Goal: Obtain resource: Obtain resource

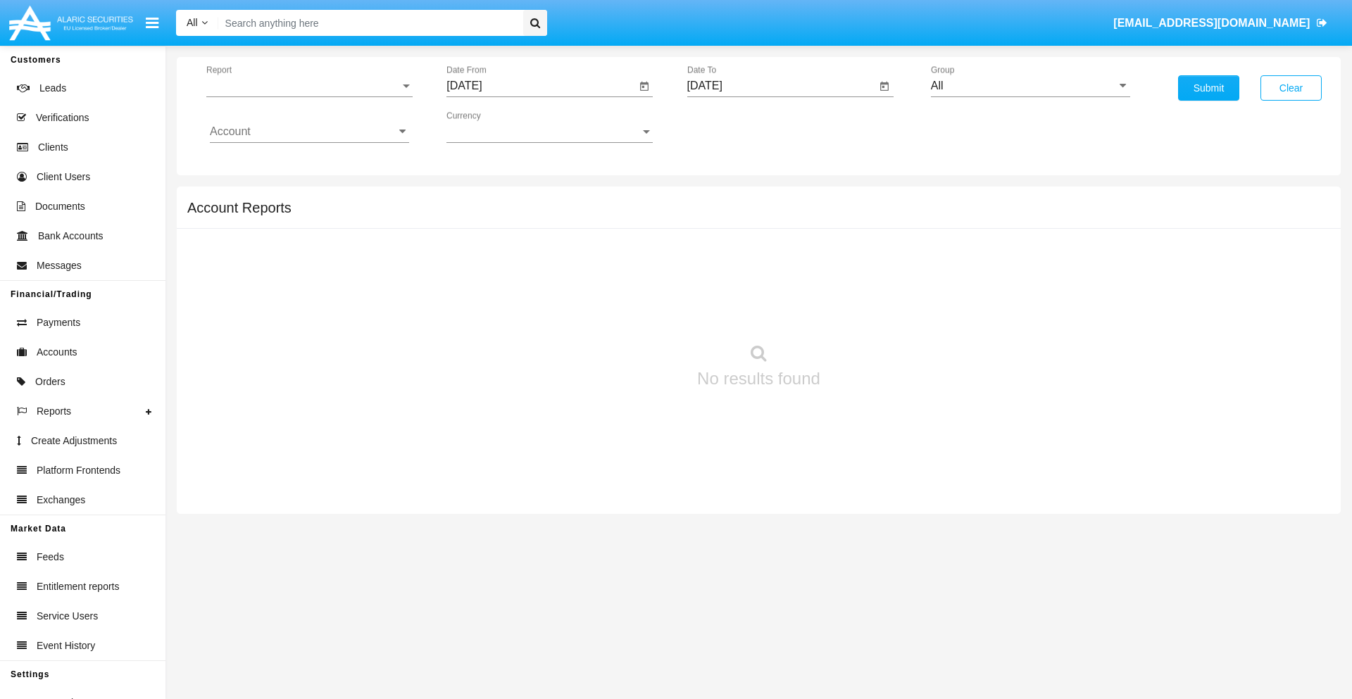
click at [309, 86] on span "Report" at bounding box center [303, 86] width 194 height 13
click at [304, 97] on span "Trades" at bounding box center [309, 97] width 199 height 34
click at [541, 86] on input "[DATE]" at bounding box center [541, 86] width 189 height 13
click at [492, 127] on span "[DATE]" at bounding box center [480, 127] width 31 height 11
click at [628, 311] on div "2025" at bounding box center [629, 311] width 44 height 25
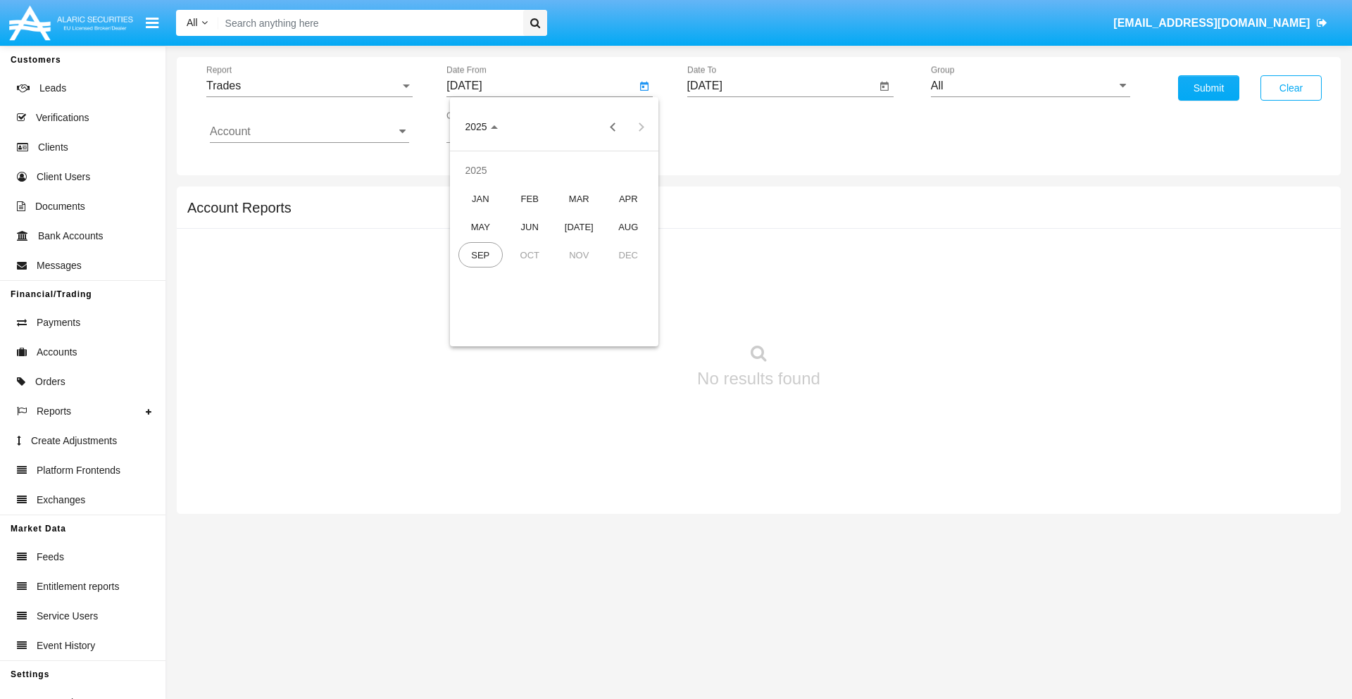
click at [530, 227] on div "JUN" at bounding box center [530, 226] width 44 height 25
click at [554, 300] on div "25" at bounding box center [554, 300] width 25 height 25
type input "06/25/25"
click at [781, 86] on input "[DATE]" at bounding box center [782, 86] width 189 height 13
click at [733, 127] on span "[DATE]" at bounding box center [721, 127] width 31 height 11
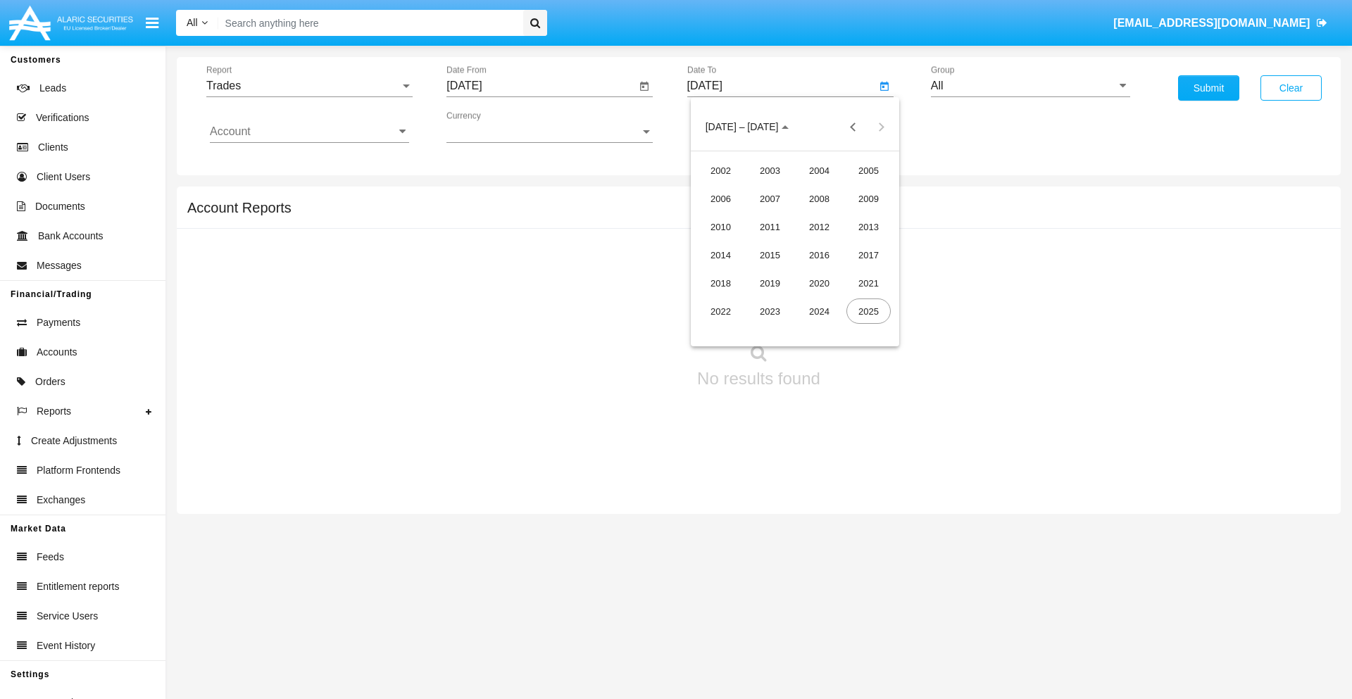
click at [869, 311] on div "2025" at bounding box center [869, 311] width 44 height 25
click at [721, 255] on div "SEP" at bounding box center [721, 254] width 44 height 25
click at [823, 300] on div "25" at bounding box center [823, 300] width 25 height 25
type input "[DATE]"
click at [1031, 86] on input "All" at bounding box center [1030, 86] width 199 height 13
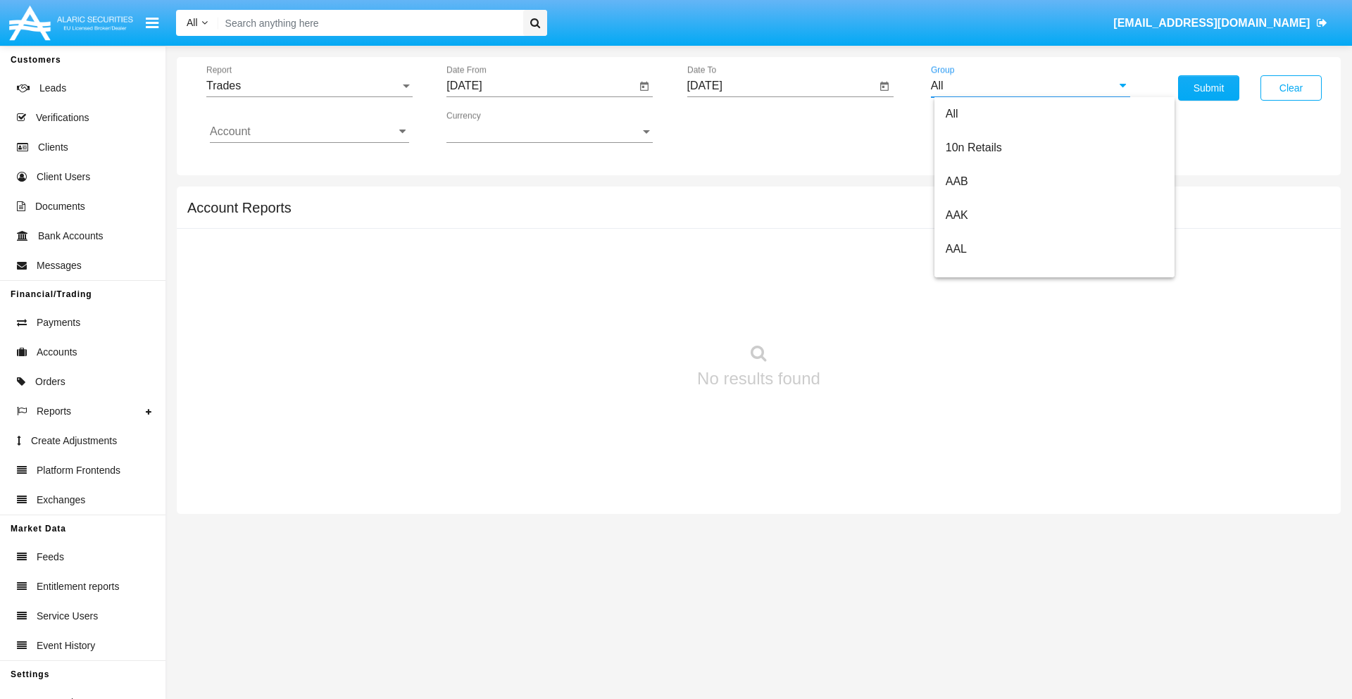
type input "Hammer Web Lite"
click at [309, 132] on input "Account" at bounding box center [309, 131] width 199 height 13
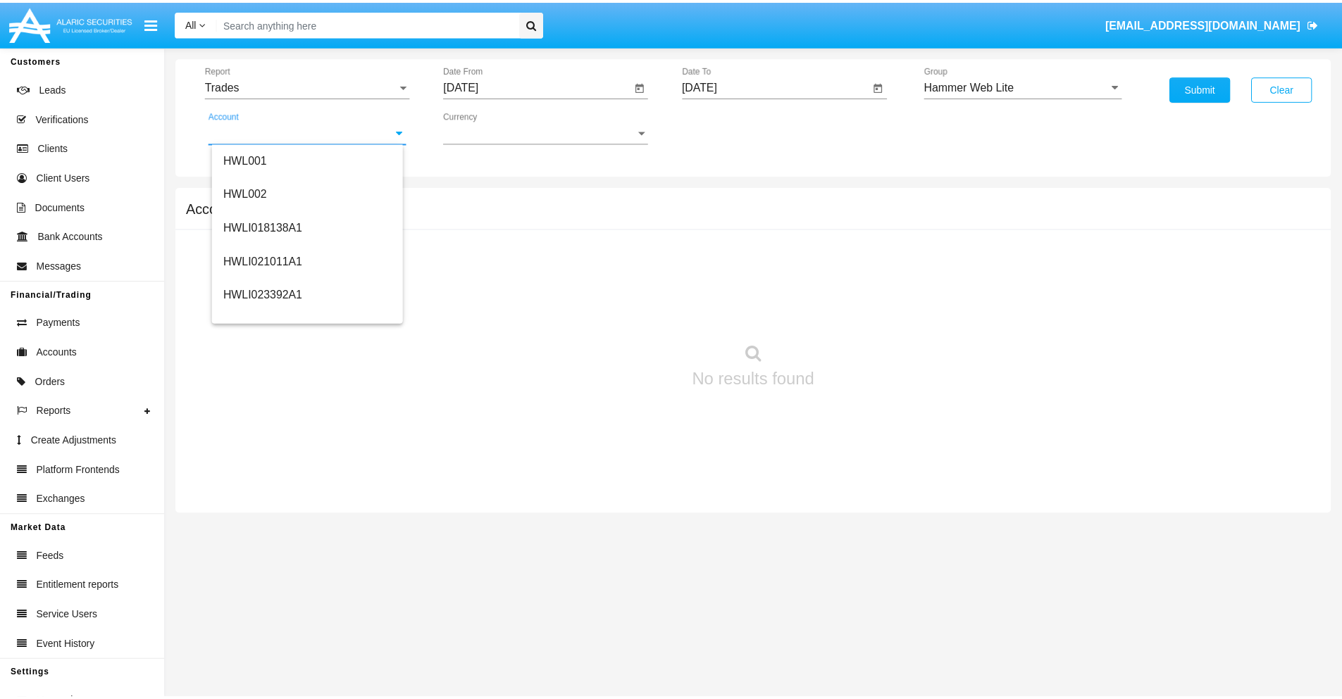
scroll to position [214, 0]
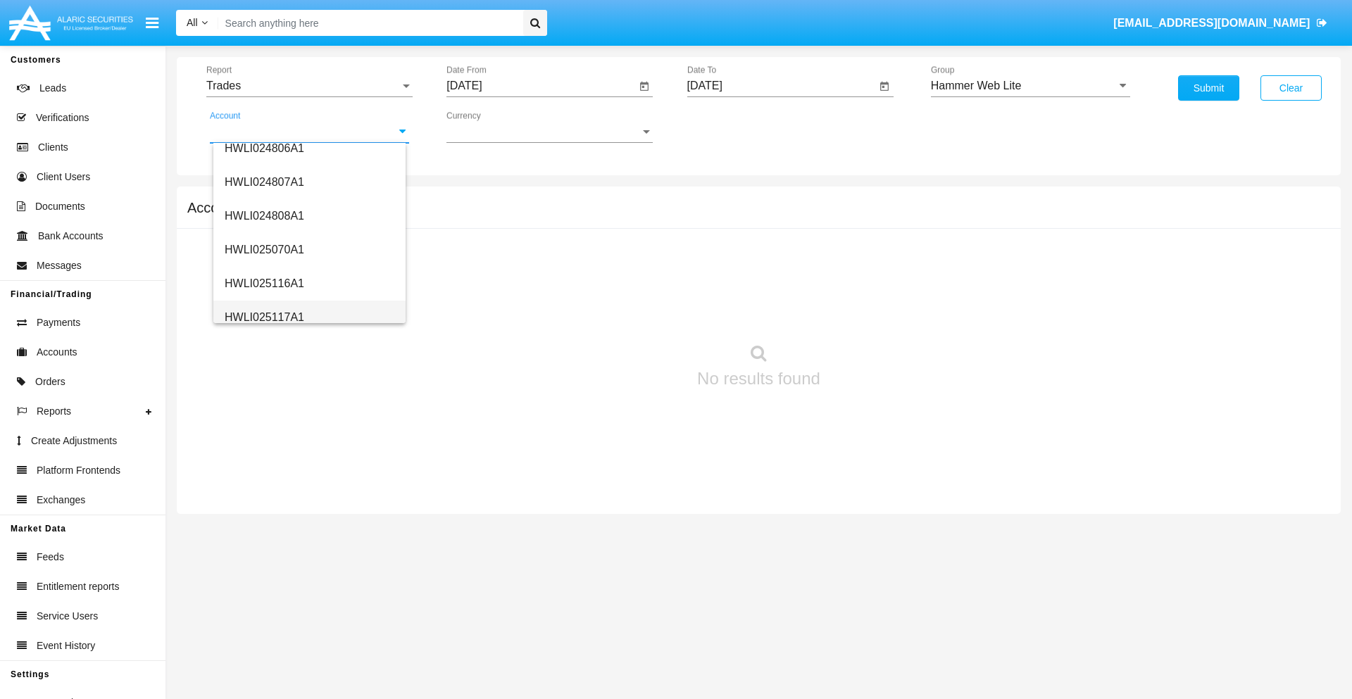
click at [263, 317] on span "HWLI025117A1" at bounding box center [265, 317] width 80 height 12
type input "HWLI025117A1"
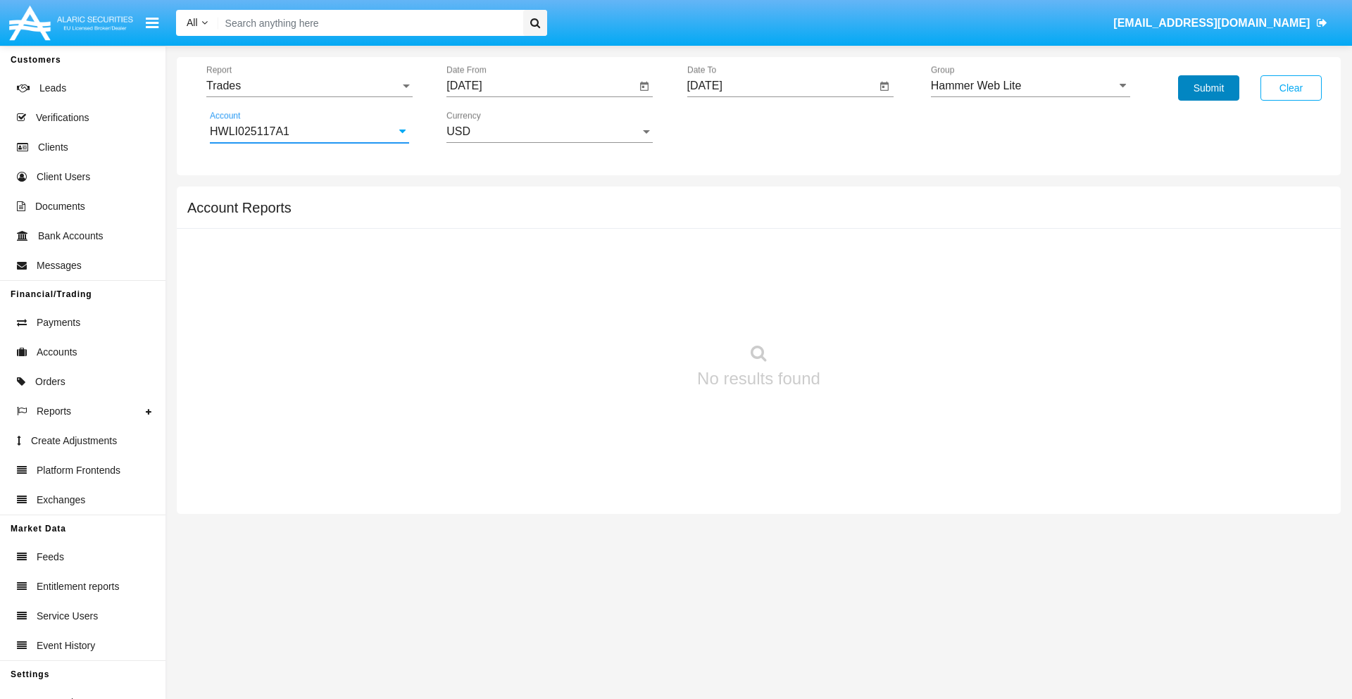
click at [1209, 88] on button "Submit" at bounding box center [1209, 87] width 61 height 25
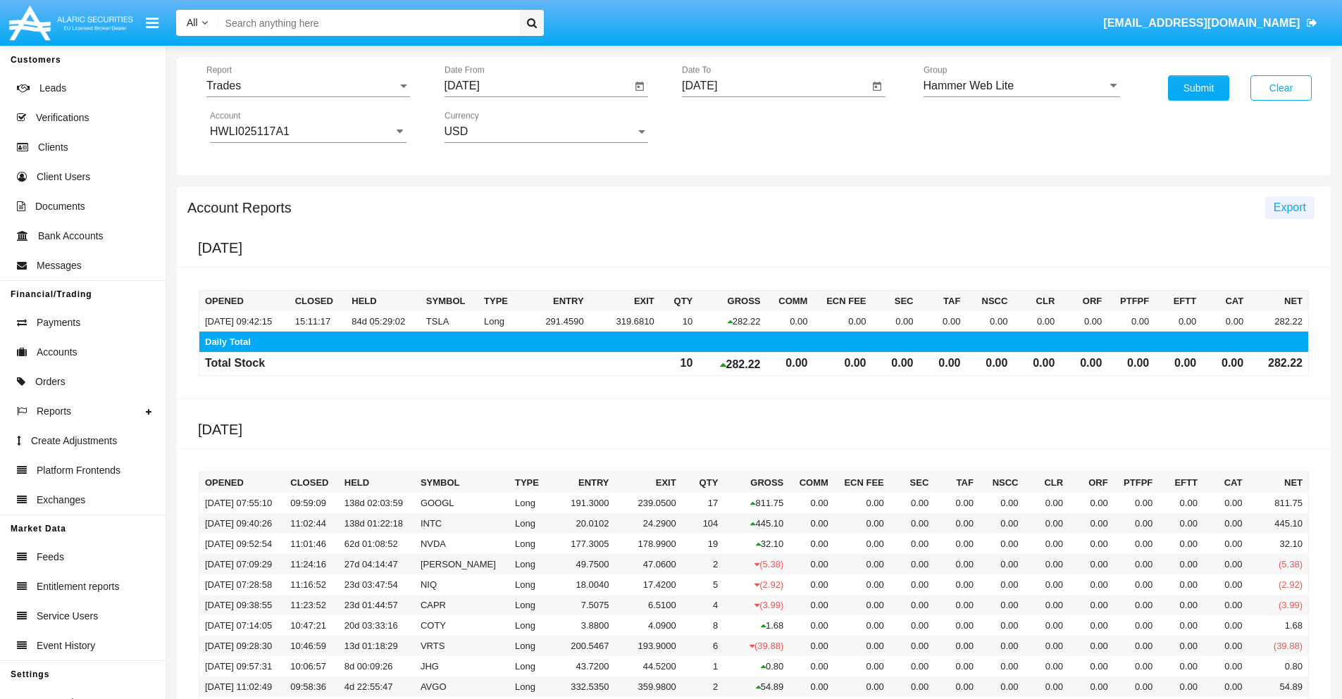
click at [1289, 207] on span "Export" at bounding box center [1290, 207] width 32 height 12
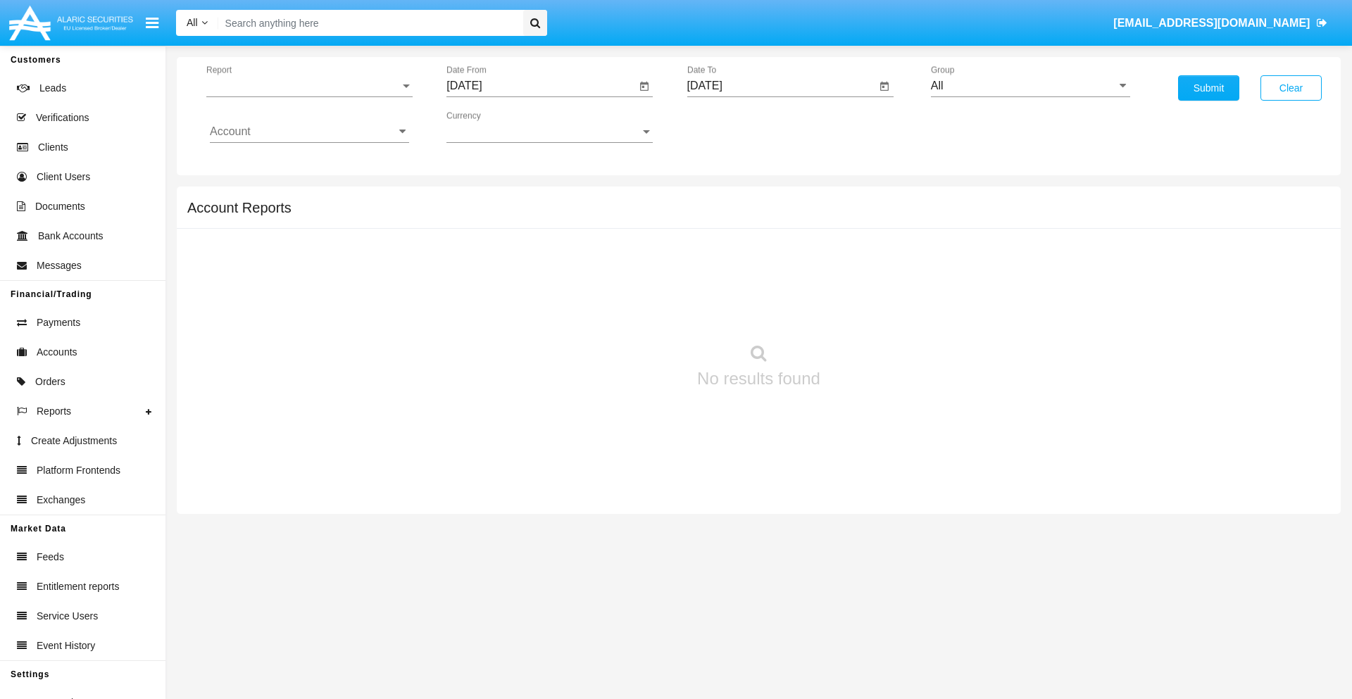
click at [309, 86] on span "Report" at bounding box center [303, 86] width 194 height 13
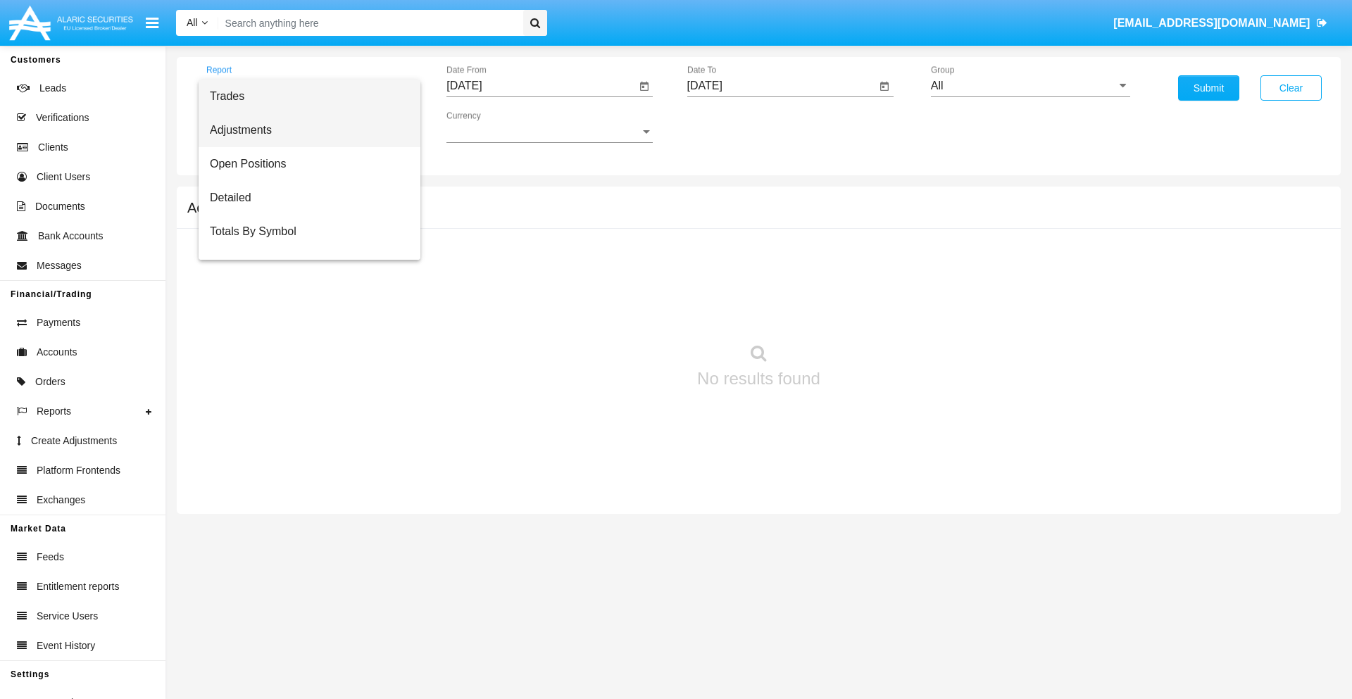
click at [304, 130] on span "Adjustments" at bounding box center [309, 130] width 199 height 34
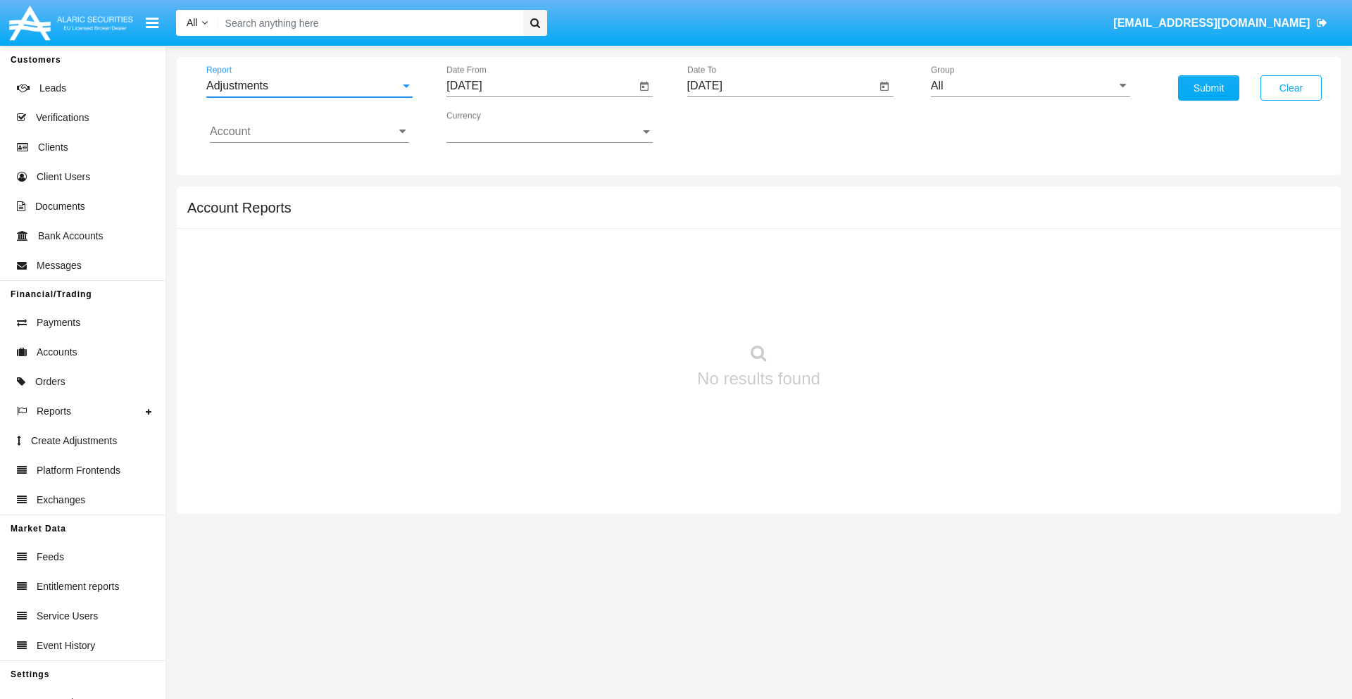
click at [541, 86] on input "[DATE]" at bounding box center [541, 86] width 189 height 13
click at [492, 127] on span "[DATE]" at bounding box center [480, 127] width 31 height 11
click at [628, 311] on div "2025" at bounding box center [629, 311] width 44 height 25
click at [628, 227] on div "AUG" at bounding box center [629, 226] width 44 height 25
click at [498, 300] on div "25" at bounding box center [497, 300] width 25 height 25
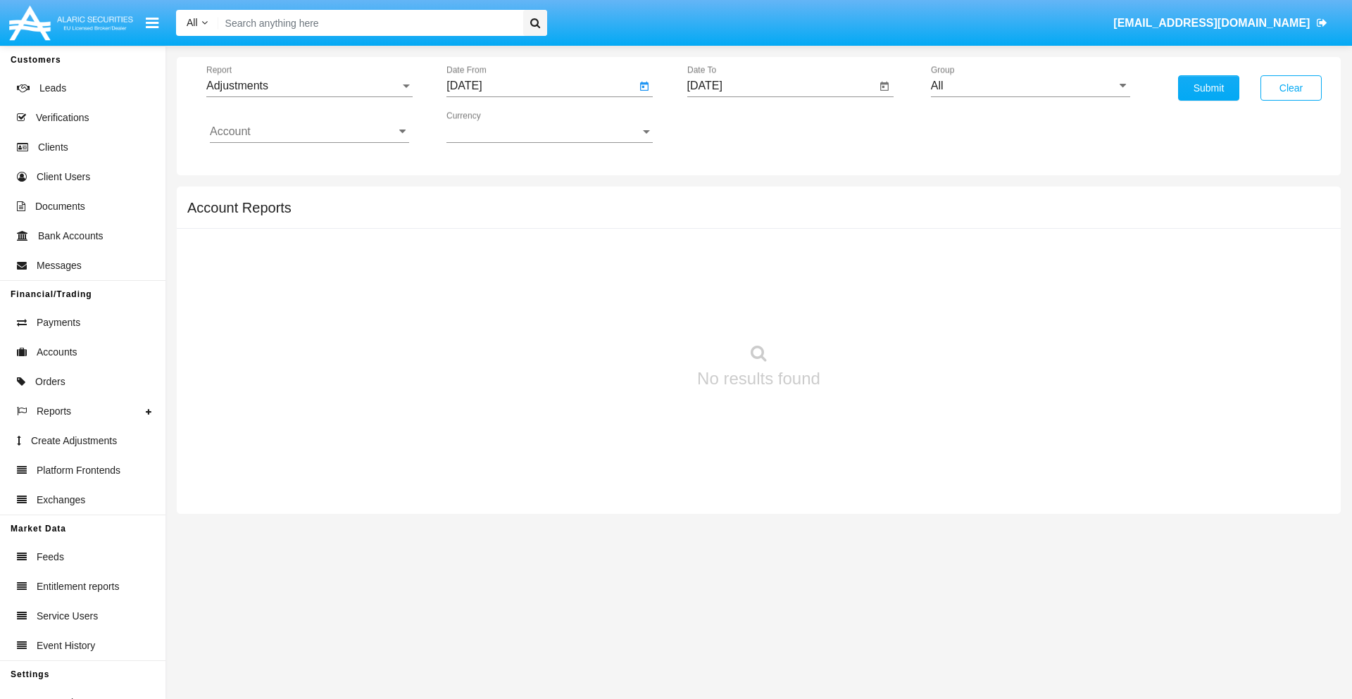
type input "08/25/25"
click at [781, 86] on input "[DATE]" at bounding box center [782, 86] width 189 height 13
click at [733, 127] on span "[DATE]" at bounding box center [721, 127] width 31 height 11
click at [869, 311] on div "2025" at bounding box center [869, 311] width 44 height 25
click at [721, 255] on div "SEP" at bounding box center [721, 254] width 44 height 25
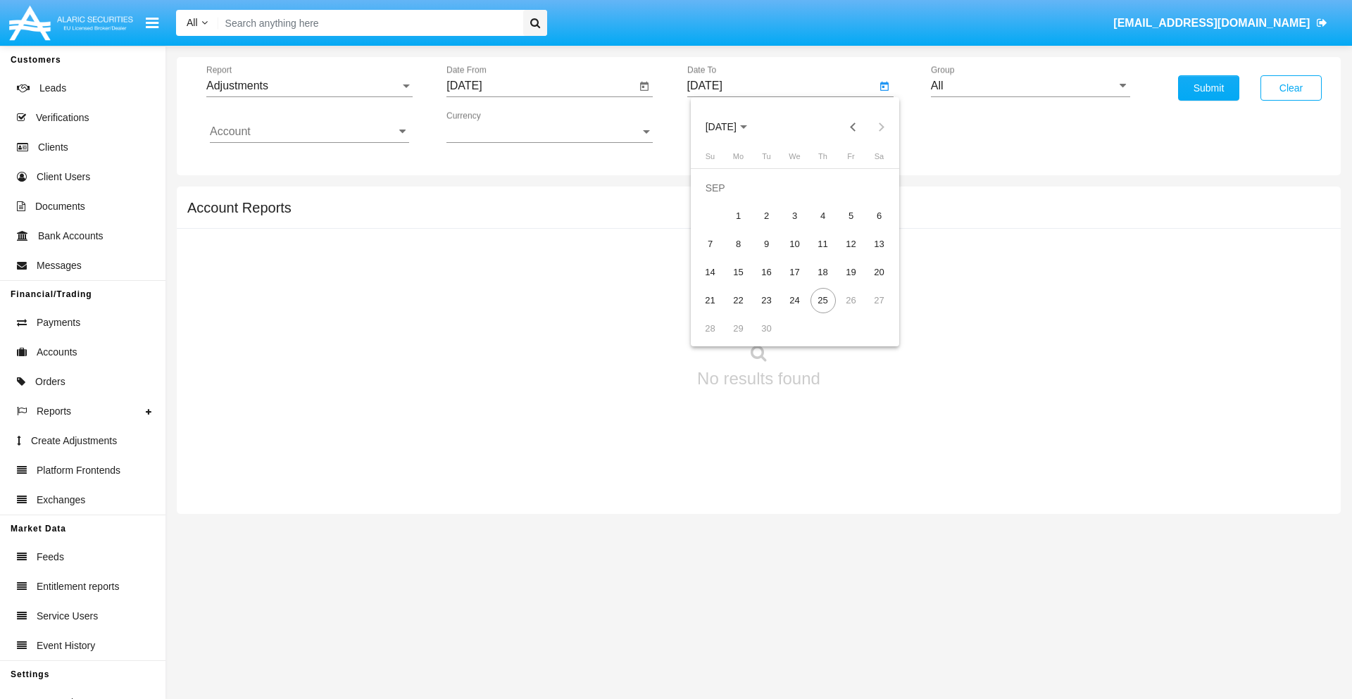
click at [823, 300] on div "25" at bounding box center [823, 300] width 25 height 25
type input "[DATE]"
click at [1031, 86] on input "All" at bounding box center [1030, 86] width 199 height 13
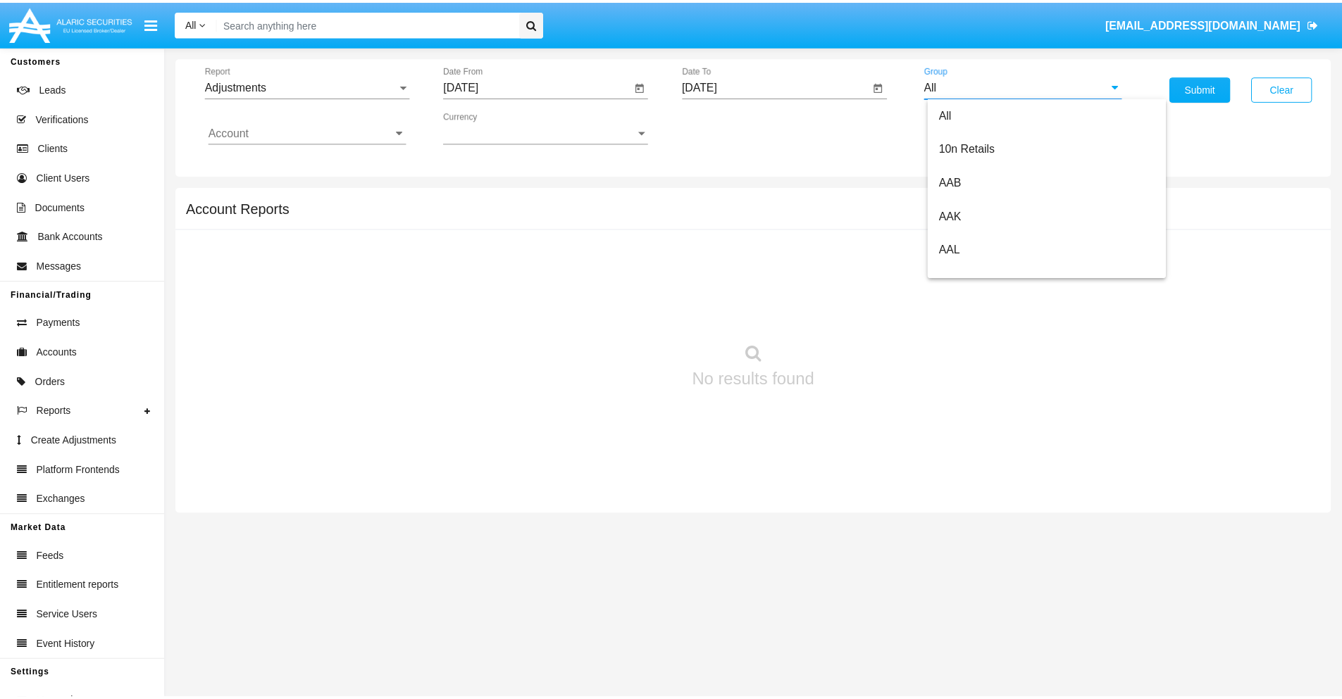
scroll to position [316, 0]
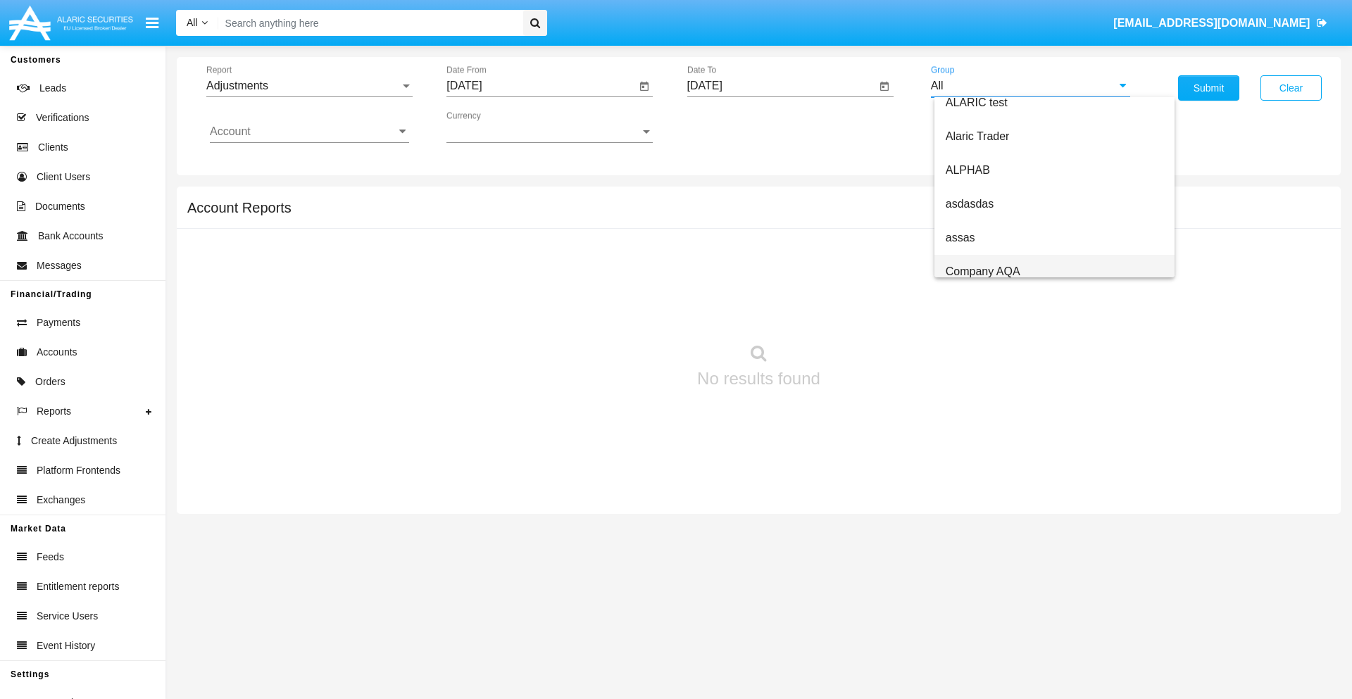
click at [983, 271] on span "Company AQA" at bounding box center [983, 272] width 75 height 12
type input "Company AQA"
click at [309, 132] on input "Account" at bounding box center [309, 131] width 199 height 13
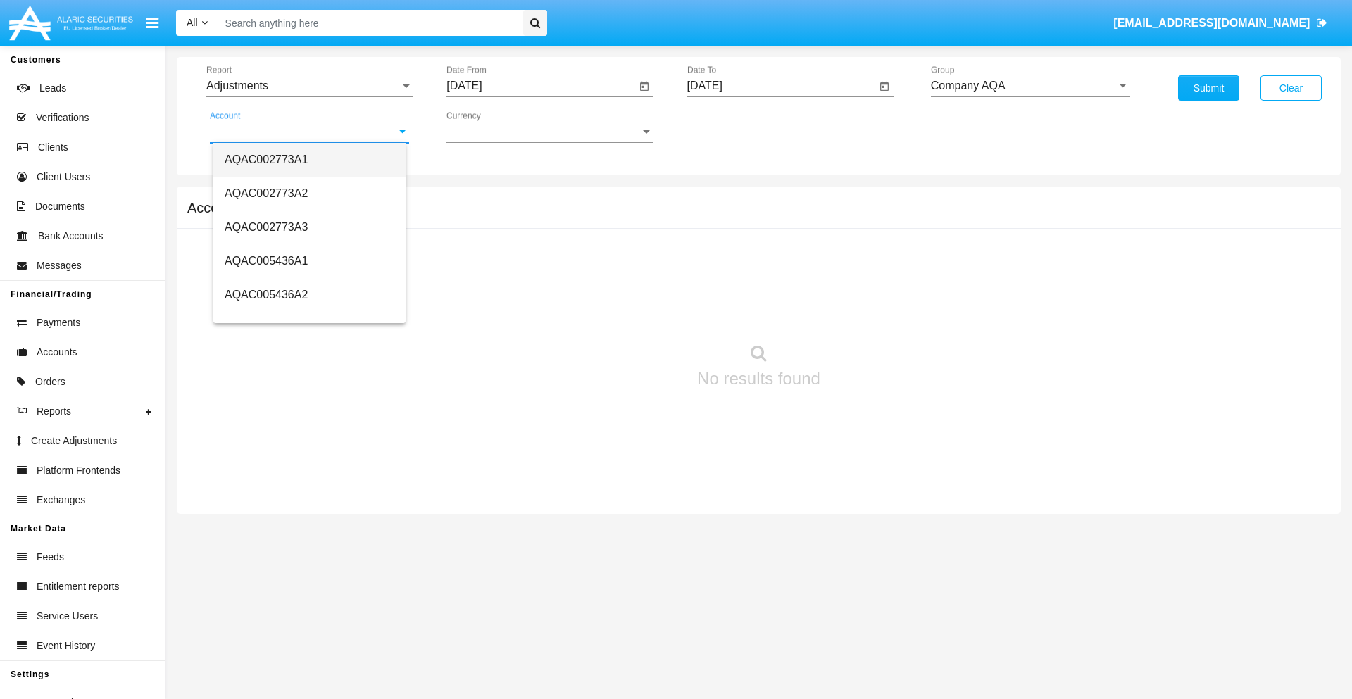
click at [266, 159] on span "AQAC002773A1" at bounding box center [266, 160] width 83 height 12
type input "AQAC002773A1"
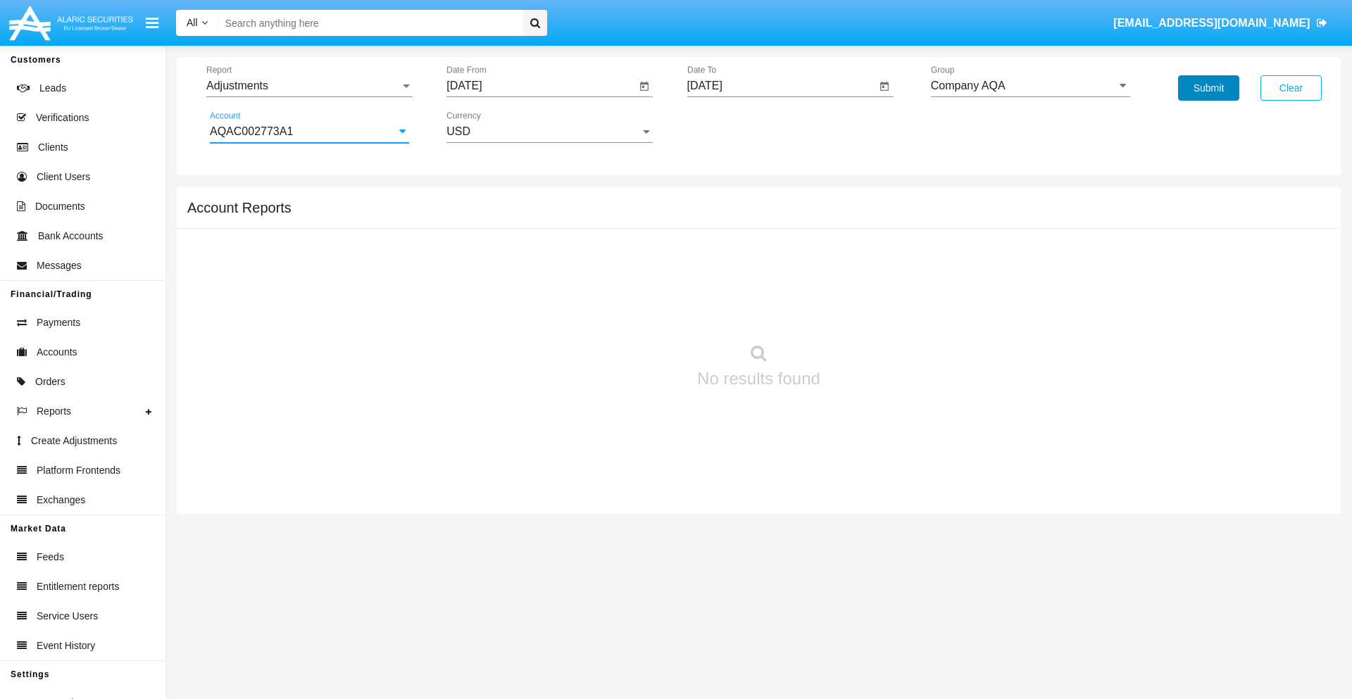
click at [1209, 88] on button "Submit" at bounding box center [1209, 87] width 61 height 25
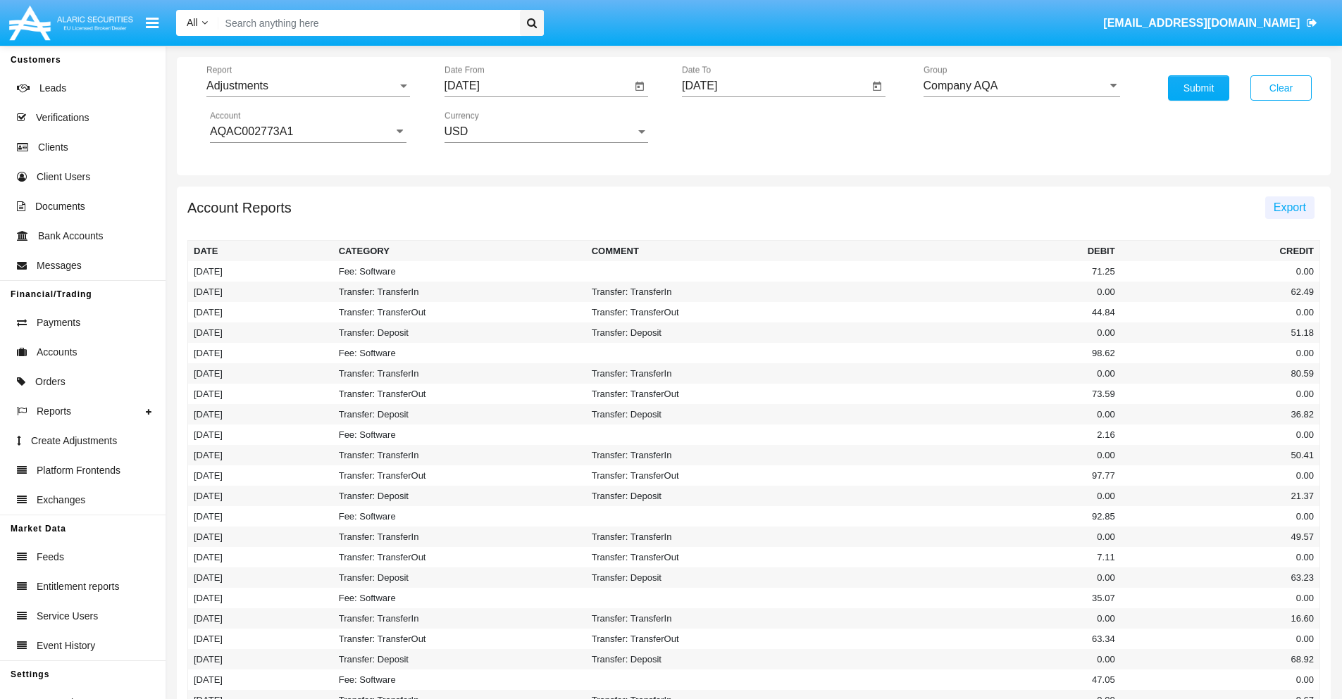
click at [1289, 207] on span "Export" at bounding box center [1290, 207] width 32 height 12
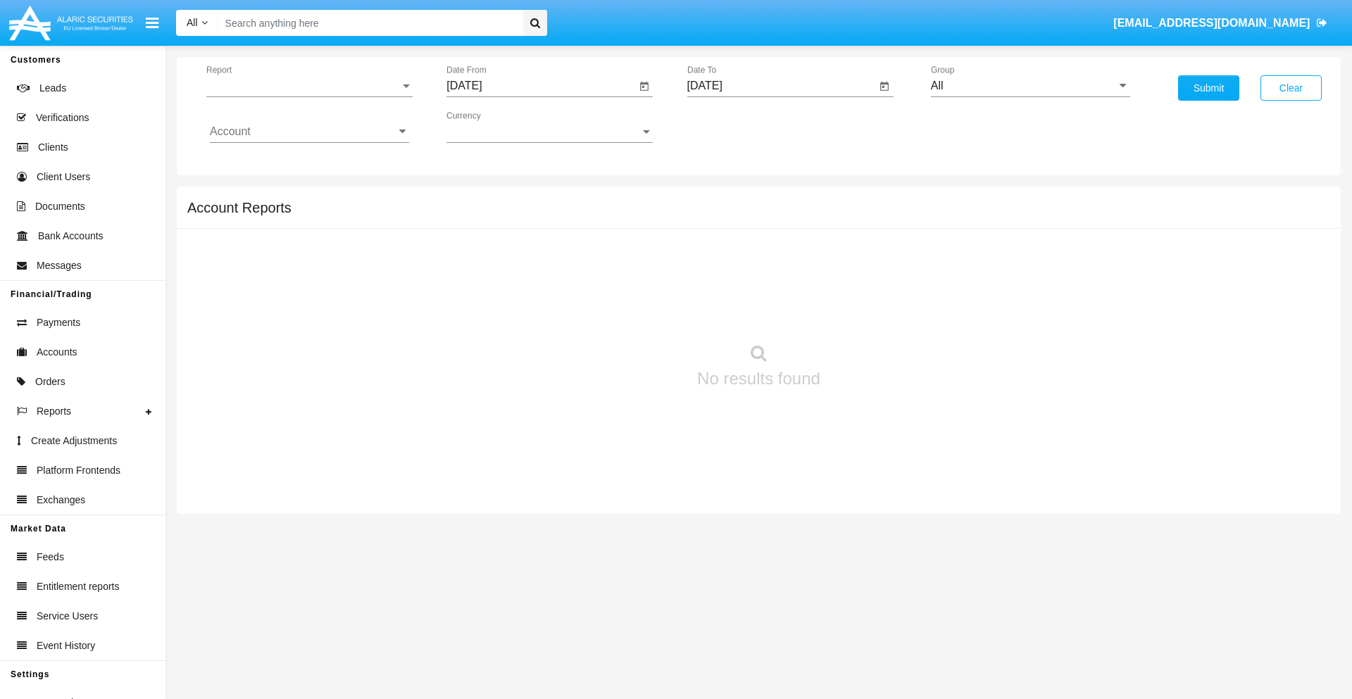
click at [309, 86] on span "Report" at bounding box center [303, 86] width 194 height 13
click at [304, 164] on span "Open Positions" at bounding box center [309, 164] width 199 height 34
click at [541, 86] on input "[DATE]" at bounding box center [541, 86] width 189 height 13
click at [492, 127] on span "[DATE]" at bounding box center [480, 127] width 31 height 11
click at [628, 311] on div "2025" at bounding box center [629, 311] width 44 height 25
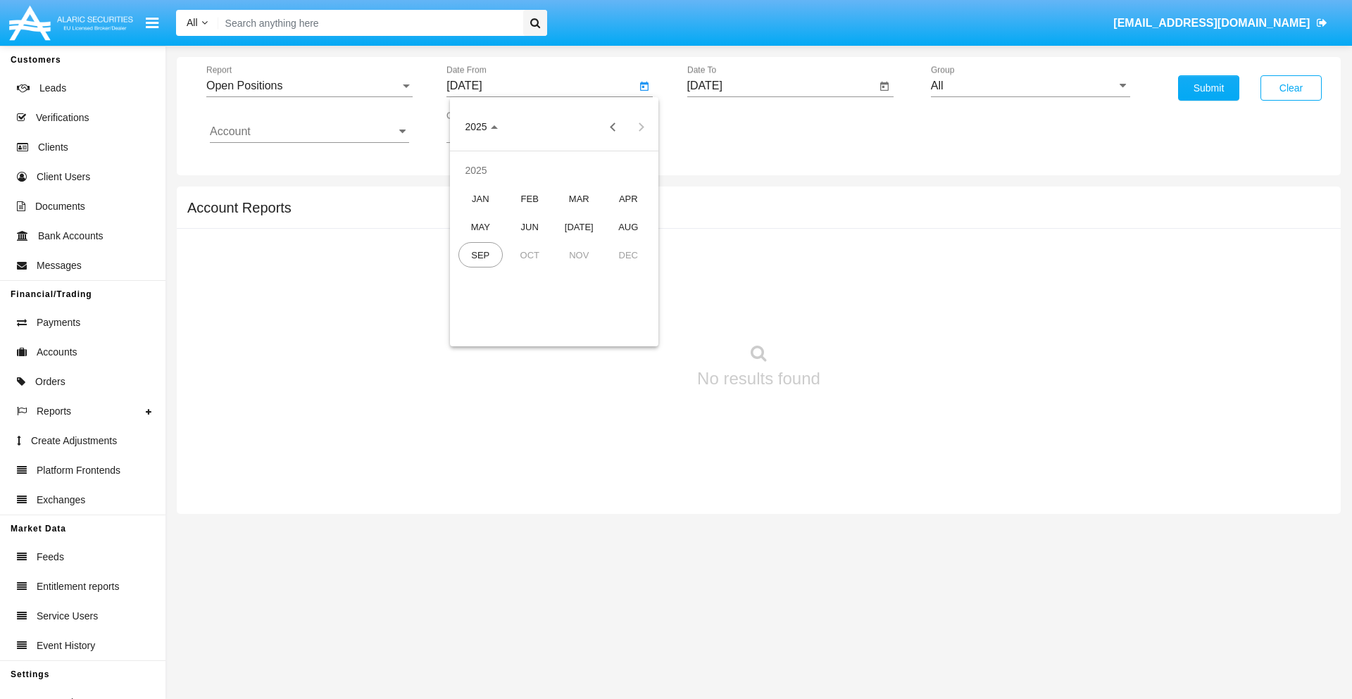
click at [628, 227] on div "AUG" at bounding box center [629, 226] width 44 height 25
click at [498, 300] on div "25" at bounding box center [497, 300] width 25 height 25
type input "08/25/25"
click at [781, 86] on input "[DATE]" at bounding box center [782, 86] width 189 height 13
click at [733, 127] on span "[DATE]" at bounding box center [721, 127] width 31 height 11
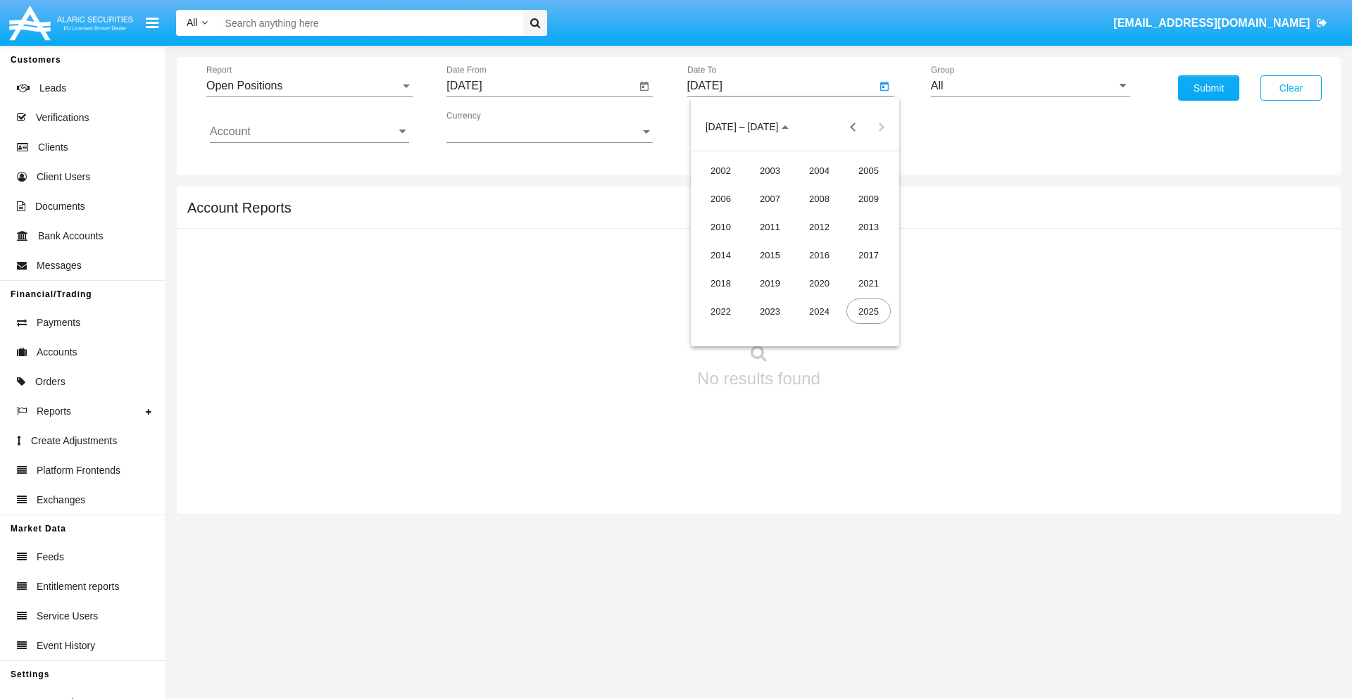
click at [869, 311] on div "2025" at bounding box center [869, 311] width 44 height 25
click at [721, 255] on div "SEP" at bounding box center [721, 254] width 44 height 25
click at [823, 300] on div "25" at bounding box center [823, 300] width 25 height 25
type input "[DATE]"
click at [1031, 86] on input "All" at bounding box center [1030, 86] width 199 height 13
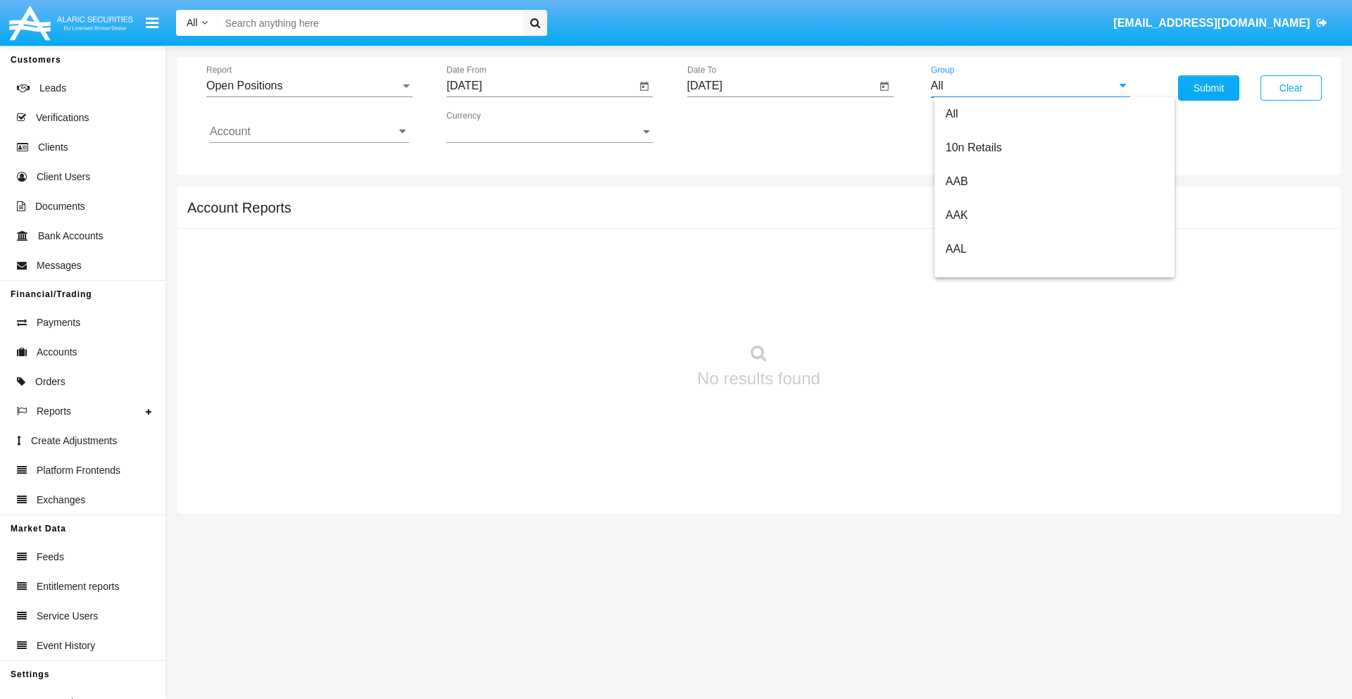
scroll to position [755, 0]
click at [991, 271] on span "Hammer Web Lite" at bounding box center [991, 272] width 91 height 12
type input "Hammer Web Lite"
click at [309, 132] on input "Account" at bounding box center [309, 131] width 199 height 13
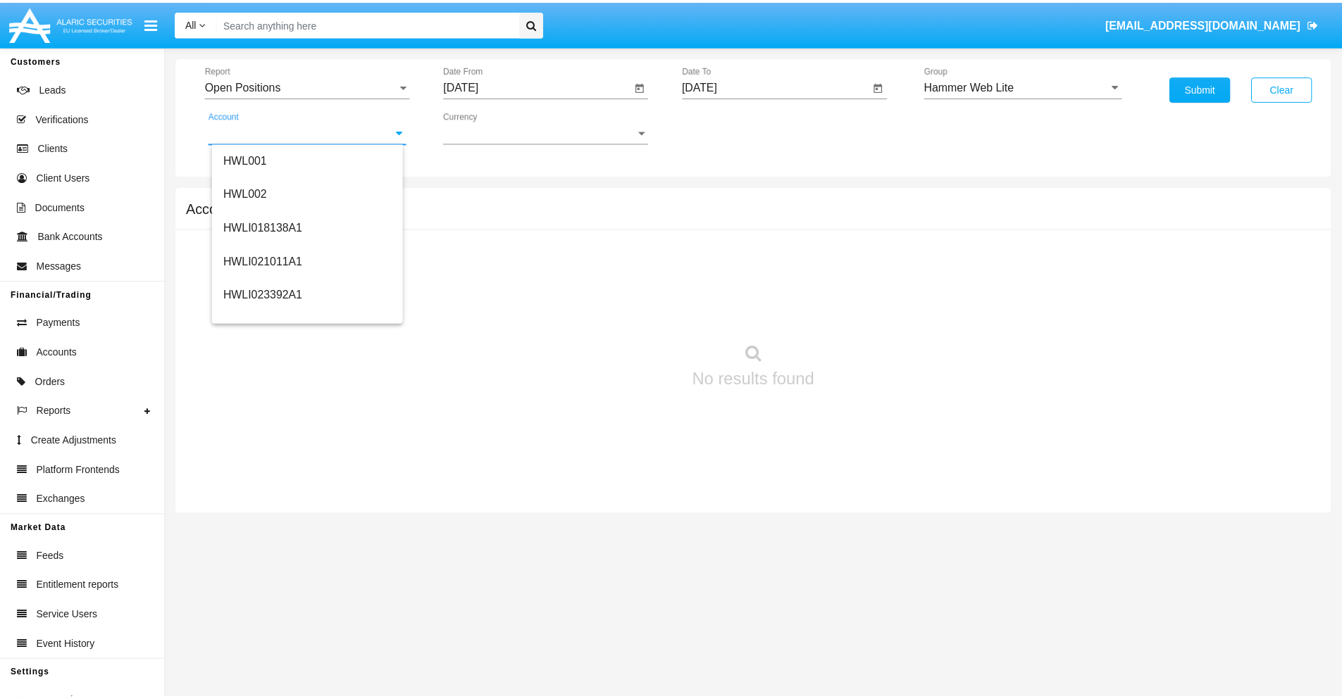
scroll to position [214, 0]
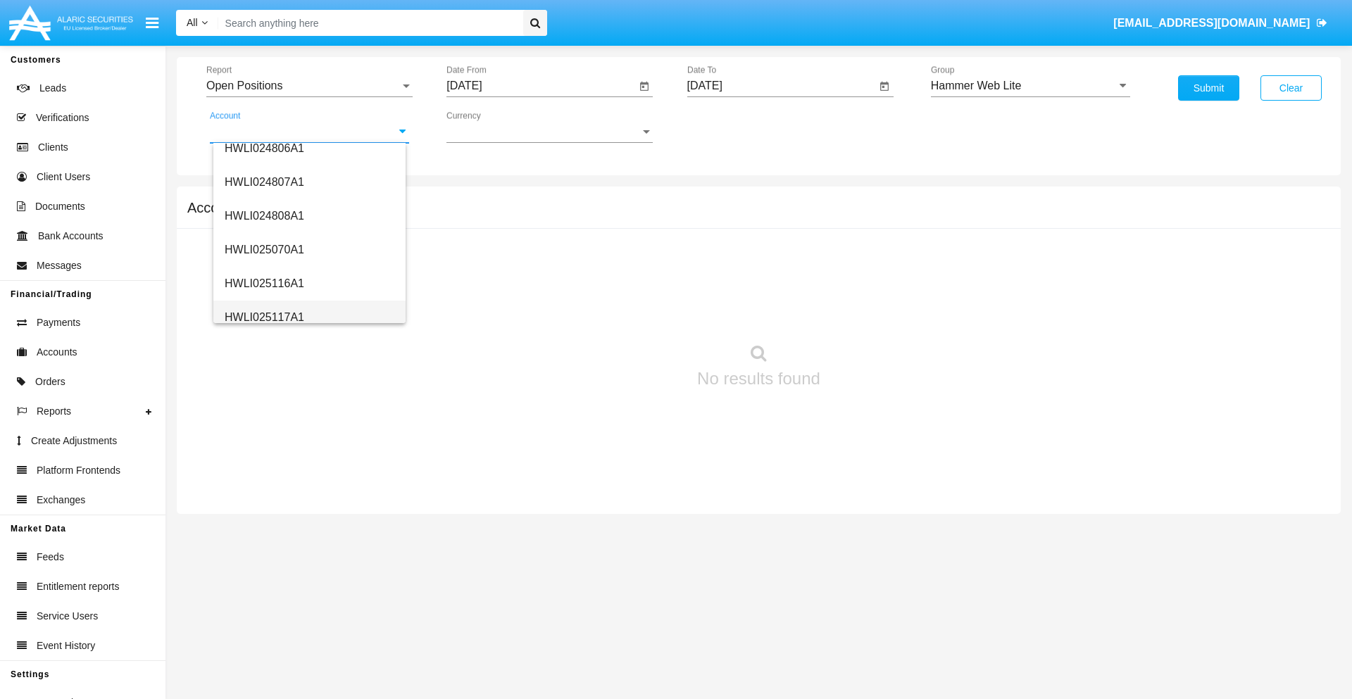
click at [263, 317] on span "HWLI025117A1" at bounding box center [265, 317] width 80 height 12
type input "HWLI025117A1"
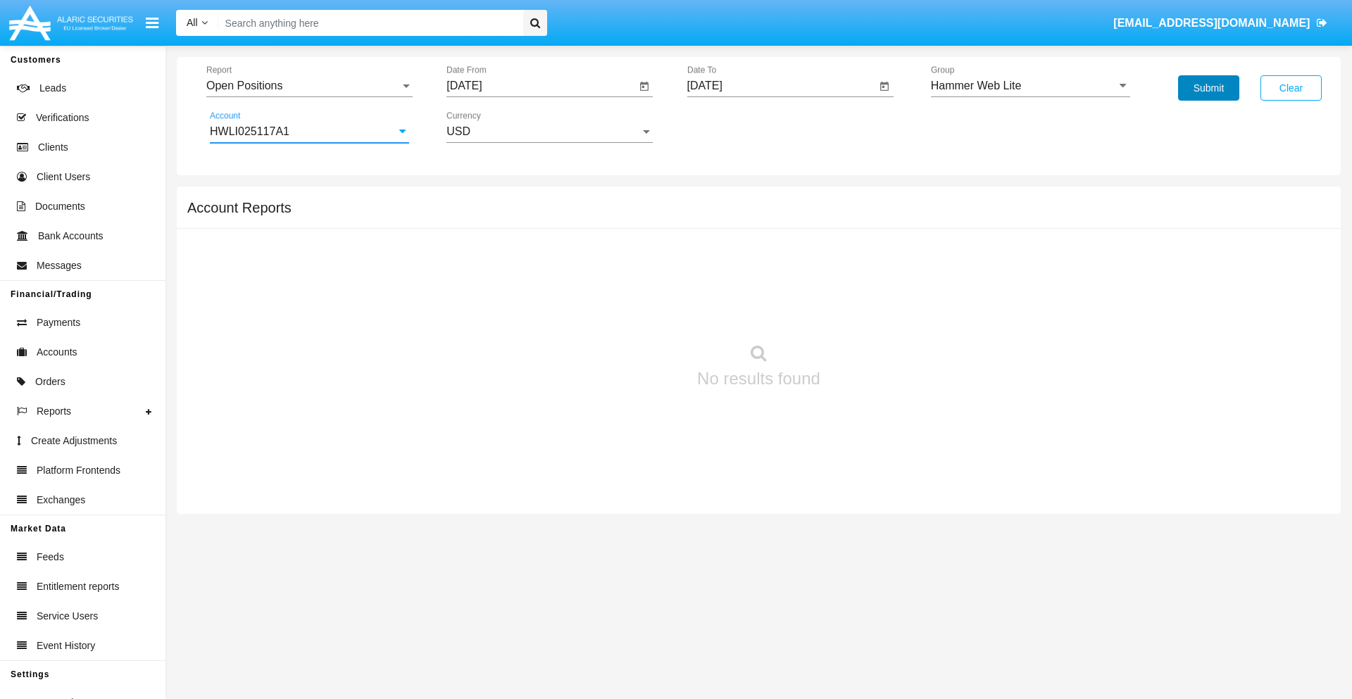
click at [1209, 88] on button "Submit" at bounding box center [1209, 87] width 61 height 25
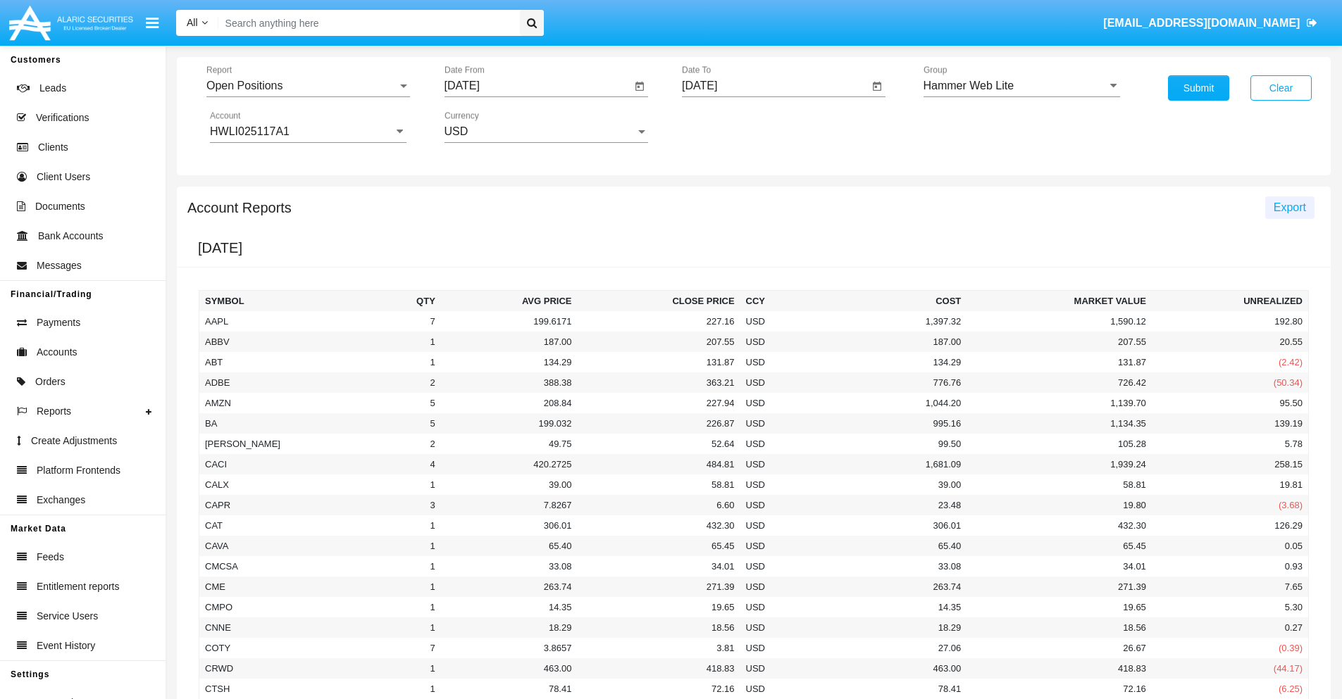
click at [1289, 207] on span "Export" at bounding box center [1290, 207] width 32 height 12
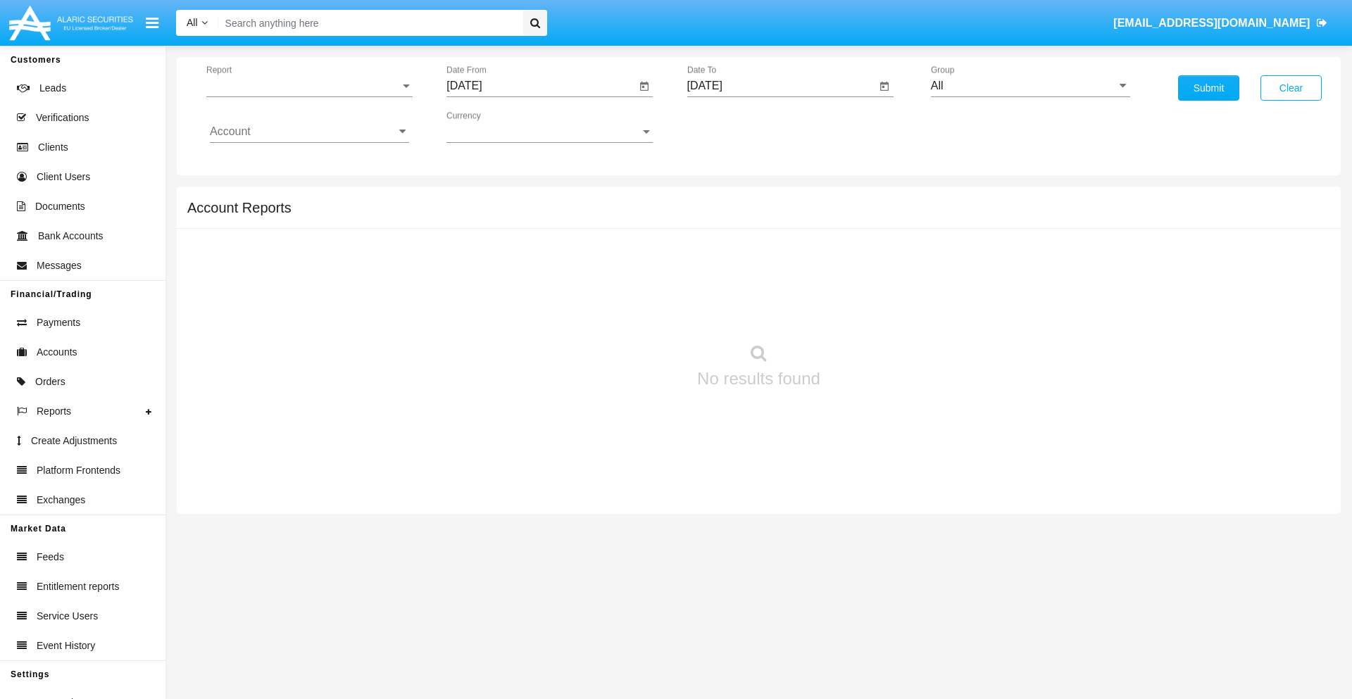
click at [309, 86] on span "Report" at bounding box center [303, 86] width 194 height 13
click at [304, 198] on span "Detailed" at bounding box center [309, 198] width 199 height 34
click at [541, 86] on input "[DATE]" at bounding box center [541, 86] width 189 height 13
click at [492, 127] on span "[DATE]" at bounding box center [480, 127] width 31 height 11
click at [628, 311] on div "2025" at bounding box center [629, 311] width 44 height 25
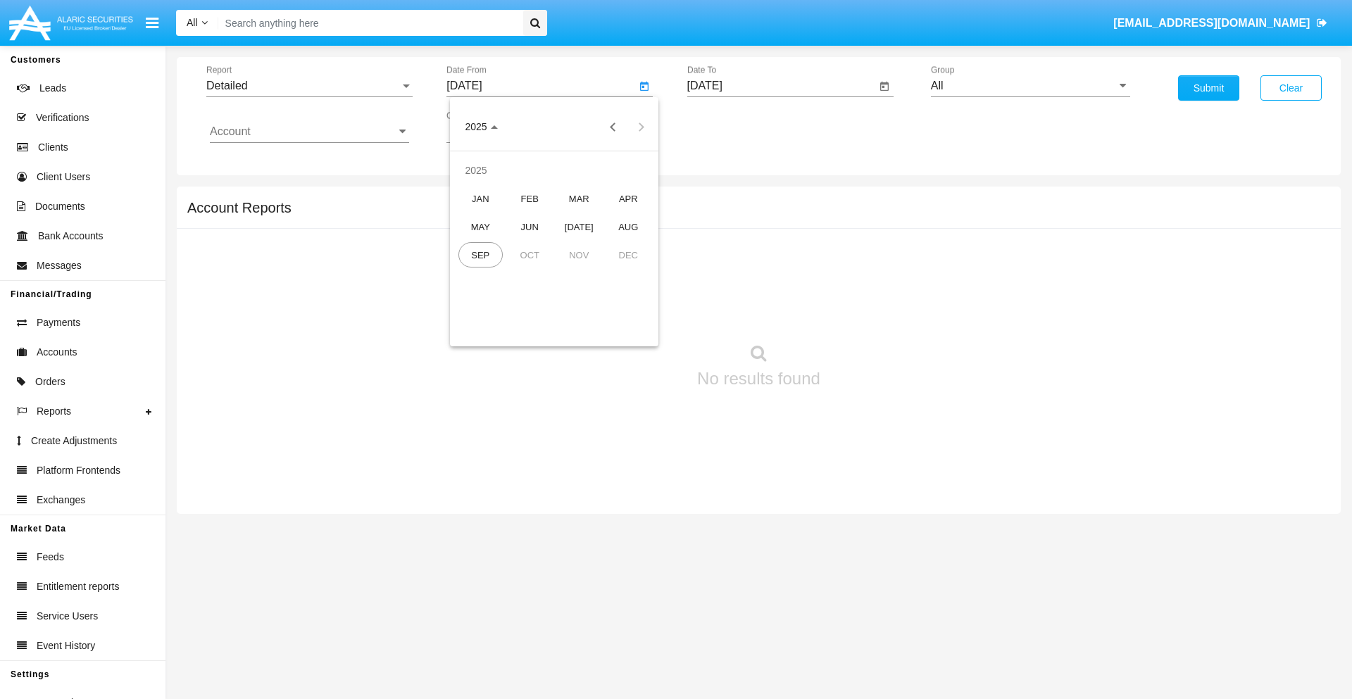
click at [480, 255] on div "SEP" at bounding box center [481, 254] width 44 height 25
click at [498, 272] on div "15" at bounding box center [497, 272] width 25 height 25
type input "[DATE]"
click at [781, 86] on input "[DATE]" at bounding box center [782, 86] width 189 height 13
click at [733, 127] on span "[DATE]" at bounding box center [721, 127] width 31 height 11
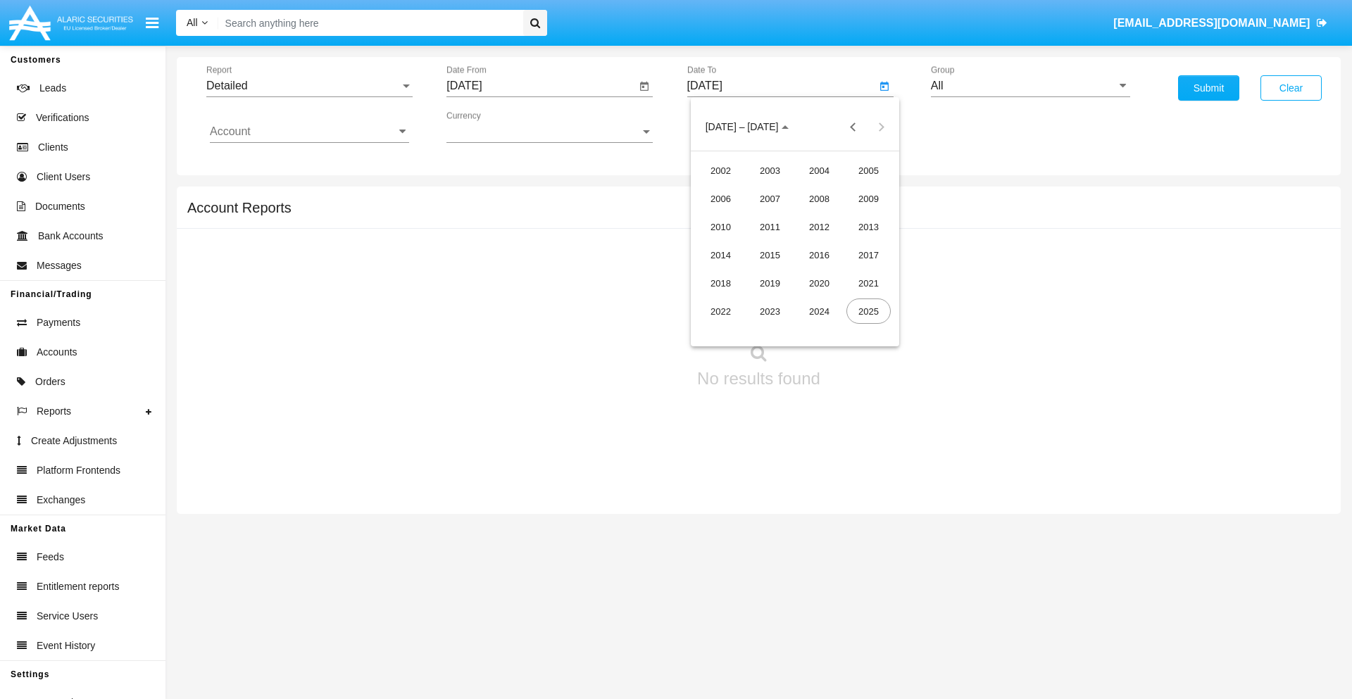
click at [869, 311] on div "2025" at bounding box center [869, 311] width 44 height 25
click at [721, 255] on div "SEP" at bounding box center [721, 254] width 44 height 25
click at [823, 300] on div "25" at bounding box center [823, 300] width 25 height 25
type input "[DATE]"
click at [1031, 86] on input "All" at bounding box center [1030, 86] width 199 height 13
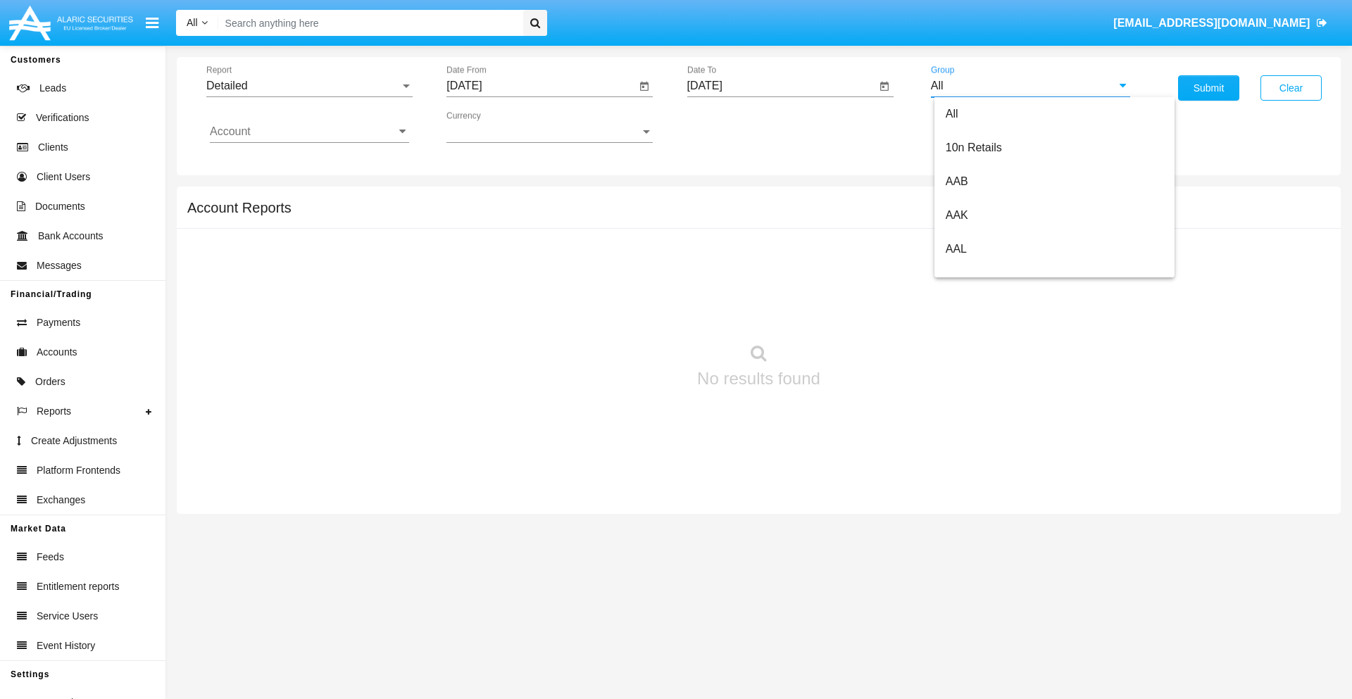
type input "Hammer Web Lite"
click at [309, 132] on input "Account" at bounding box center [309, 131] width 199 height 13
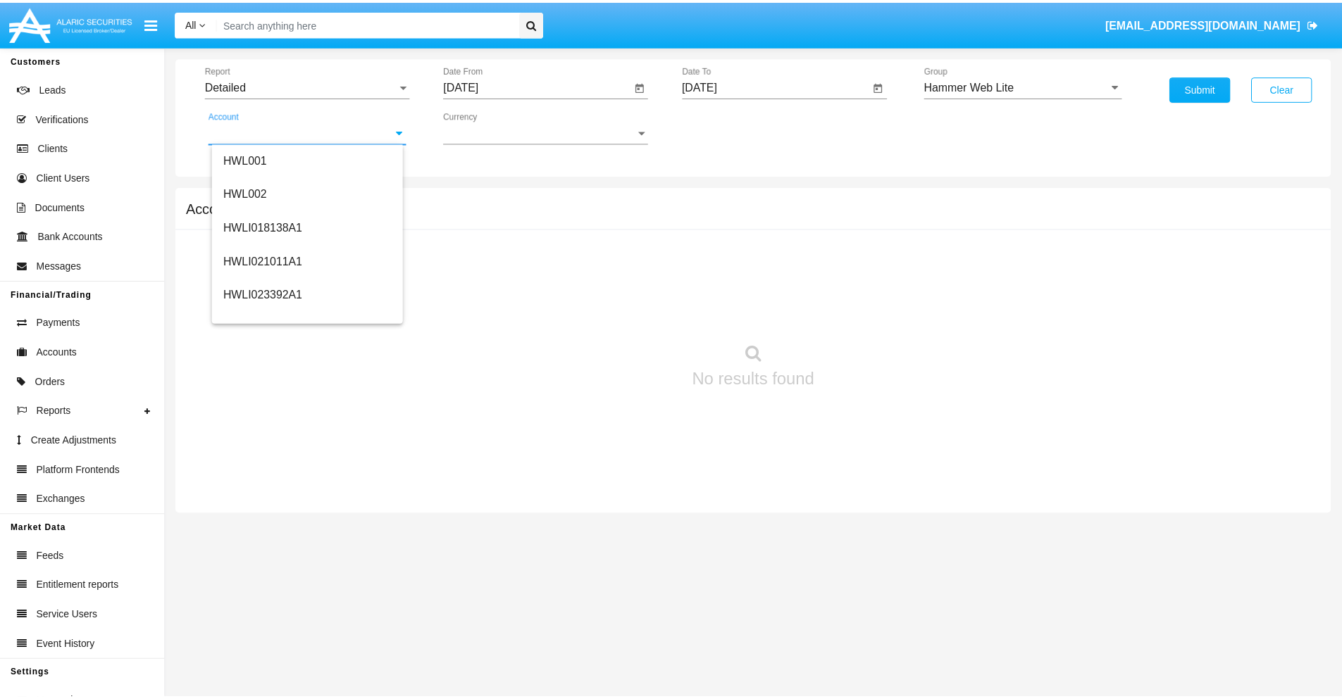
scroll to position [214, 0]
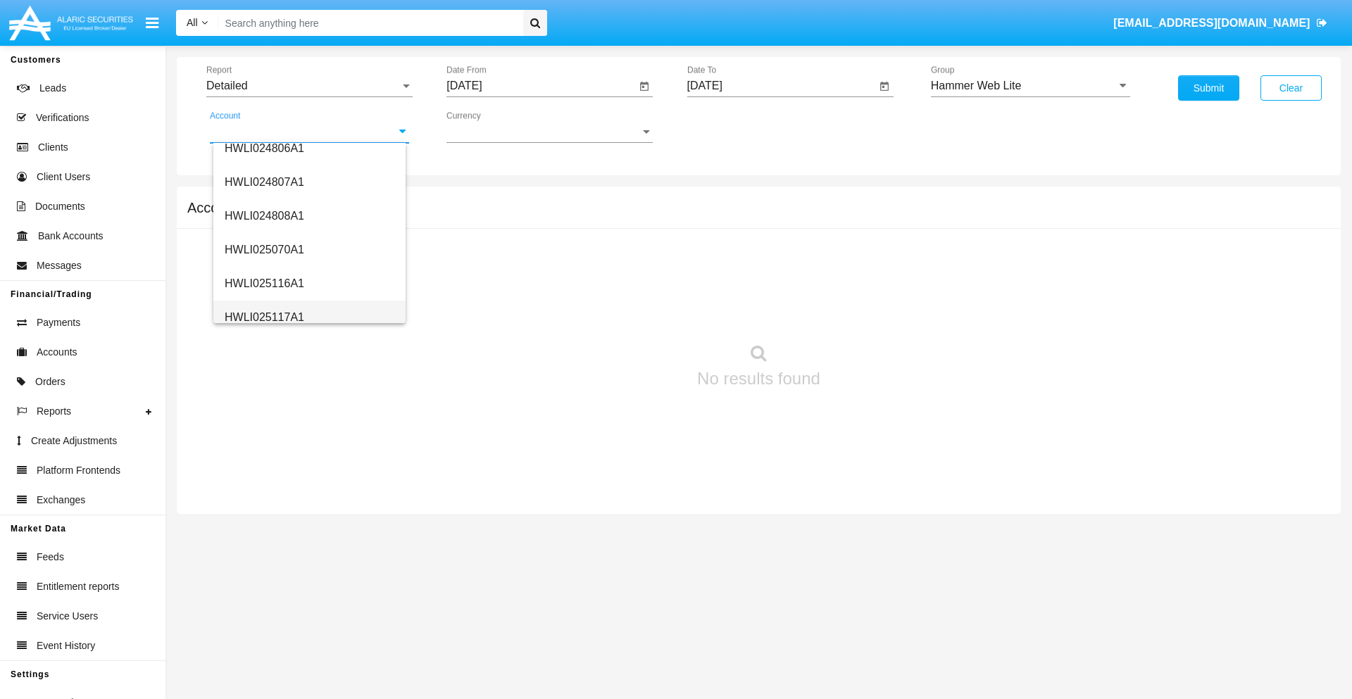
click at [263, 317] on span "HWLI025117A1" at bounding box center [265, 317] width 80 height 12
type input "HWLI025117A1"
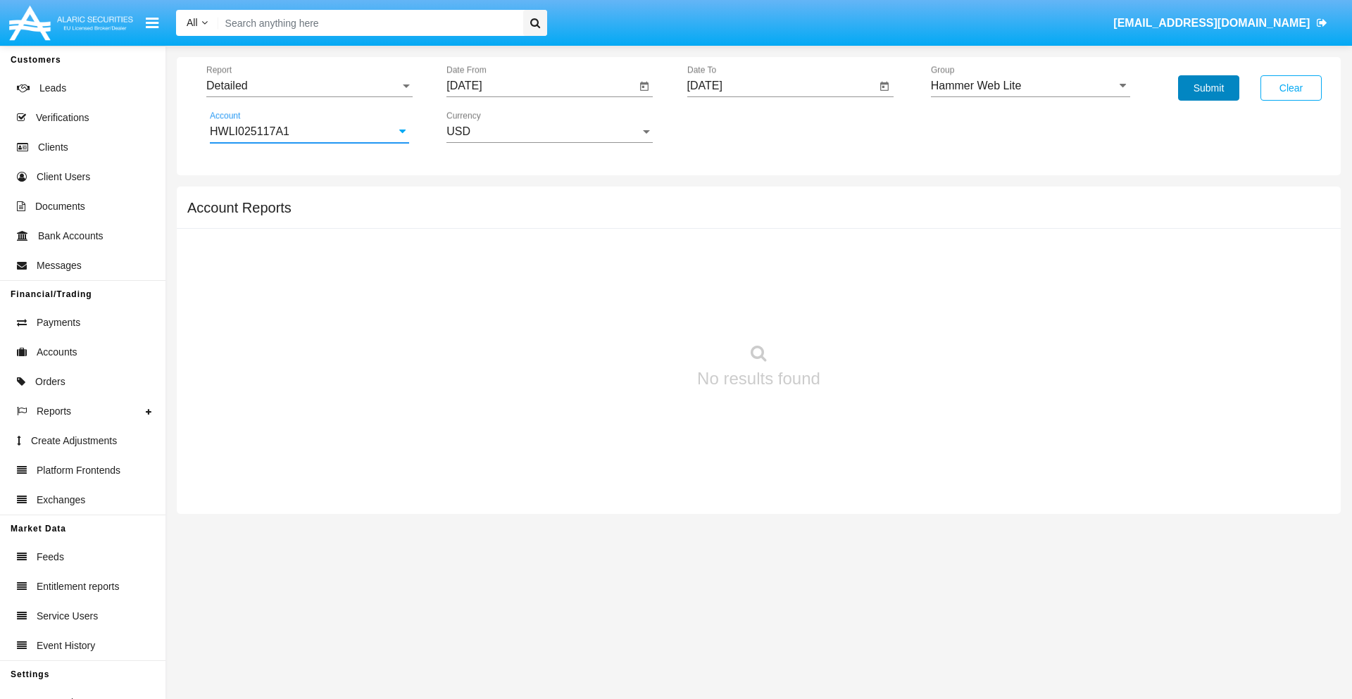
click at [1209, 88] on button "Submit" at bounding box center [1209, 87] width 61 height 25
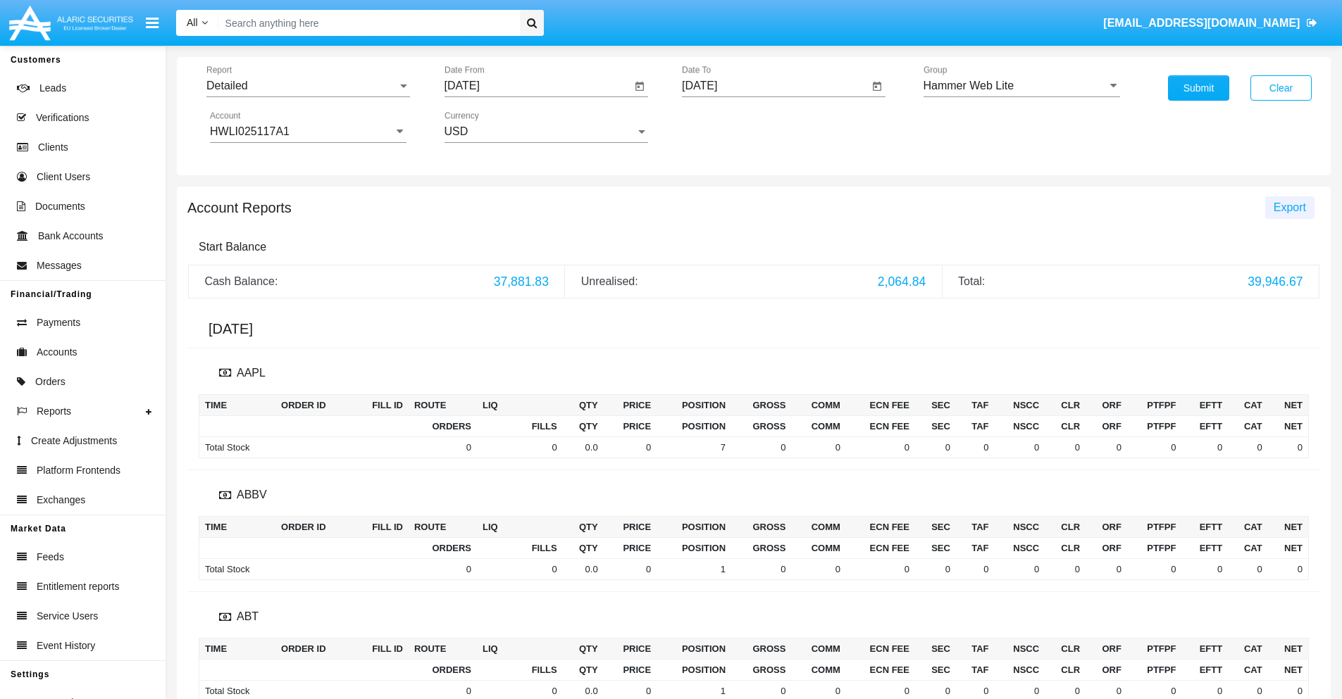
click at [1289, 207] on span "Export" at bounding box center [1290, 207] width 32 height 12
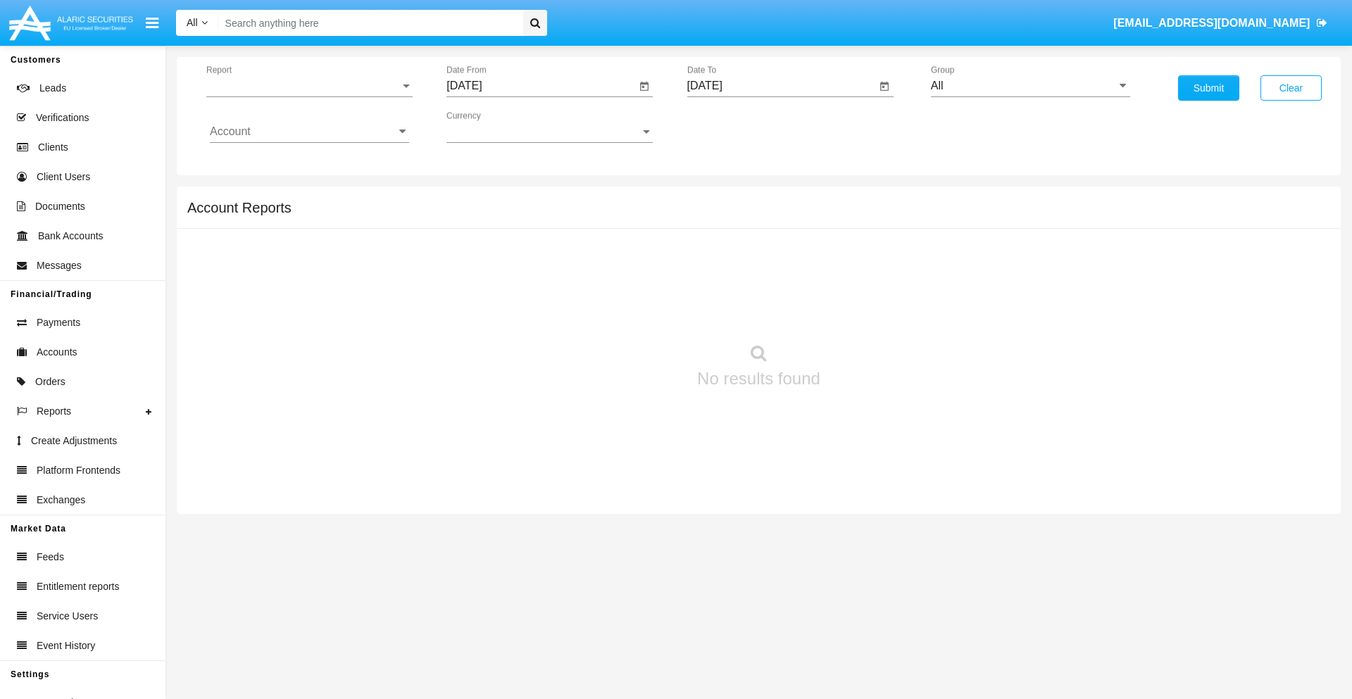
click at [309, 86] on span "Report" at bounding box center [303, 86] width 194 height 13
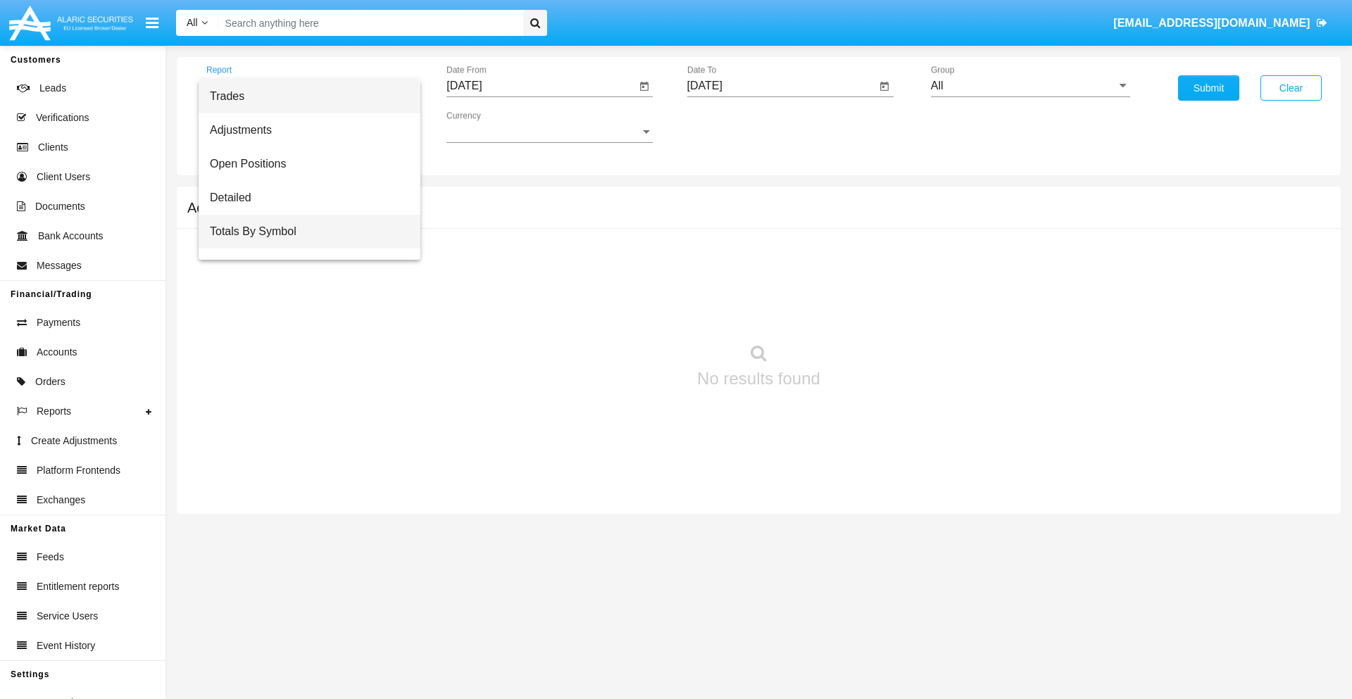
click at [304, 232] on span "Totals By Symbol" at bounding box center [309, 232] width 199 height 34
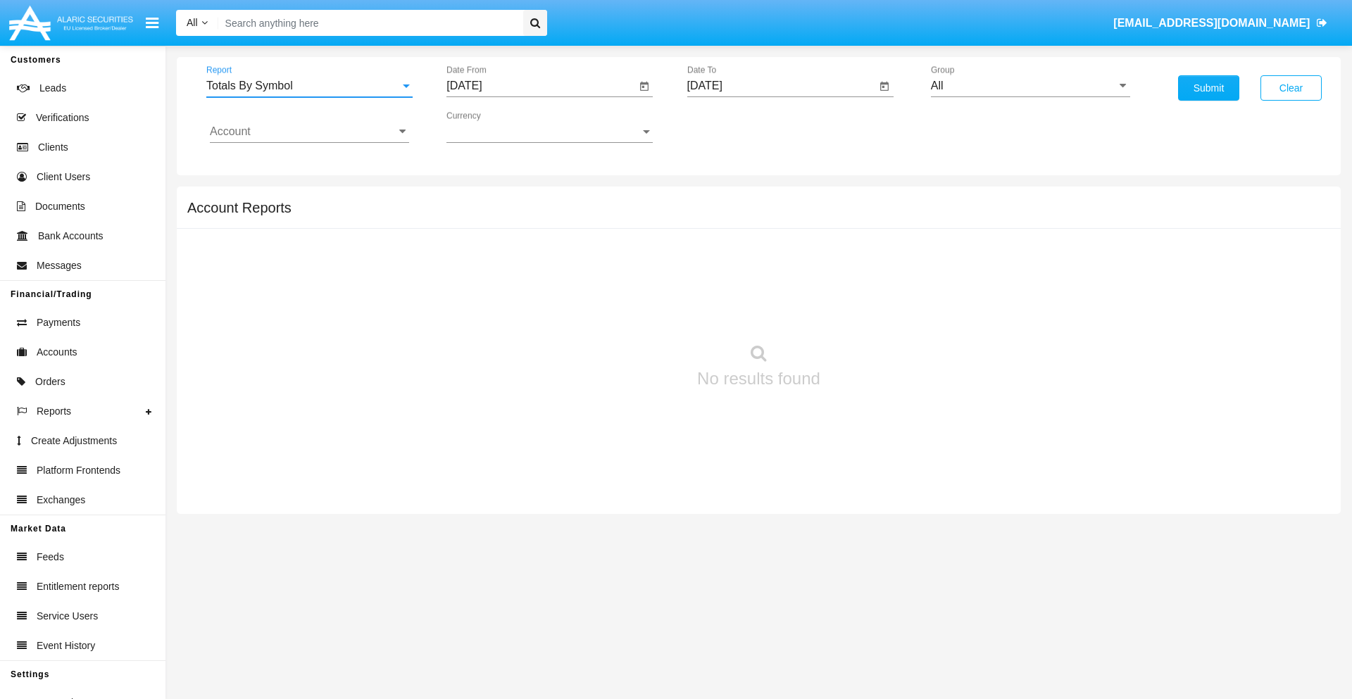
click at [541, 86] on input "[DATE]" at bounding box center [541, 86] width 189 height 13
click at [492, 127] on span "[DATE]" at bounding box center [480, 127] width 31 height 11
click at [628, 311] on div "2025" at bounding box center [629, 311] width 44 height 25
click at [628, 227] on div "AUG" at bounding box center [629, 226] width 44 height 25
click at [526, 300] on div "26" at bounding box center [526, 300] width 25 height 25
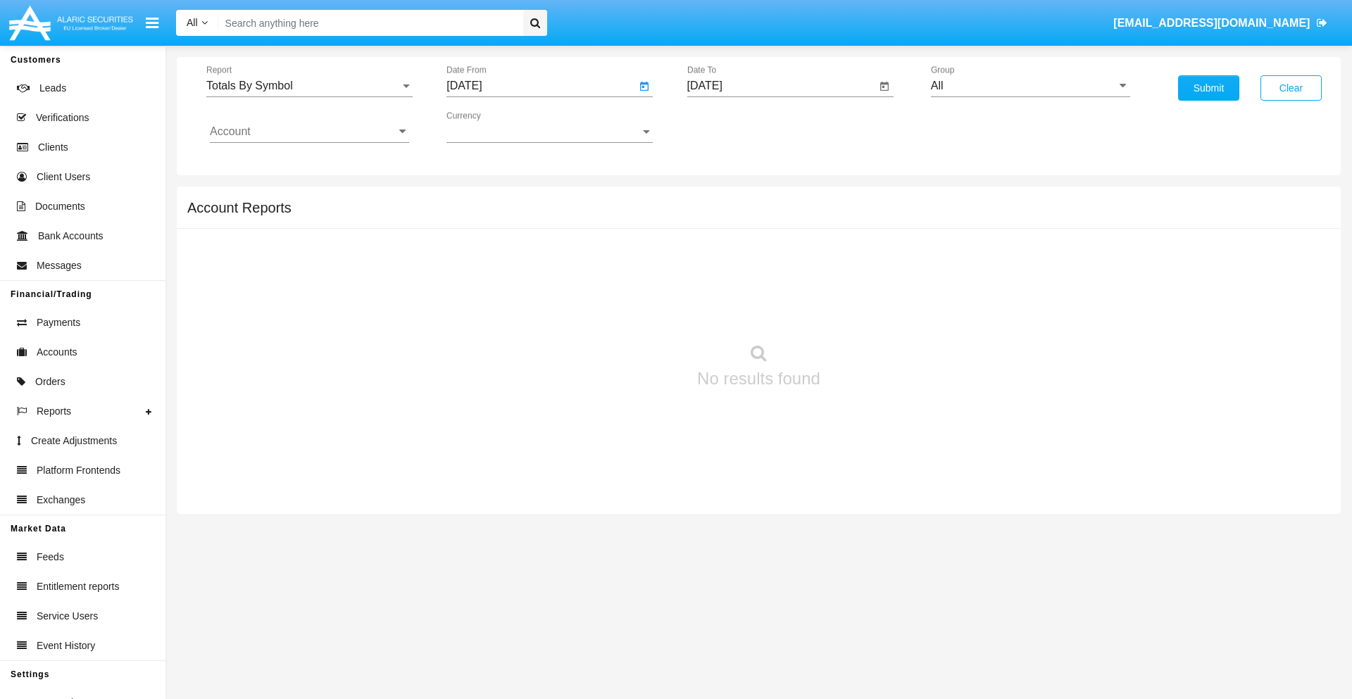
type input "08/26/25"
click at [781, 86] on input "[DATE]" at bounding box center [782, 86] width 189 height 13
click at [733, 127] on span "[DATE]" at bounding box center [721, 127] width 31 height 11
click at [869, 311] on div "2025" at bounding box center [869, 311] width 44 height 25
click at [721, 255] on div "SEP" at bounding box center [721, 254] width 44 height 25
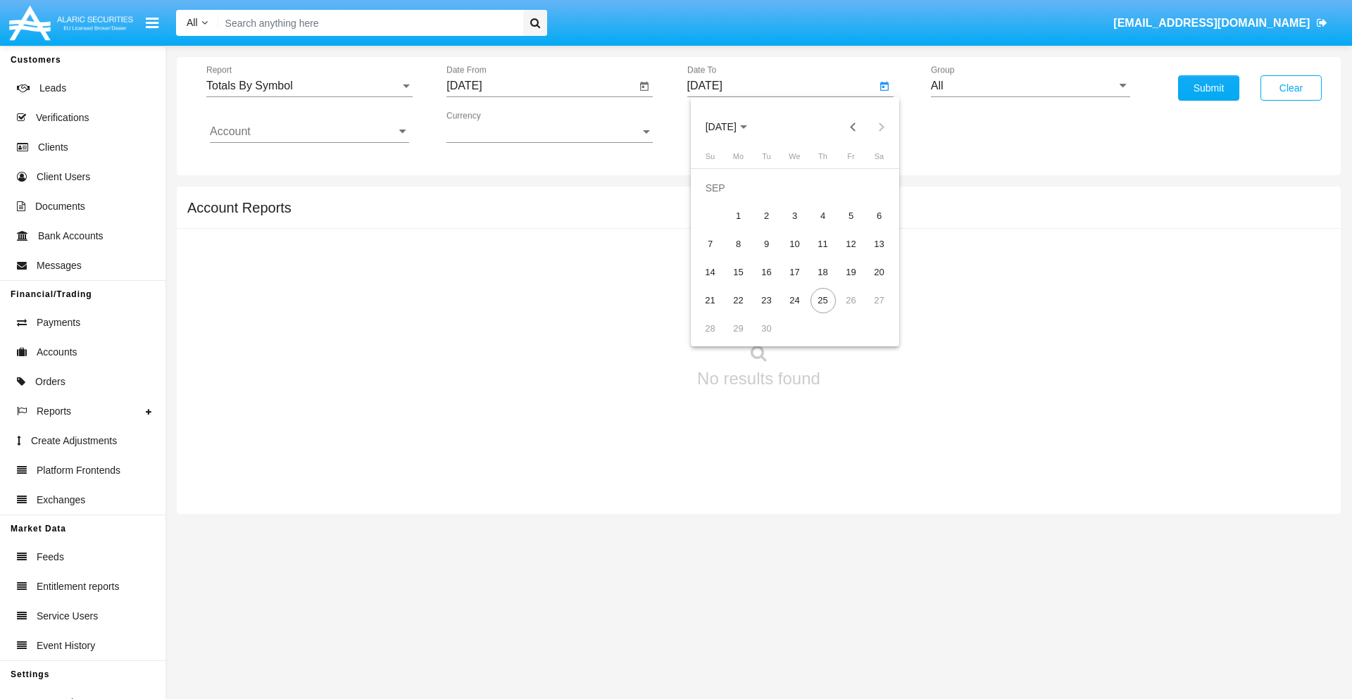
click at [823, 300] on div "25" at bounding box center [823, 300] width 25 height 25
type input "09/25/25"
click at [1031, 86] on input "All" at bounding box center [1030, 86] width 199 height 13
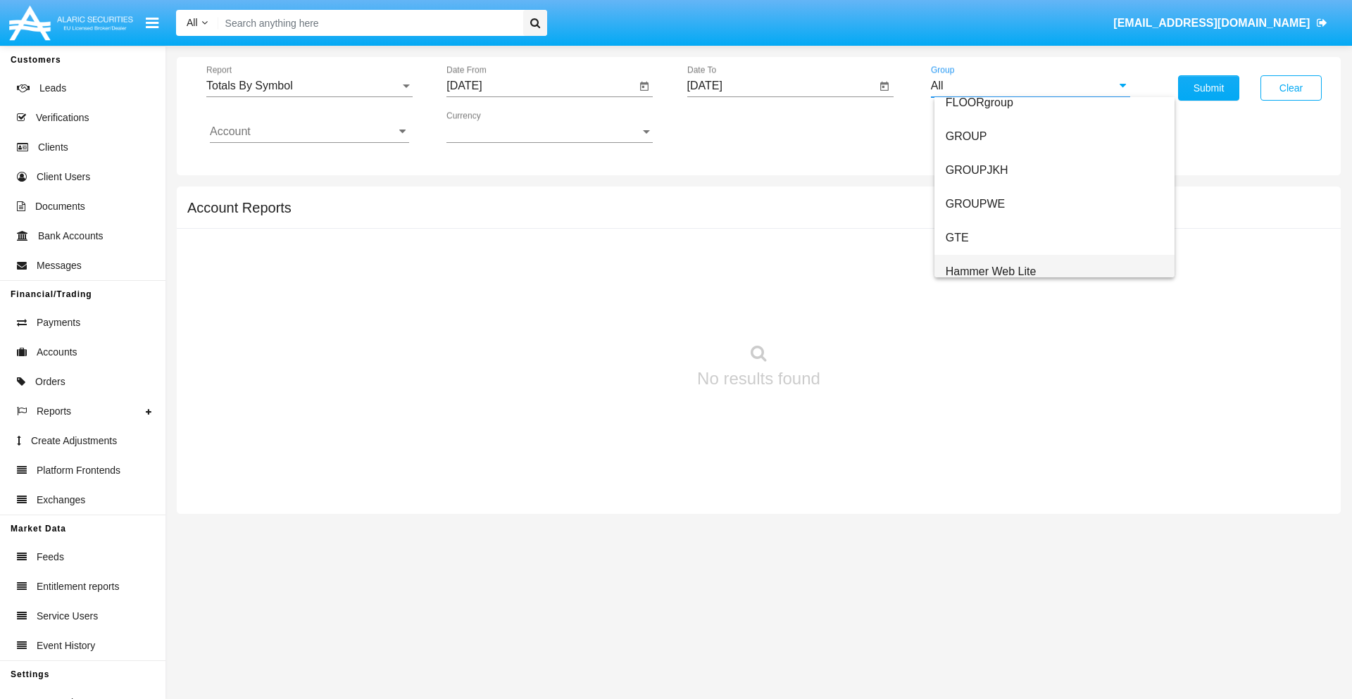
click at [991, 271] on span "Hammer Web Lite" at bounding box center [991, 272] width 91 height 12
type input "Hammer Web Lite"
click at [309, 132] on input "Account" at bounding box center [309, 131] width 199 height 13
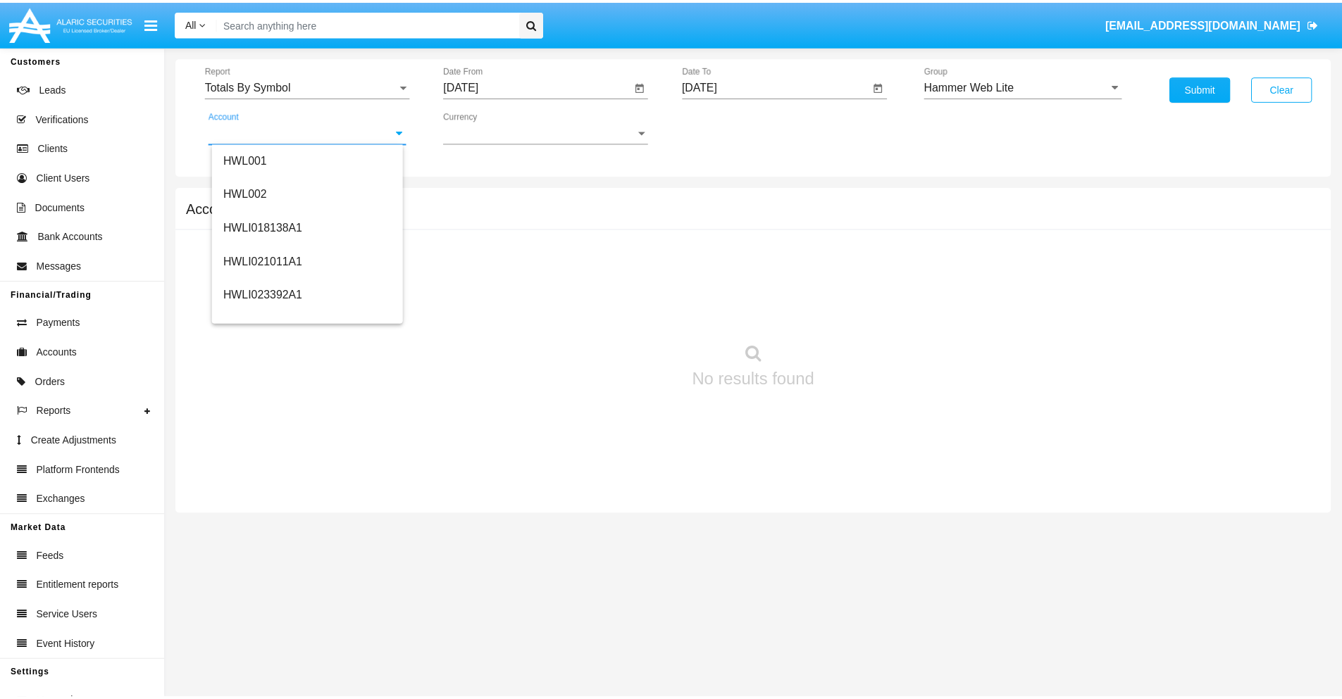
scroll to position [214, 0]
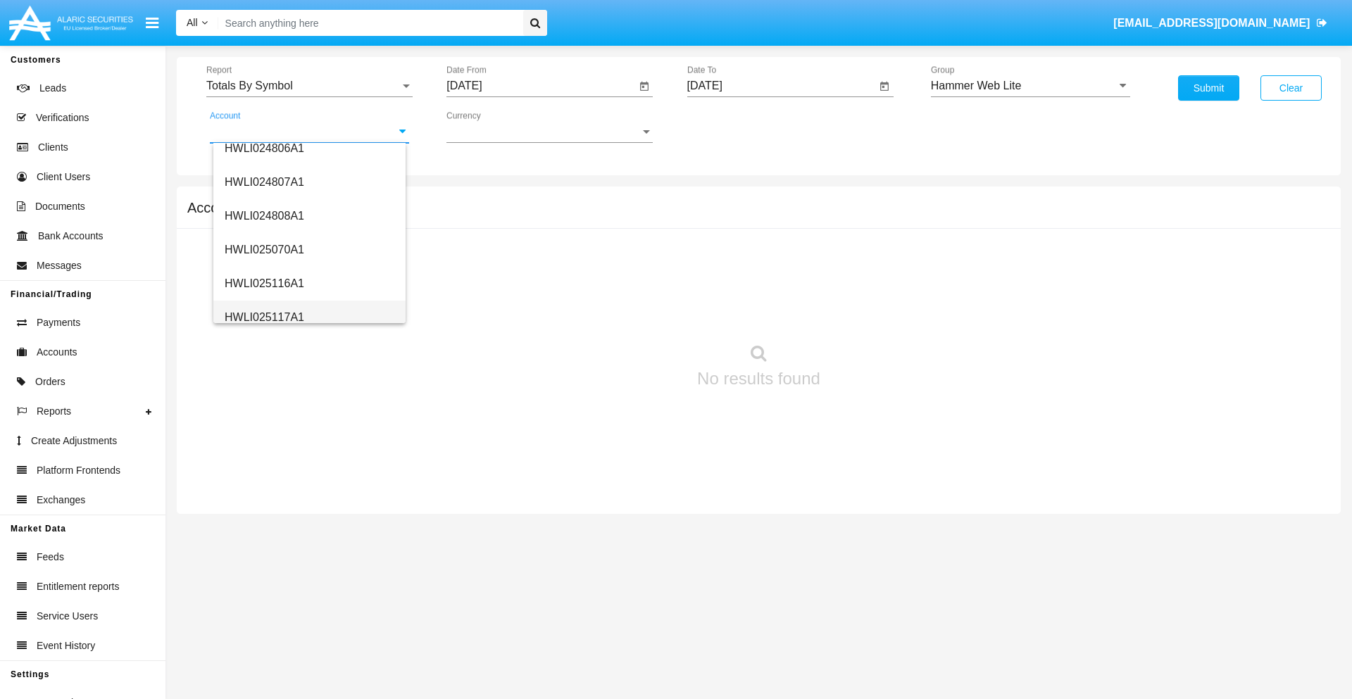
click at [263, 317] on span "HWLI025117A1" at bounding box center [265, 317] width 80 height 12
type input "HWLI025117A1"
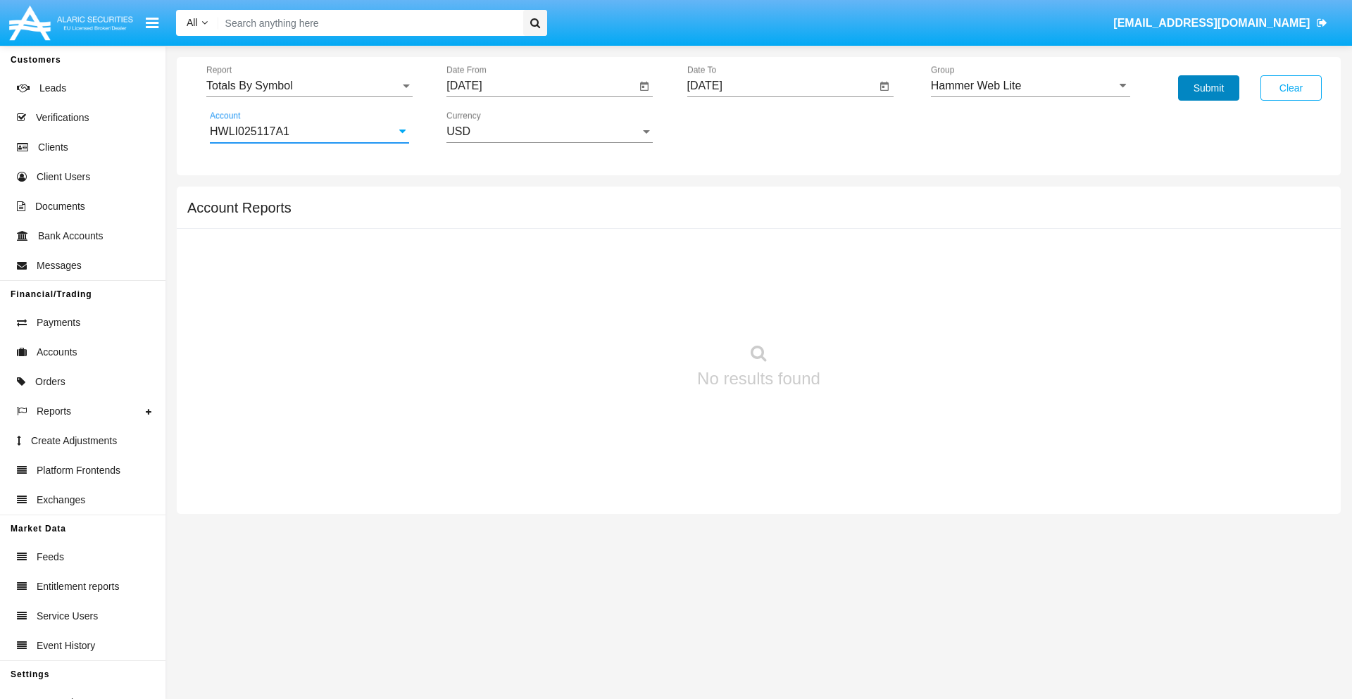
click at [1209, 88] on button "Submit" at bounding box center [1209, 87] width 61 height 25
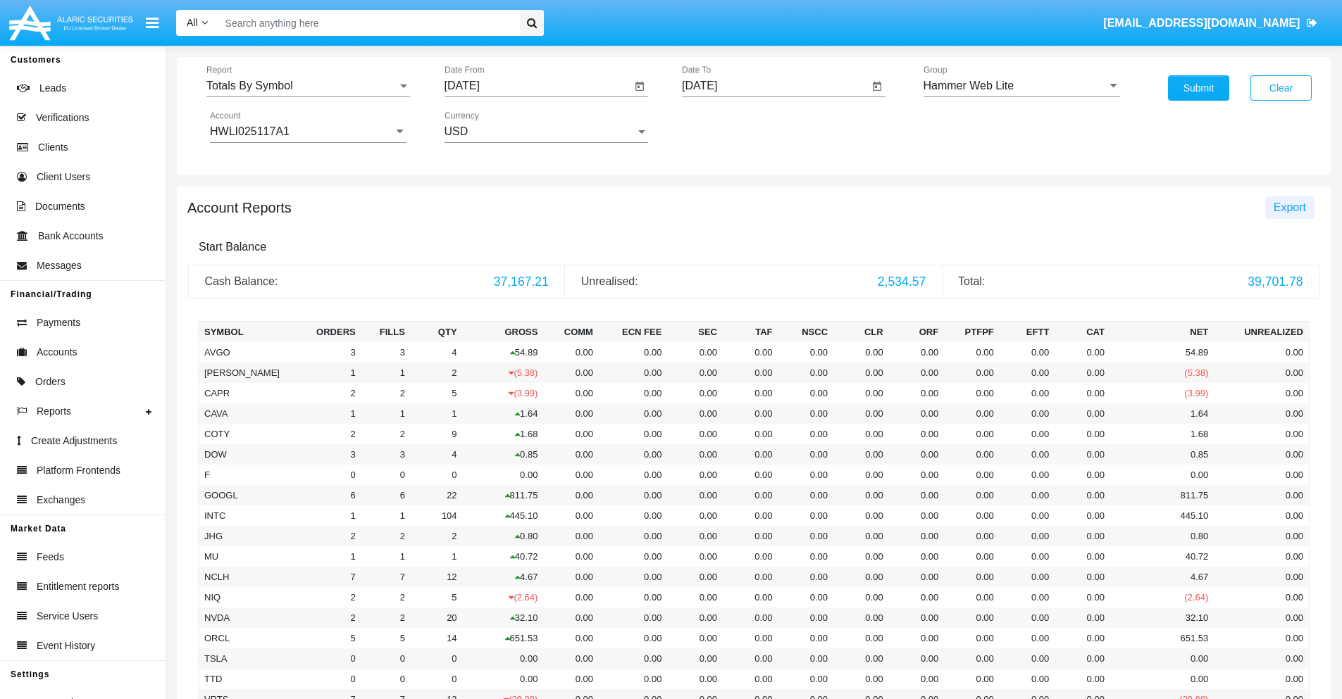
click at [1289, 207] on span "Export" at bounding box center [1290, 207] width 32 height 12
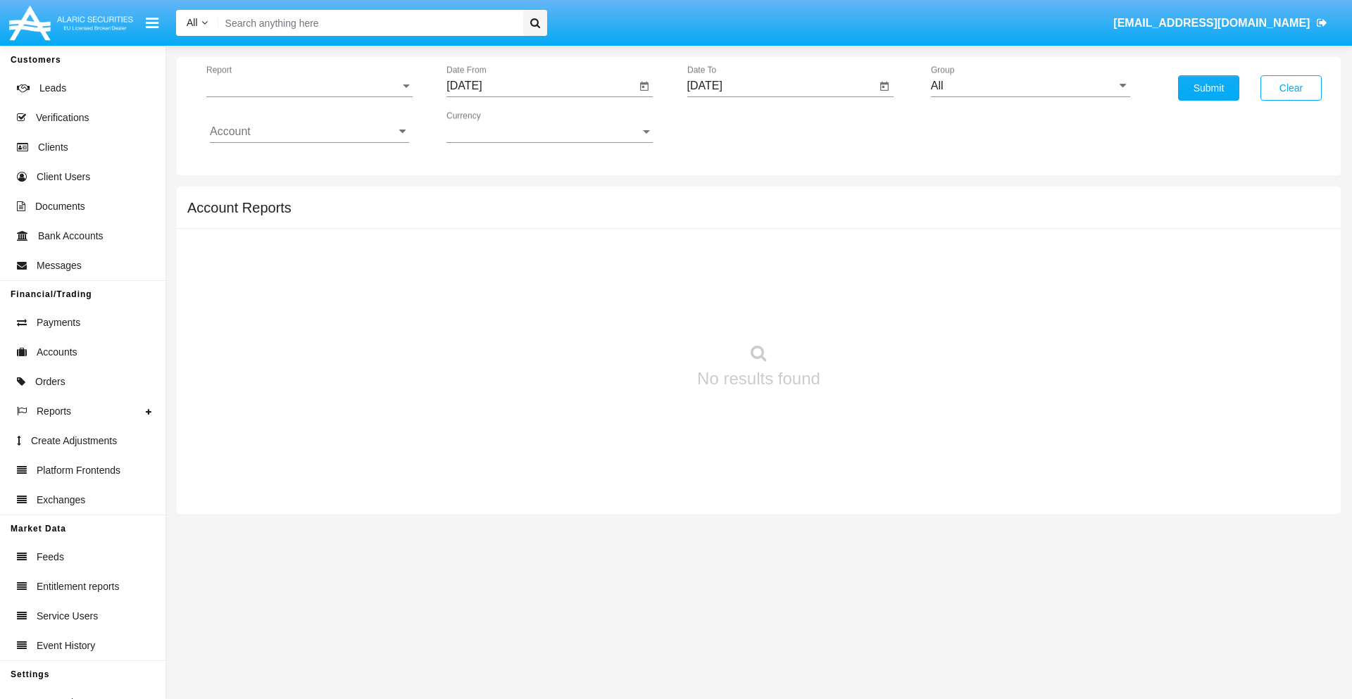
click at [309, 86] on span "Report" at bounding box center [303, 86] width 194 height 13
click at [304, 243] on span "Totals By Date" at bounding box center [309, 243] width 199 height 34
click at [541, 86] on input "[DATE]" at bounding box center [541, 86] width 189 height 13
click at [492, 127] on span "[DATE]" at bounding box center [480, 127] width 31 height 11
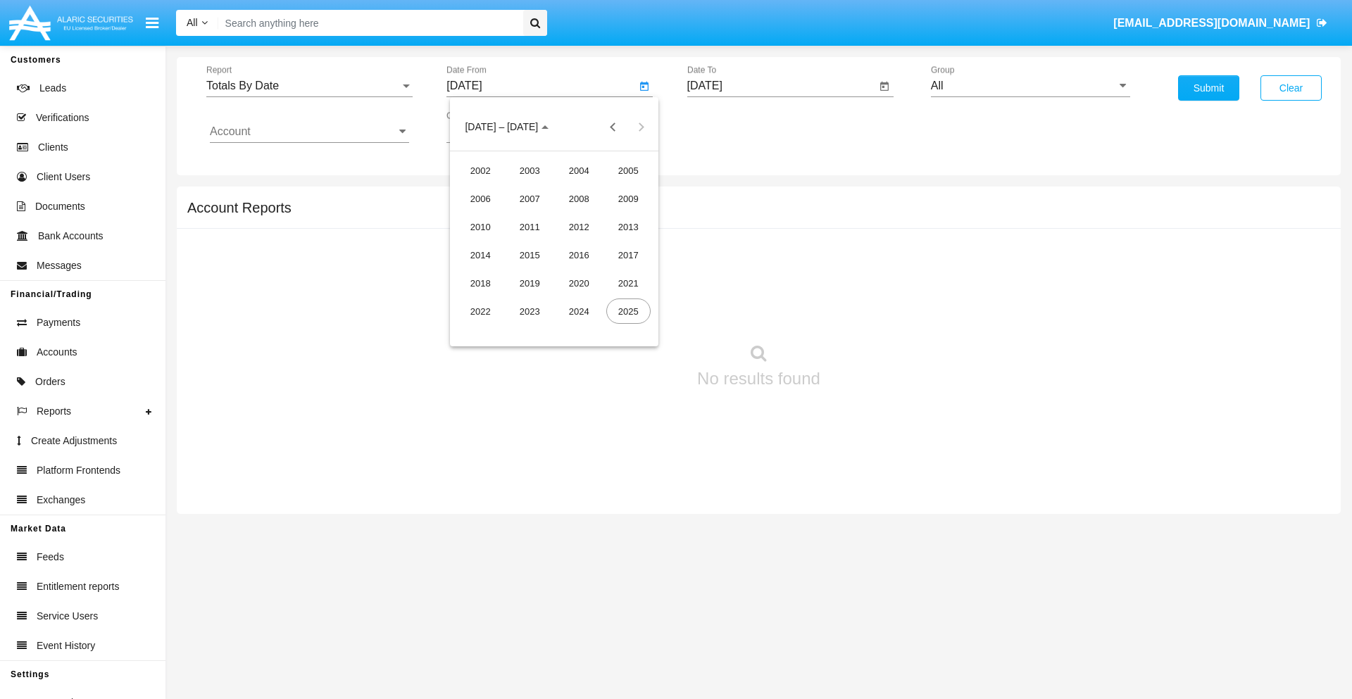
click at [628, 311] on div "2025" at bounding box center [629, 311] width 44 height 25
click at [480, 255] on div "SEP" at bounding box center [481, 254] width 44 height 25
click at [554, 244] on div "10" at bounding box center [554, 244] width 25 height 25
type input "09/10/25"
click at [781, 86] on input "[DATE]" at bounding box center [782, 86] width 189 height 13
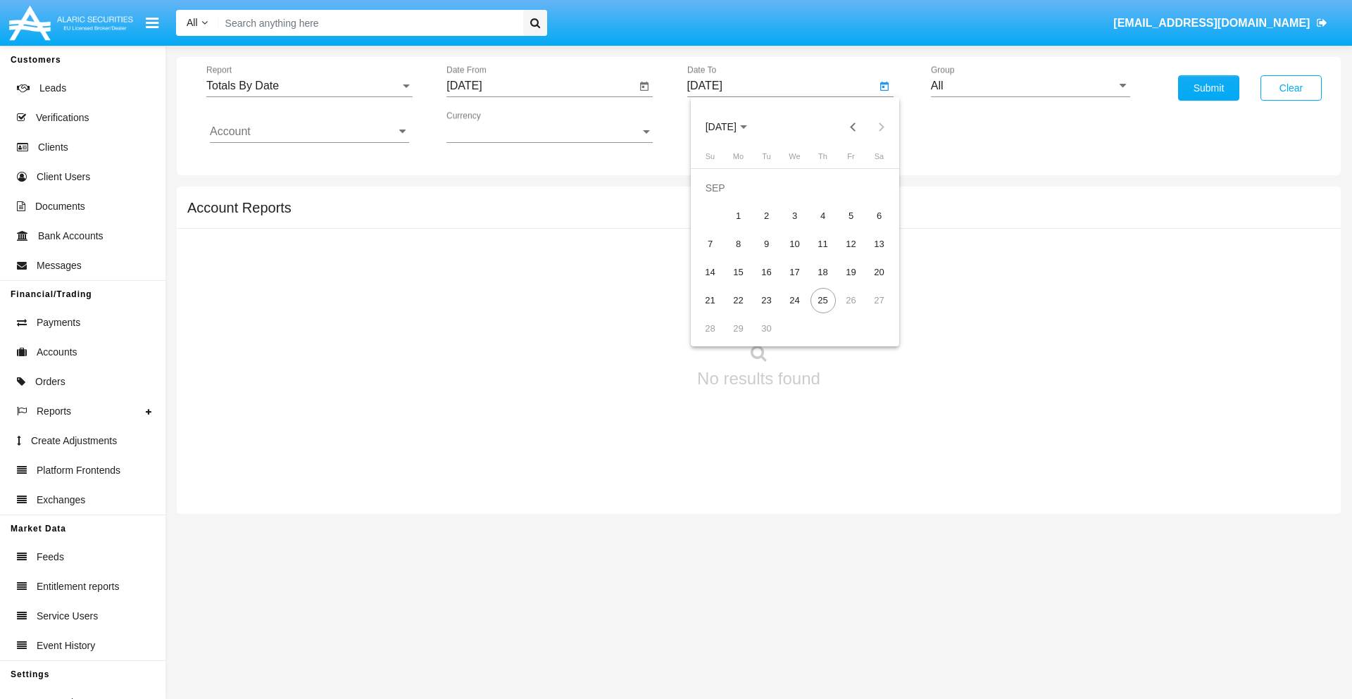
click at [733, 127] on span "[DATE]" at bounding box center [721, 127] width 31 height 11
click at [869, 311] on div "2025" at bounding box center [869, 311] width 44 height 25
click at [721, 255] on div "SEP" at bounding box center [721, 254] width 44 height 25
click at [823, 300] on div "25" at bounding box center [823, 300] width 25 height 25
type input "[DATE]"
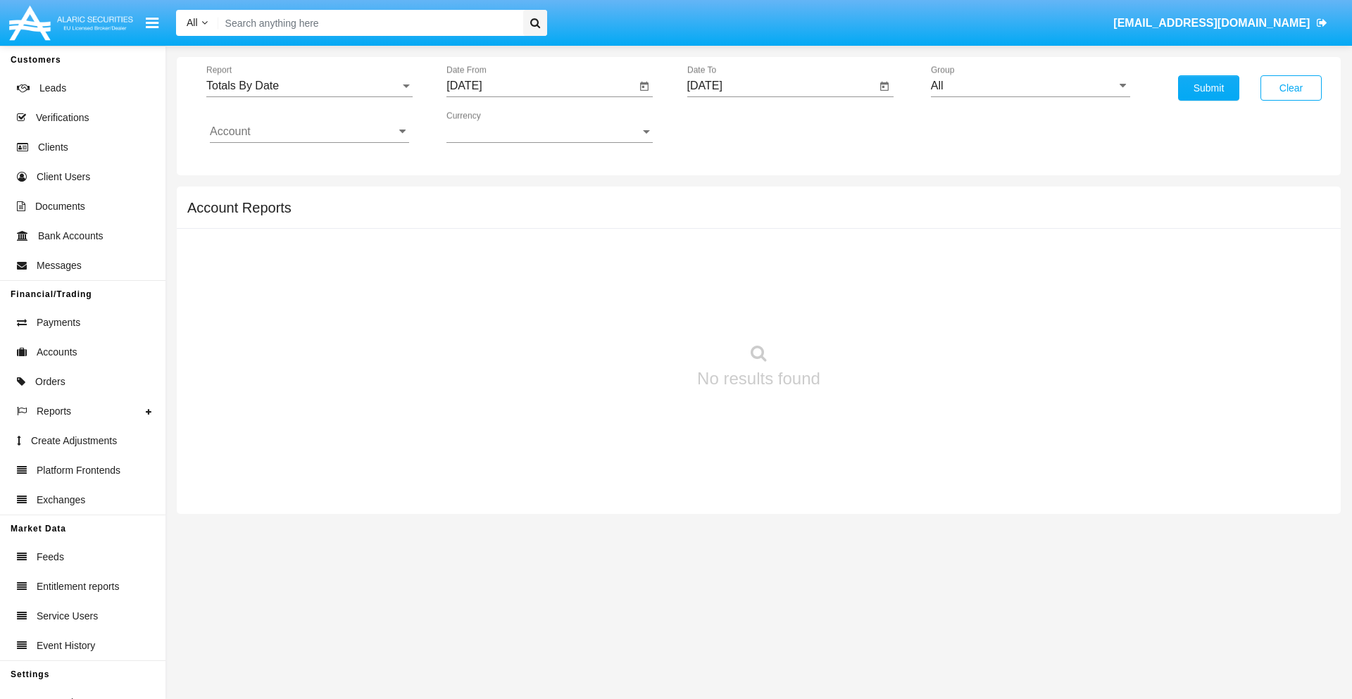
click at [1031, 86] on input "All" at bounding box center [1030, 86] width 199 height 13
click at [991, 271] on span "Hammer Web Lite" at bounding box center [991, 272] width 91 height 12
type input "Hammer Web Lite"
click at [309, 132] on input "Account" at bounding box center [309, 131] width 199 height 13
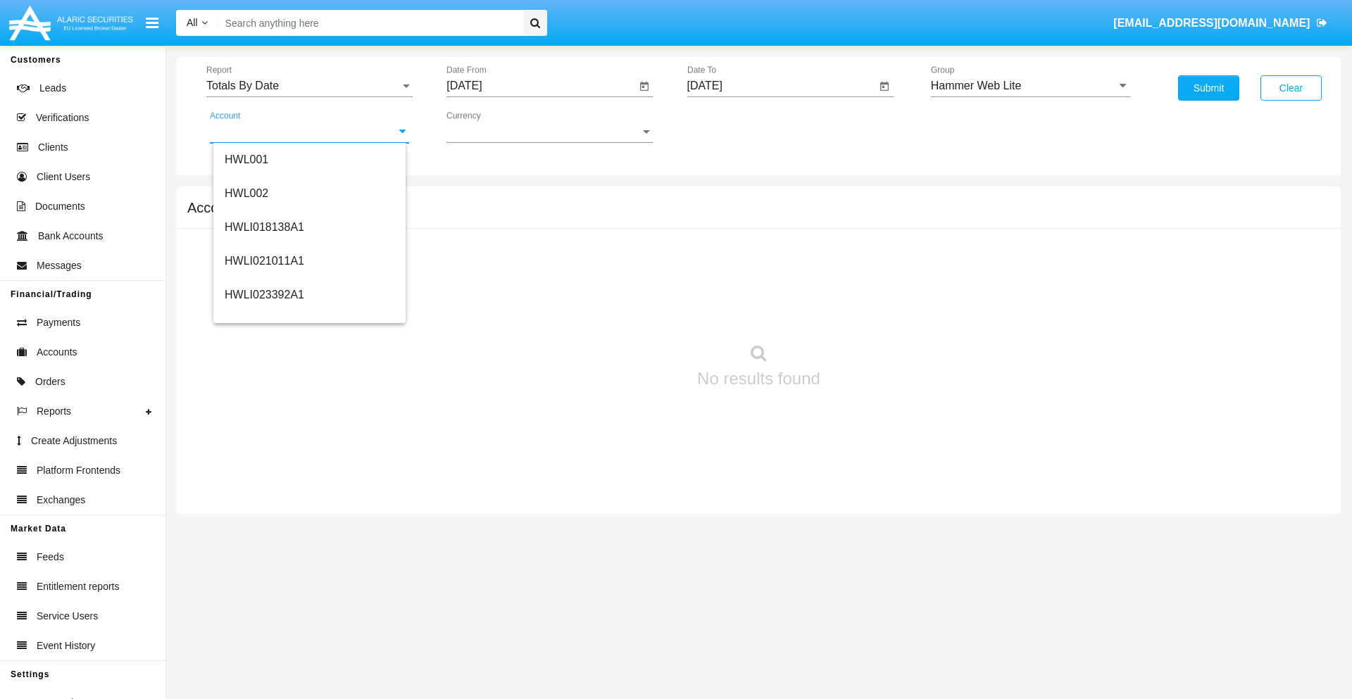
click at [263, 526] on span "HWLI025117A1" at bounding box center [265, 532] width 80 height 12
type input "HWLI025117A1"
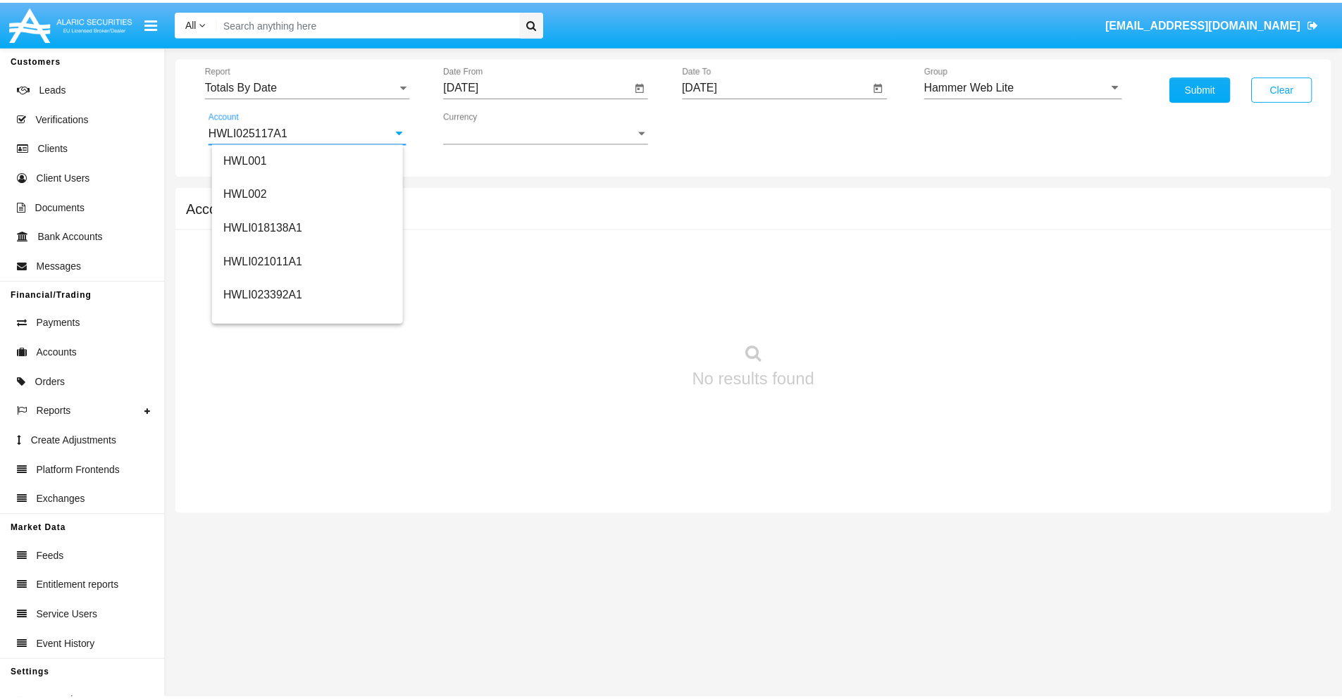
scroll to position [0, 0]
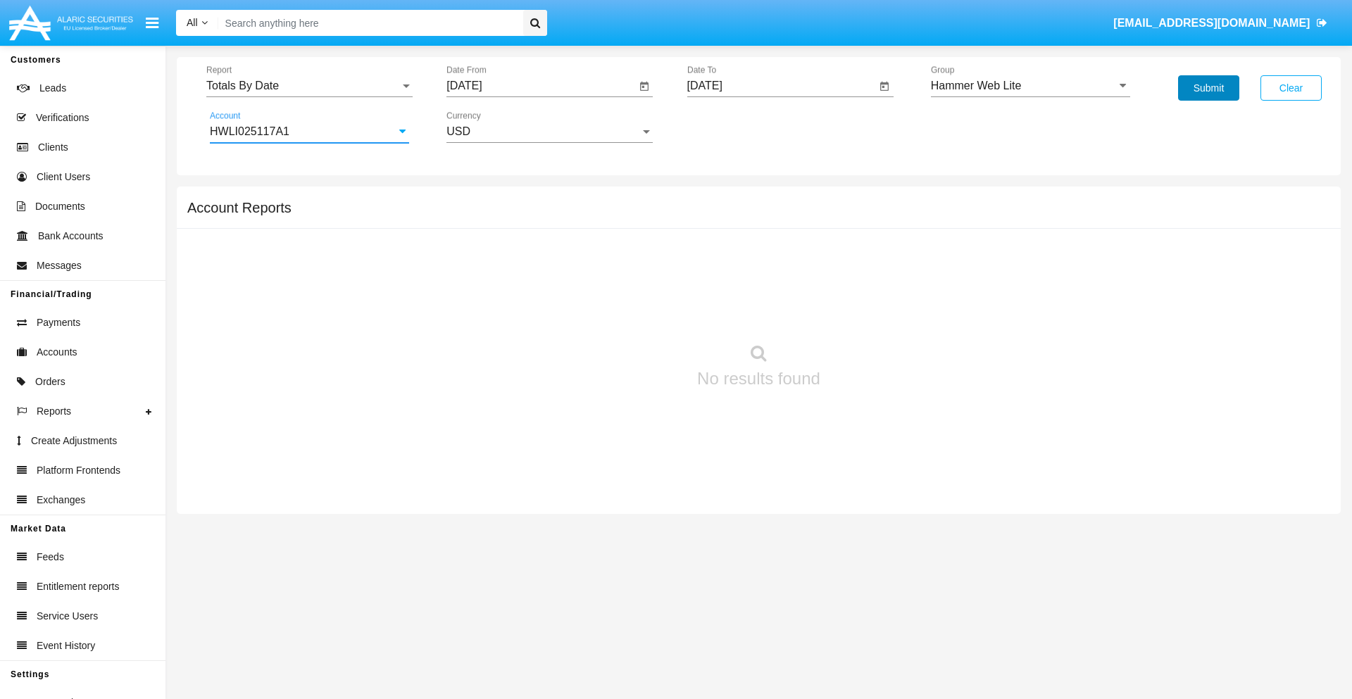
click at [1209, 88] on button "Submit" at bounding box center [1209, 87] width 61 height 25
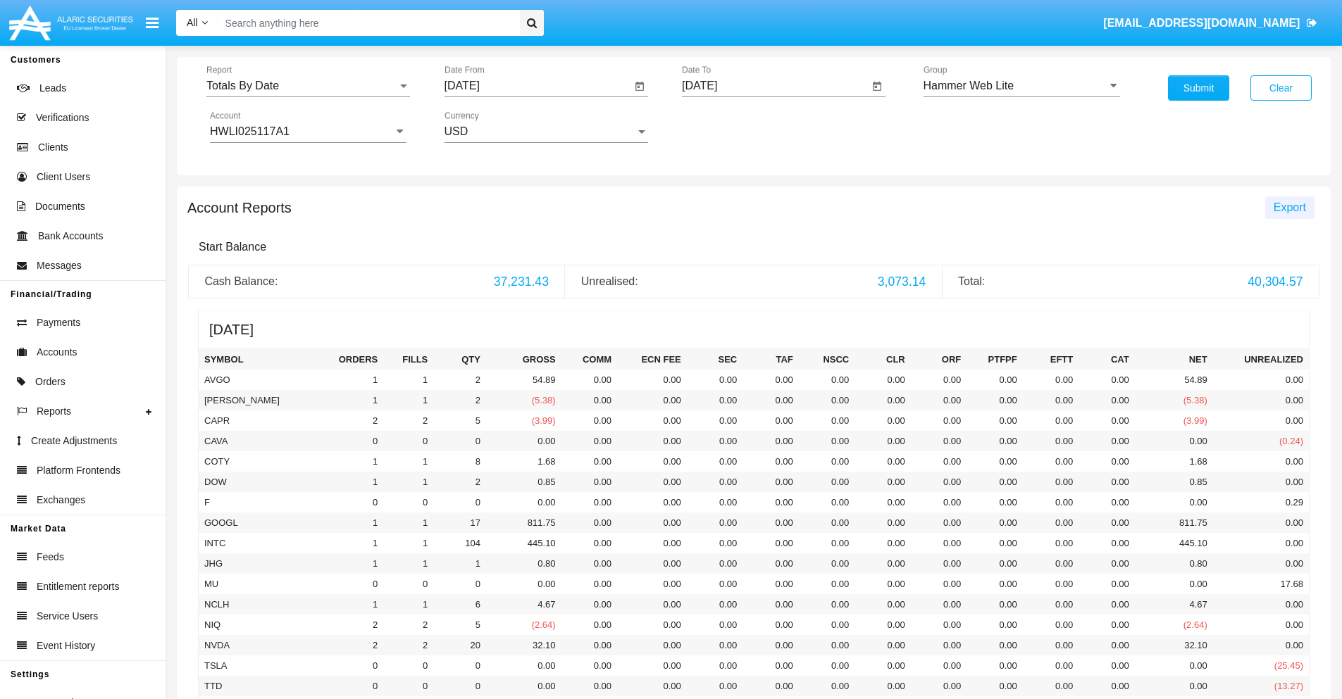
click at [1289, 207] on span "Export" at bounding box center [1290, 207] width 32 height 12
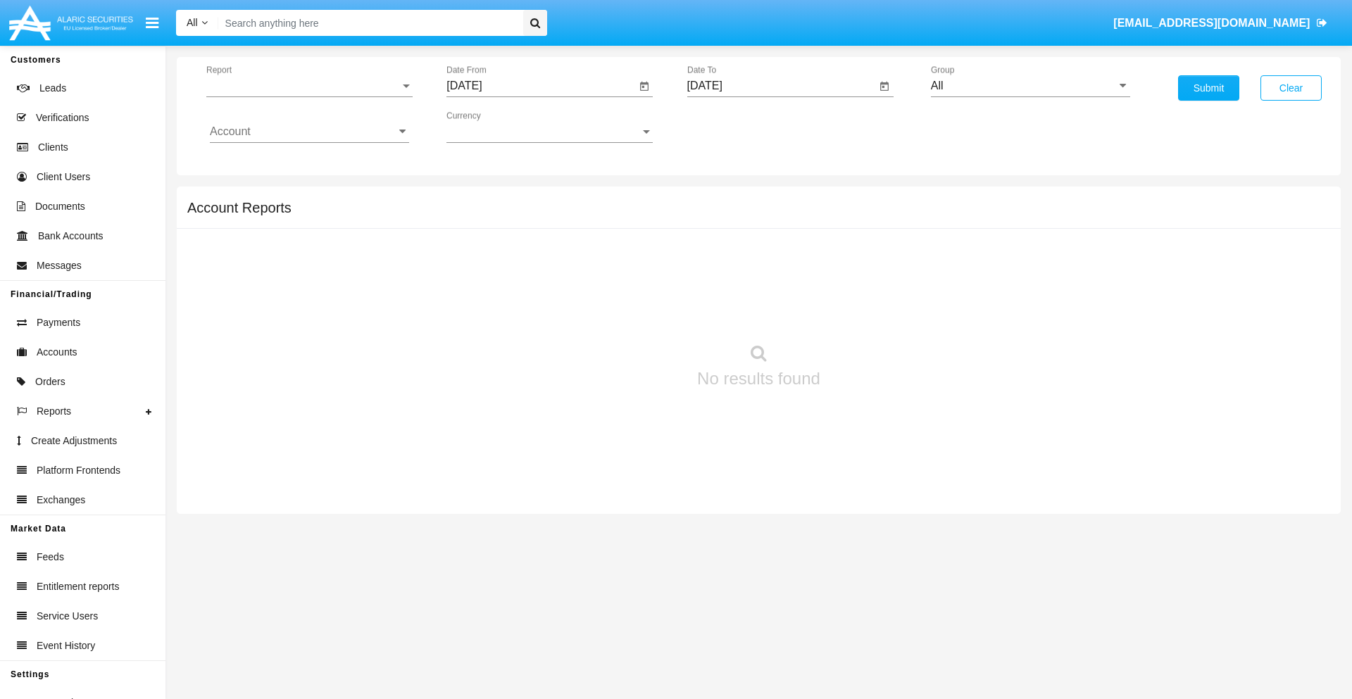
click at [309, 86] on span "Report" at bounding box center [303, 86] width 194 height 13
click at [304, 243] on span "Summary By Date" at bounding box center [309, 243] width 199 height 34
click at [541, 86] on input "[DATE]" at bounding box center [541, 86] width 189 height 13
click at [492, 127] on span "[DATE]" at bounding box center [480, 127] width 31 height 11
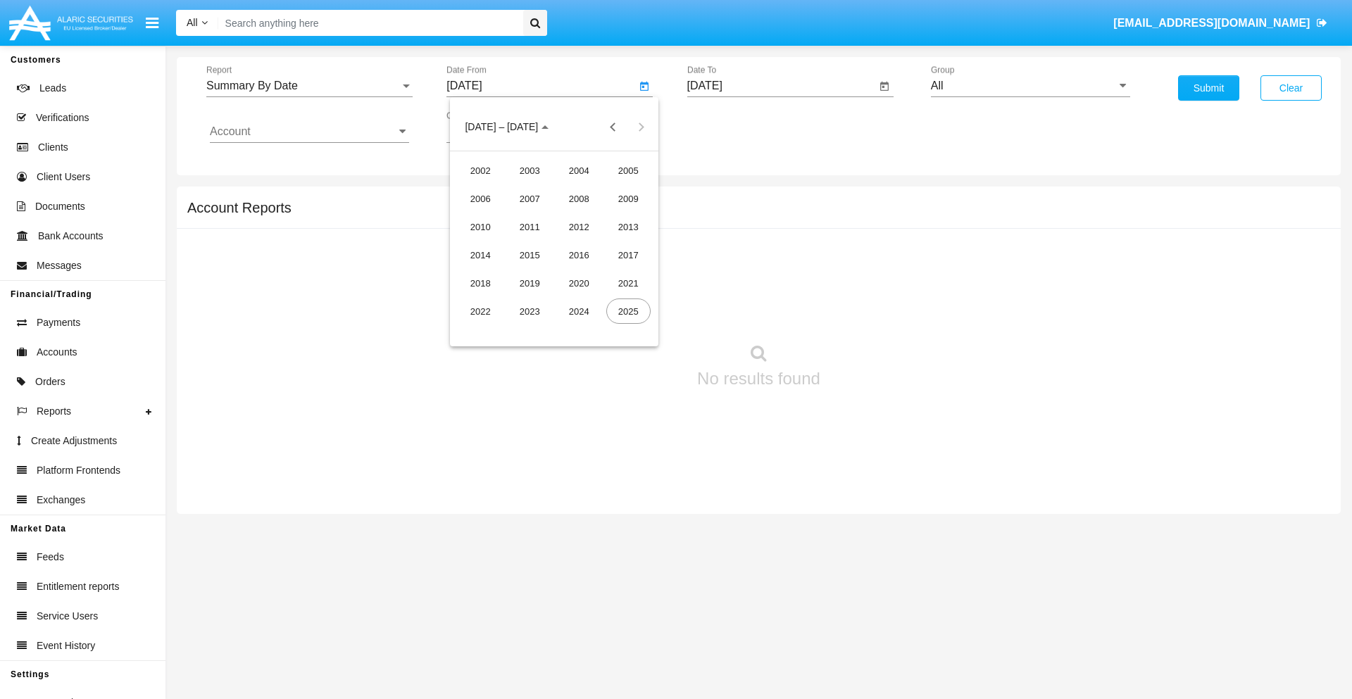
click at [628, 311] on div "2025" at bounding box center [629, 311] width 44 height 25
click at [480, 255] on div "SEP" at bounding box center [481, 254] width 44 height 25
click at [554, 244] on div "10" at bounding box center [554, 244] width 25 height 25
type input "09/10/25"
click at [781, 86] on input "[DATE]" at bounding box center [782, 86] width 189 height 13
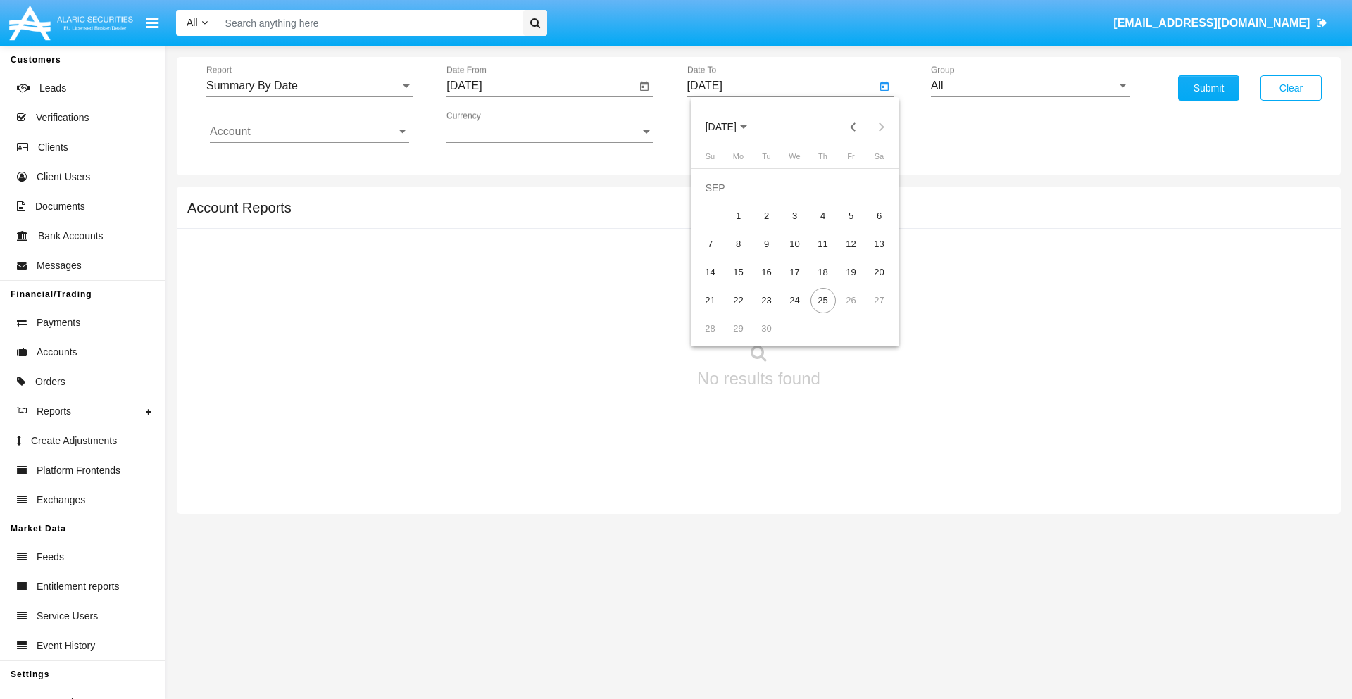
click at [733, 127] on span "[DATE]" at bounding box center [721, 127] width 31 height 11
click at [869, 311] on div "2025" at bounding box center [869, 311] width 44 height 25
click at [721, 255] on div "SEP" at bounding box center [721, 254] width 44 height 25
click at [823, 300] on div "25" at bounding box center [823, 300] width 25 height 25
type input "[DATE]"
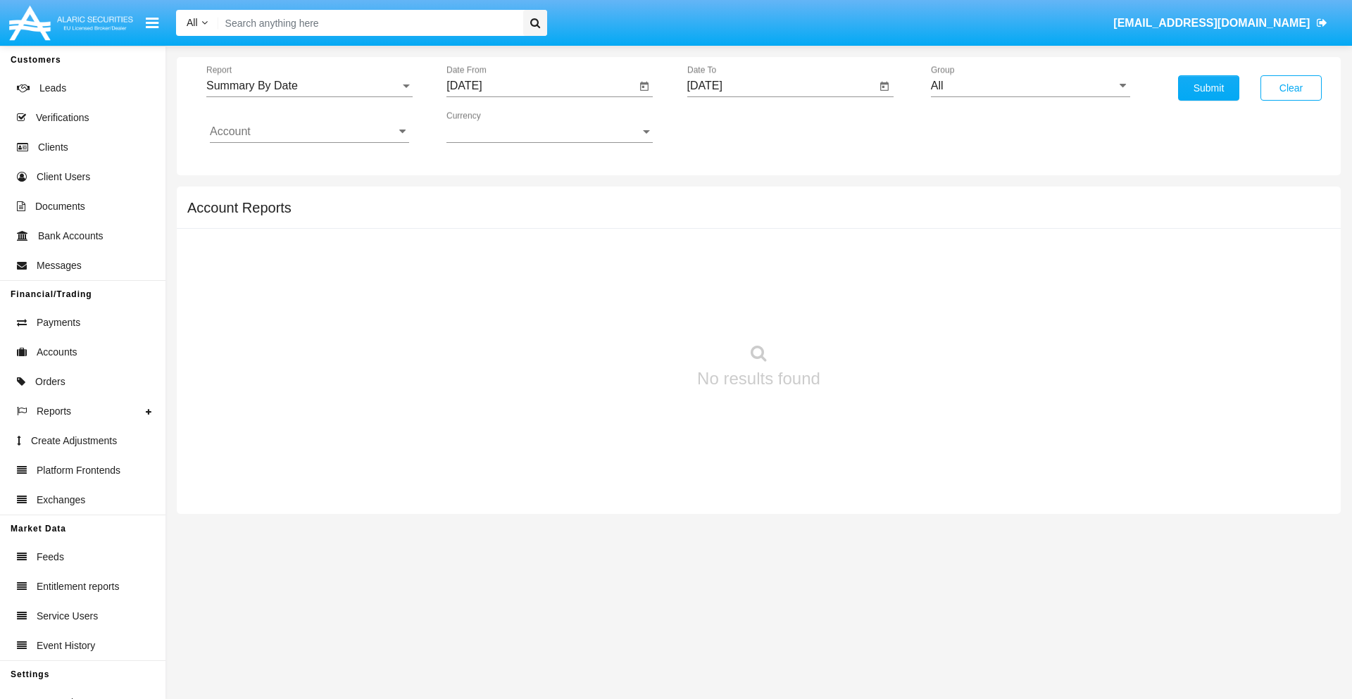
click at [1031, 86] on input "All" at bounding box center [1030, 86] width 199 height 13
click at [991, 271] on span "Hammer Web Lite" at bounding box center [991, 272] width 91 height 12
type input "Hammer Web Lite"
click at [309, 132] on input "Account" at bounding box center [309, 131] width 199 height 13
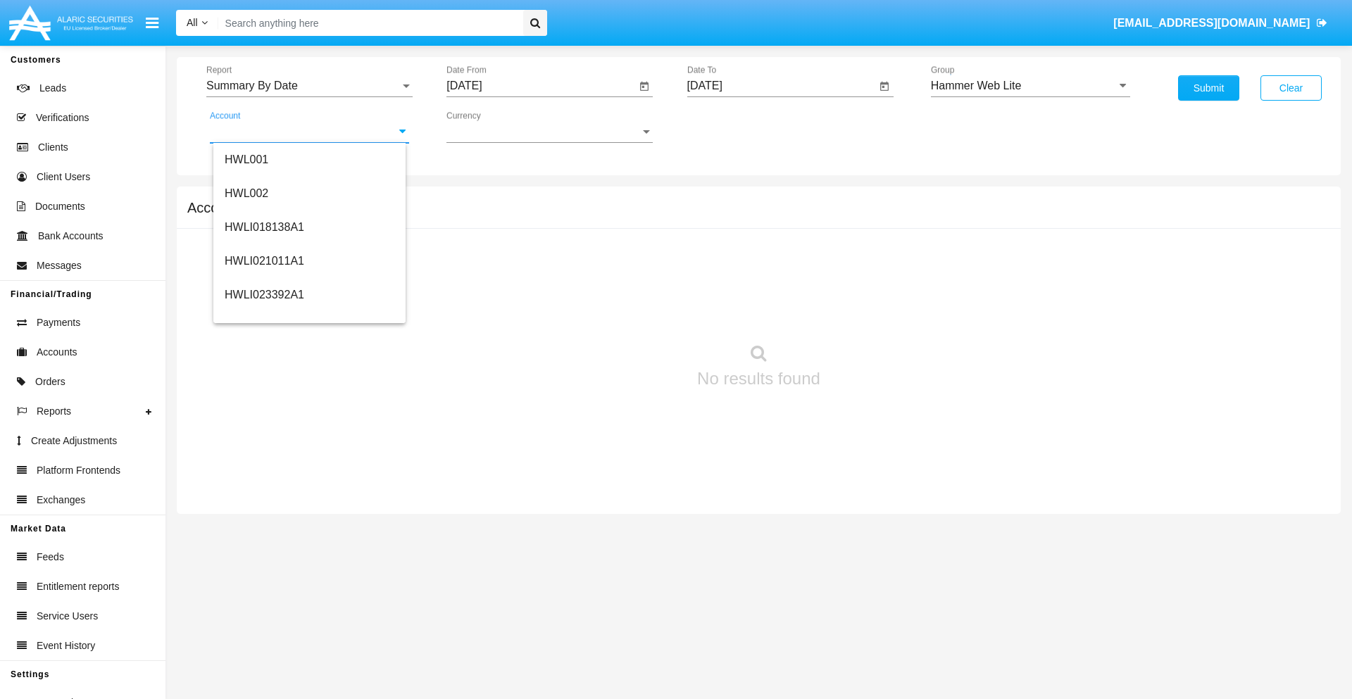
scroll to position [214, 0]
click at [263, 317] on span "HWLI025117A1" at bounding box center [265, 317] width 80 height 12
type input "HWLI025117A1"
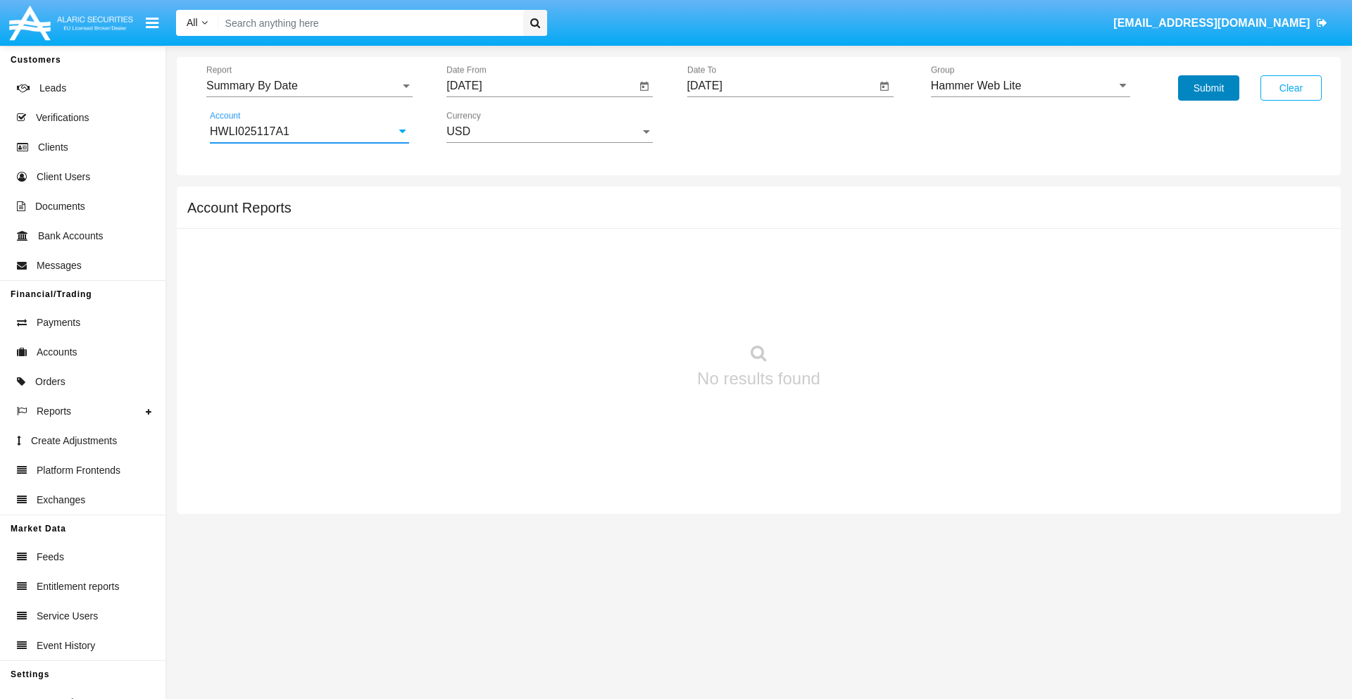
click at [1209, 88] on button "Submit" at bounding box center [1209, 87] width 61 height 25
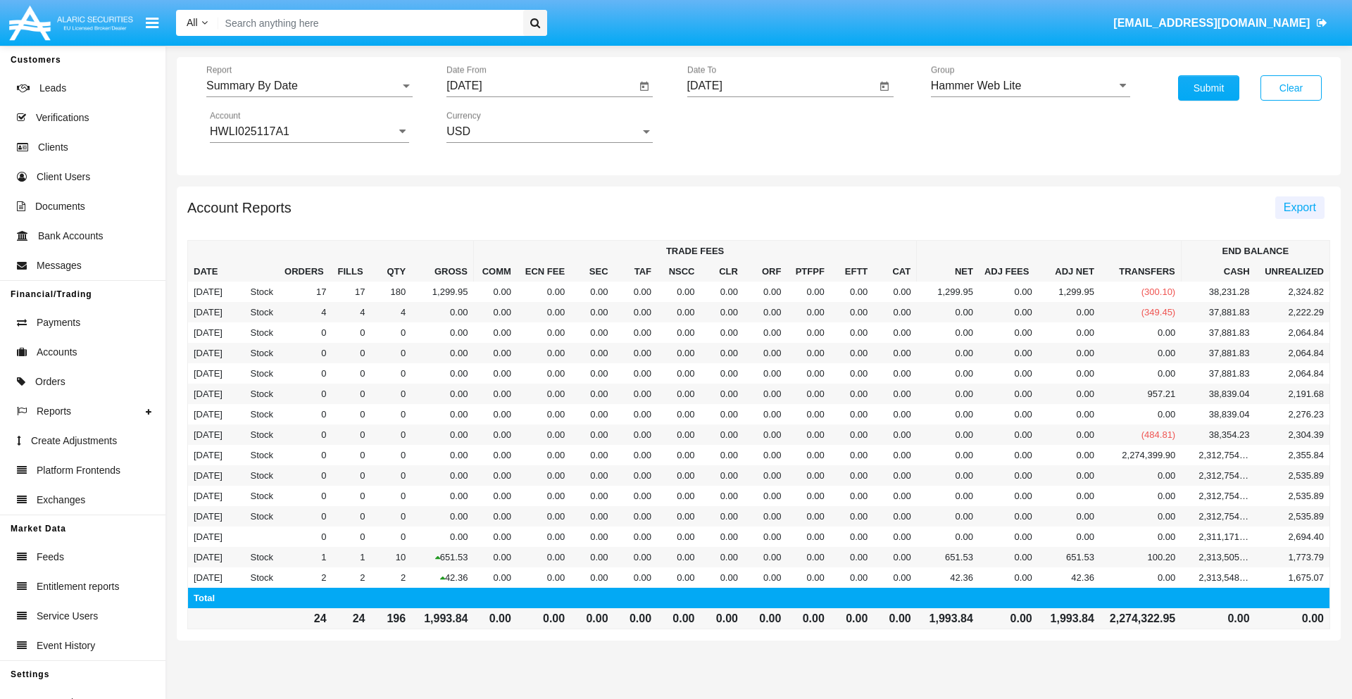
click at [1300, 207] on span "Export" at bounding box center [1300, 207] width 32 height 12
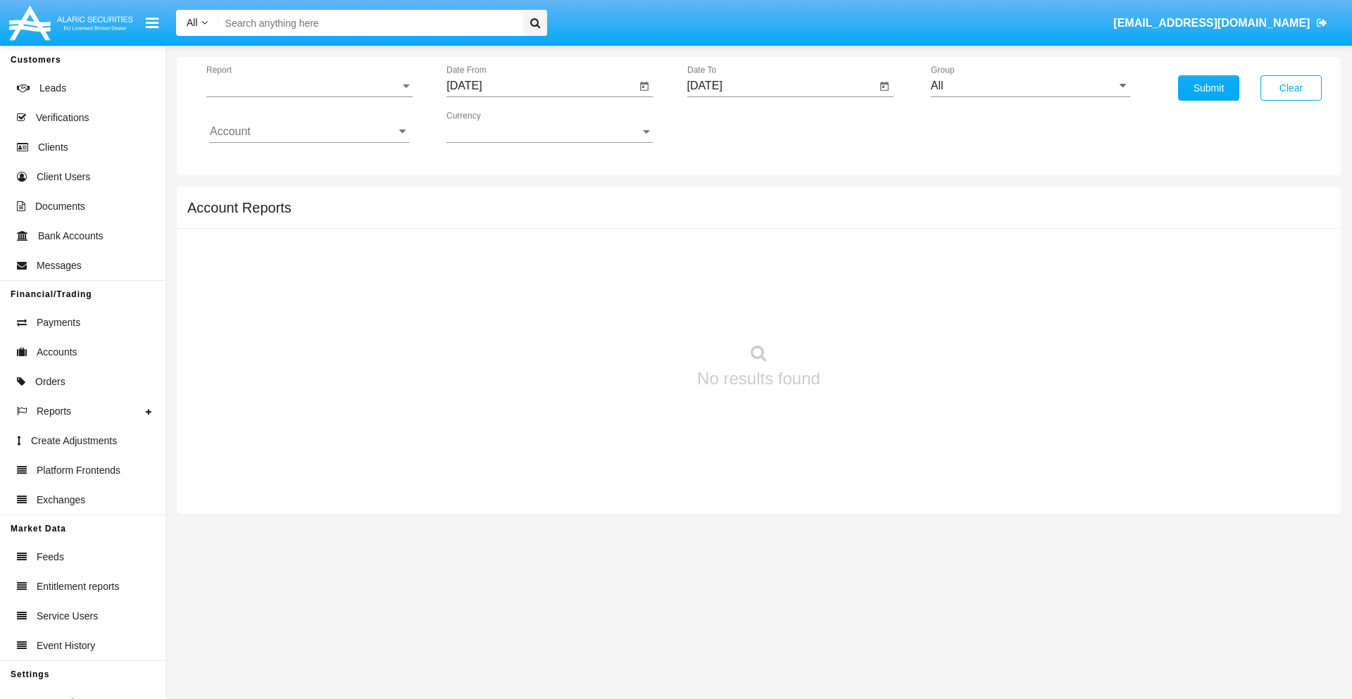
click at [309, 86] on span "Report" at bounding box center [303, 86] width 194 height 13
click at [304, 316] on span "Fees By Destination" at bounding box center [309, 333] width 199 height 34
click at [541, 86] on input "[DATE]" at bounding box center [541, 86] width 189 height 13
click at [492, 127] on span "[DATE]" at bounding box center [480, 127] width 31 height 11
click at [628, 311] on div "2025" at bounding box center [629, 311] width 44 height 25
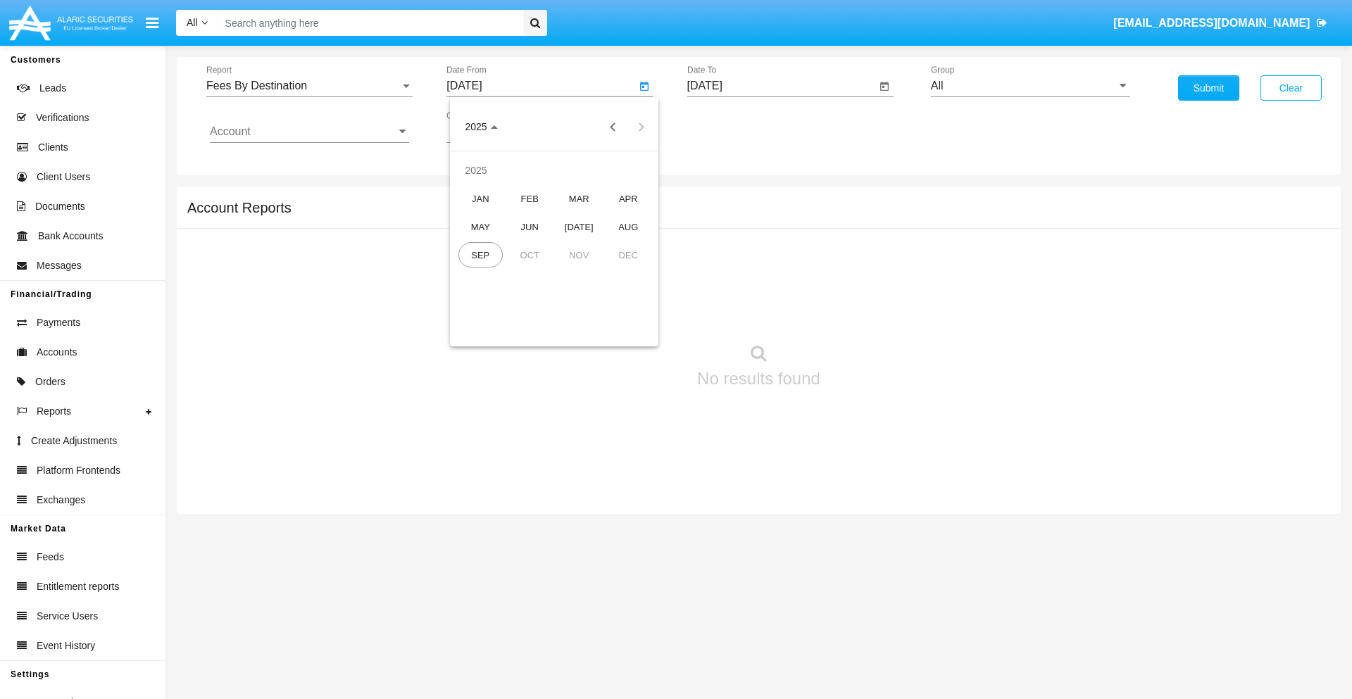
click at [530, 227] on div "JUN" at bounding box center [530, 226] width 44 height 25
click at [554, 300] on div "25" at bounding box center [554, 300] width 25 height 25
type input "06/25/25"
click at [781, 86] on input "[DATE]" at bounding box center [782, 86] width 189 height 13
click at [733, 127] on span "[DATE]" at bounding box center [721, 127] width 31 height 11
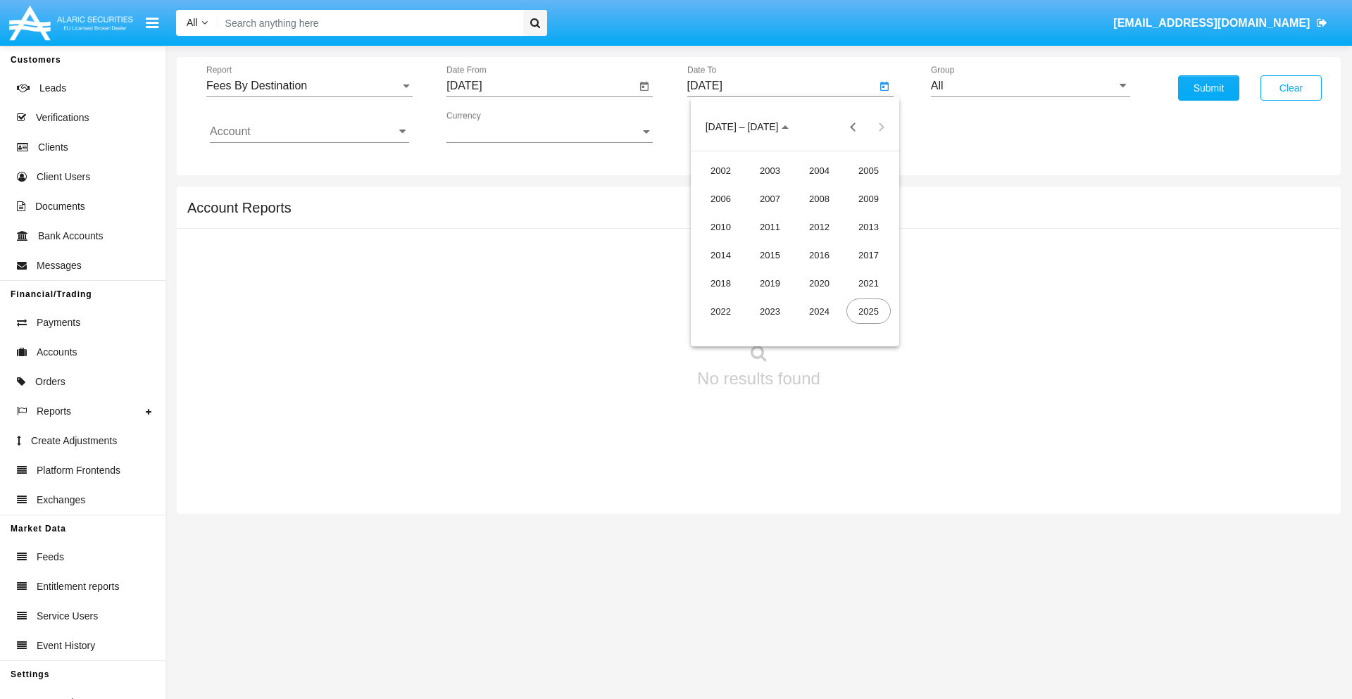
click at [869, 311] on div "2025" at bounding box center [869, 311] width 44 height 25
click at [721, 255] on div "SEP" at bounding box center [721, 254] width 44 height 25
click at [823, 300] on div "25" at bounding box center [823, 300] width 25 height 25
type input "09/25/25"
click at [1031, 86] on input "All" at bounding box center [1030, 86] width 199 height 13
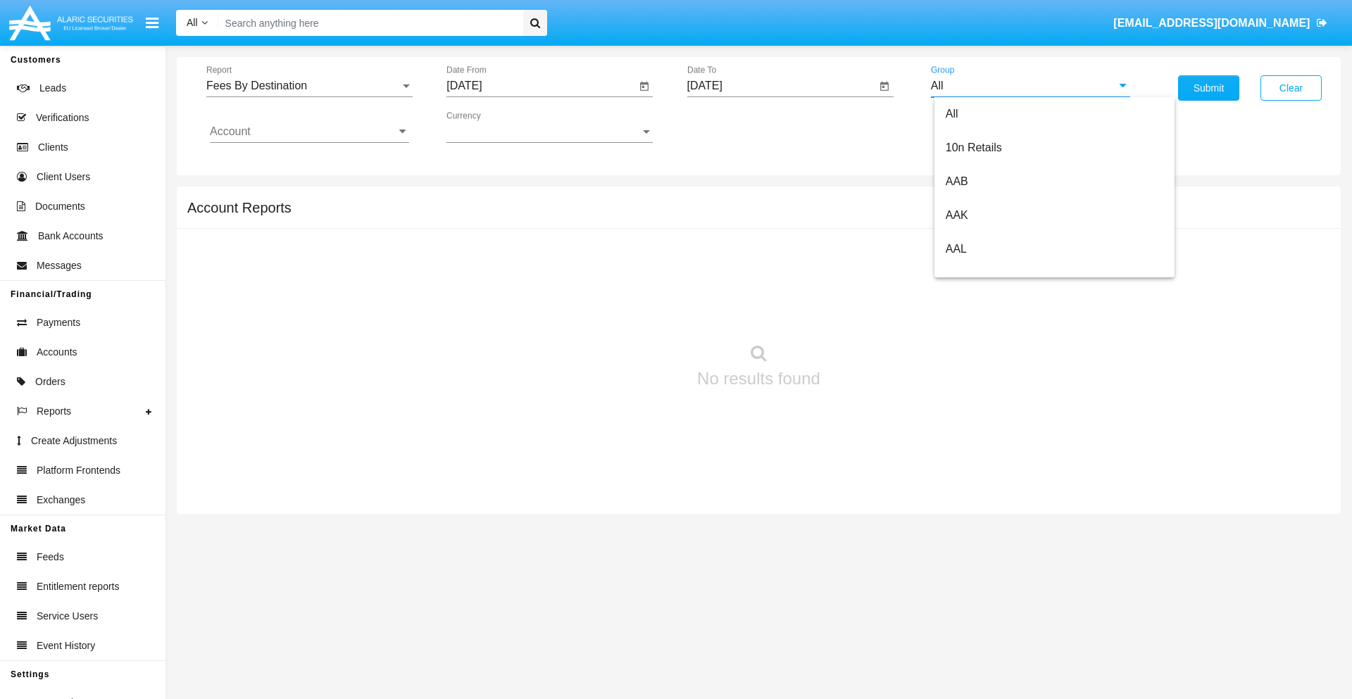
scroll to position [755, 0]
click at [991, 271] on span "Hammer Web Lite" at bounding box center [991, 272] width 91 height 12
type input "Hammer Web Lite"
click at [309, 132] on input "Account" at bounding box center [309, 131] width 199 height 13
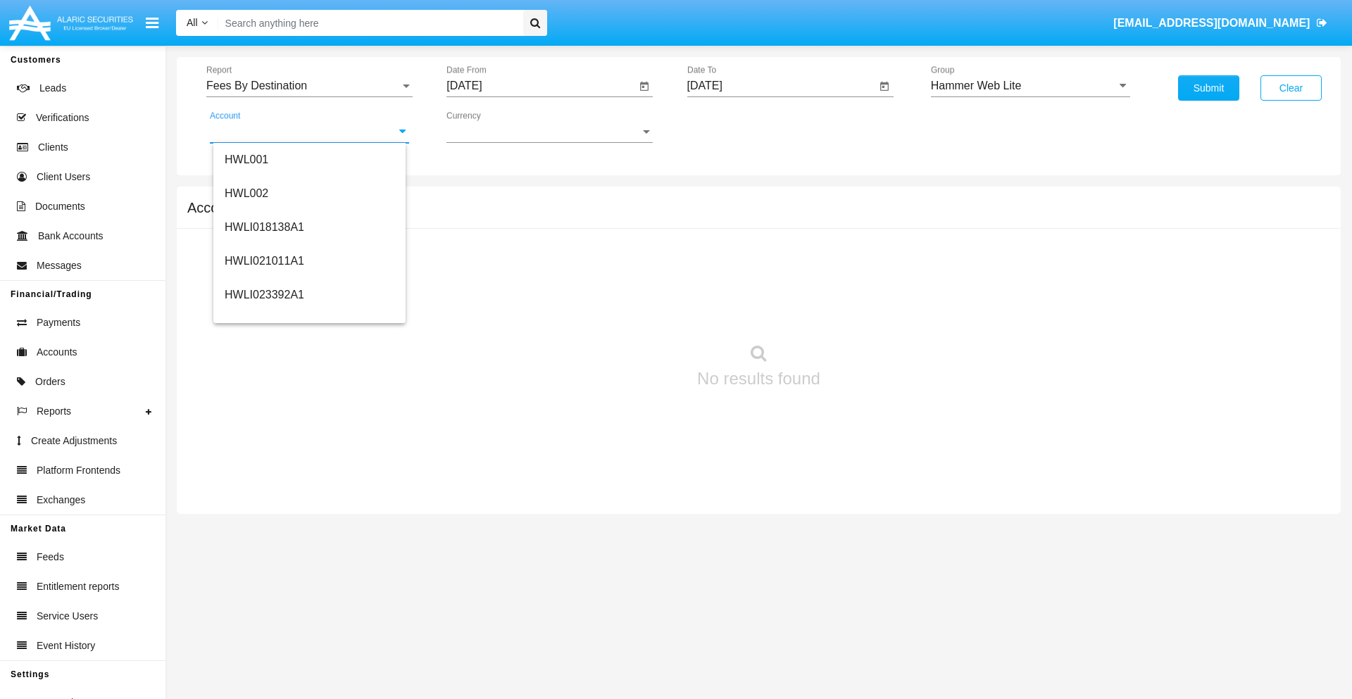
scroll to position [214, 0]
click at [263, 317] on span "HWLI025117A1" at bounding box center [265, 317] width 80 height 12
type input "HWLI025117A1"
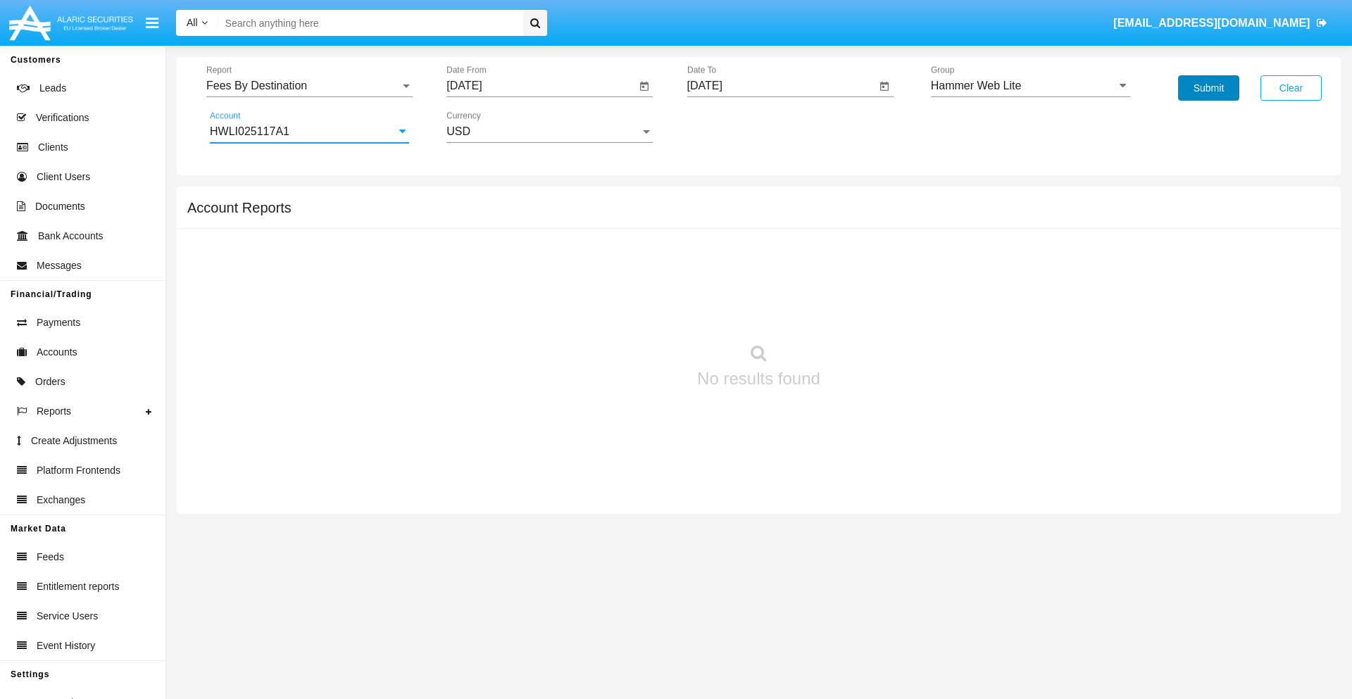
click at [1209, 88] on button "Submit" at bounding box center [1209, 87] width 61 height 25
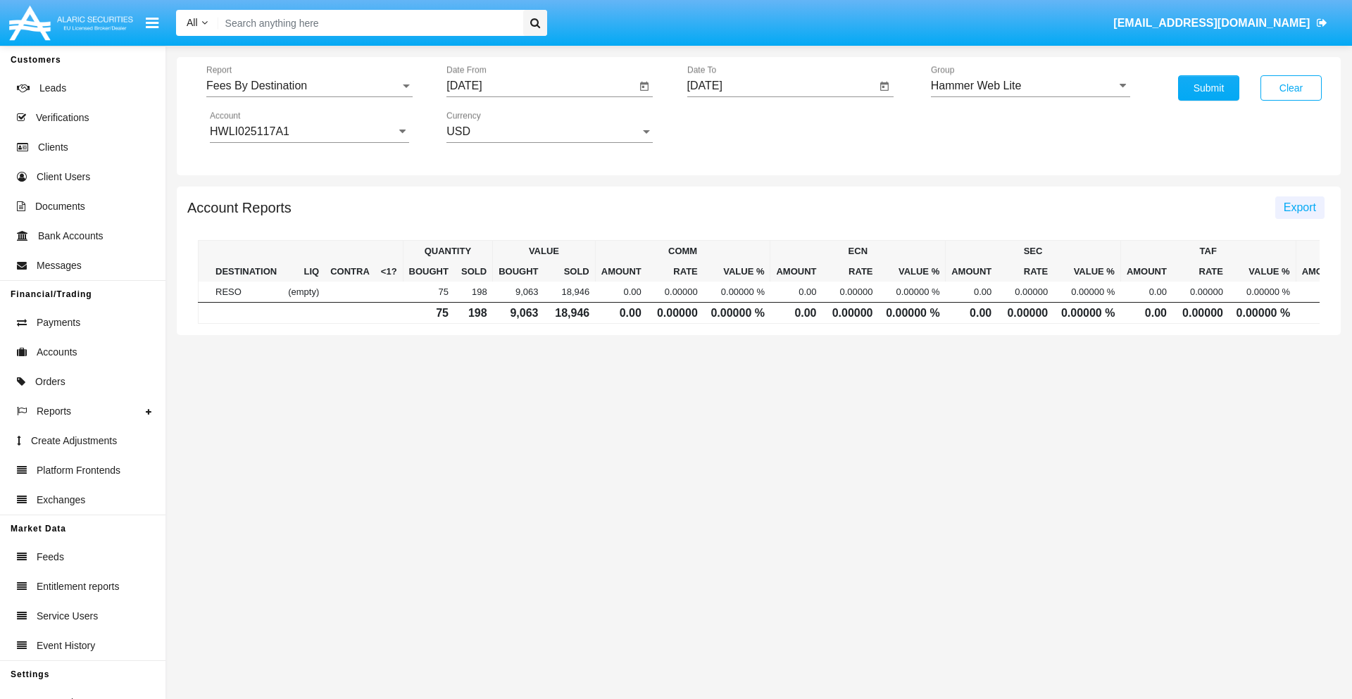
click at [1300, 207] on span "Export" at bounding box center [1300, 207] width 32 height 12
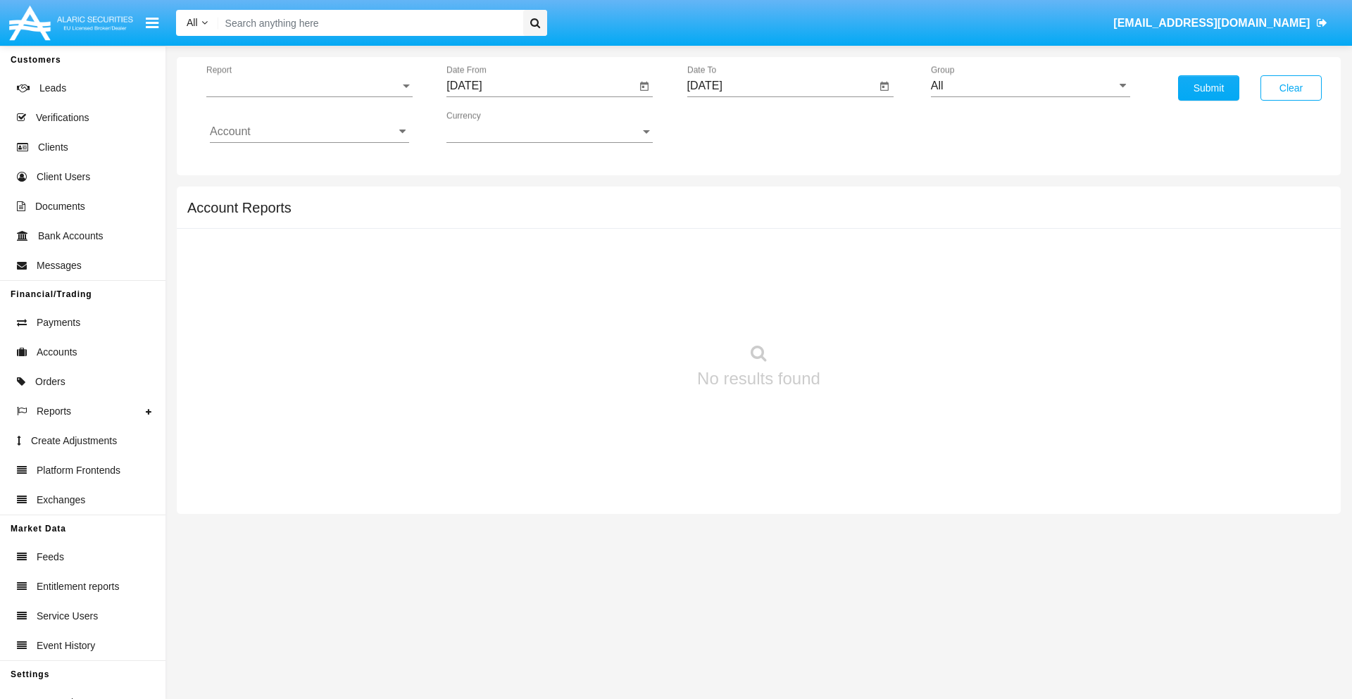
click at [309, 86] on span "Report" at bounding box center [303, 86] width 194 height 13
click at [304, 97] on span "Trades" at bounding box center [309, 97] width 199 height 34
click at [541, 86] on input "[DATE]" at bounding box center [541, 86] width 189 height 13
click at [492, 127] on span "[DATE]" at bounding box center [480, 127] width 31 height 11
click at [530, 283] on div "2019" at bounding box center [530, 282] width 44 height 25
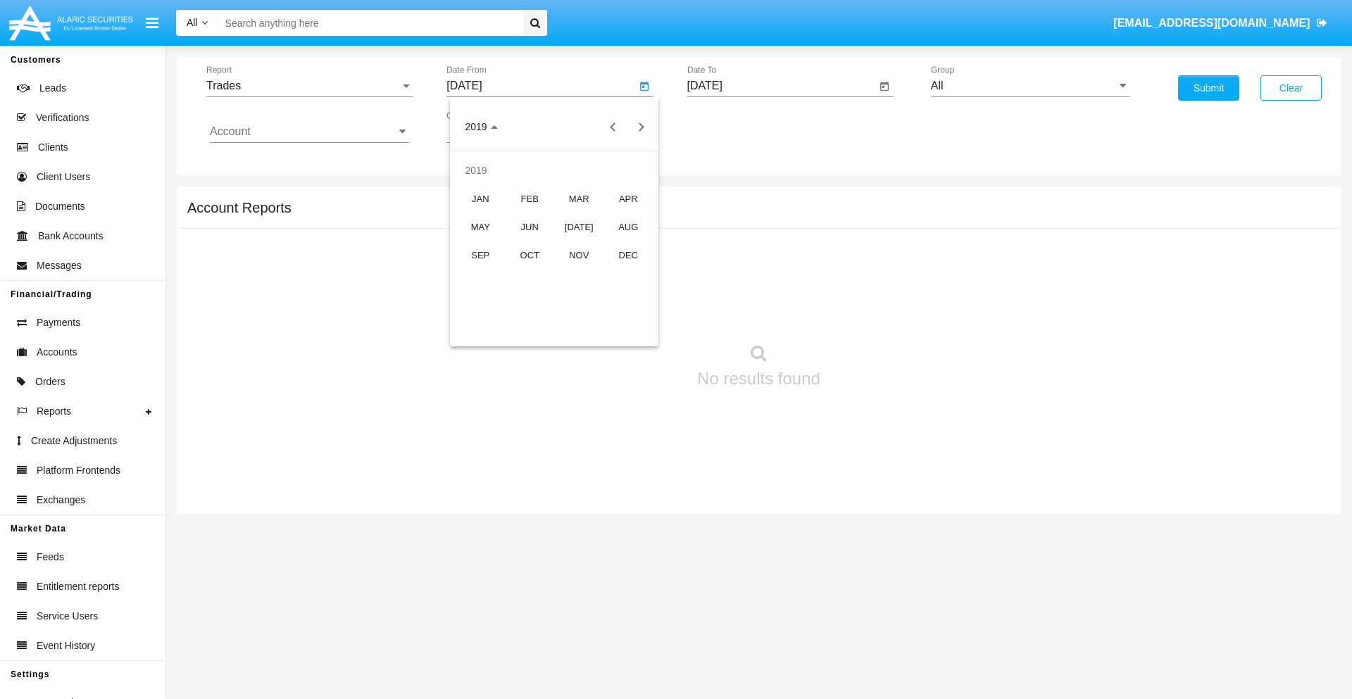
click at [480, 199] on div "JAN" at bounding box center [481, 198] width 44 height 25
click at [526, 216] on div "1" at bounding box center [526, 216] width 25 height 25
type input "[DATE]"
click at [781, 86] on input "[DATE]" at bounding box center [782, 86] width 189 height 13
click at [733, 127] on span "[DATE]" at bounding box center [721, 127] width 31 height 11
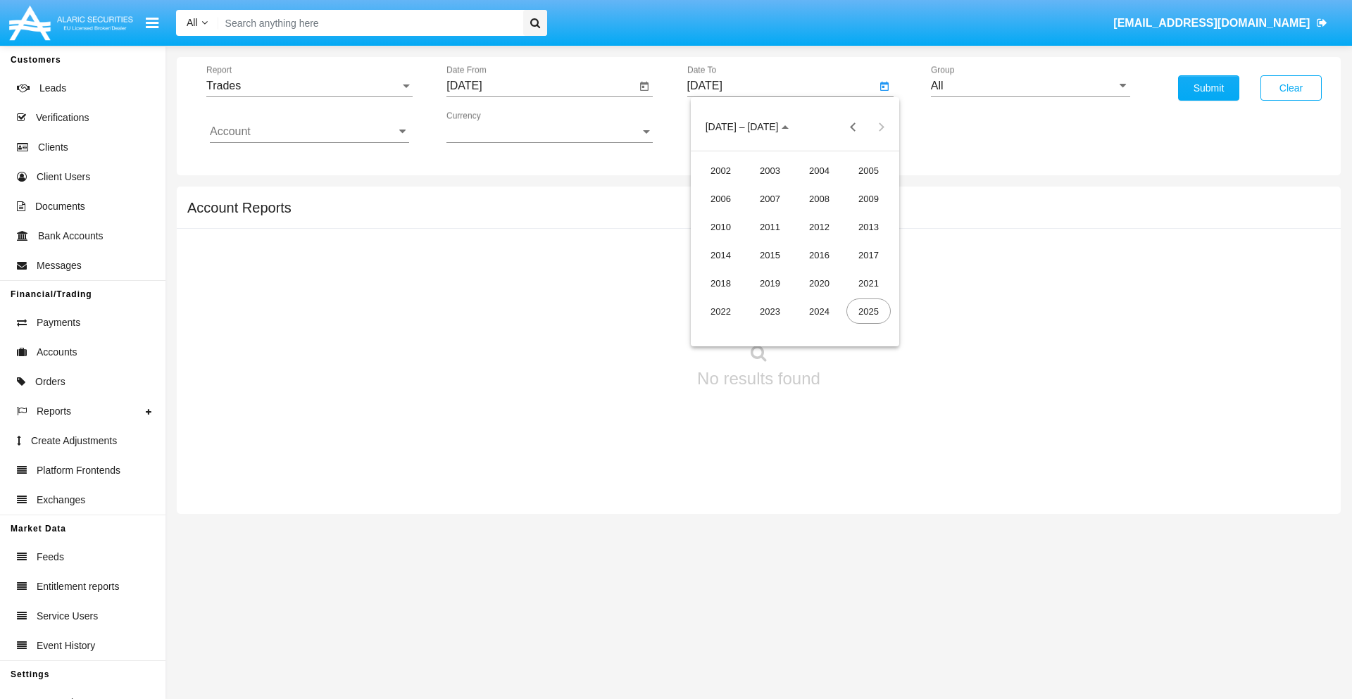
click at [770, 283] on div "2019" at bounding box center [770, 282] width 44 height 25
click at [721, 199] on div "JAN" at bounding box center [721, 198] width 44 height 25
click at [766, 216] on div "1" at bounding box center [766, 216] width 25 height 25
type input "[DATE]"
click at [309, 132] on input "Account" at bounding box center [309, 131] width 199 height 13
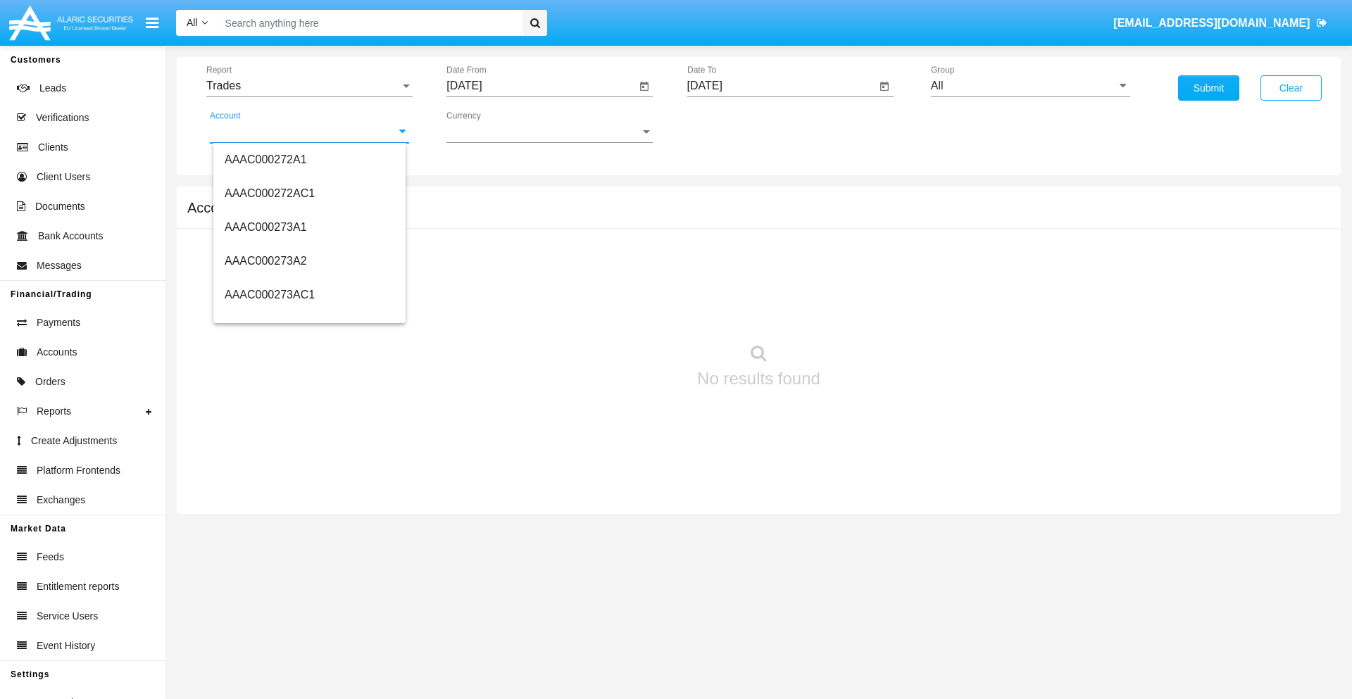
scroll to position [168296, 0]
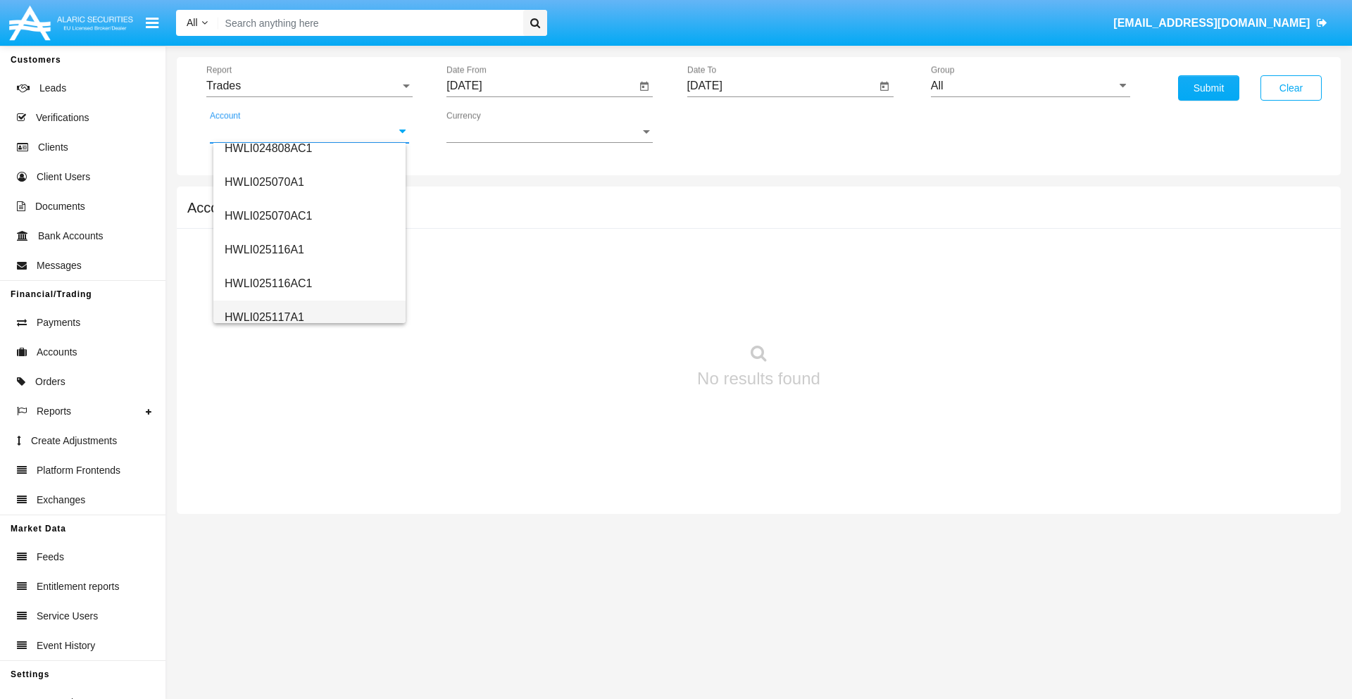
click at [263, 317] on span "HWLI025117A1" at bounding box center [265, 317] width 80 height 12
type input "HWLI025117A1"
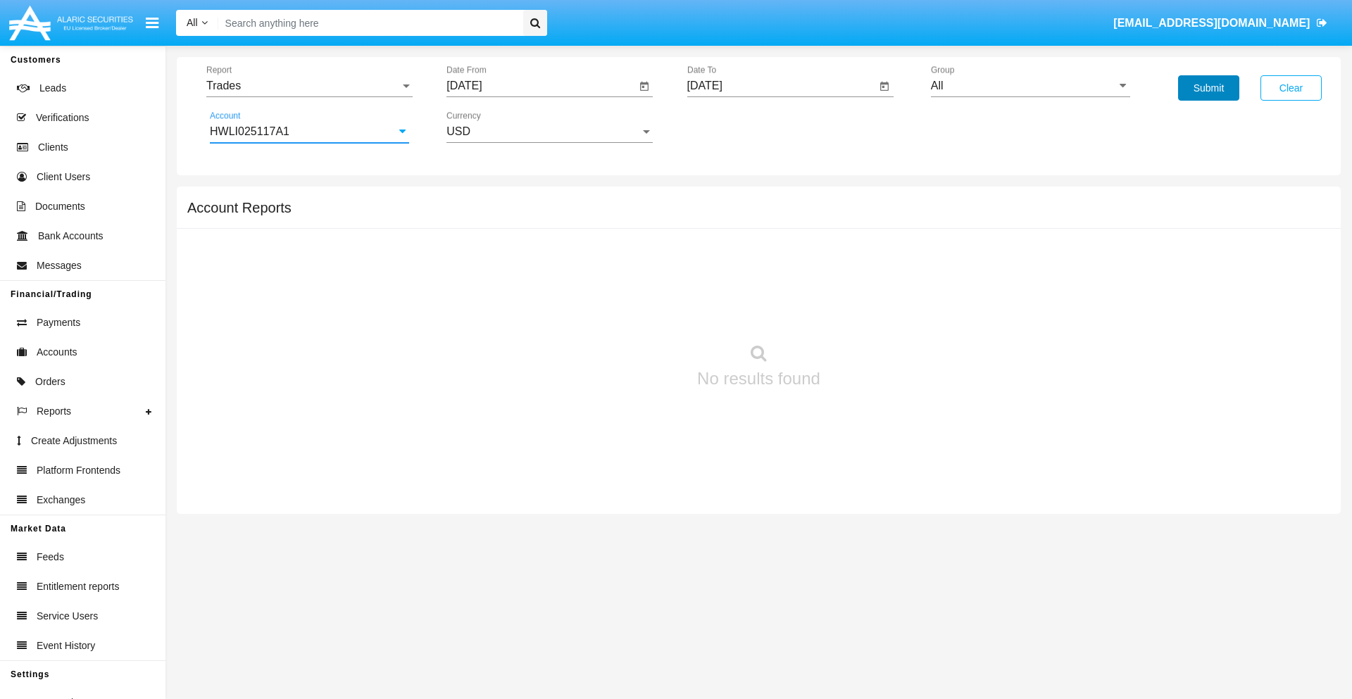
click at [1209, 88] on button "Submit" at bounding box center [1209, 87] width 61 height 25
click at [309, 86] on span "Report" at bounding box center [303, 86] width 194 height 13
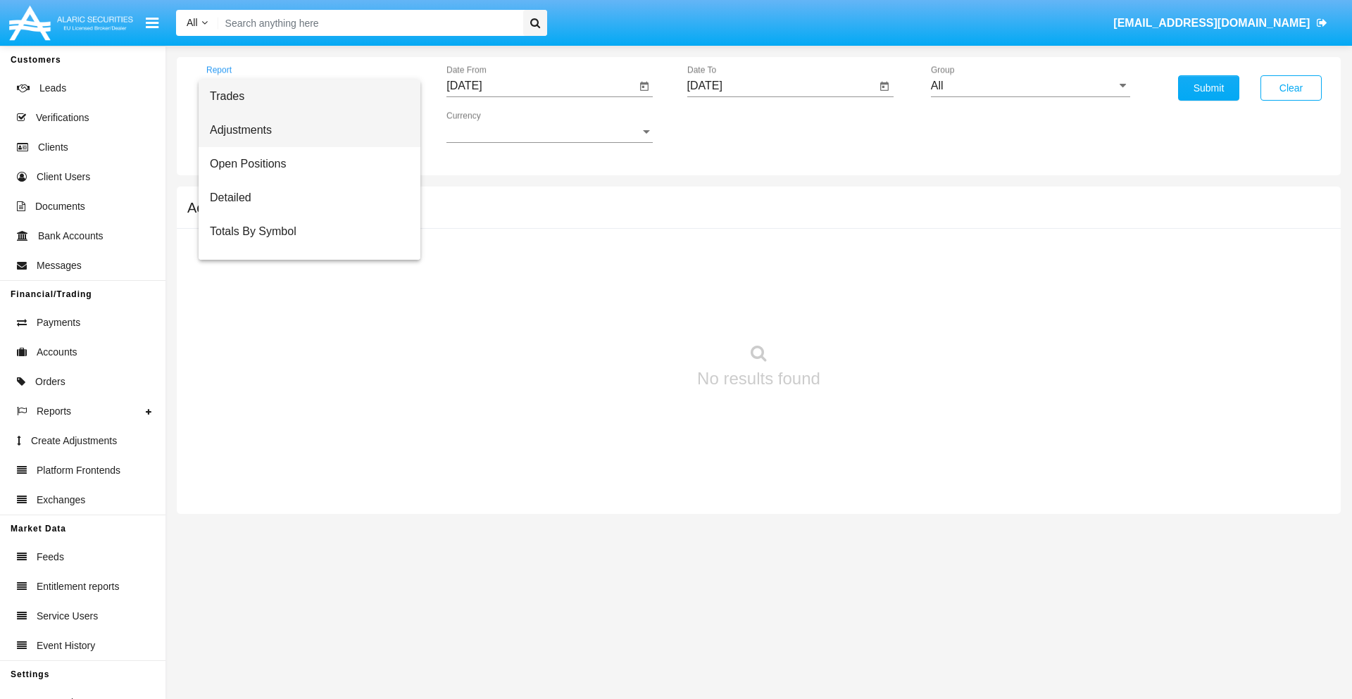
click at [304, 130] on span "Adjustments" at bounding box center [309, 130] width 199 height 34
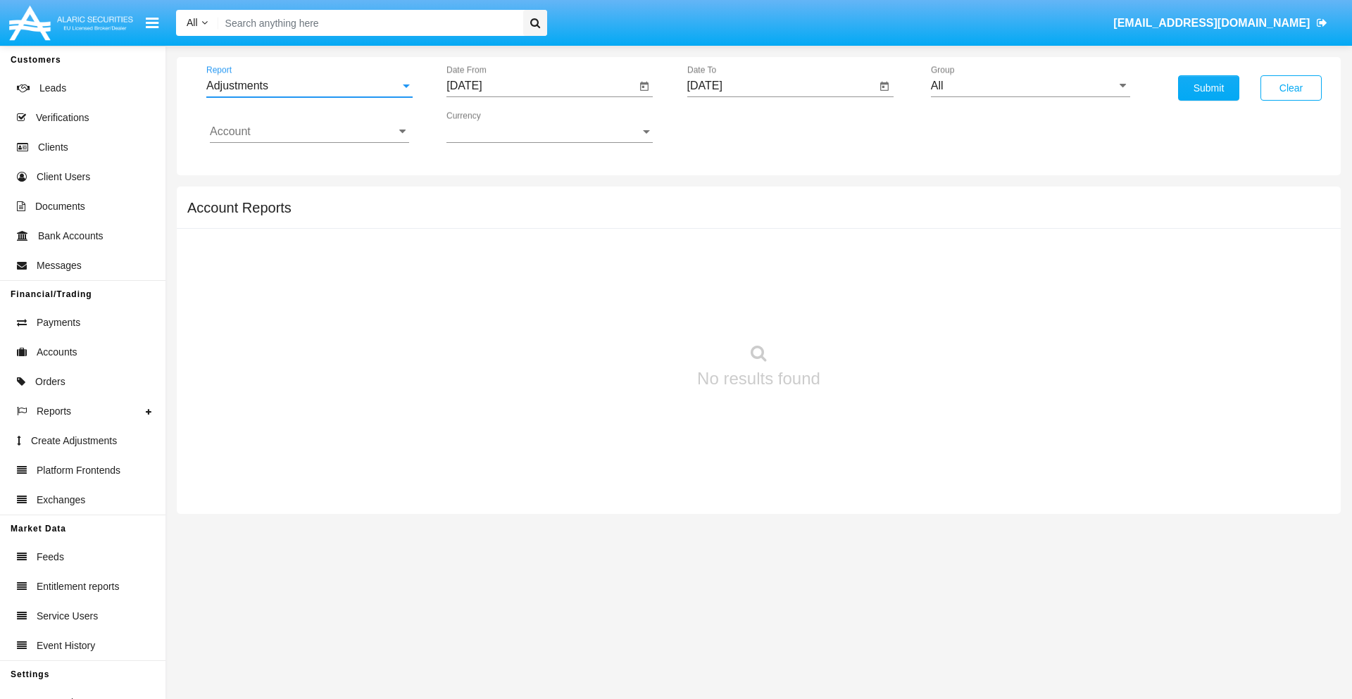
click at [541, 86] on input "[DATE]" at bounding box center [541, 86] width 189 height 13
click at [492, 127] on span "[DATE]" at bounding box center [480, 127] width 31 height 11
click at [530, 283] on div "2019" at bounding box center [530, 282] width 44 height 25
click at [480, 199] on div "JAN" at bounding box center [481, 198] width 44 height 25
click at [526, 216] on div "1" at bounding box center [526, 216] width 25 height 25
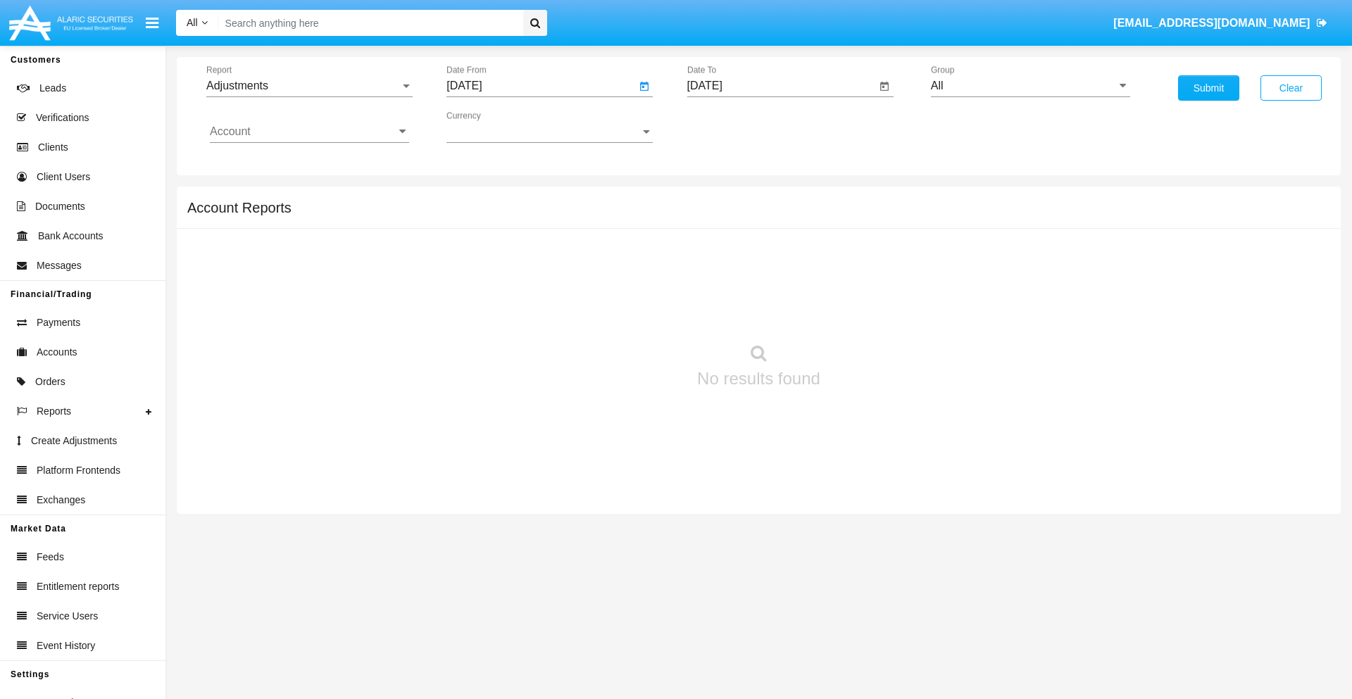
type input "[DATE]"
click at [781, 86] on input "[DATE]" at bounding box center [782, 86] width 189 height 13
click at [733, 127] on span "[DATE]" at bounding box center [721, 127] width 31 height 11
click at [770, 283] on div "2019" at bounding box center [770, 282] width 44 height 25
click at [721, 199] on div "JAN" at bounding box center [721, 198] width 44 height 25
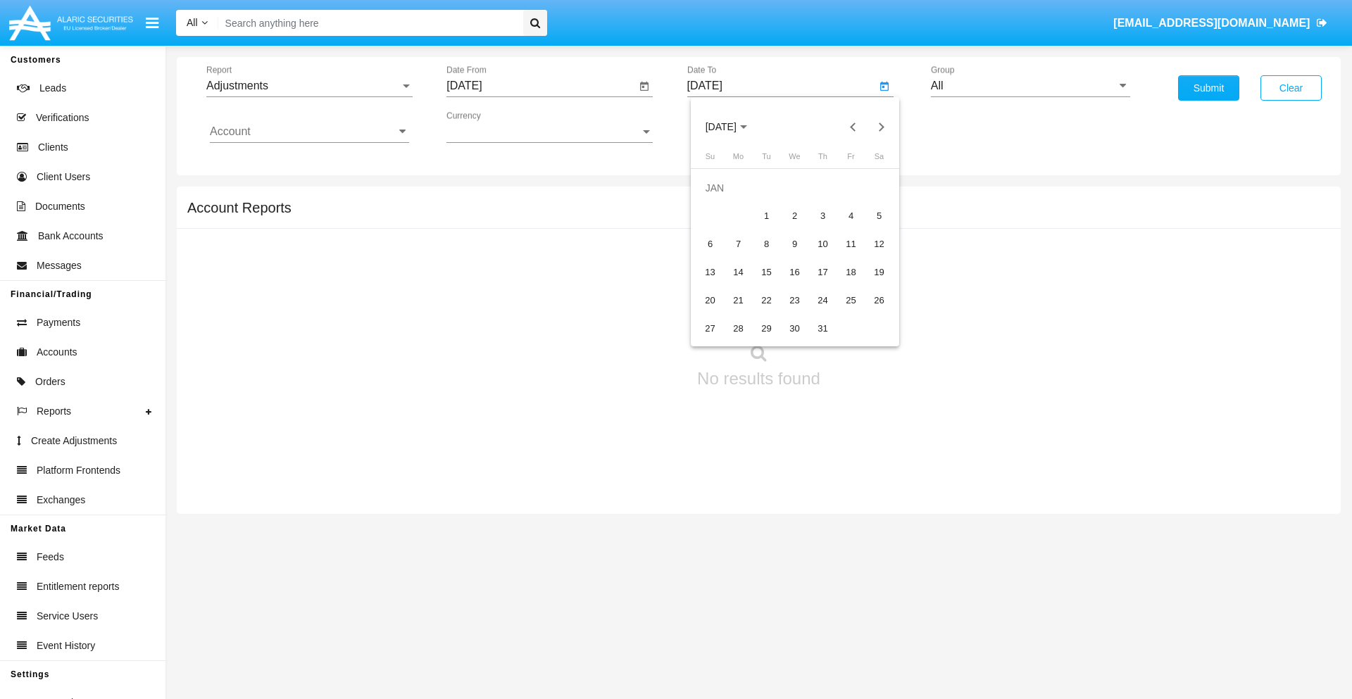
click at [766, 216] on div "1" at bounding box center [766, 216] width 25 height 25
type input "[DATE]"
click at [309, 132] on input "Account" at bounding box center [309, 131] width 199 height 13
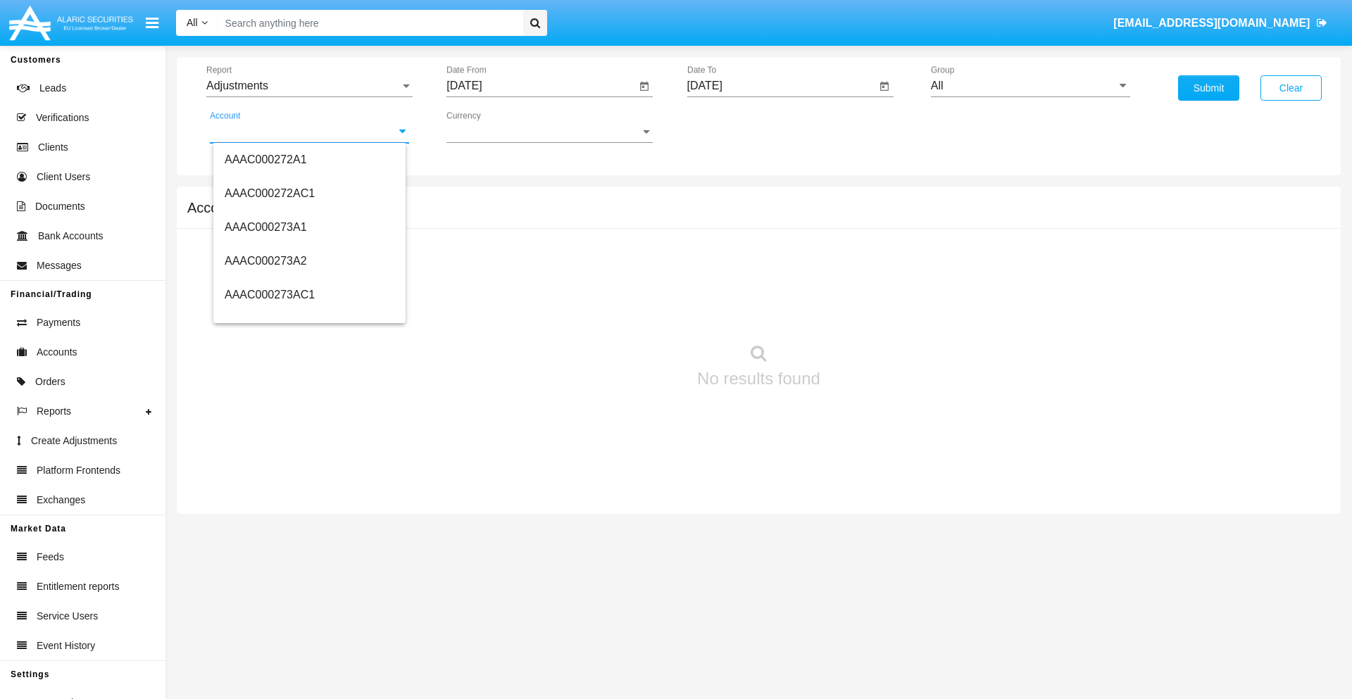
scroll to position [168296, 0]
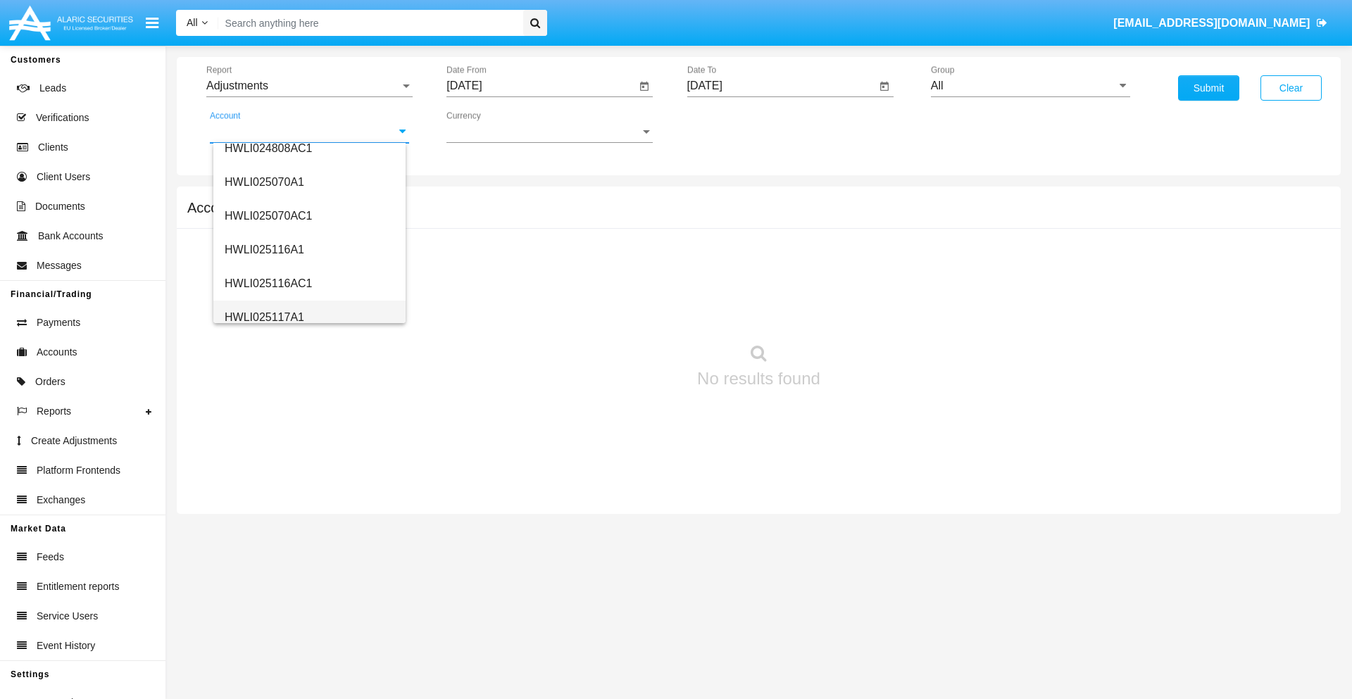
click at [263, 317] on span "HWLI025117A1" at bounding box center [265, 317] width 80 height 12
type input "HWLI025117A1"
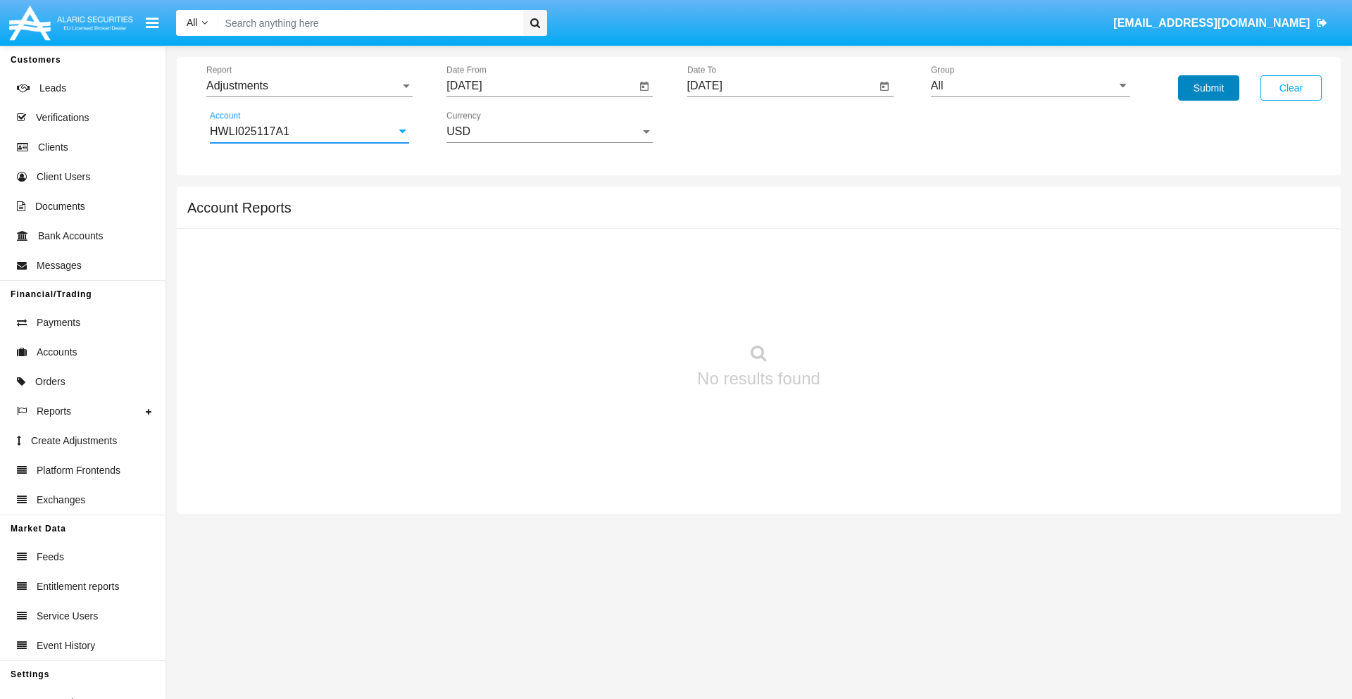
click at [1209, 88] on button "Submit" at bounding box center [1209, 87] width 61 height 25
click at [309, 86] on span "Report" at bounding box center [303, 86] width 194 height 13
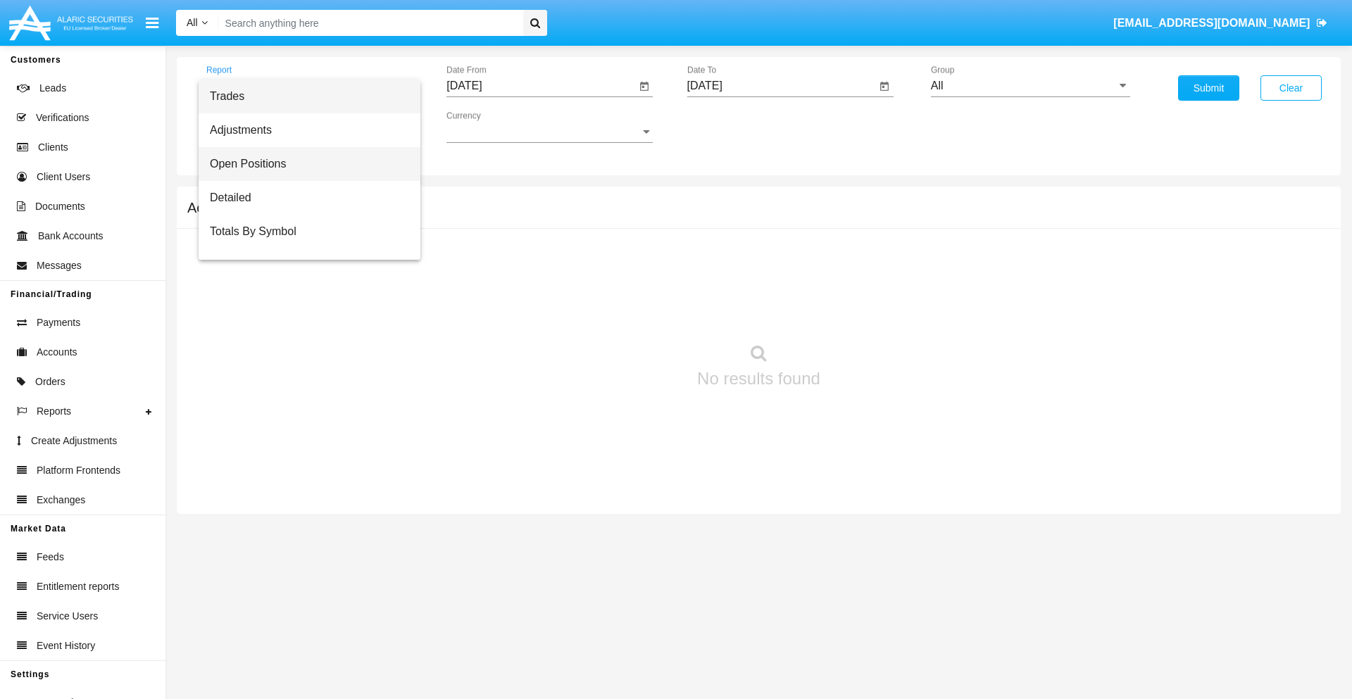
click at [304, 164] on span "Open Positions" at bounding box center [309, 164] width 199 height 34
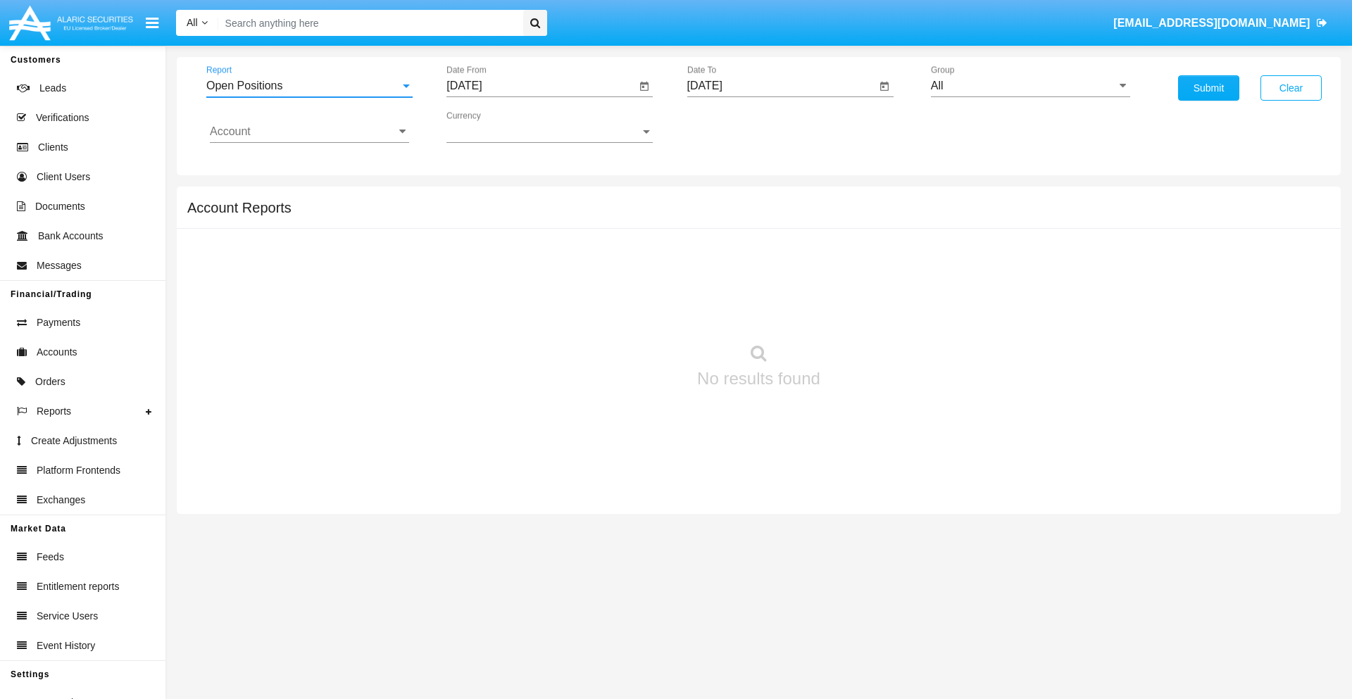
click at [541, 86] on input "[DATE]" at bounding box center [541, 86] width 189 height 13
click at [492, 127] on span "[DATE]" at bounding box center [480, 127] width 31 height 11
click at [530, 283] on div "2019" at bounding box center [530, 282] width 44 height 25
click at [480, 199] on div "JAN" at bounding box center [481, 198] width 44 height 25
click at [526, 216] on div "1" at bounding box center [526, 216] width 25 height 25
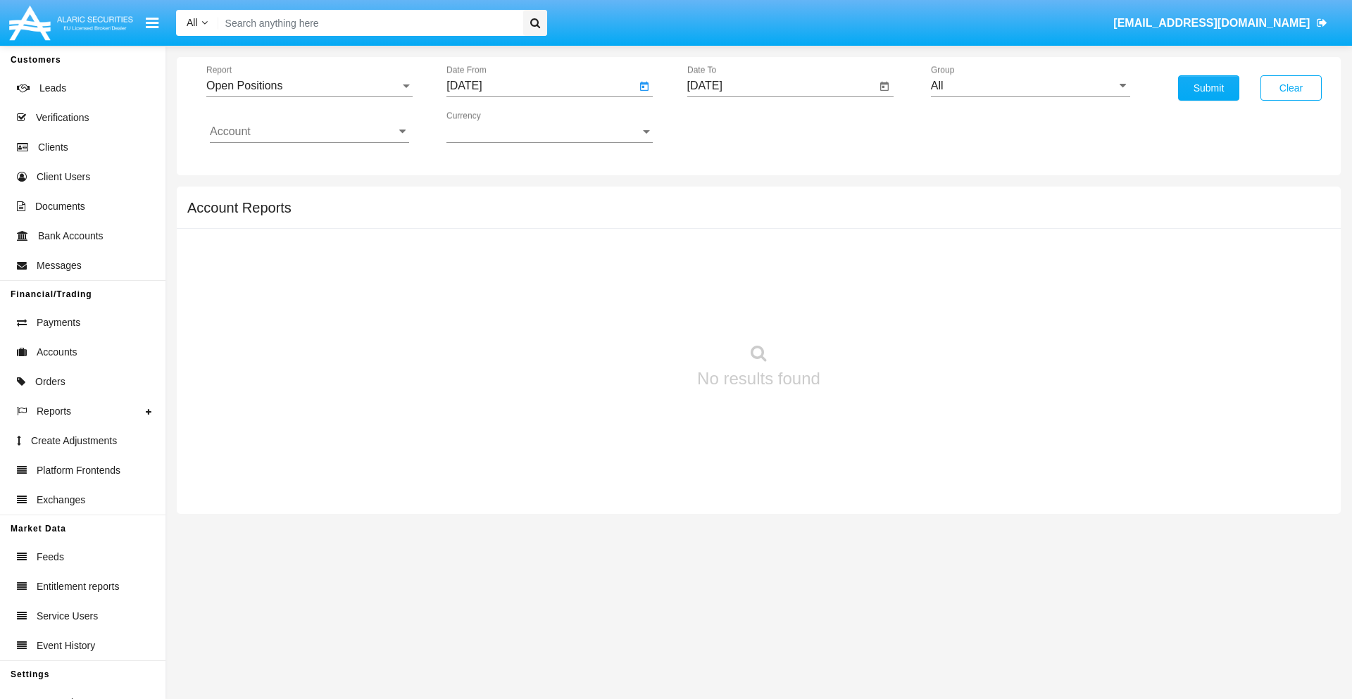
type input "[DATE]"
click at [781, 86] on input "[DATE]" at bounding box center [782, 86] width 189 height 13
click at [733, 127] on span "[DATE]" at bounding box center [721, 127] width 31 height 11
click at [770, 283] on div "2019" at bounding box center [770, 282] width 44 height 25
click at [721, 199] on div "JAN" at bounding box center [721, 198] width 44 height 25
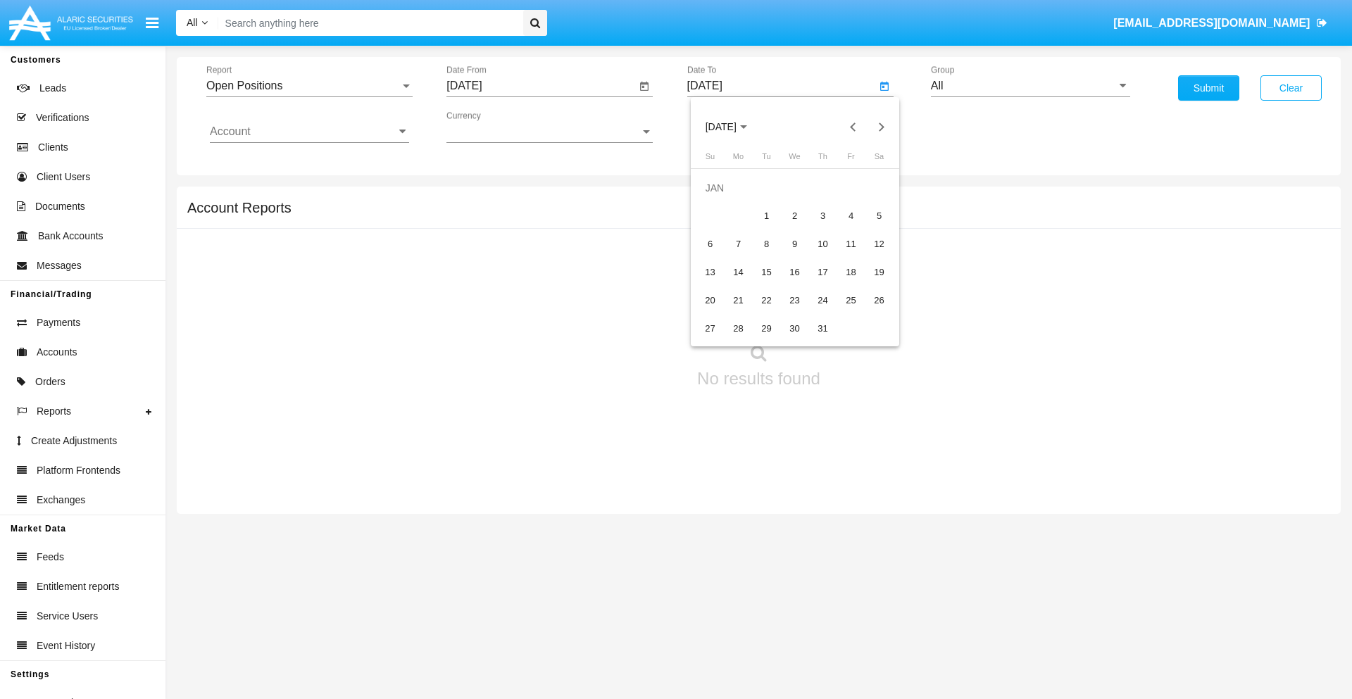
click at [766, 216] on div "1" at bounding box center [766, 216] width 25 height 25
type input "[DATE]"
click at [309, 132] on input "Account" at bounding box center [309, 131] width 199 height 13
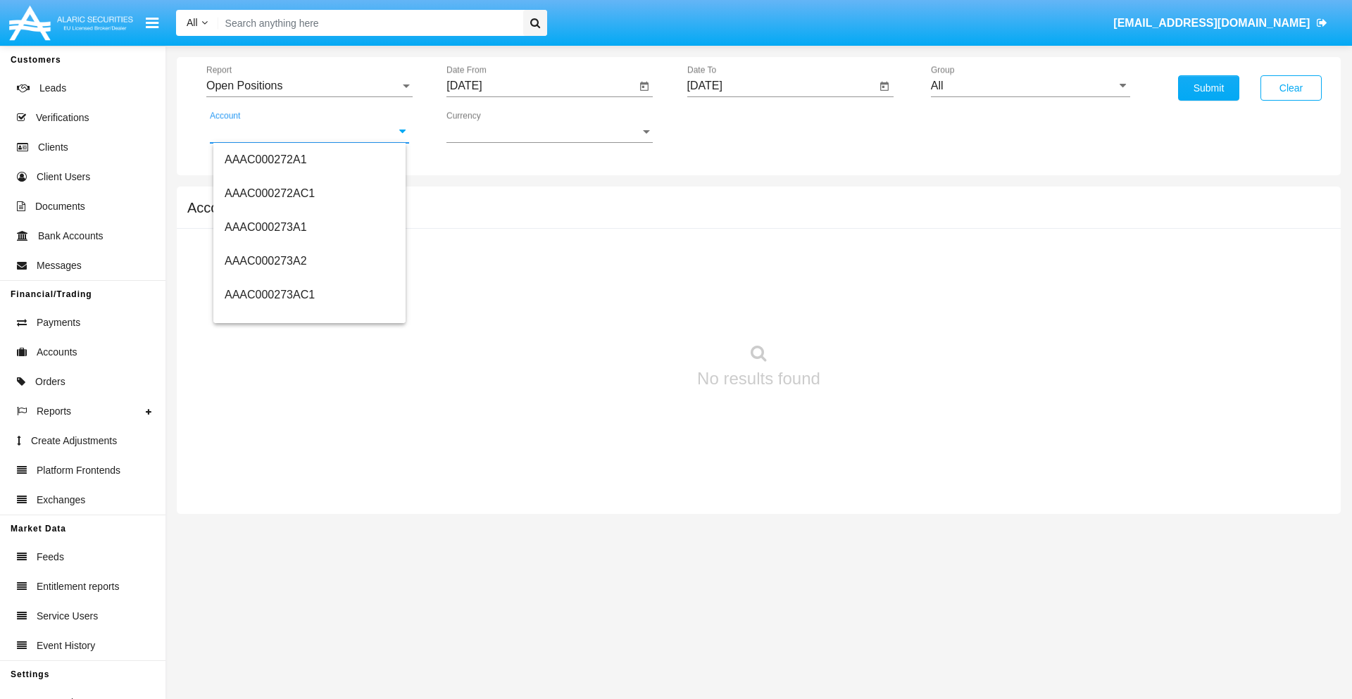
scroll to position [168296, 0]
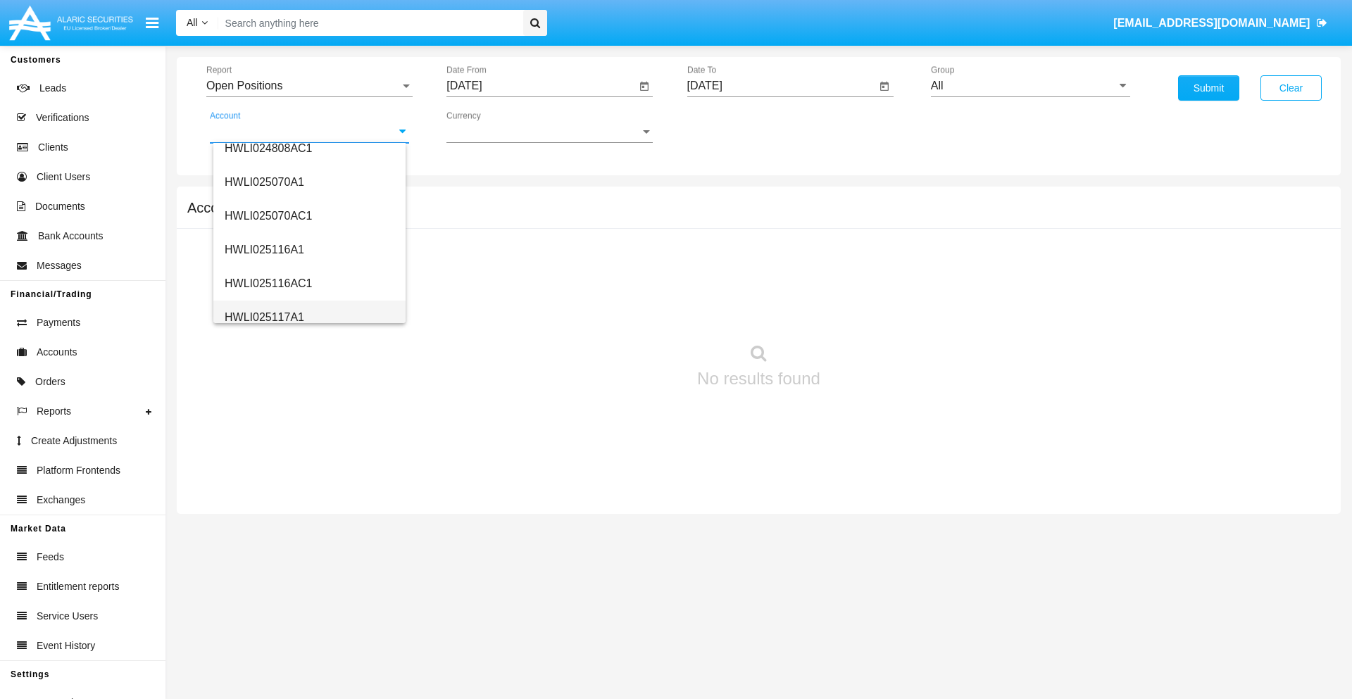
click at [263, 317] on span "HWLI025117A1" at bounding box center [265, 317] width 80 height 12
type input "HWLI025117A1"
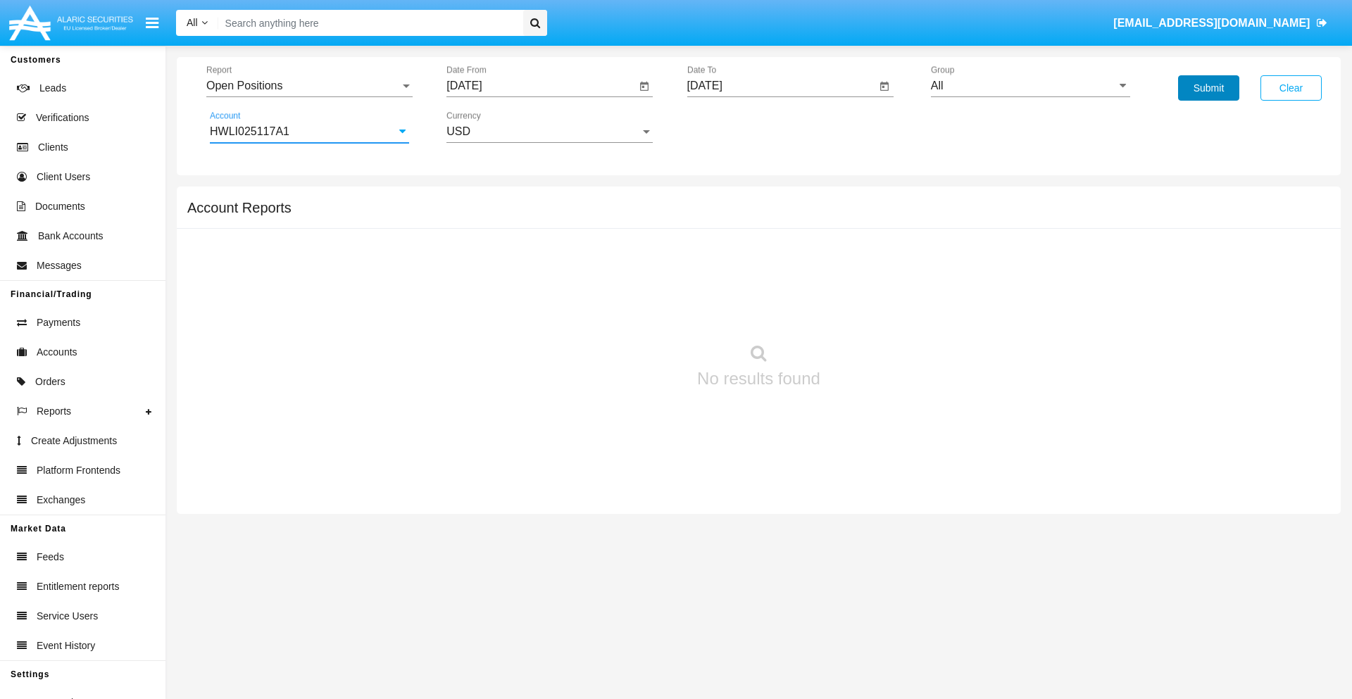
click at [1209, 88] on button "Submit" at bounding box center [1209, 87] width 61 height 25
click at [309, 86] on span "Report" at bounding box center [303, 86] width 194 height 13
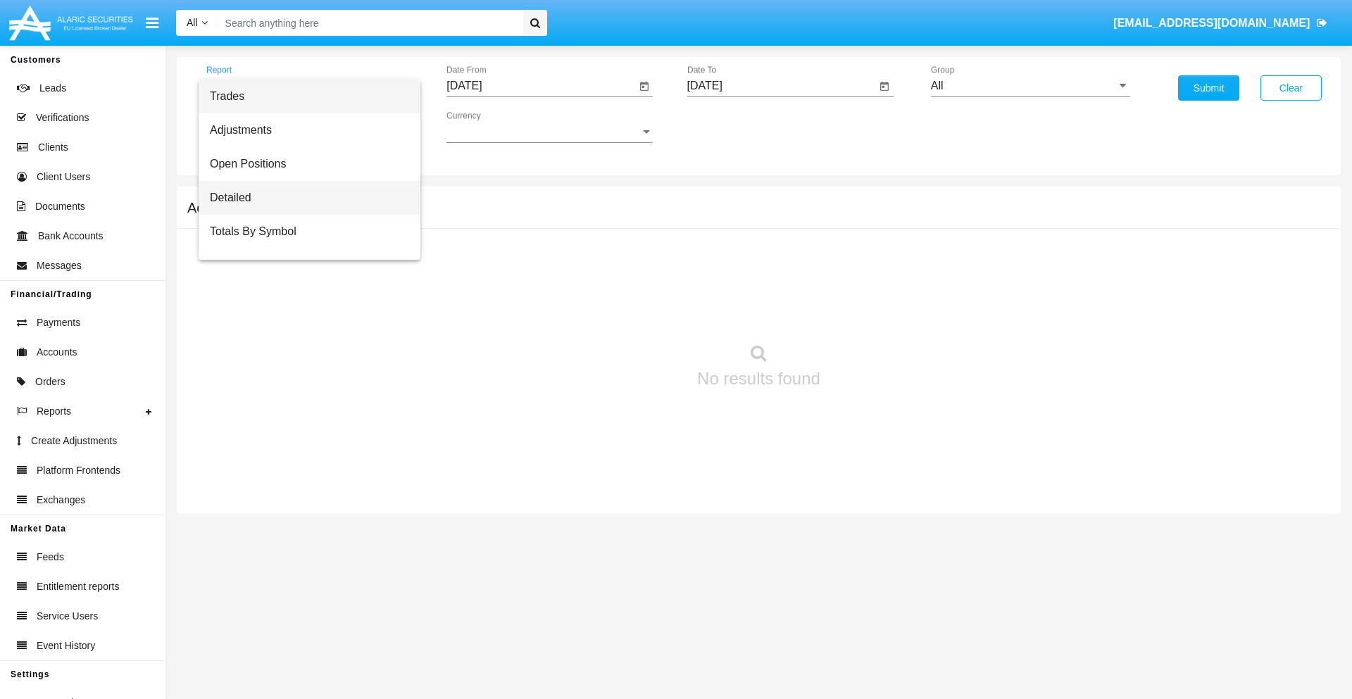
click at [304, 198] on span "Detailed" at bounding box center [309, 198] width 199 height 34
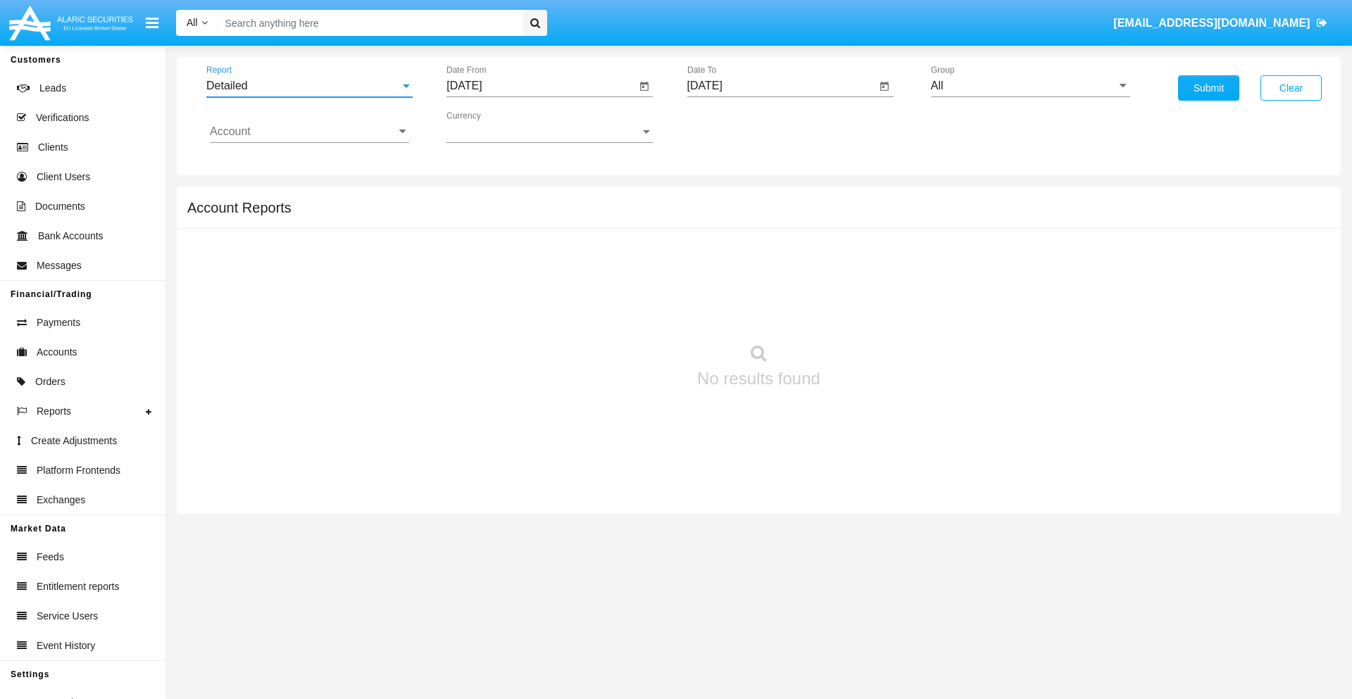
click at [541, 86] on input "[DATE]" at bounding box center [541, 86] width 189 height 13
click at [492, 127] on span "[DATE]" at bounding box center [480, 127] width 31 height 11
click at [530, 283] on div "2019" at bounding box center [530, 282] width 44 height 25
click at [480, 199] on div "JAN" at bounding box center [481, 198] width 44 height 25
click at [526, 216] on div "1" at bounding box center [526, 216] width 25 height 25
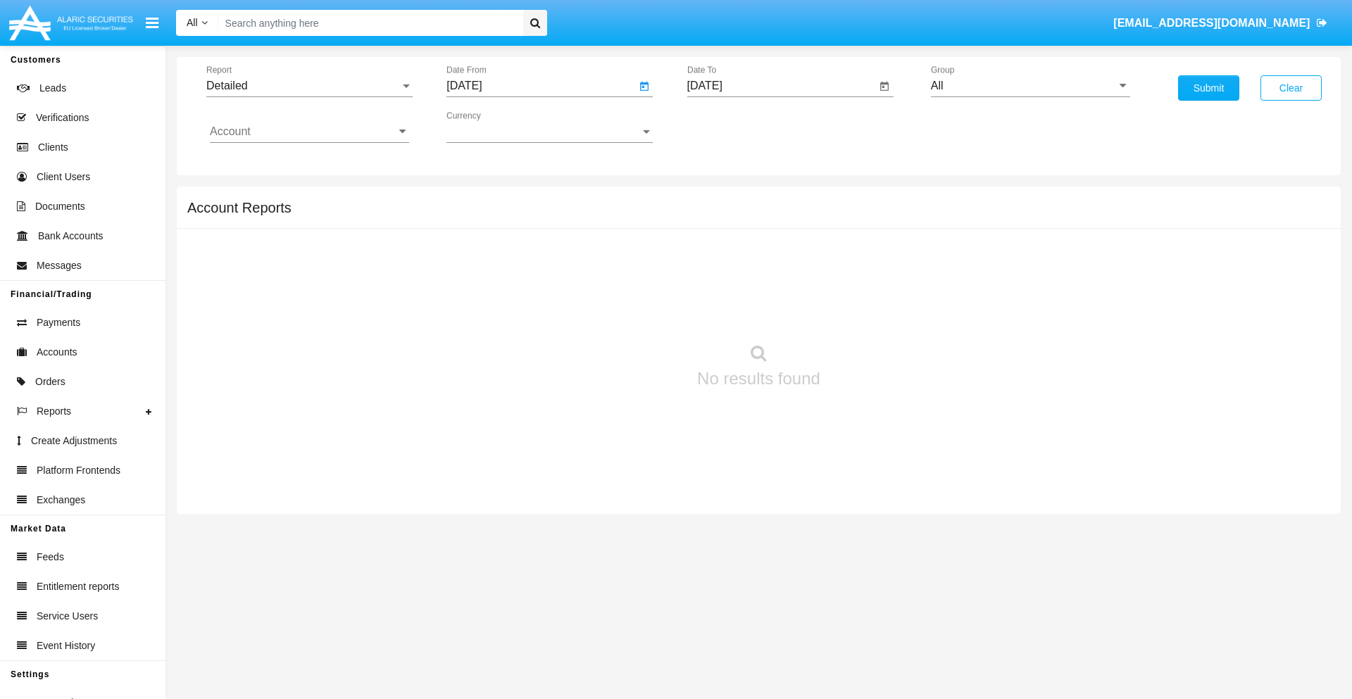
type input "[DATE]"
click at [781, 86] on input "[DATE]" at bounding box center [782, 86] width 189 height 13
click at [733, 127] on span "[DATE]" at bounding box center [721, 127] width 31 height 11
click at [770, 283] on div "2019" at bounding box center [770, 282] width 44 height 25
click at [721, 199] on div "JAN" at bounding box center [721, 198] width 44 height 25
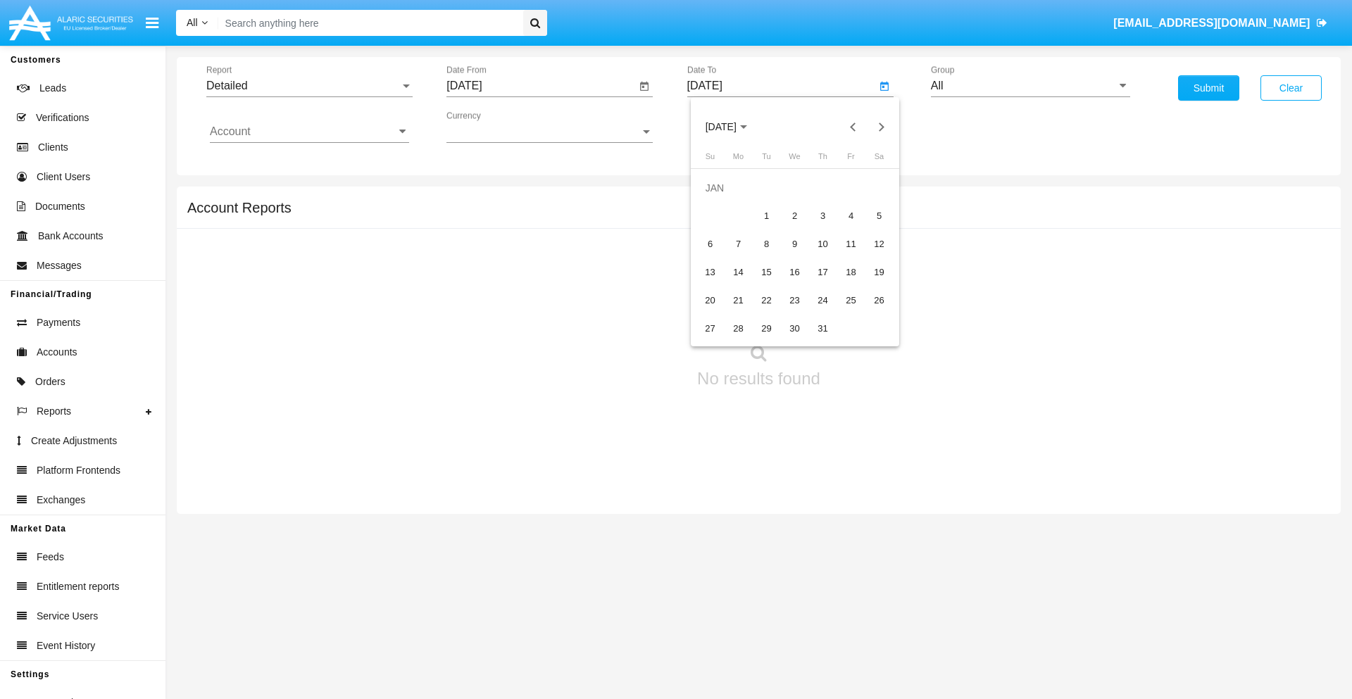
click at [766, 216] on div "1" at bounding box center [766, 216] width 25 height 25
type input "[DATE]"
click at [309, 132] on input "Account" at bounding box center [309, 131] width 199 height 13
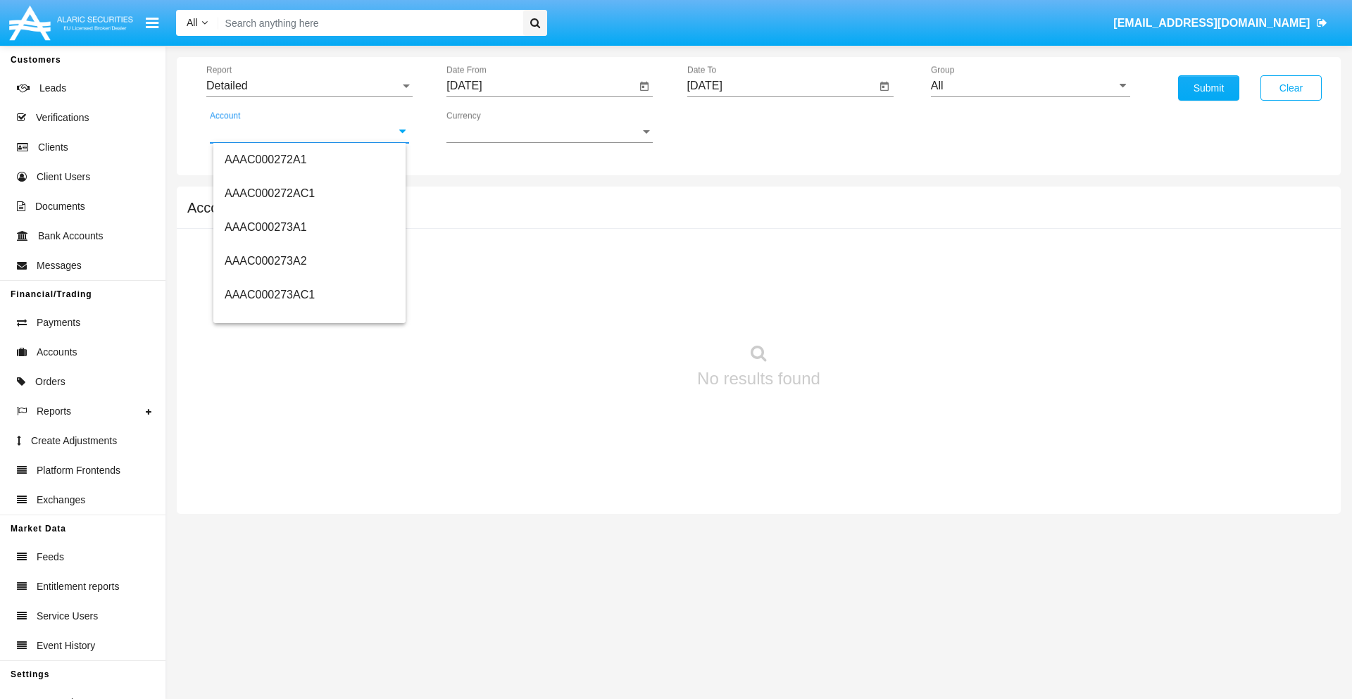
scroll to position [168296, 0]
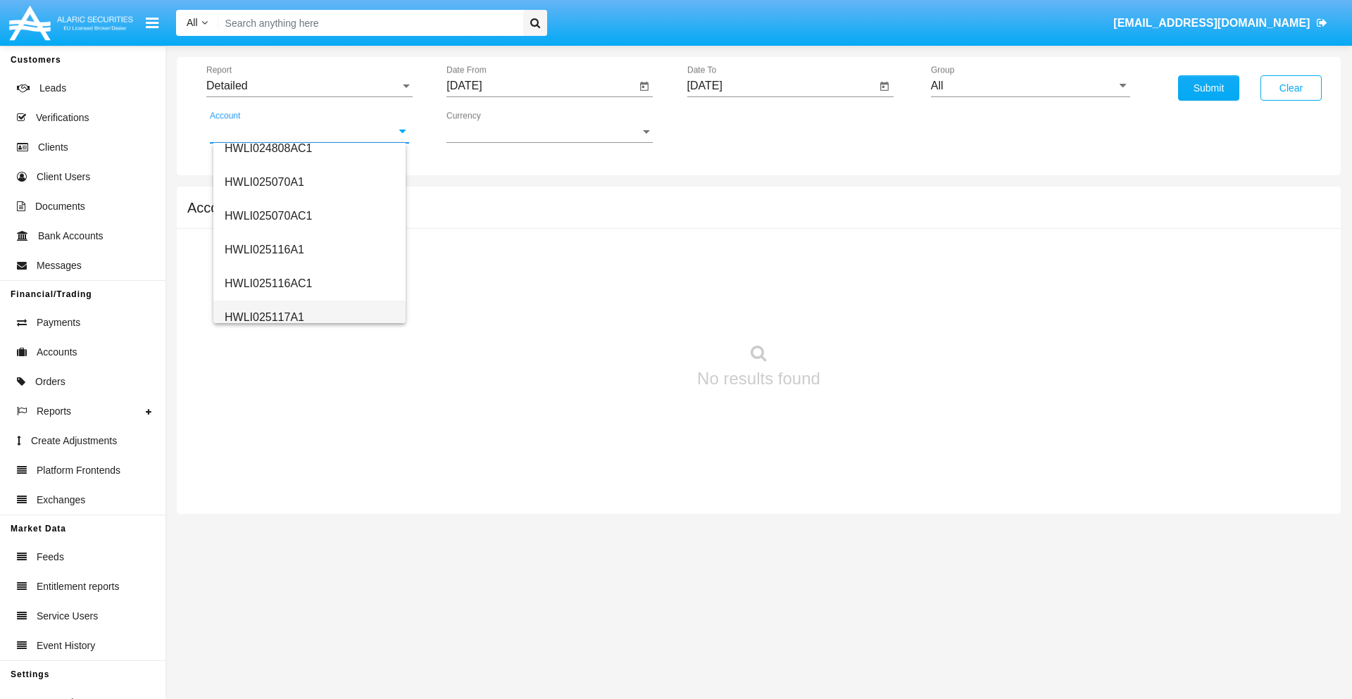
click at [263, 317] on span "HWLI025117A1" at bounding box center [265, 317] width 80 height 12
type input "HWLI025117A1"
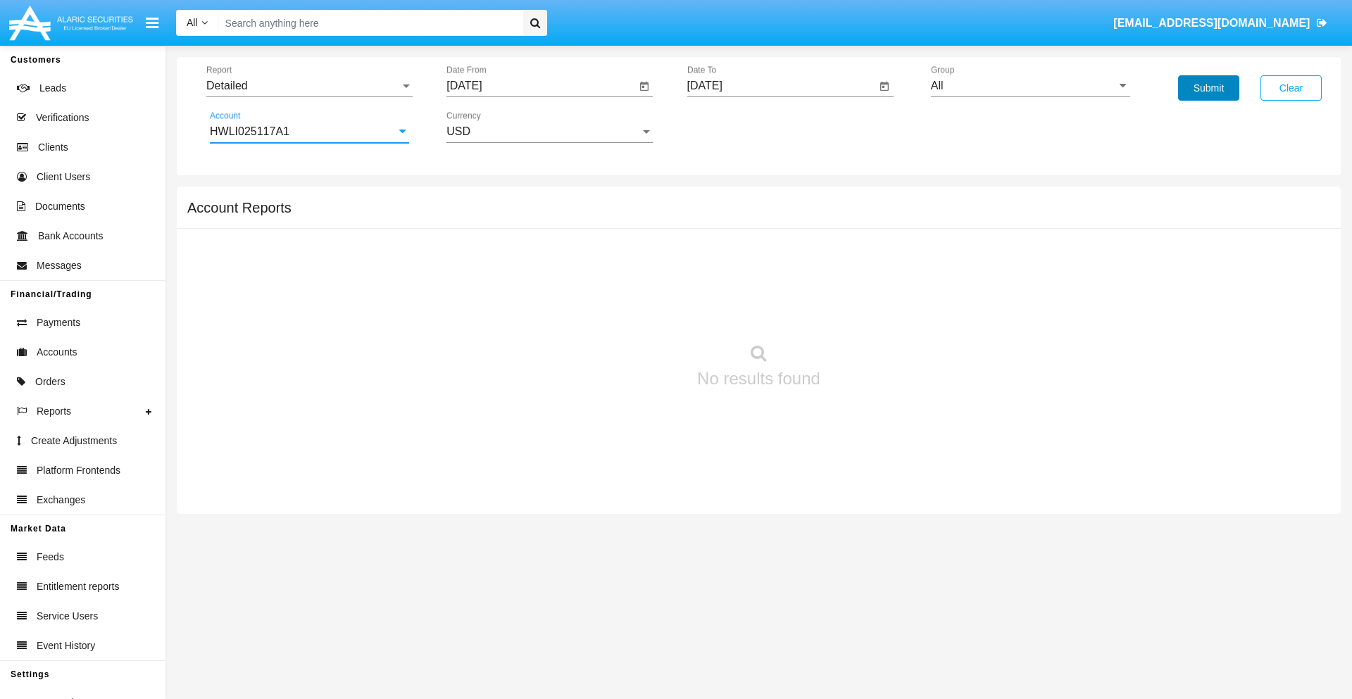
click at [1209, 88] on button "Submit" at bounding box center [1209, 87] width 61 height 25
click at [309, 86] on span "Report" at bounding box center [303, 86] width 194 height 13
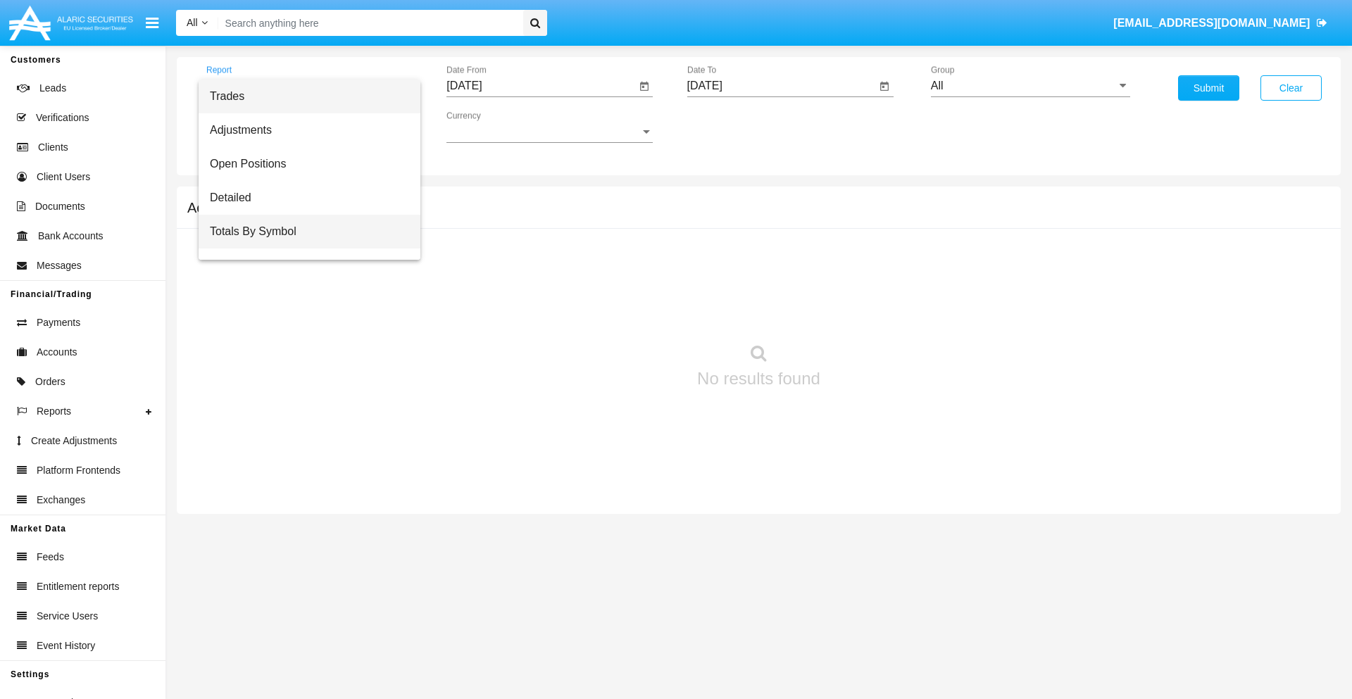
click at [304, 232] on span "Totals By Symbol" at bounding box center [309, 232] width 199 height 34
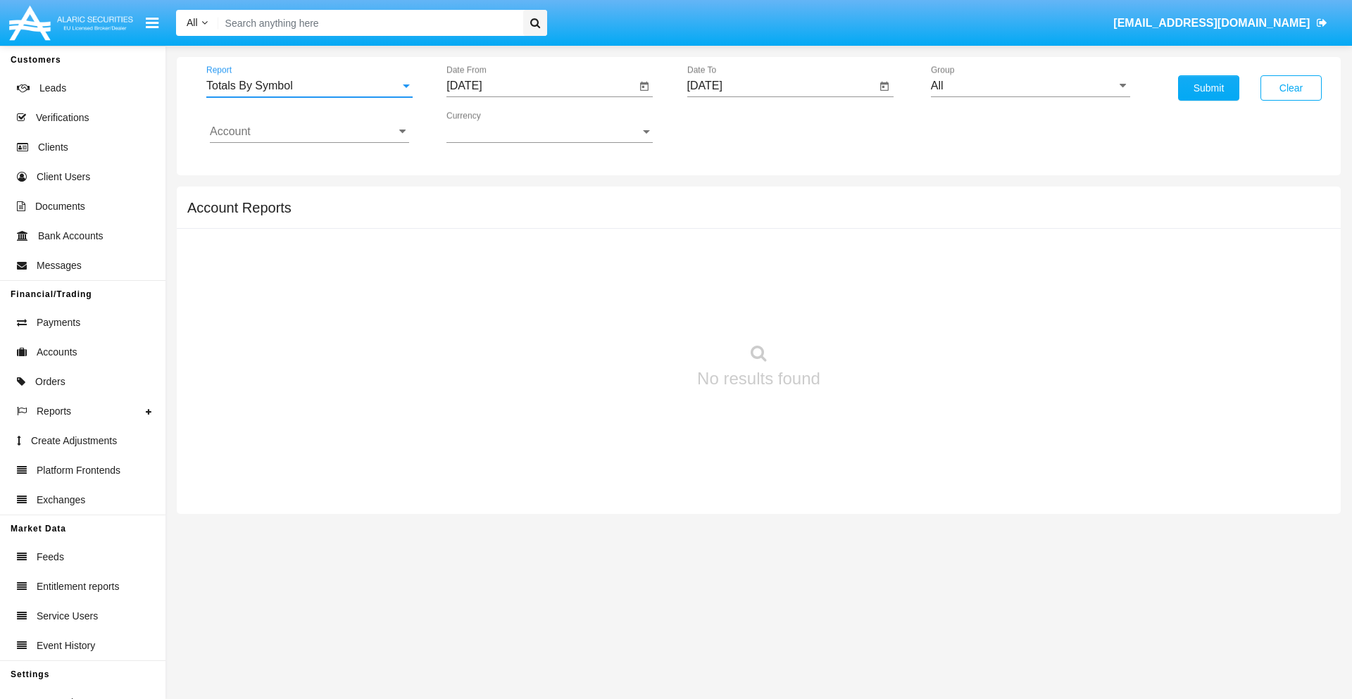
click at [541, 86] on input "[DATE]" at bounding box center [541, 86] width 189 height 13
click at [492, 127] on span "[DATE]" at bounding box center [480, 127] width 31 height 11
click at [530, 283] on div "2019" at bounding box center [530, 282] width 44 height 25
click at [480, 199] on div "JAN" at bounding box center [481, 198] width 44 height 25
click at [526, 216] on div "1" at bounding box center [526, 216] width 25 height 25
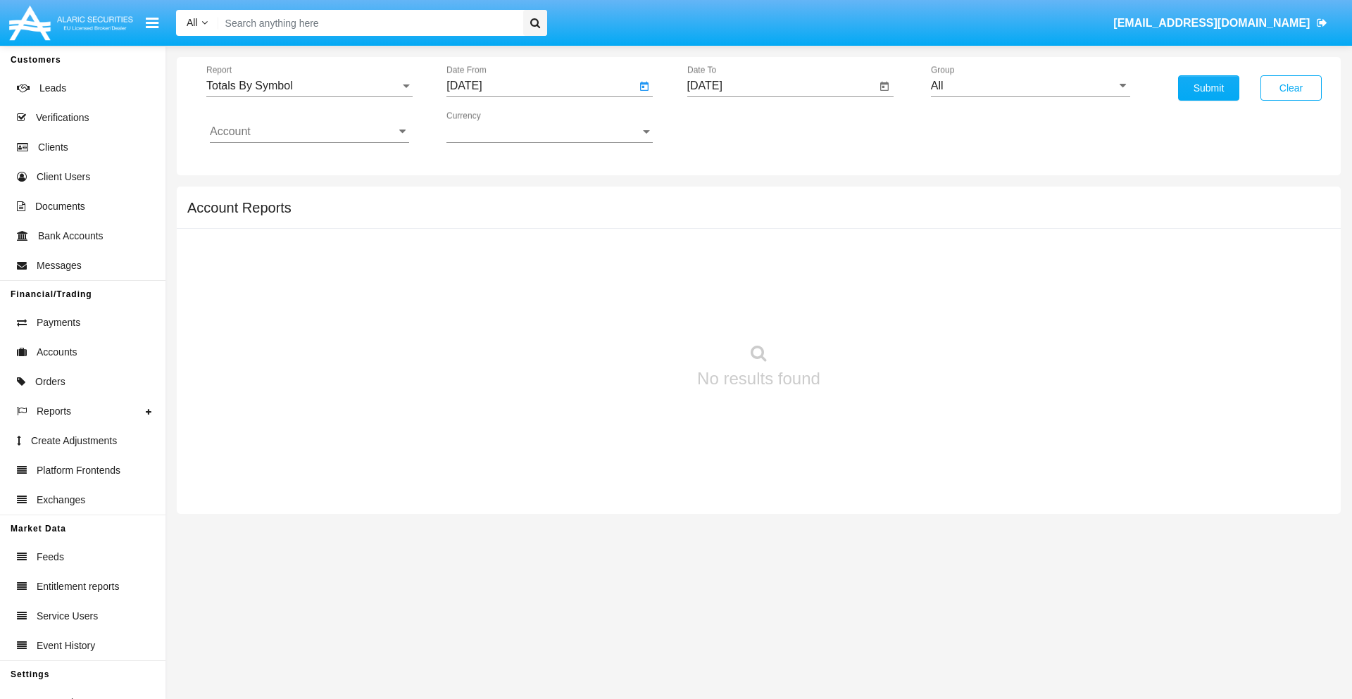
type input "[DATE]"
click at [781, 86] on input "[DATE]" at bounding box center [782, 86] width 189 height 13
click at [733, 127] on span "[DATE]" at bounding box center [721, 127] width 31 height 11
click at [770, 283] on div "2019" at bounding box center [770, 282] width 44 height 25
click at [721, 199] on div "JAN" at bounding box center [721, 198] width 44 height 25
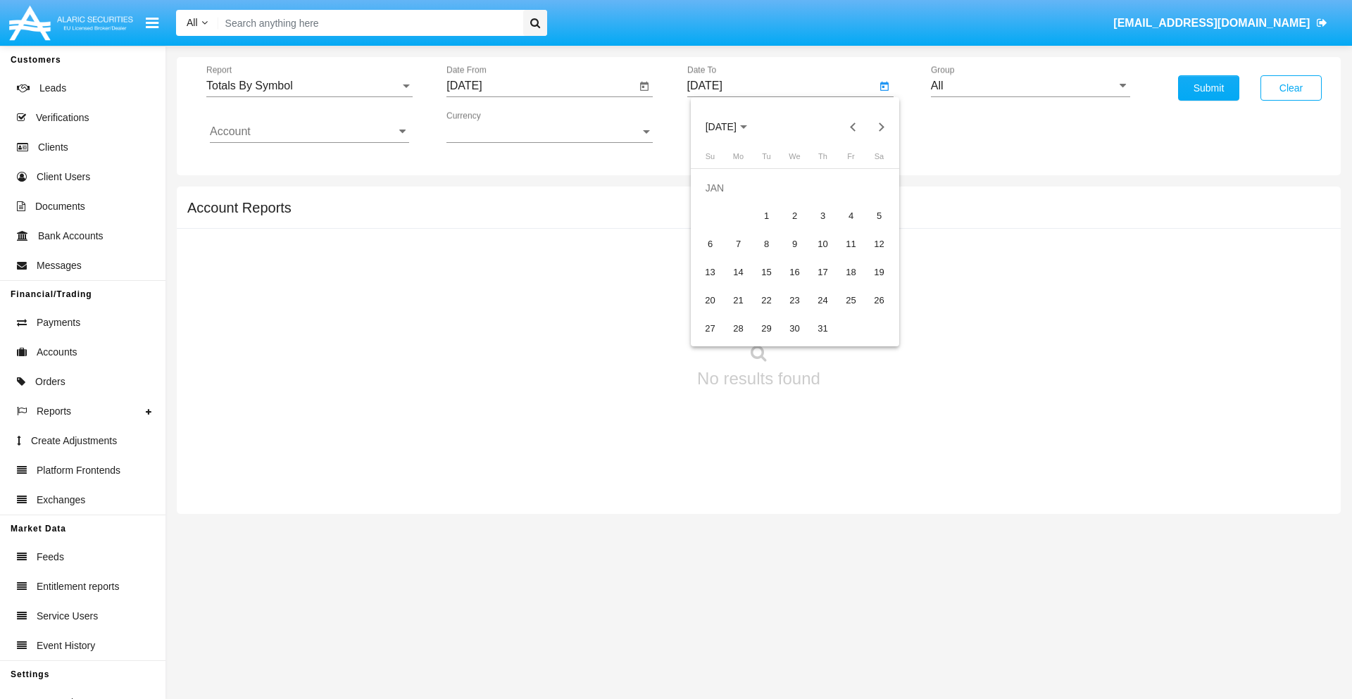
click at [766, 216] on div "1" at bounding box center [766, 216] width 25 height 25
type input "[DATE]"
click at [309, 132] on input "Account" at bounding box center [309, 131] width 199 height 13
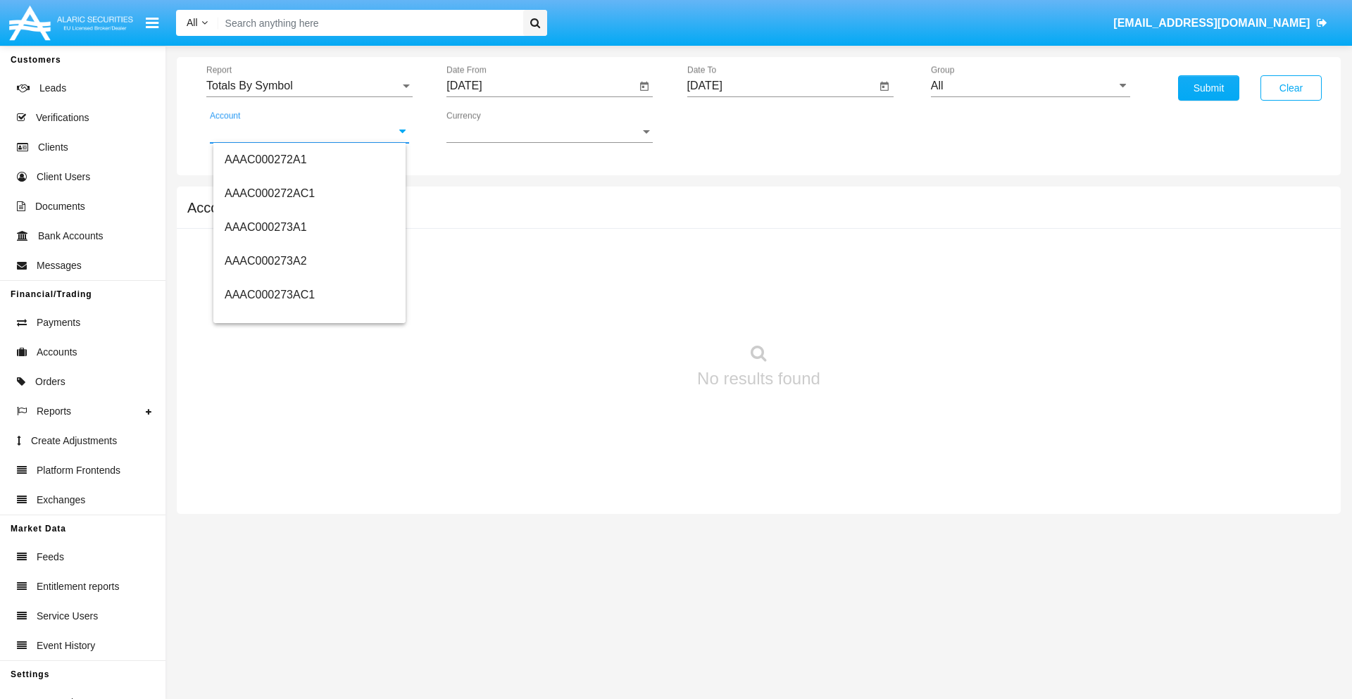
scroll to position [168296, 0]
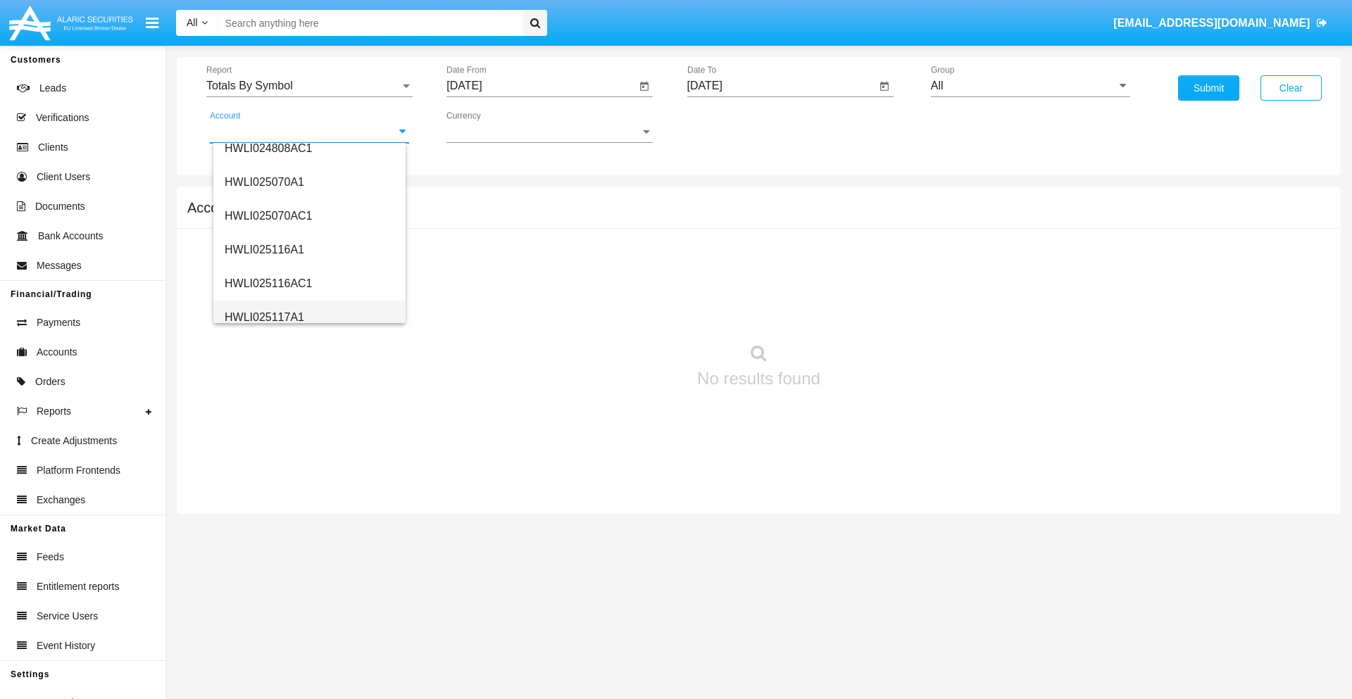
click at [263, 317] on span "HWLI025117A1" at bounding box center [265, 317] width 80 height 12
type input "HWLI025117A1"
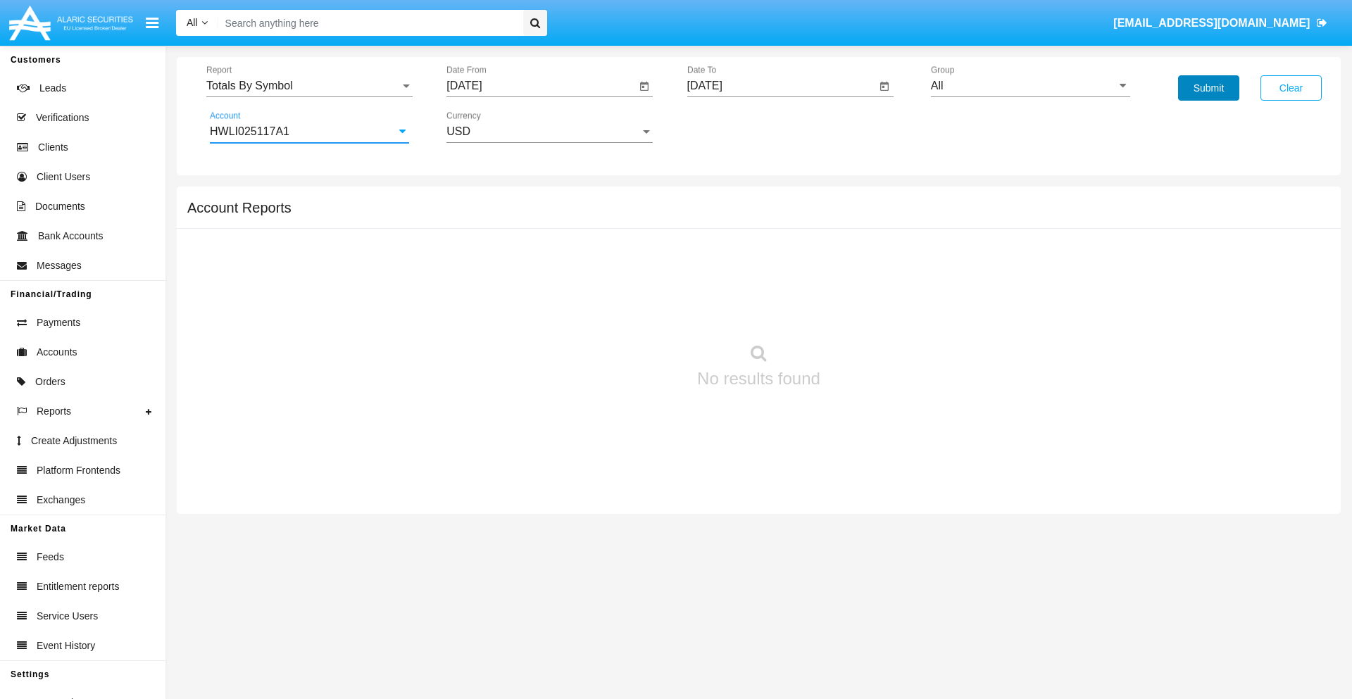
click at [1209, 88] on button "Submit" at bounding box center [1209, 87] width 61 height 25
click at [309, 86] on span "Report" at bounding box center [303, 86] width 194 height 13
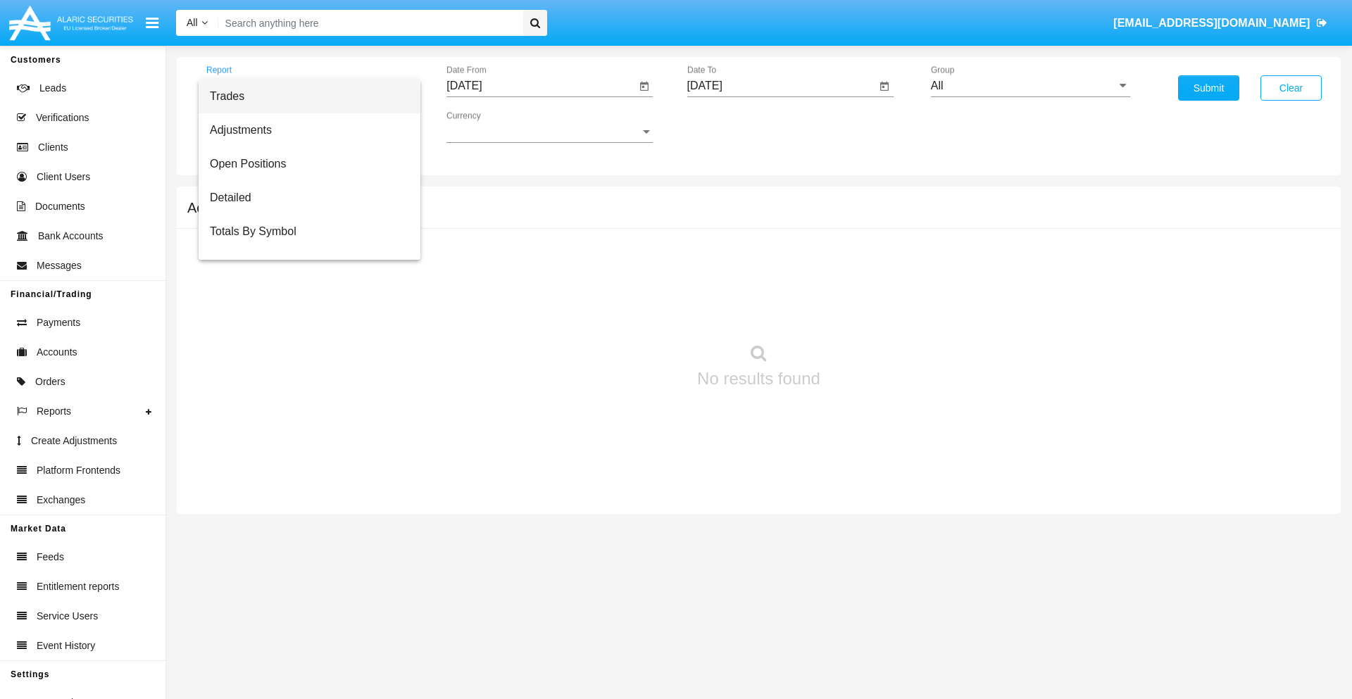
scroll to position [23, 0]
click at [304, 243] on span "Totals By Date" at bounding box center [309, 243] width 199 height 34
click at [541, 86] on input "[DATE]" at bounding box center [541, 86] width 189 height 13
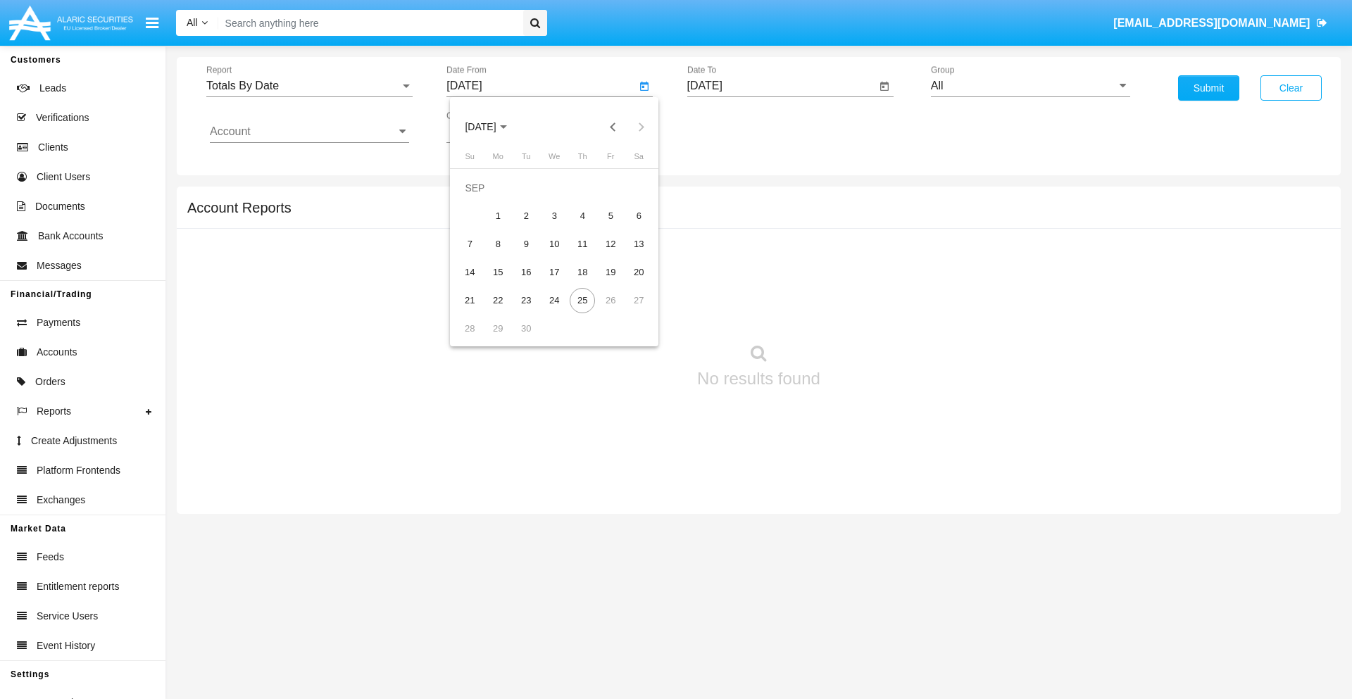
click at [492, 127] on span "[DATE]" at bounding box center [480, 127] width 31 height 11
click at [530, 283] on div "2019" at bounding box center [530, 282] width 44 height 25
click at [480, 199] on div "JAN" at bounding box center [481, 198] width 44 height 25
click at [526, 216] on div "1" at bounding box center [526, 216] width 25 height 25
type input "[DATE]"
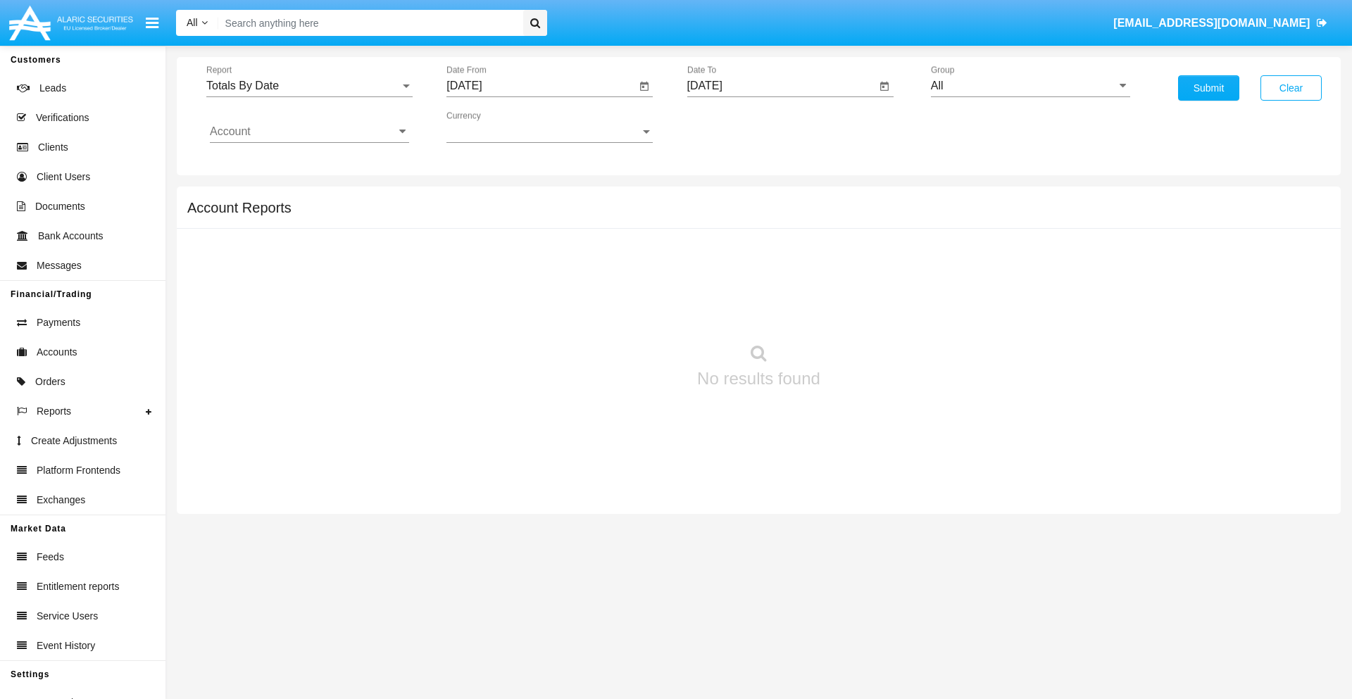
click at [781, 86] on input "[DATE]" at bounding box center [782, 86] width 189 height 13
click at [733, 127] on span "[DATE]" at bounding box center [721, 127] width 31 height 11
click at [770, 283] on div "2019" at bounding box center [770, 282] width 44 height 25
click at [721, 199] on div "JAN" at bounding box center [721, 198] width 44 height 25
click at [766, 216] on div "1" at bounding box center [766, 216] width 25 height 25
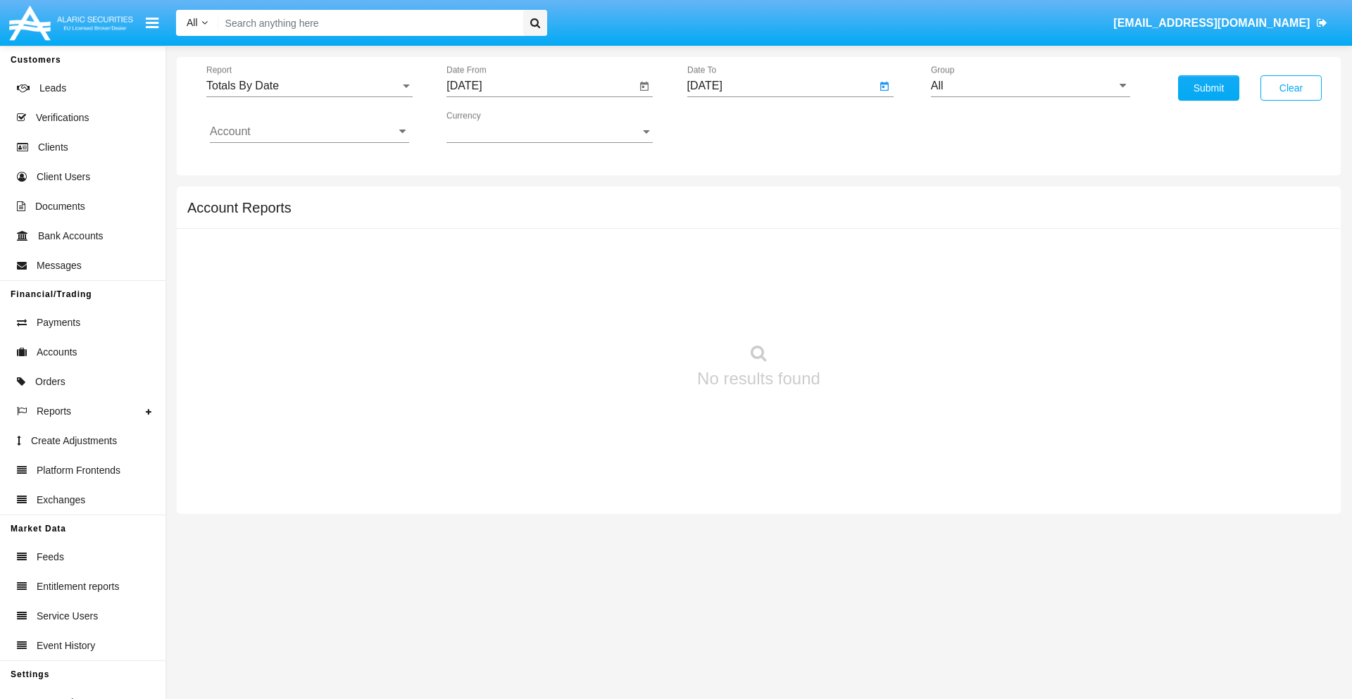
type input "[DATE]"
click at [309, 132] on input "Account" at bounding box center [309, 131] width 199 height 13
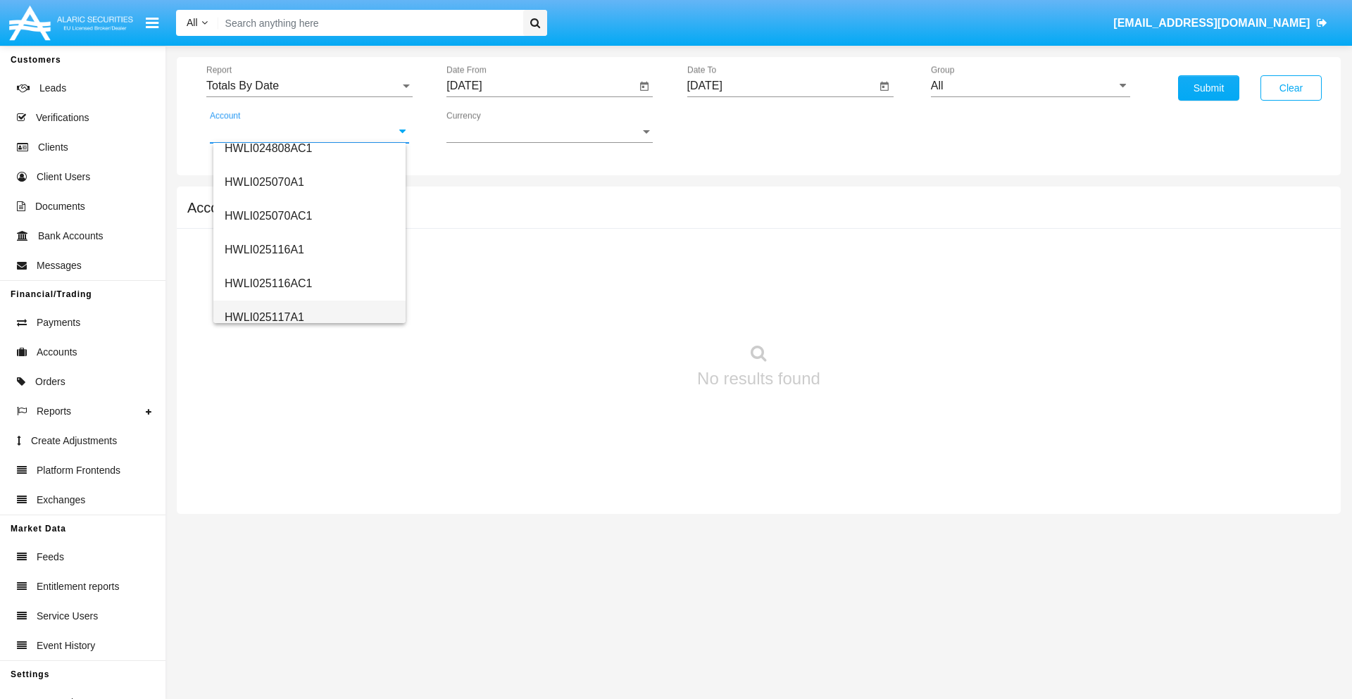
click at [263, 317] on span "HWLI025117A1" at bounding box center [265, 317] width 80 height 12
type input "HWLI025117A1"
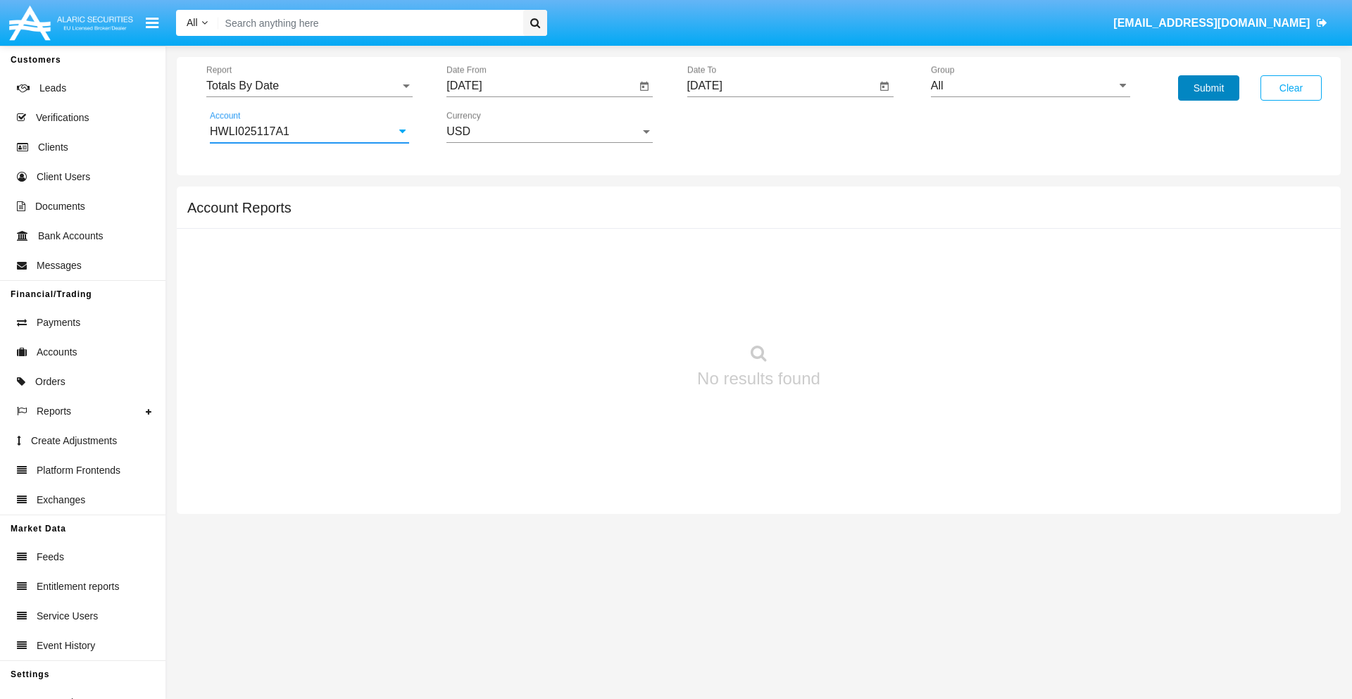
click at [1209, 88] on button "Submit" at bounding box center [1209, 87] width 61 height 25
click at [309, 86] on span "Report" at bounding box center [303, 86] width 194 height 13
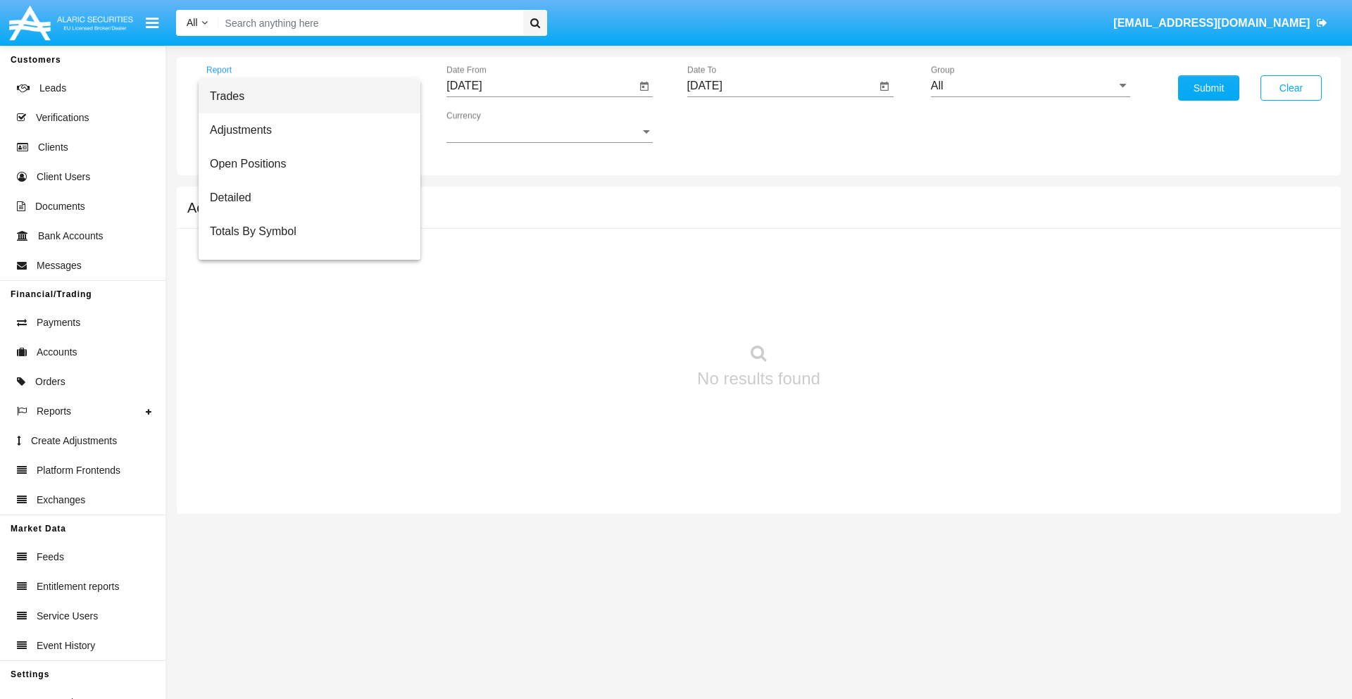
click at [304, 282] on span "Summary By Date" at bounding box center [309, 299] width 199 height 34
click at [541, 86] on input "[DATE]" at bounding box center [541, 86] width 189 height 13
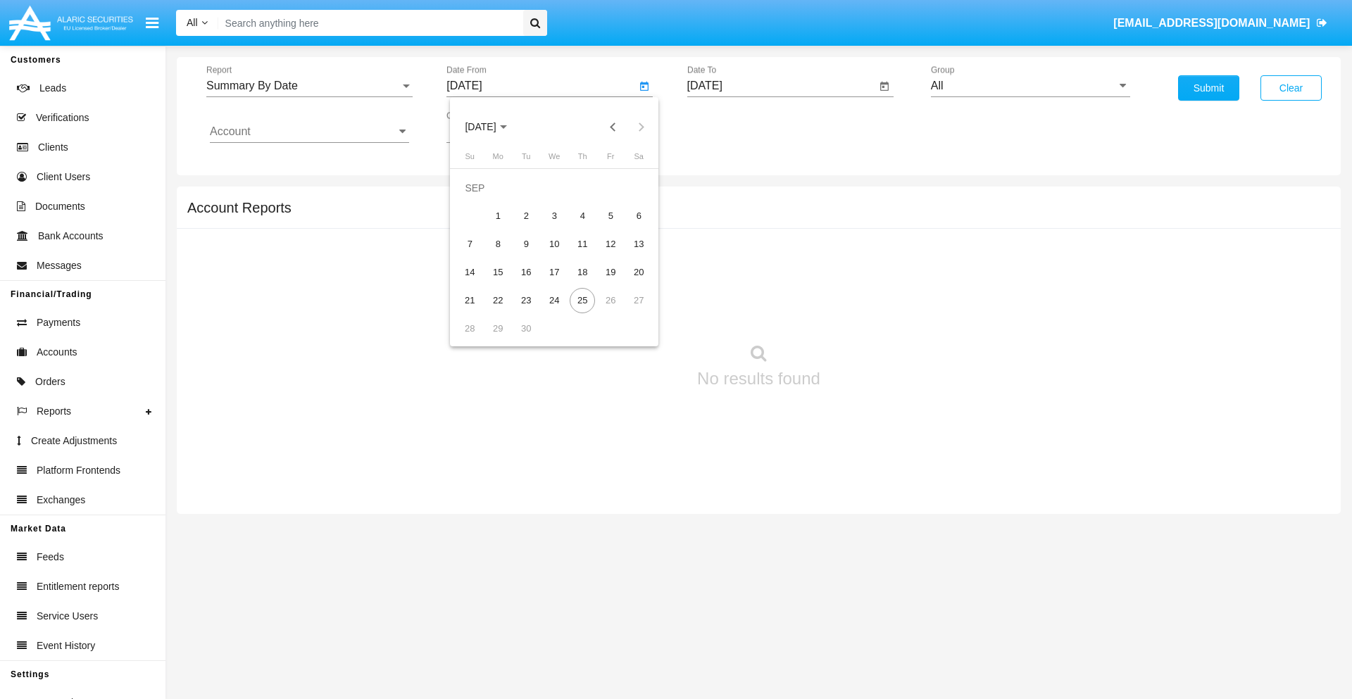
click at [492, 127] on span "[DATE]" at bounding box center [480, 127] width 31 height 11
click at [530, 283] on div "2019" at bounding box center [530, 282] width 44 height 25
click at [480, 199] on div "JAN" at bounding box center [481, 198] width 44 height 25
click at [526, 216] on div "1" at bounding box center [526, 216] width 25 height 25
type input "[DATE]"
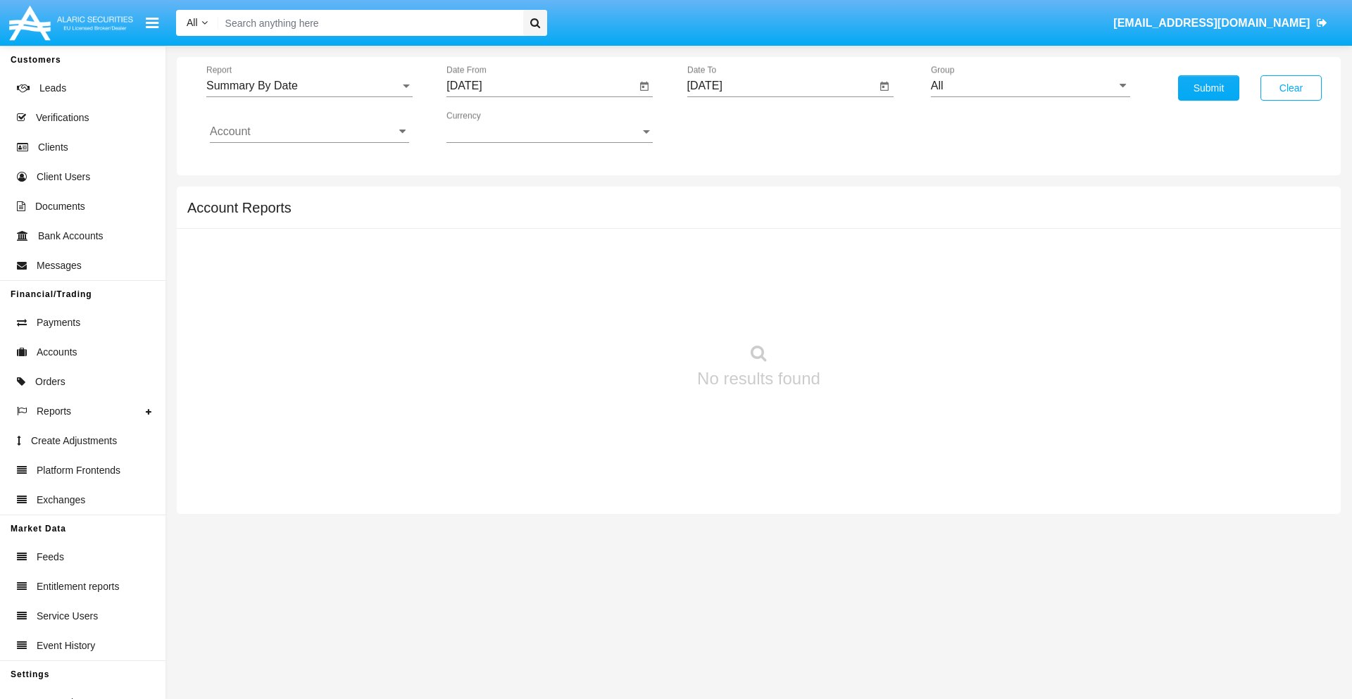
click at [781, 86] on input "[DATE]" at bounding box center [782, 86] width 189 height 13
click at [733, 127] on span "[DATE]" at bounding box center [721, 127] width 31 height 11
click at [770, 283] on div "2019" at bounding box center [770, 282] width 44 height 25
click at [721, 199] on div "JAN" at bounding box center [721, 198] width 44 height 25
click at [766, 216] on div "1" at bounding box center [766, 216] width 25 height 25
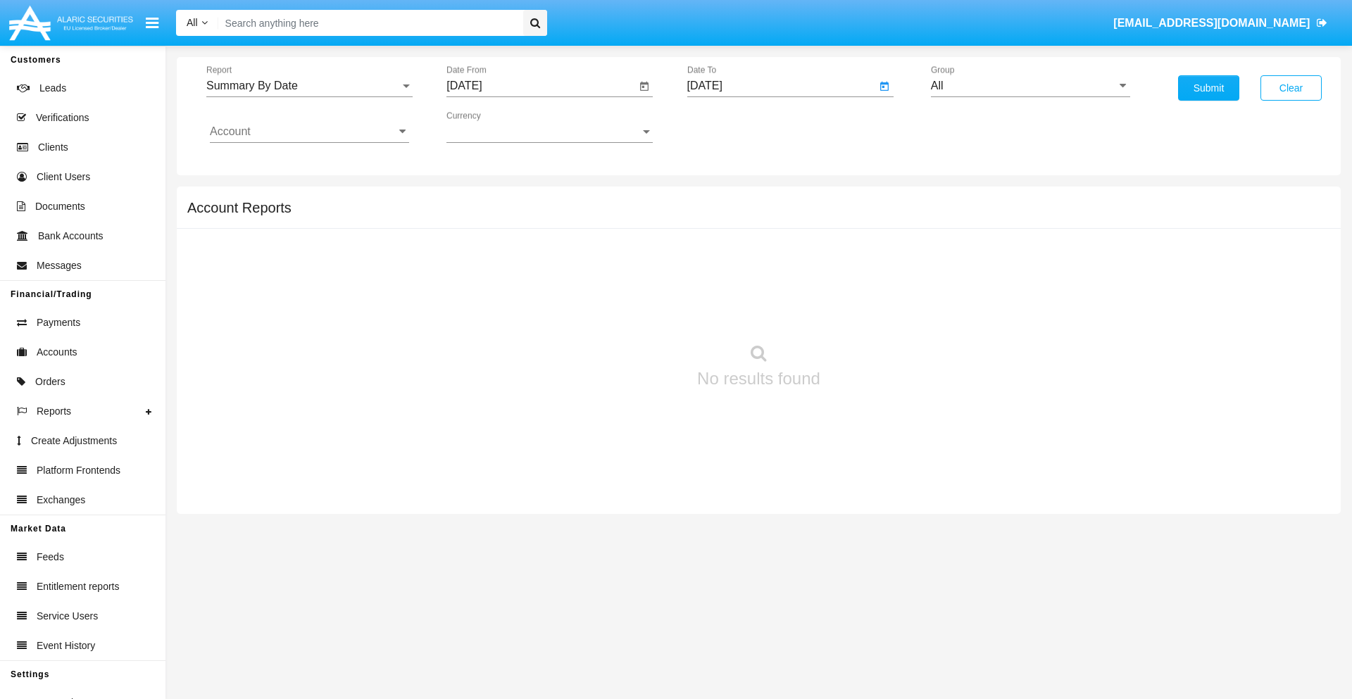
type input "01/01/19"
click at [309, 132] on input "Account" at bounding box center [309, 131] width 199 height 13
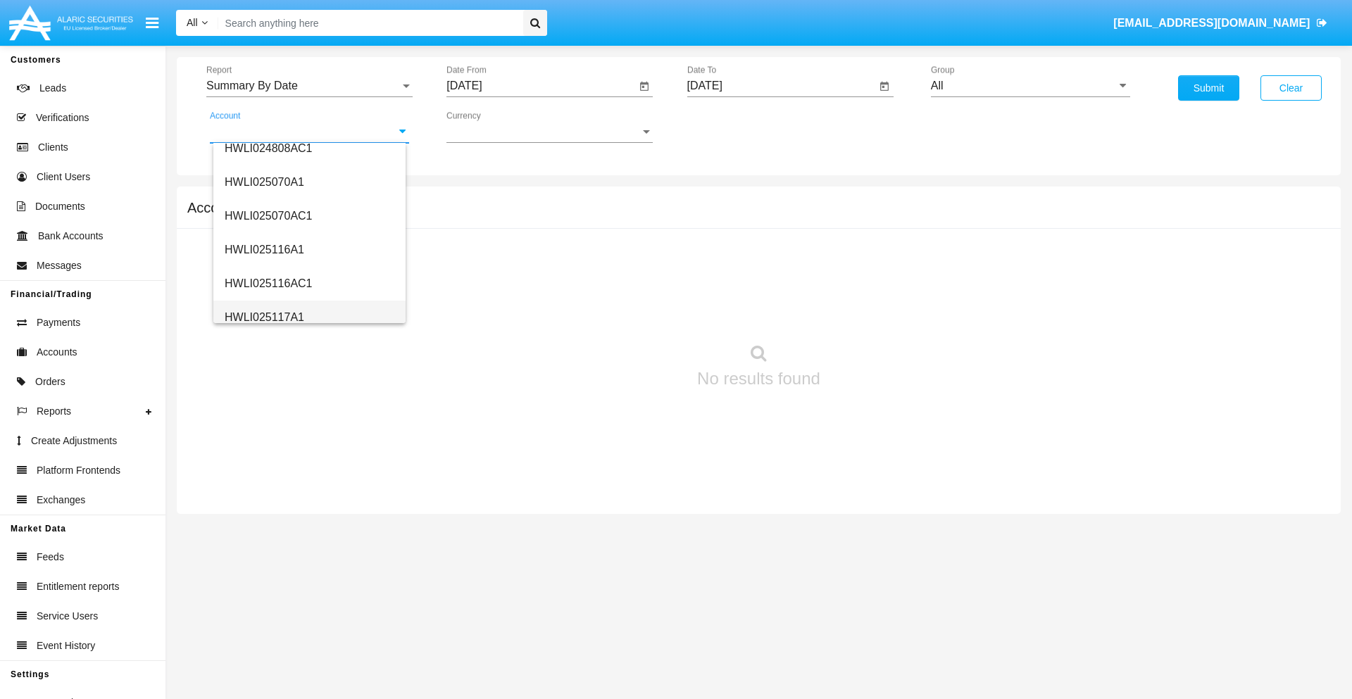
click at [263, 317] on span "HWLI025117A1" at bounding box center [265, 317] width 80 height 12
type input "HWLI025117A1"
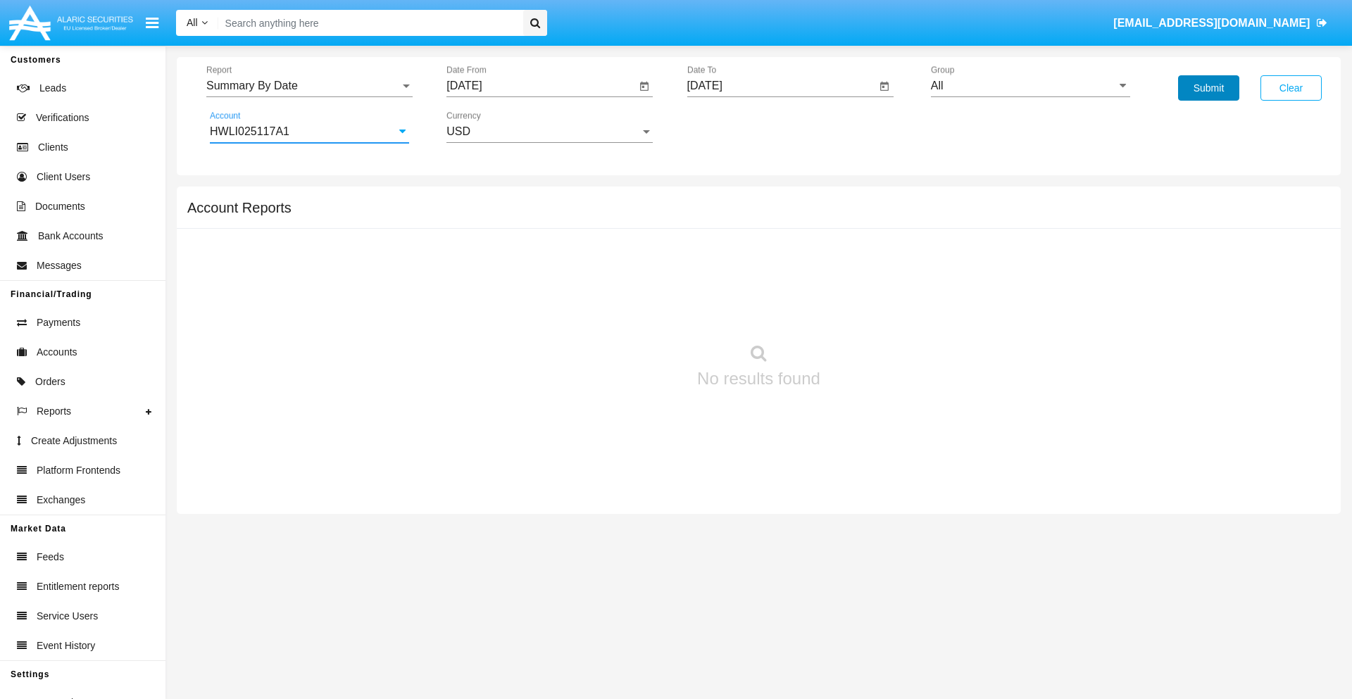
click at [1209, 88] on button "Submit" at bounding box center [1209, 87] width 61 height 25
click at [309, 86] on span "Report" at bounding box center [303, 86] width 194 height 13
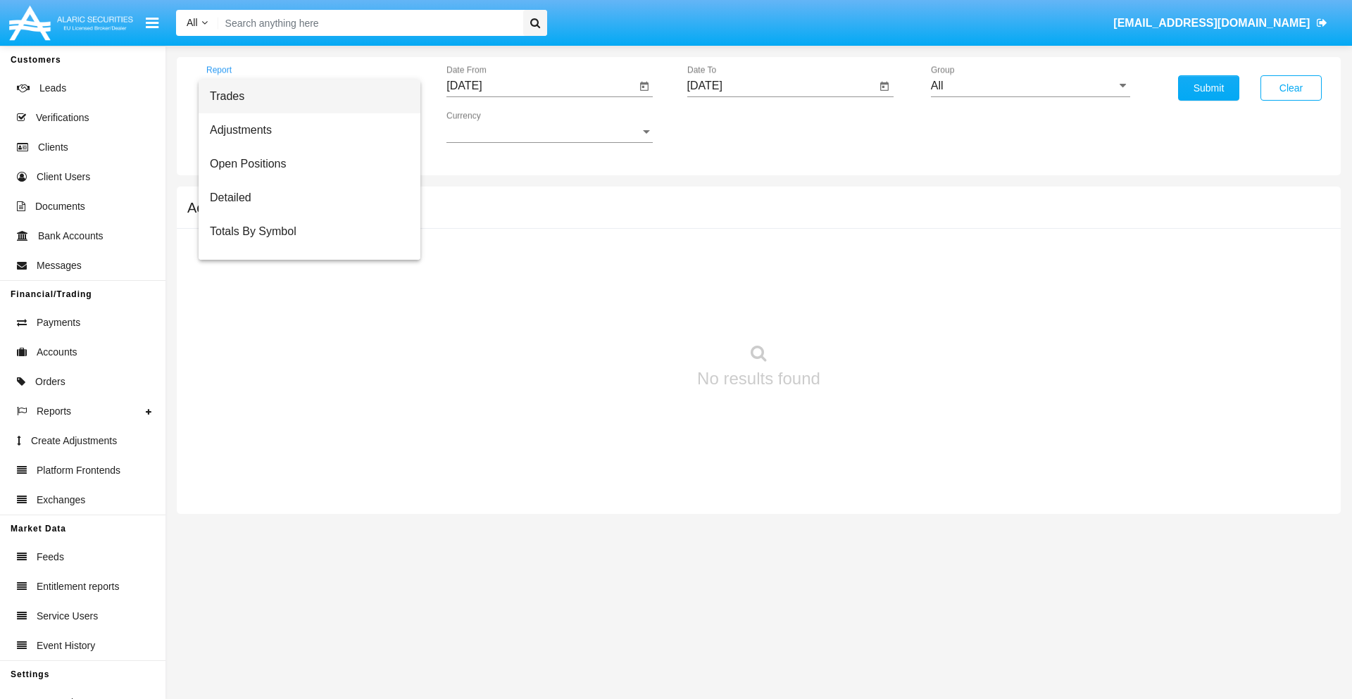
scroll to position [90, 0]
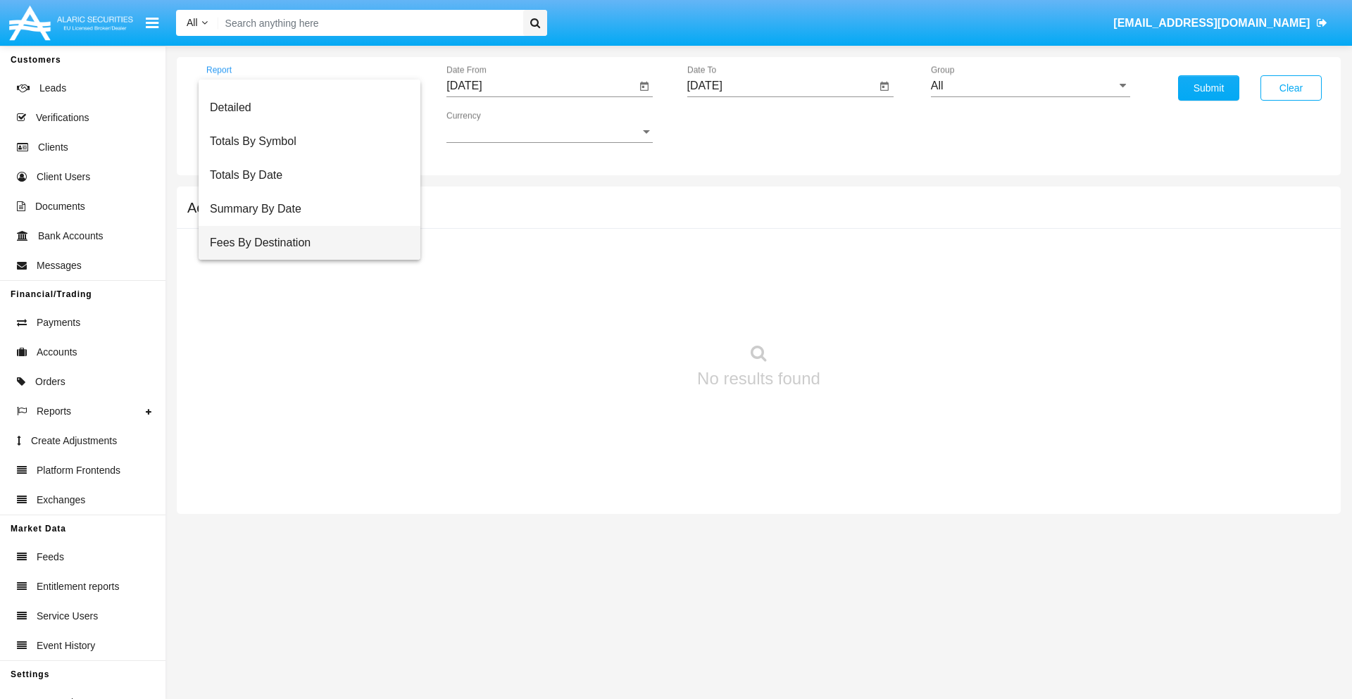
click at [304, 243] on span "Fees By Destination" at bounding box center [309, 243] width 199 height 34
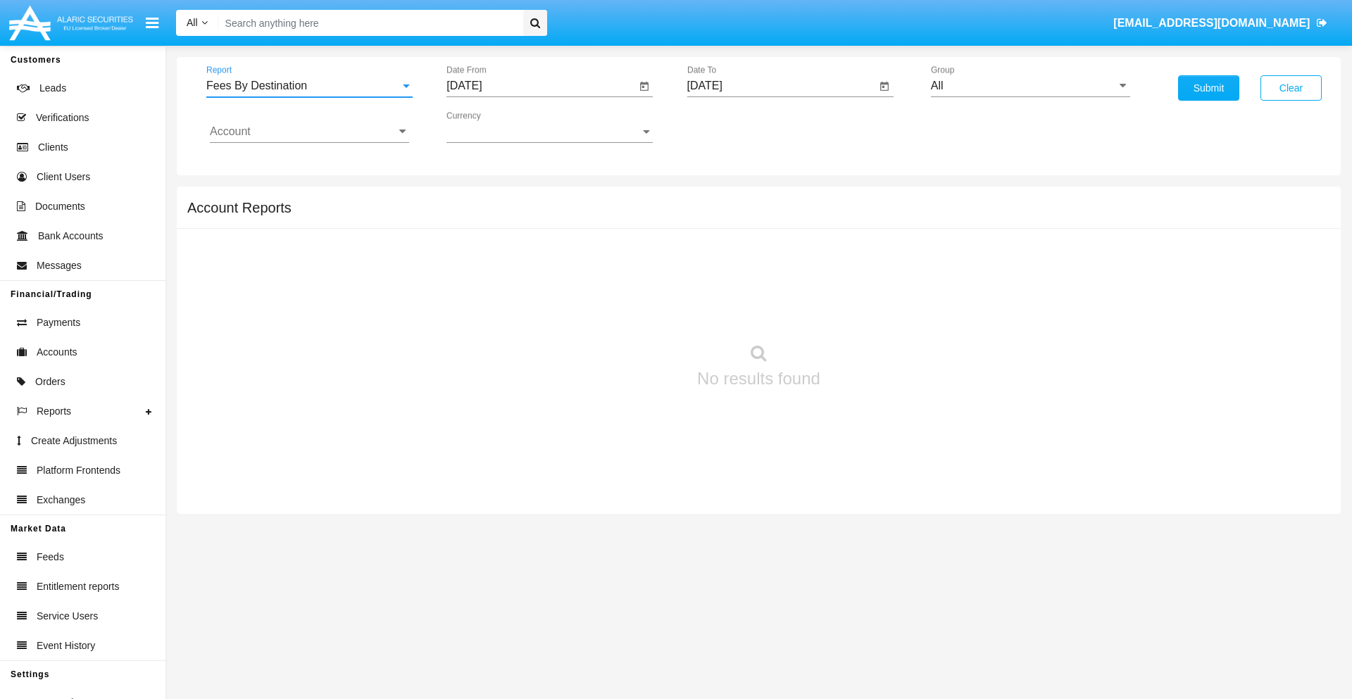
click at [541, 86] on input "[DATE]" at bounding box center [541, 86] width 189 height 13
click at [492, 127] on span "[DATE]" at bounding box center [480, 127] width 31 height 11
click at [530, 283] on div "2019" at bounding box center [530, 282] width 44 height 25
click at [480, 199] on div "JAN" at bounding box center [481, 198] width 44 height 25
click at [526, 216] on div "1" at bounding box center [526, 216] width 25 height 25
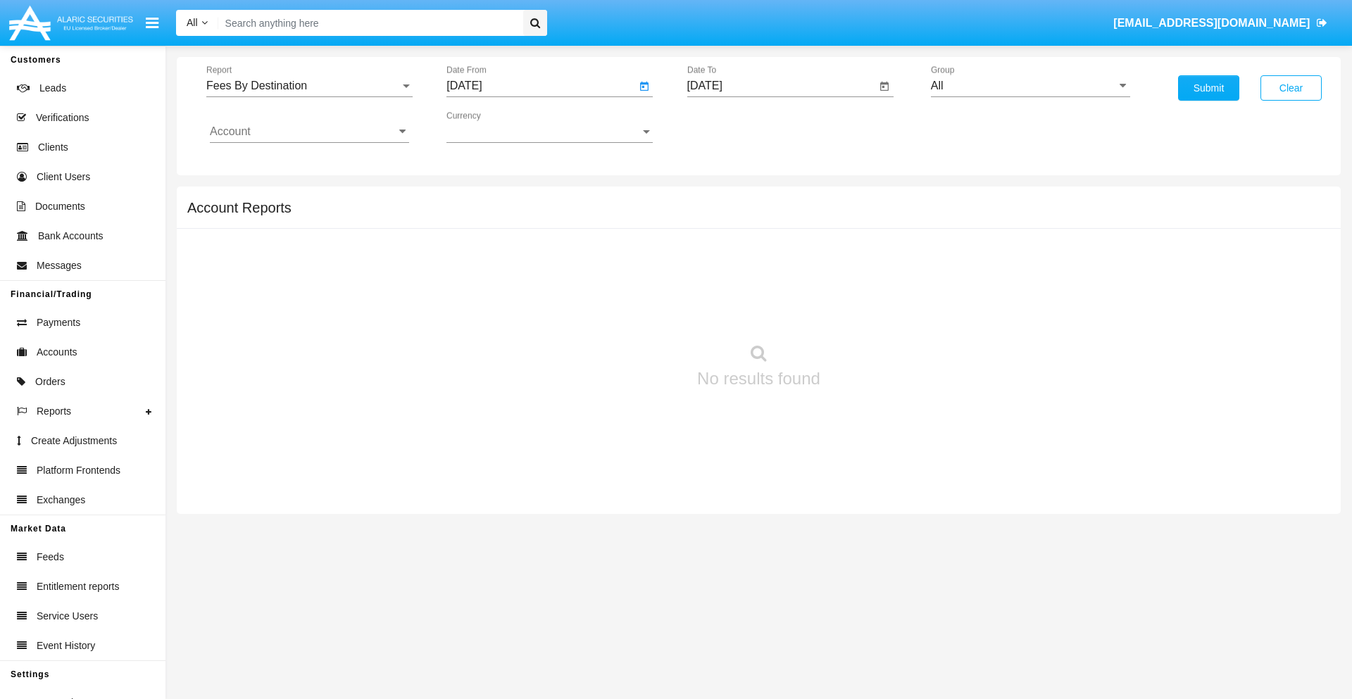
type input "[DATE]"
click at [781, 86] on input "[DATE]" at bounding box center [782, 86] width 189 height 13
click at [733, 127] on span "[DATE]" at bounding box center [721, 127] width 31 height 11
click at [770, 283] on div "2019" at bounding box center [770, 282] width 44 height 25
click at [721, 199] on div "JAN" at bounding box center [721, 198] width 44 height 25
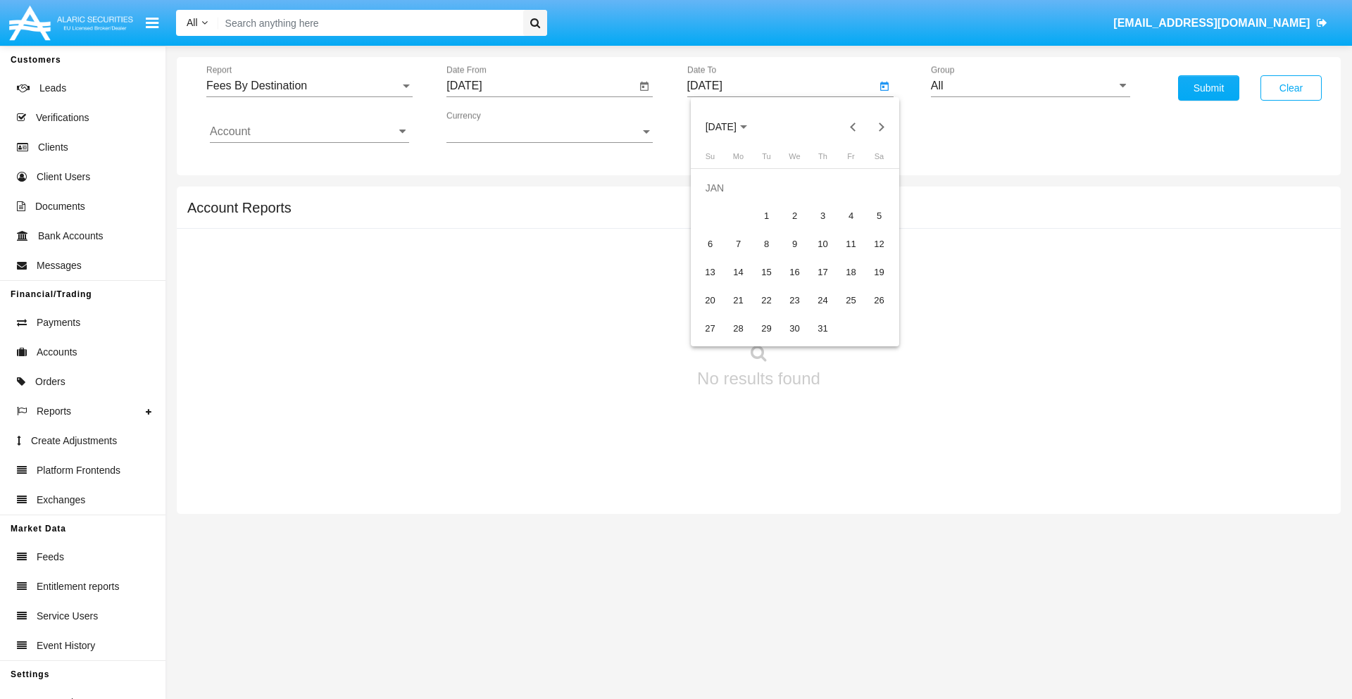
click at [766, 216] on div "1" at bounding box center [766, 216] width 25 height 25
type input "[DATE]"
click at [309, 132] on input "Account" at bounding box center [309, 131] width 199 height 13
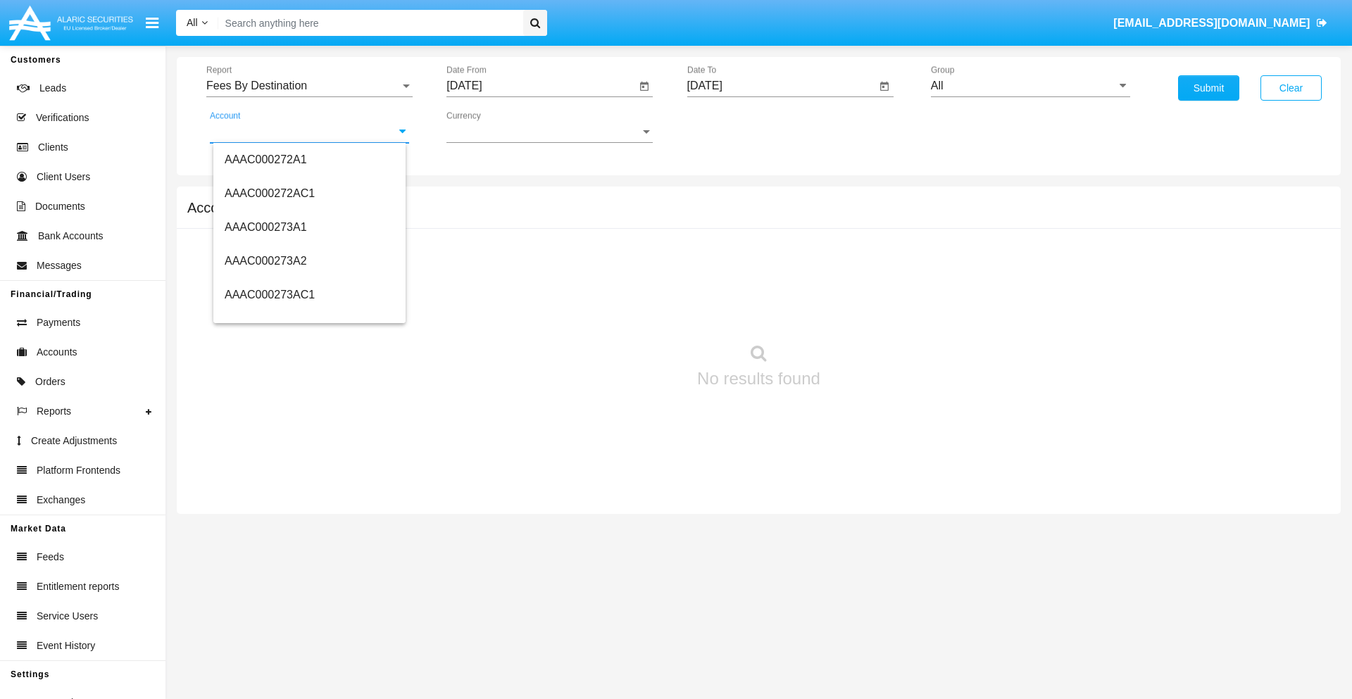
scroll to position [168296, 0]
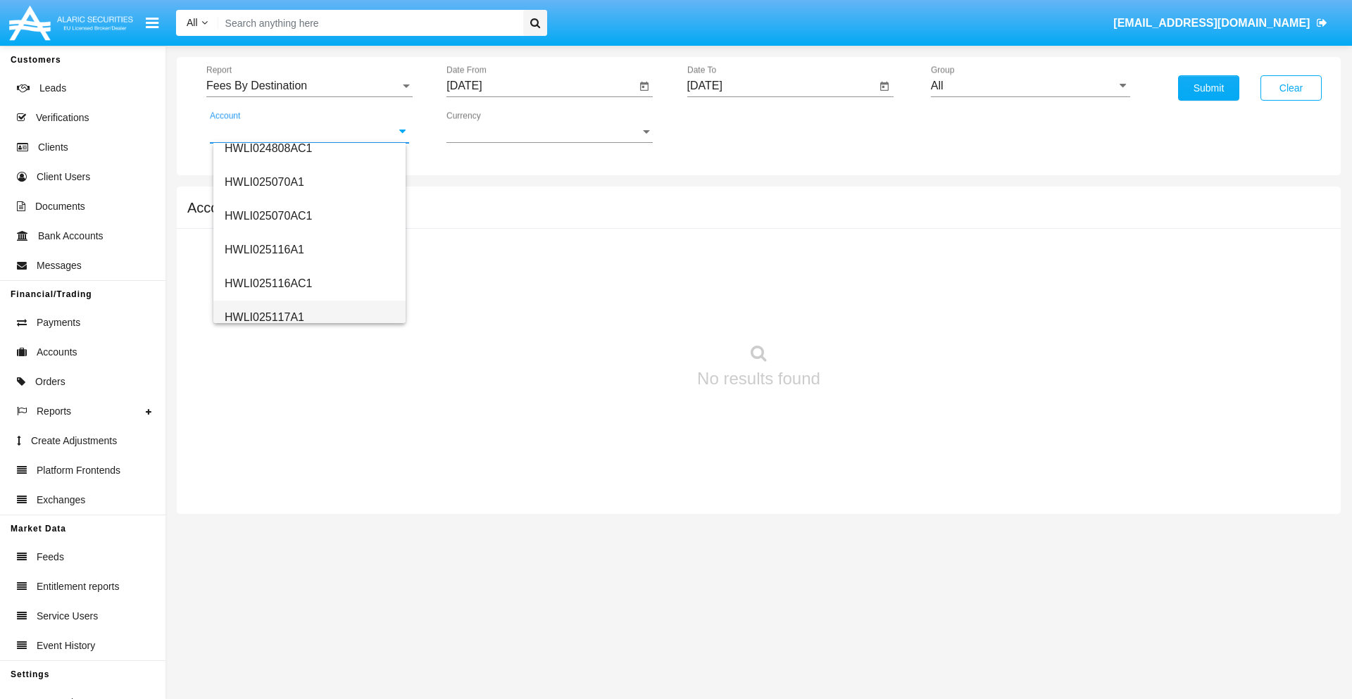
click at [263, 317] on span "HWLI025117A1" at bounding box center [265, 317] width 80 height 12
type input "HWLI025117A1"
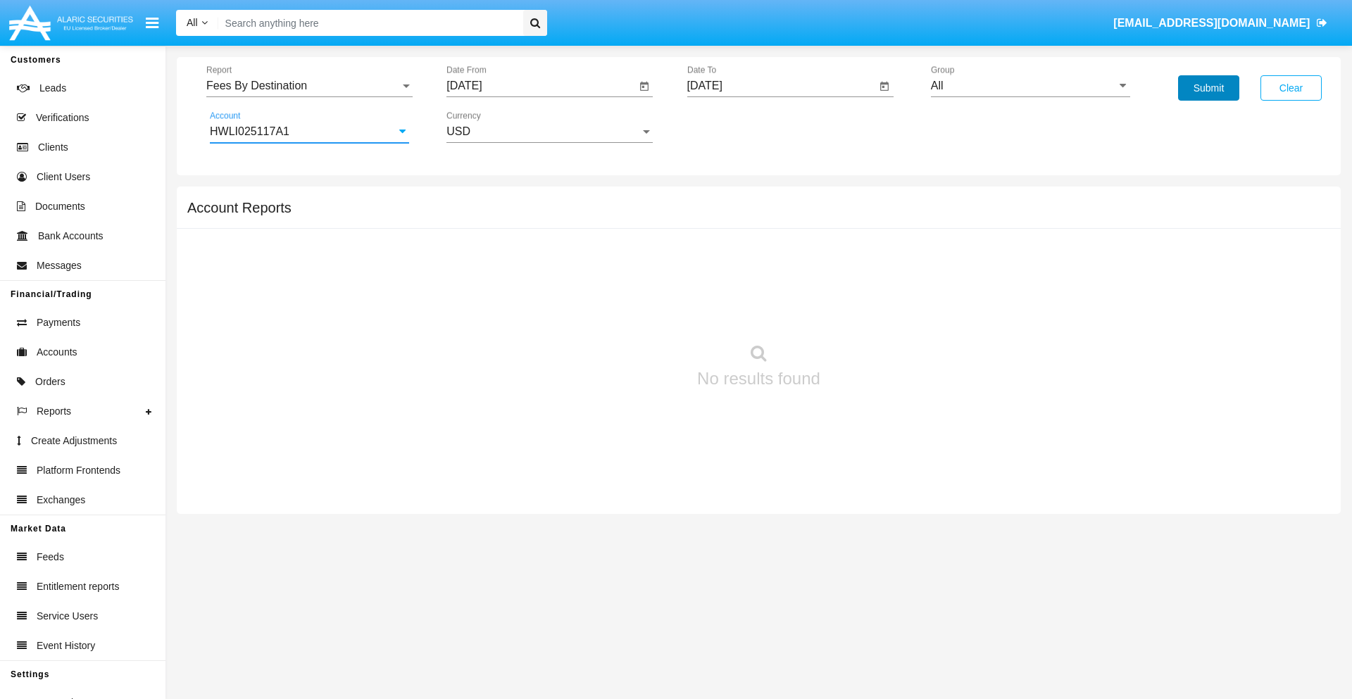
click at [1209, 88] on button "Submit" at bounding box center [1209, 87] width 61 height 25
click at [309, 86] on span "Report" at bounding box center [303, 86] width 194 height 13
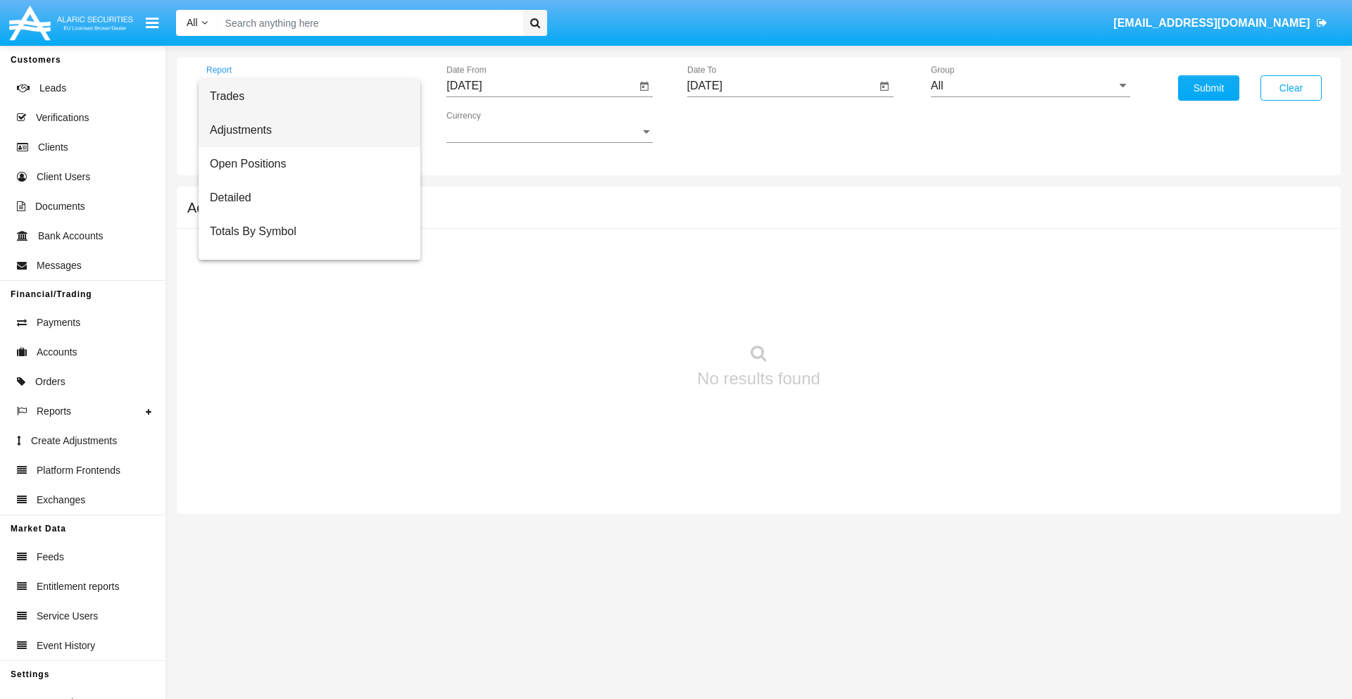
click at [304, 130] on span "Adjustments" at bounding box center [309, 130] width 199 height 34
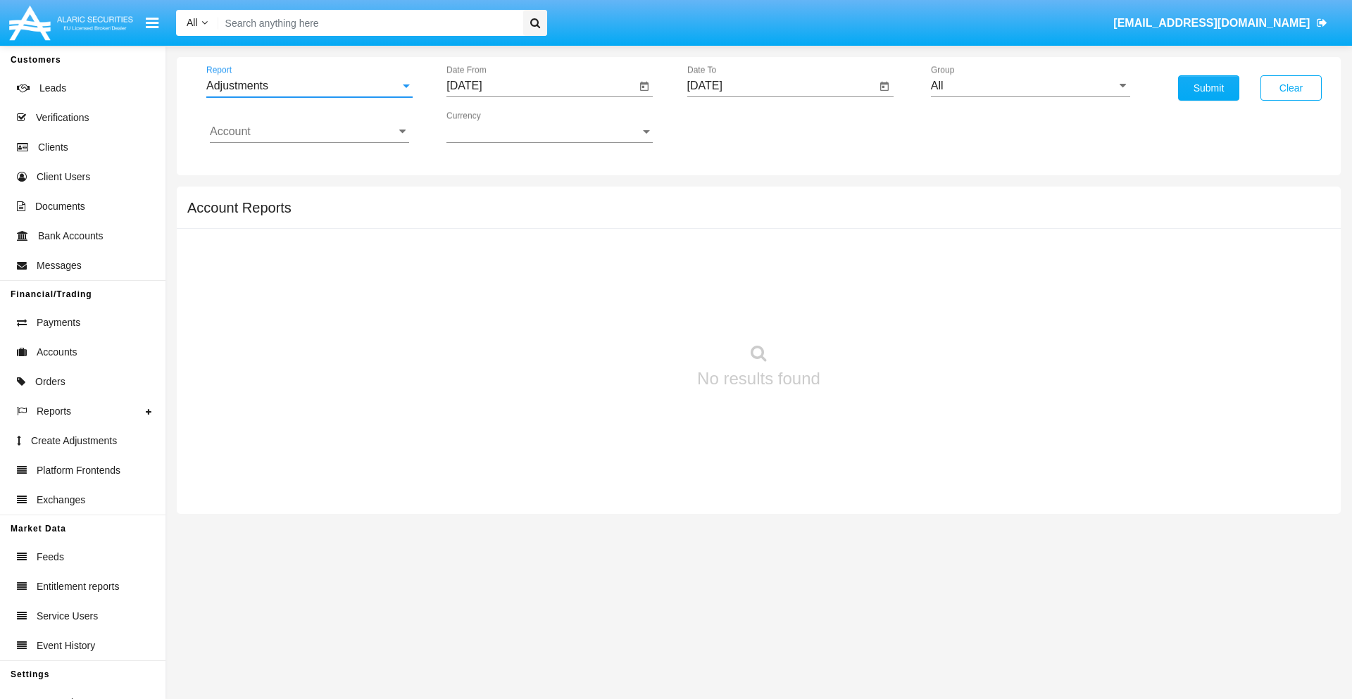
click at [541, 86] on input "[DATE]" at bounding box center [541, 86] width 189 height 13
click at [492, 127] on span "[DATE]" at bounding box center [480, 127] width 31 height 11
click at [628, 311] on div "2025" at bounding box center [629, 311] width 44 height 25
click at [628, 227] on div "AUG" at bounding box center [629, 226] width 44 height 25
click at [498, 300] on div "25" at bounding box center [497, 300] width 25 height 25
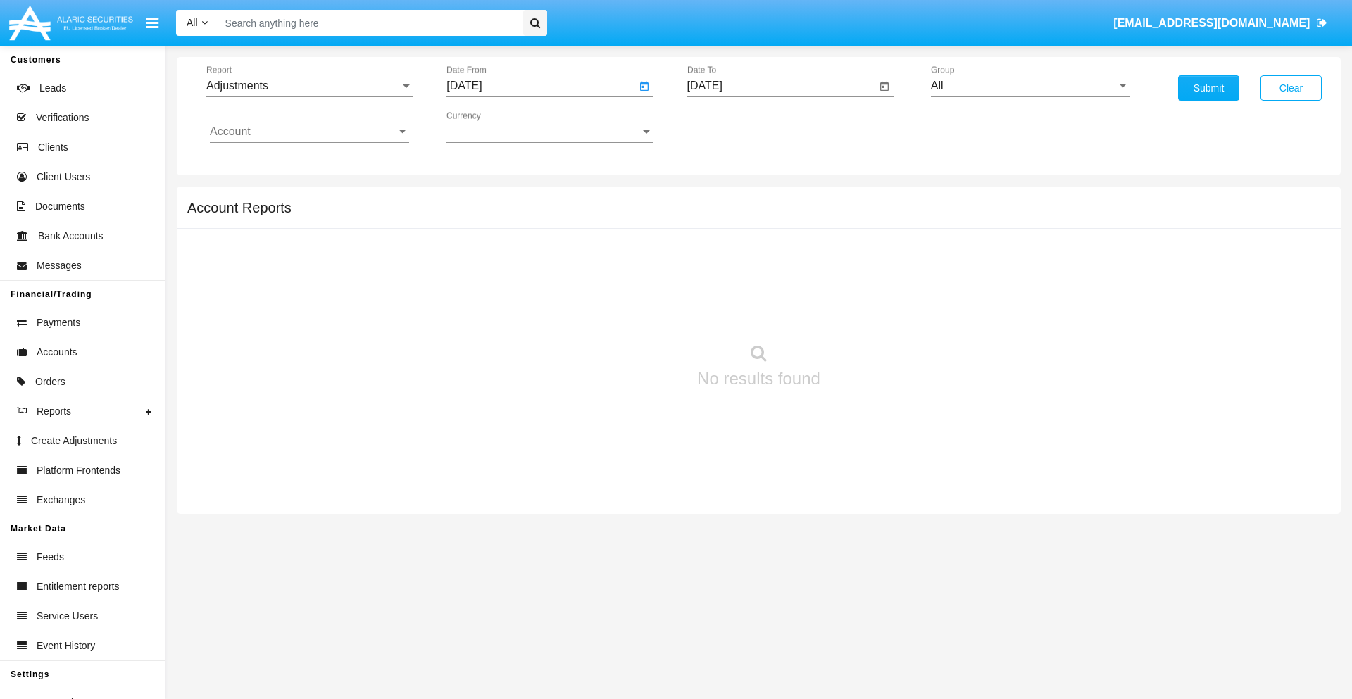
type input "[DATE]"
click at [781, 86] on input "[DATE]" at bounding box center [782, 86] width 189 height 13
click at [733, 127] on span "[DATE]" at bounding box center [721, 127] width 31 height 11
click at [869, 311] on div "2025" at bounding box center [869, 311] width 44 height 25
click at [721, 255] on div "SEP" at bounding box center [721, 254] width 44 height 25
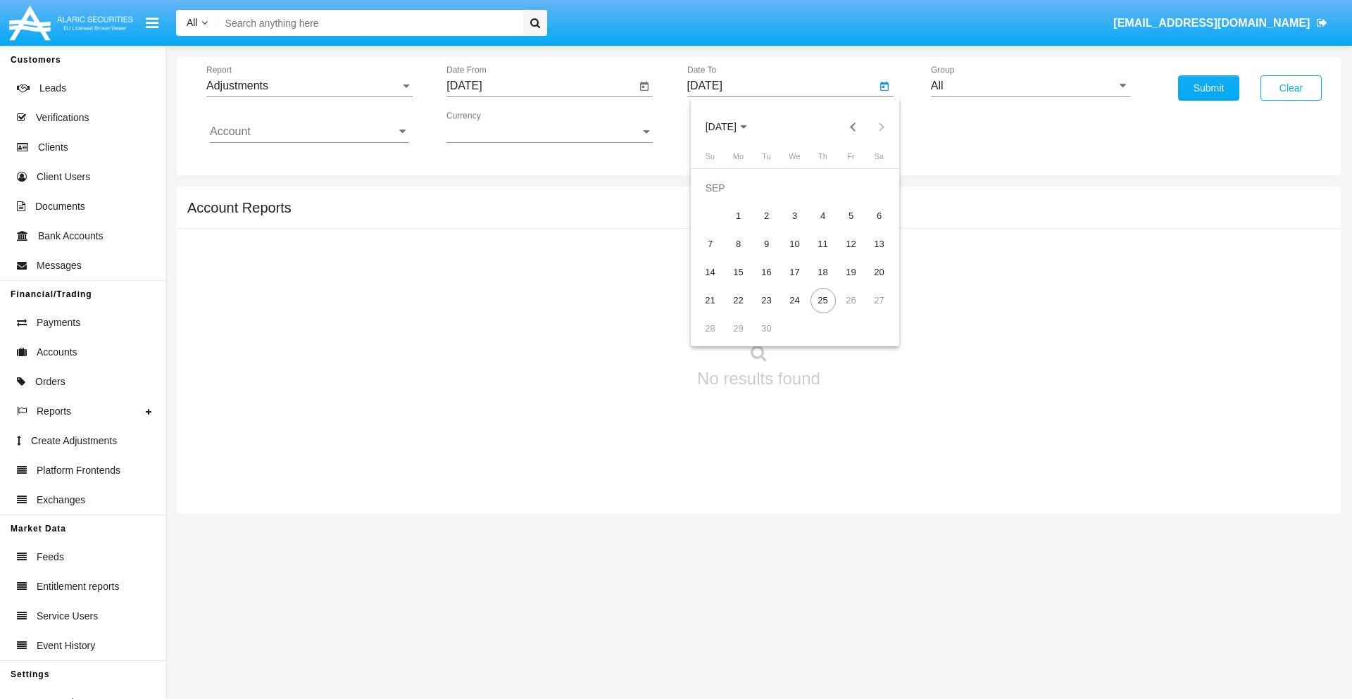
click at [823, 300] on div "25" at bounding box center [823, 300] width 25 height 25
type input "[DATE]"
click at [1031, 86] on input "All" at bounding box center [1030, 86] width 199 height 13
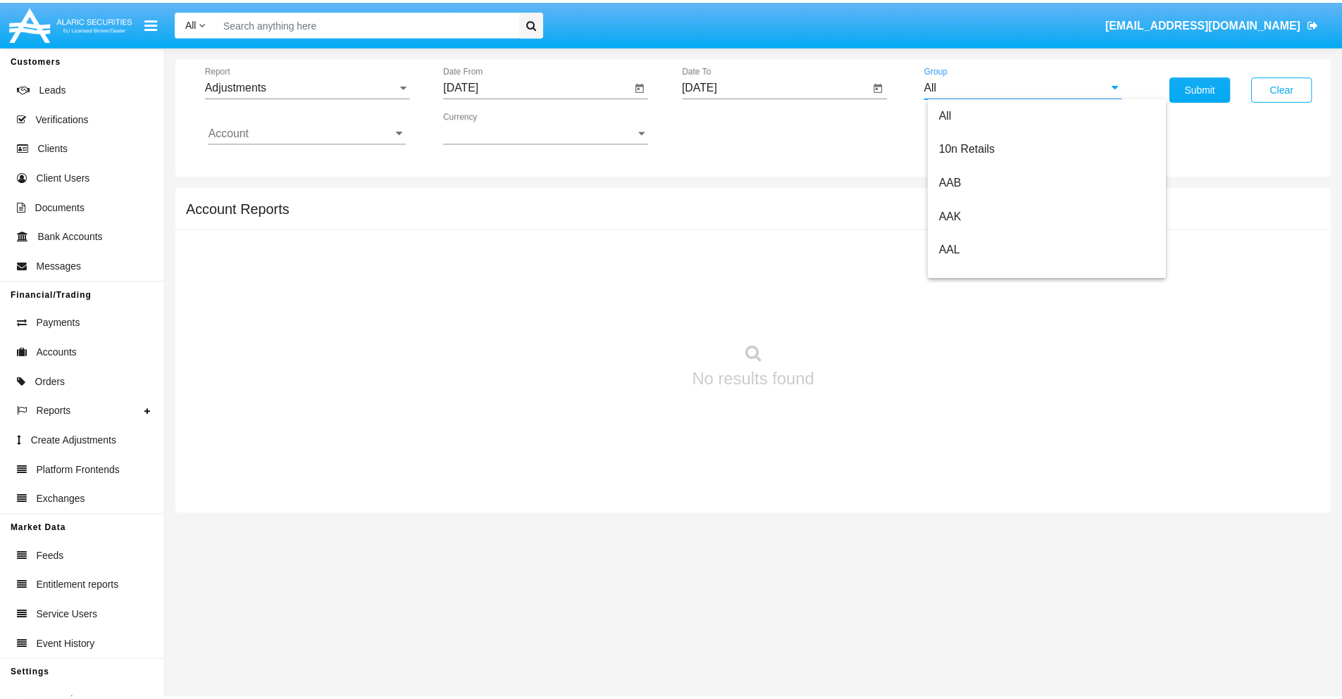
scroll to position [316, 0]
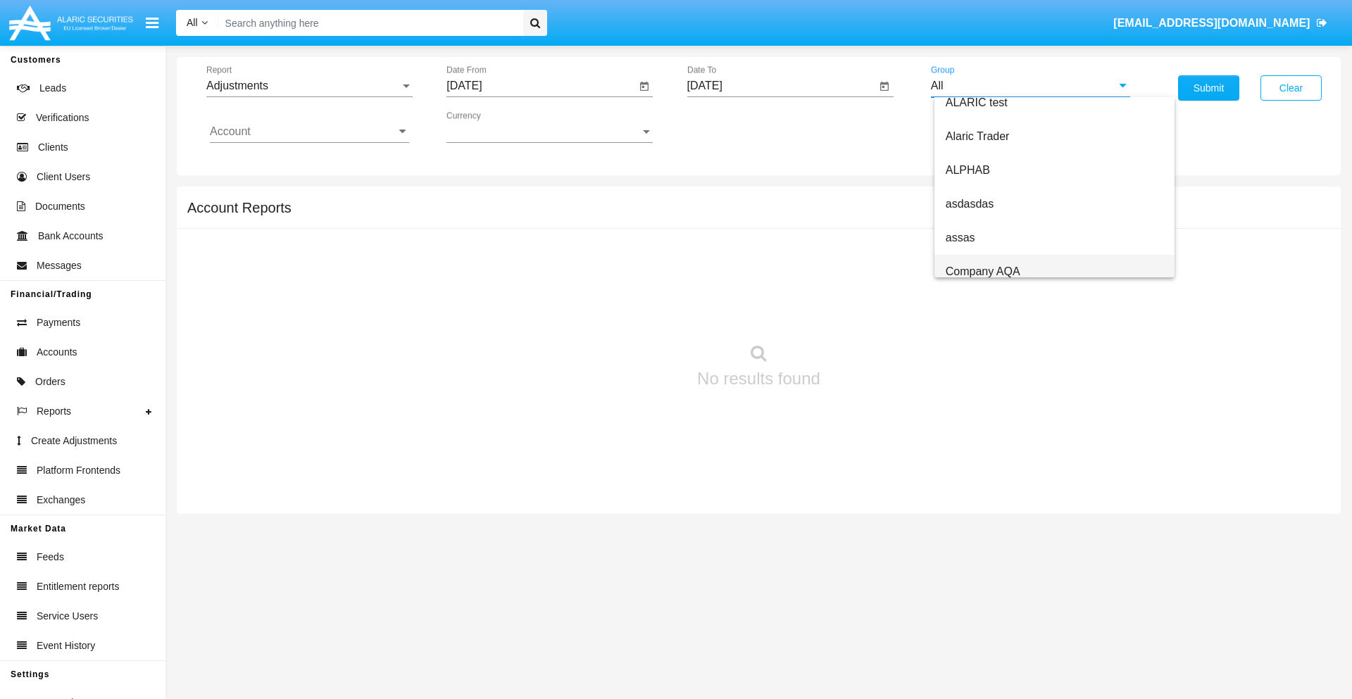
click at [983, 271] on span "Company AQA" at bounding box center [983, 272] width 75 height 12
type input "Company AQA"
click at [309, 132] on input "Account" at bounding box center [309, 131] width 199 height 13
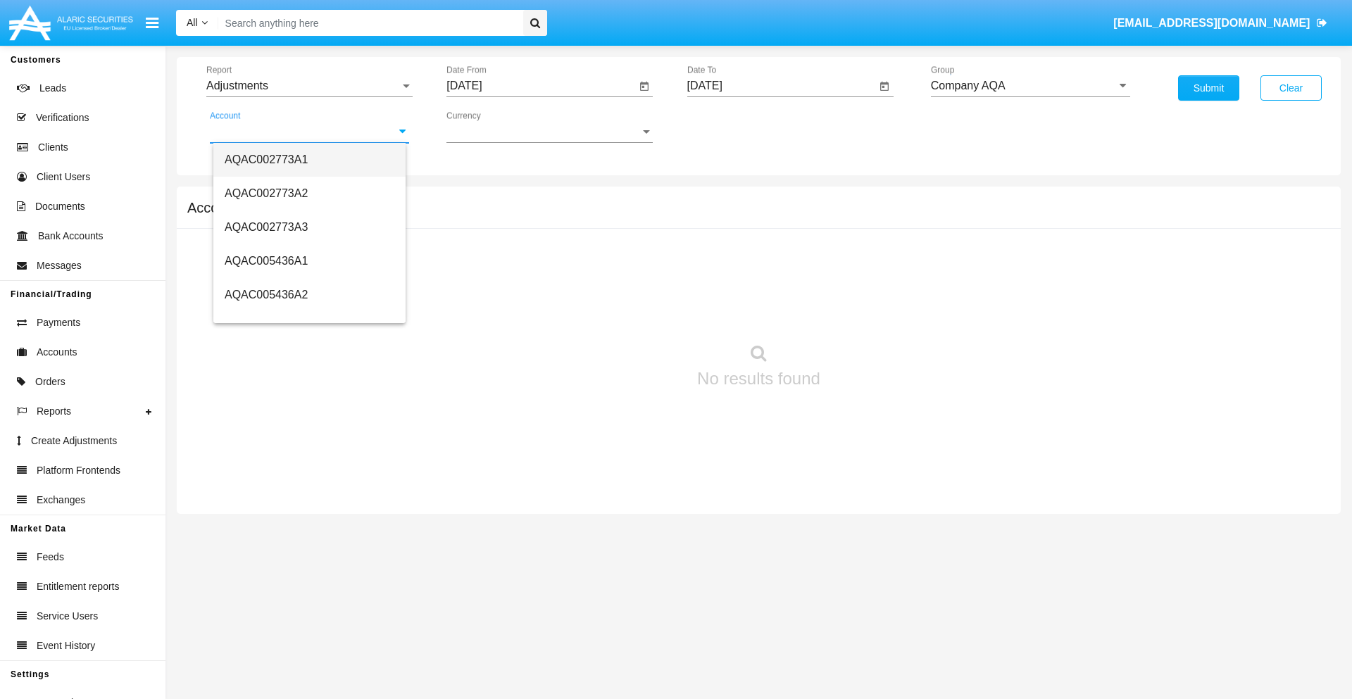
click at [266, 159] on span "AQAC002773A1" at bounding box center [266, 160] width 83 height 12
type input "AQAC002773A1"
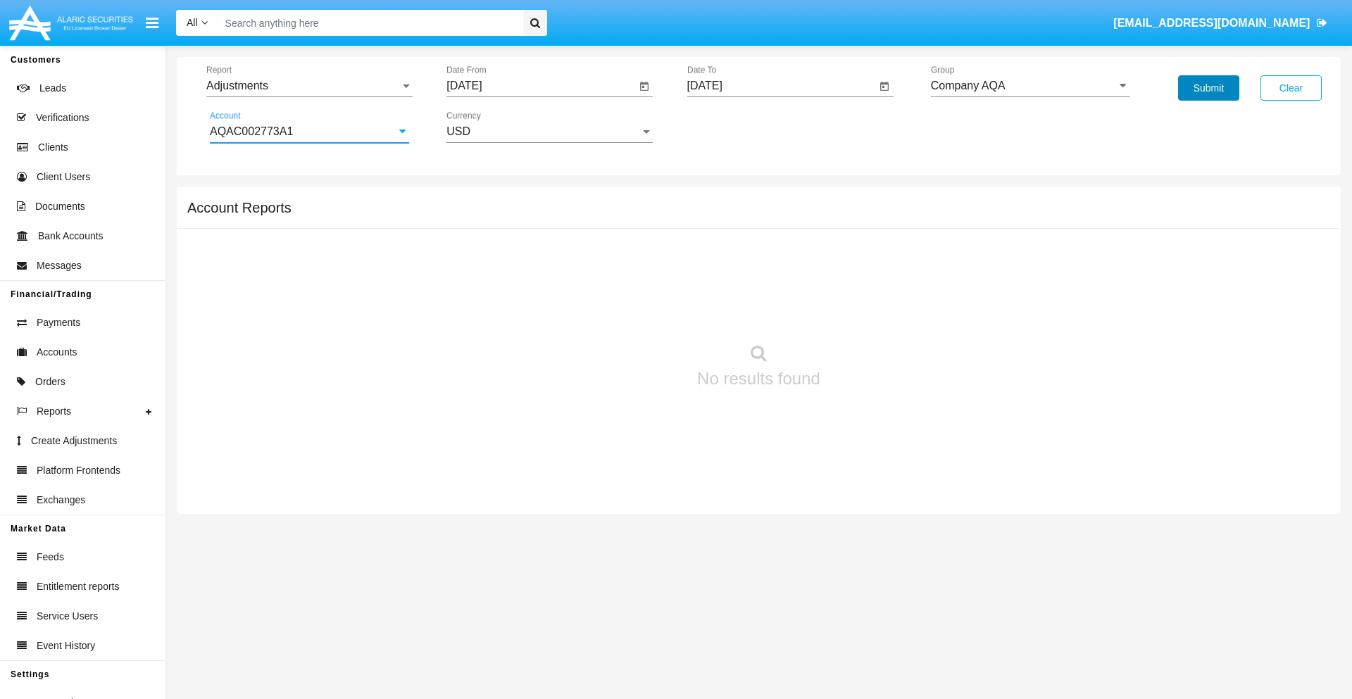
click at [1209, 88] on button "Submit" at bounding box center [1209, 87] width 61 height 25
click at [309, 86] on span "Report" at bounding box center [303, 86] width 194 height 13
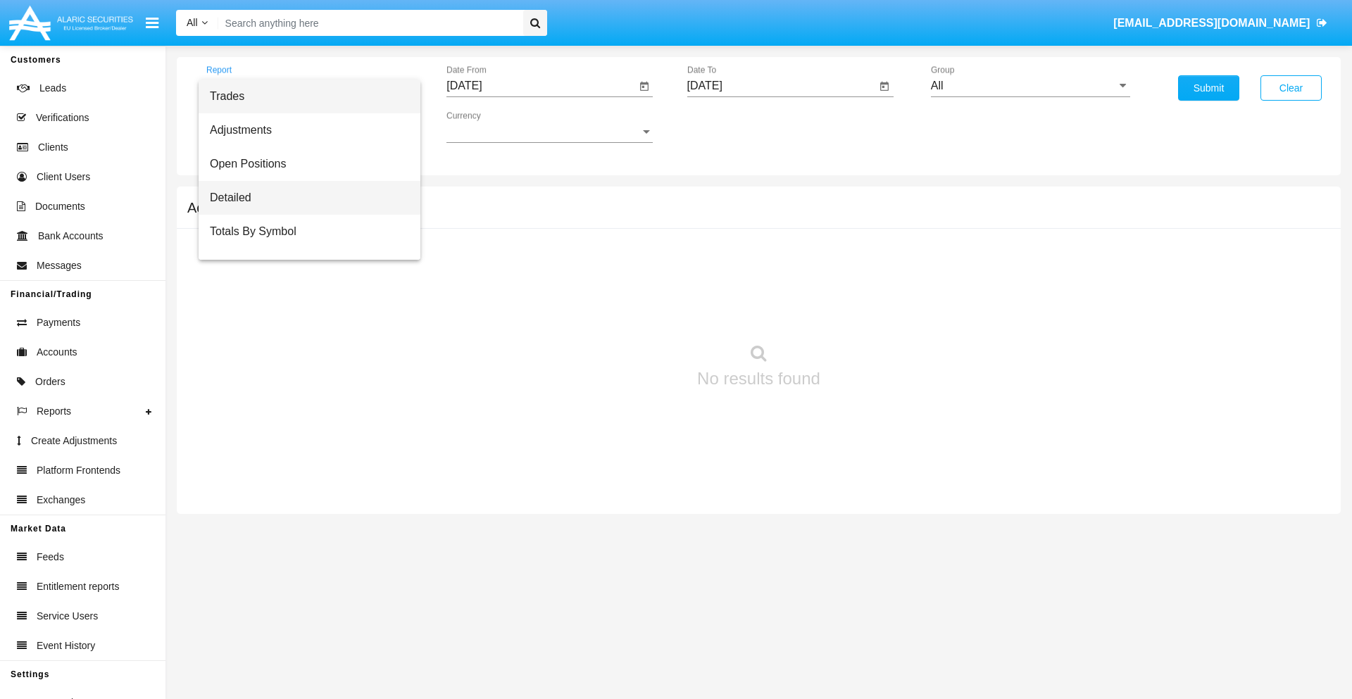
click at [304, 198] on span "Detailed" at bounding box center [309, 198] width 199 height 34
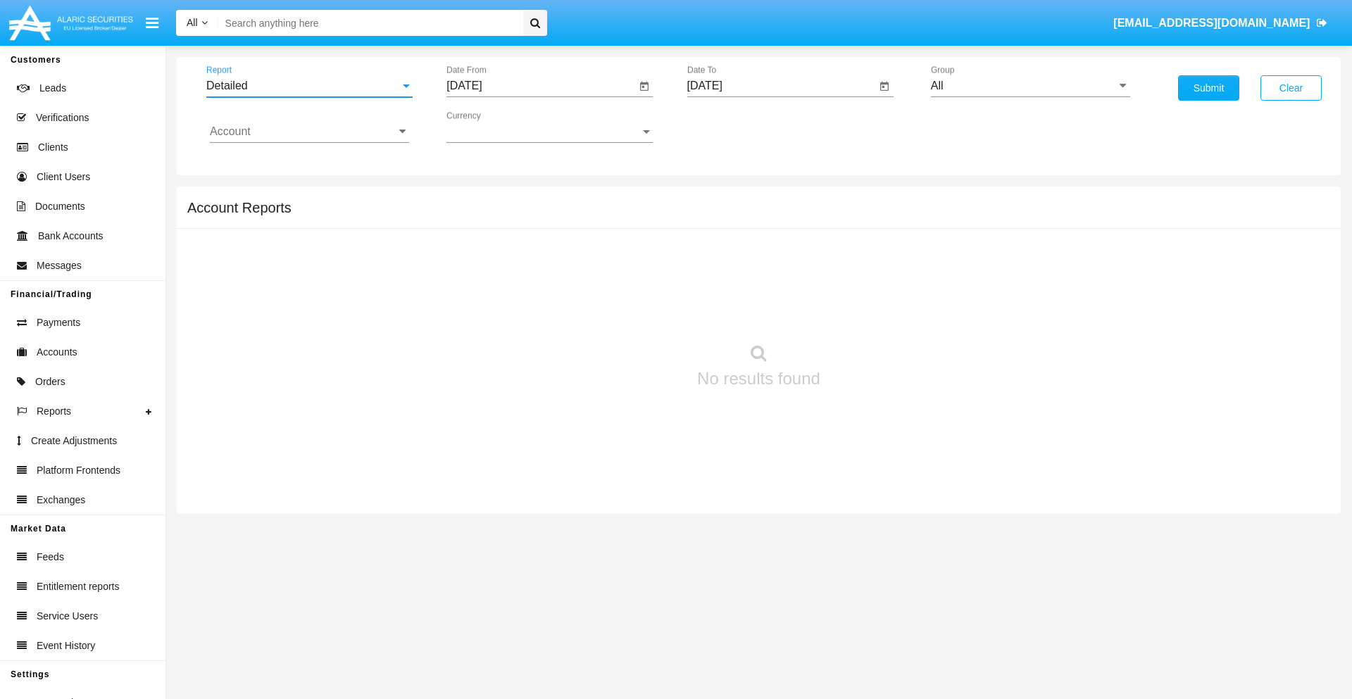
click at [541, 86] on input "[DATE]" at bounding box center [541, 86] width 189 height 13
click at [492, 127] on span "[DATE]" at bounding box center [480, 127] width 31 height 11
click at [628, 311] on div "2025" at bounding box center [629, 311] width 44 height 25
click at [480, 255] on div "SEP" at bounding box center [481, 254] width 44 height 25
click at [498, 272] on div "15" at bounding box center [497, 272] width 25 height 25
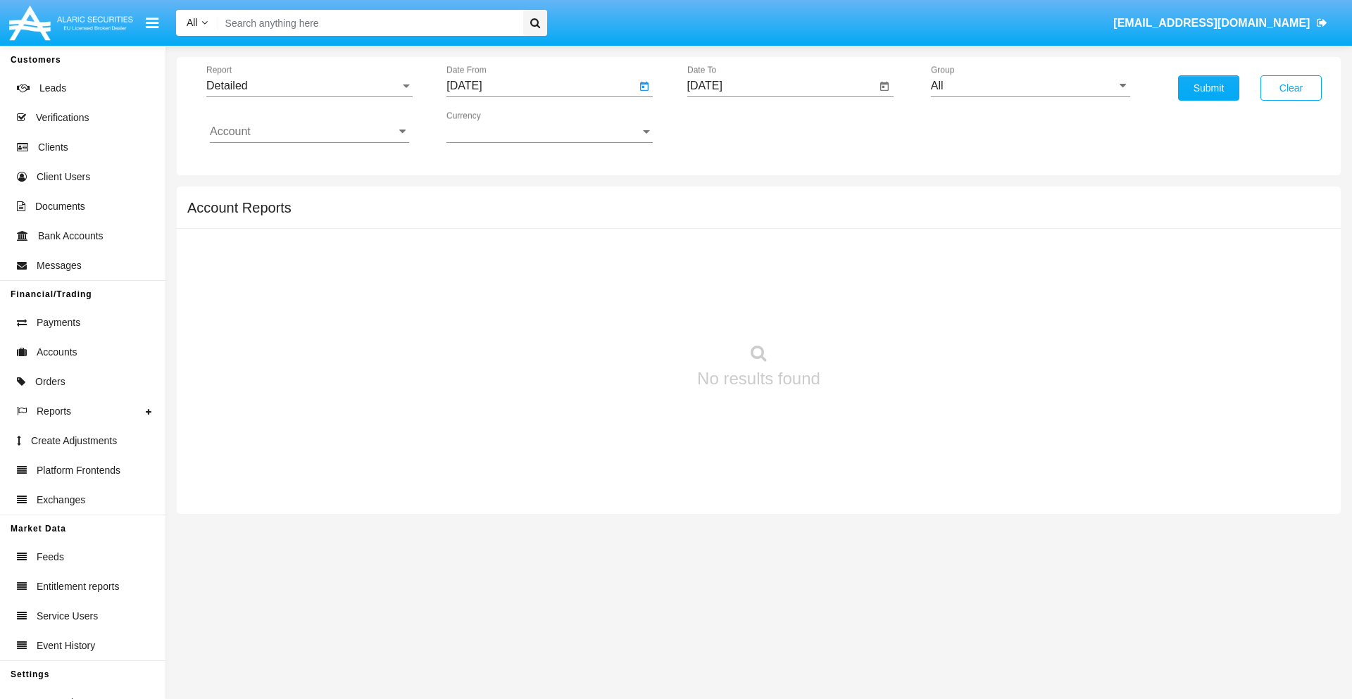
type input "[DATE]"
click at [781, 86] on input "[DATE]" at bounding box center [782, 86] width 189 height 13
click at [733, 127] on span "[DATE]" at bounding box center [721, 127] width 31 height 11
click at [869, 311] on div "2025" at bounding box center [869, 311] width 44 height 25
click at [721, 255] on div "SEP" at bounding box center [721, 254] width 44 height 25
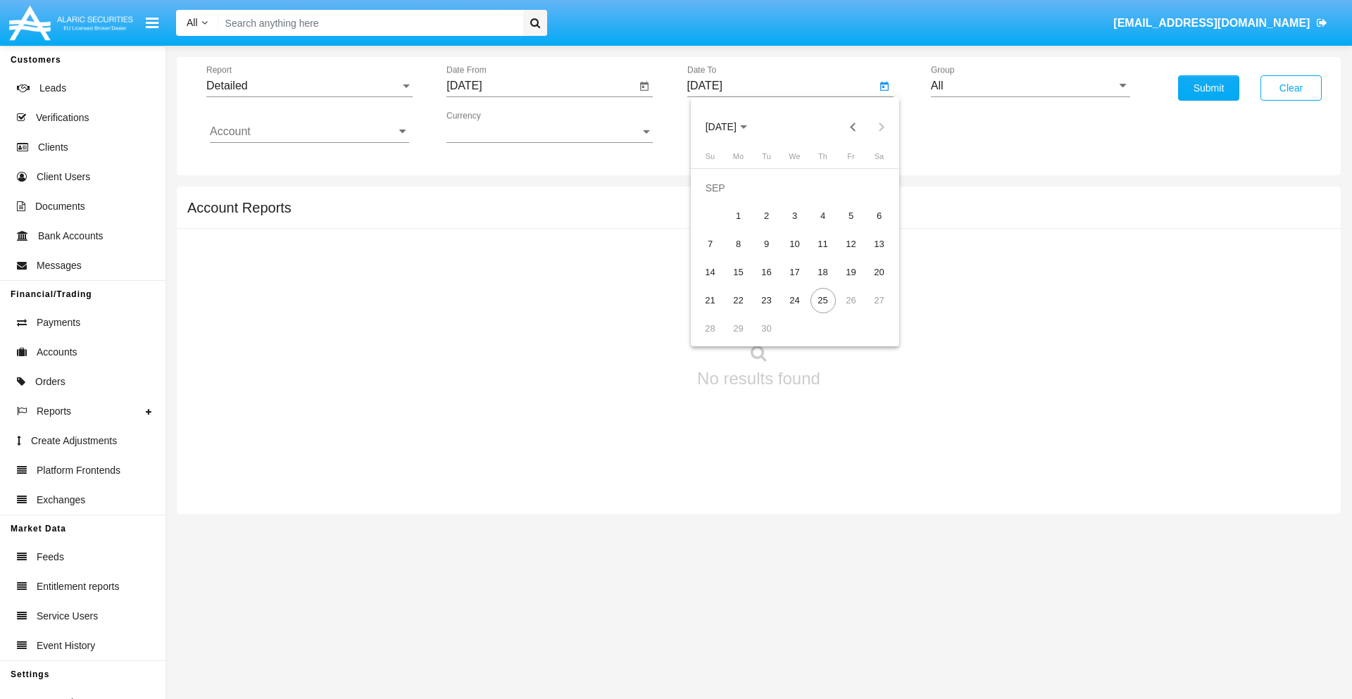
click at [823, 300] on div "25" at bounding box center [823, 300] width 25 height 25
type input "[DATE]"
click at [1031, 86] on input "All" at bounding box center [1030, 86] width 199 height 13
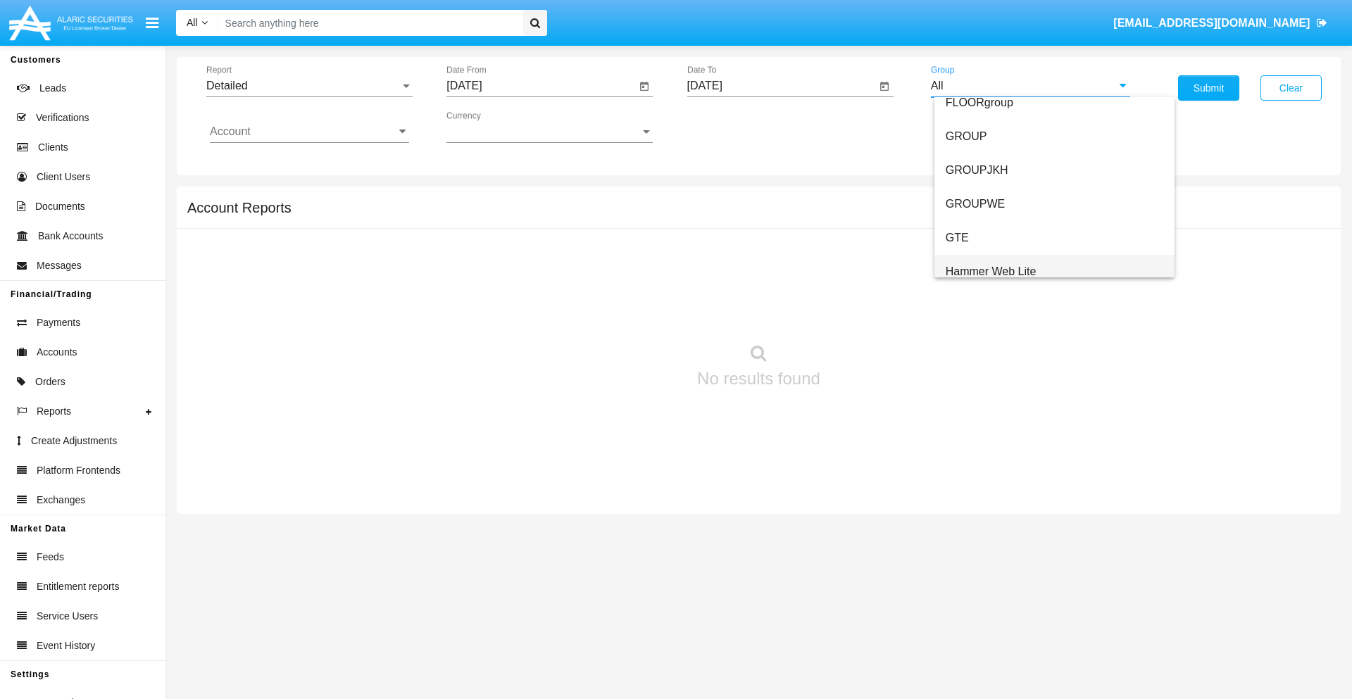
click at [991, 271] on span "Hammer Web Lite" at bounding box center [991, 272] width 91 height 12
type input "Hammer Web Lite"
click at [309, 132] on input "Account" at bounding box center [309, 131] width 199 height 13
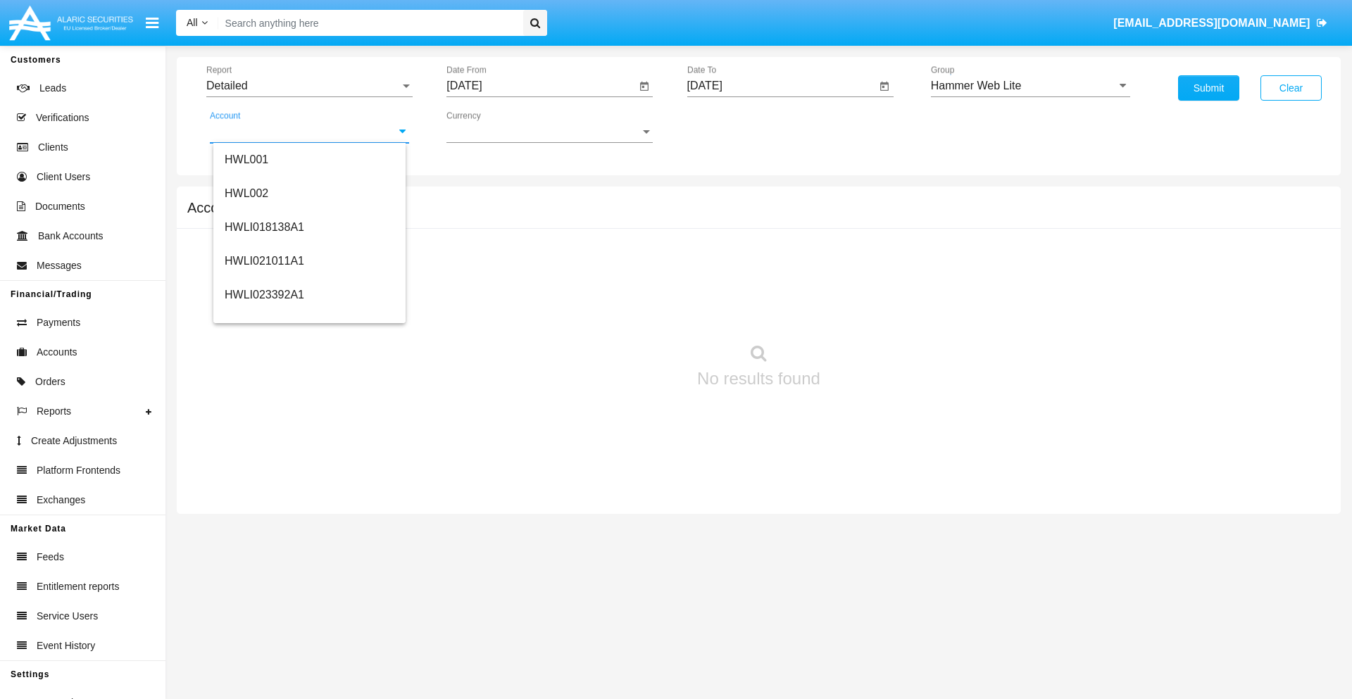
click at [263, 526] on span "HWLI025117A1" at bounding box center [265, 532] width 80 height 12
type input "HWLI025117A1"
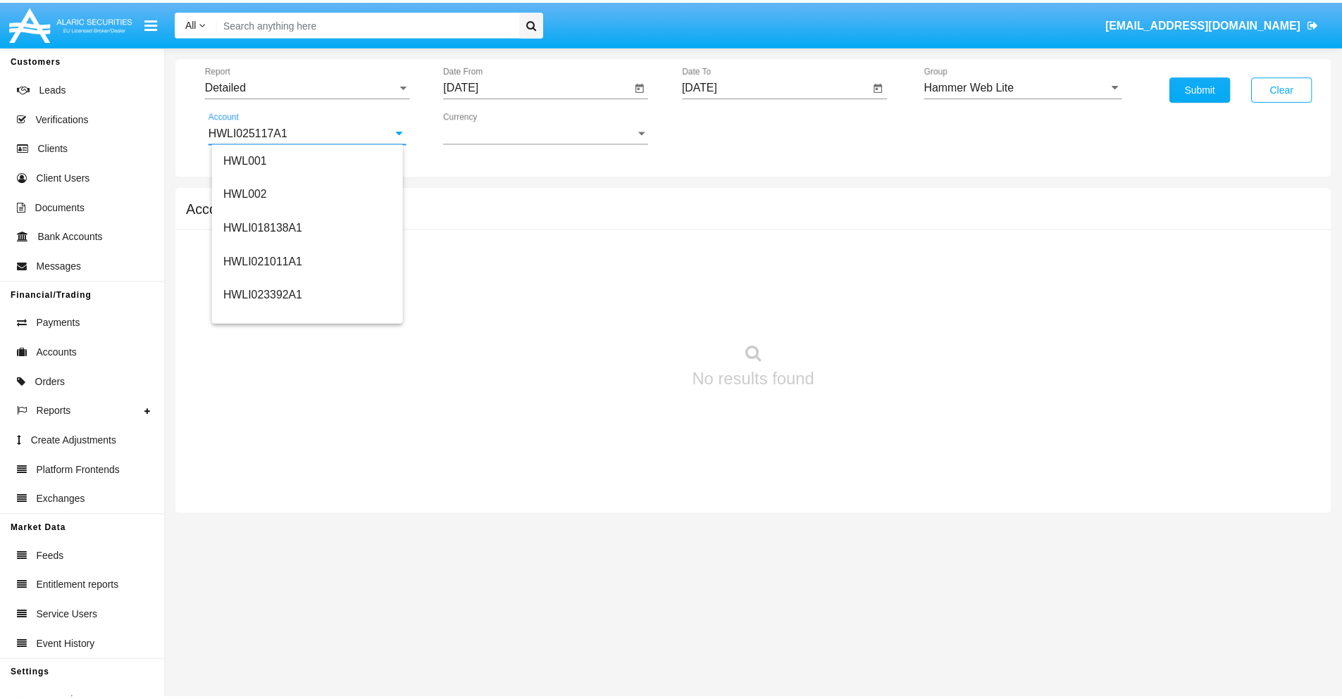
scroll to position [0, 0]
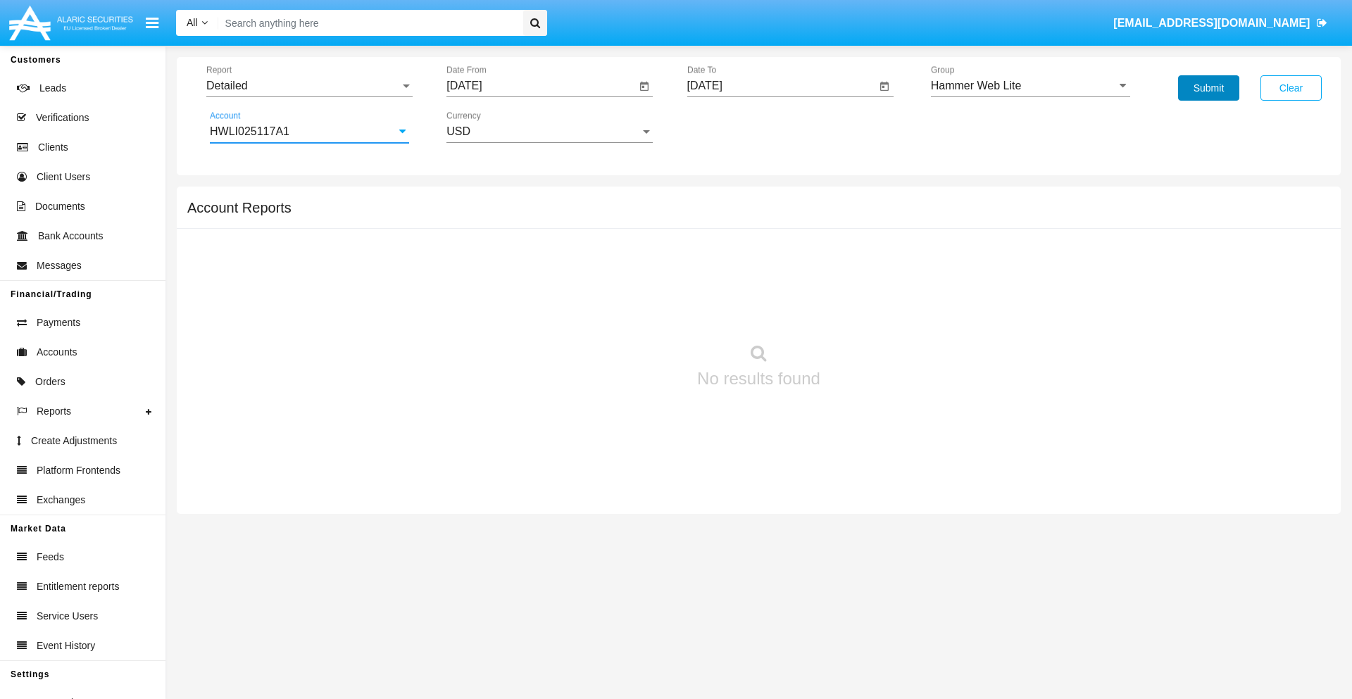
click at [1209, 88] on button "Submit" at bounding box center [1209, 87] width 61 height 25
click at [309, 86] on span "Report" at bounding box center [303, 86] width 194 height 13
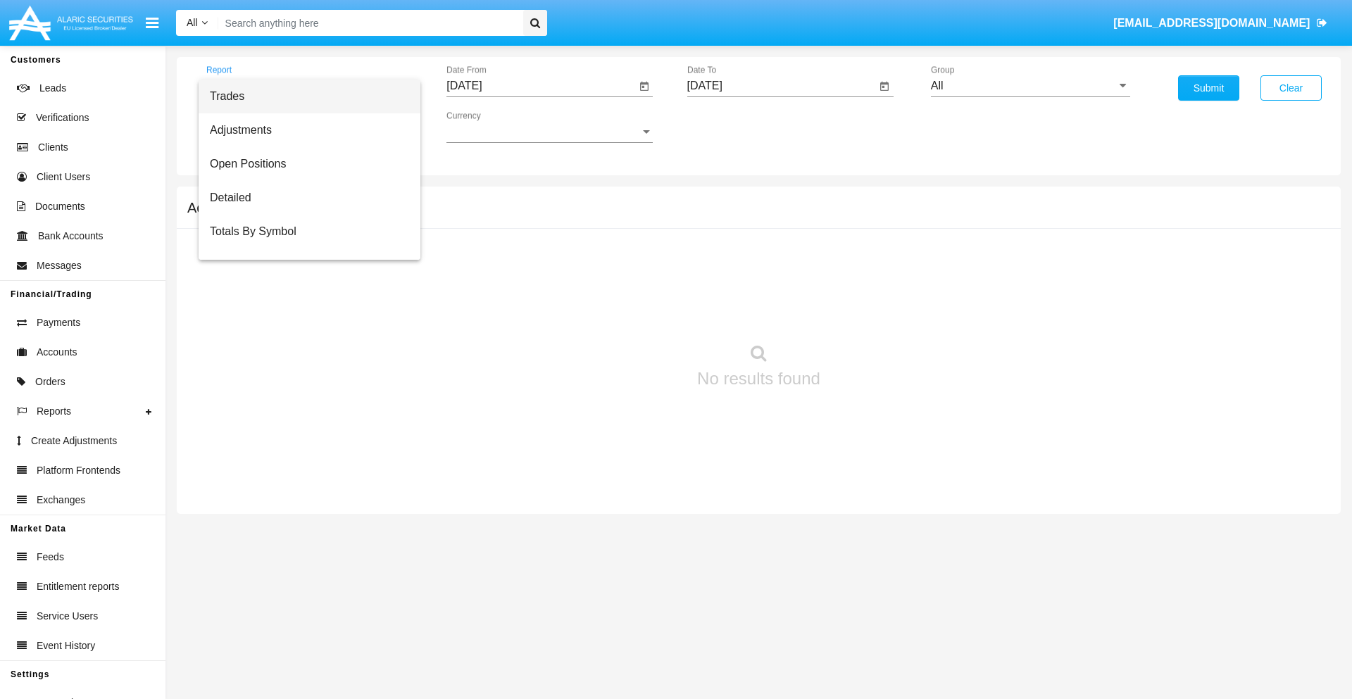
scroll to position [90, 0]
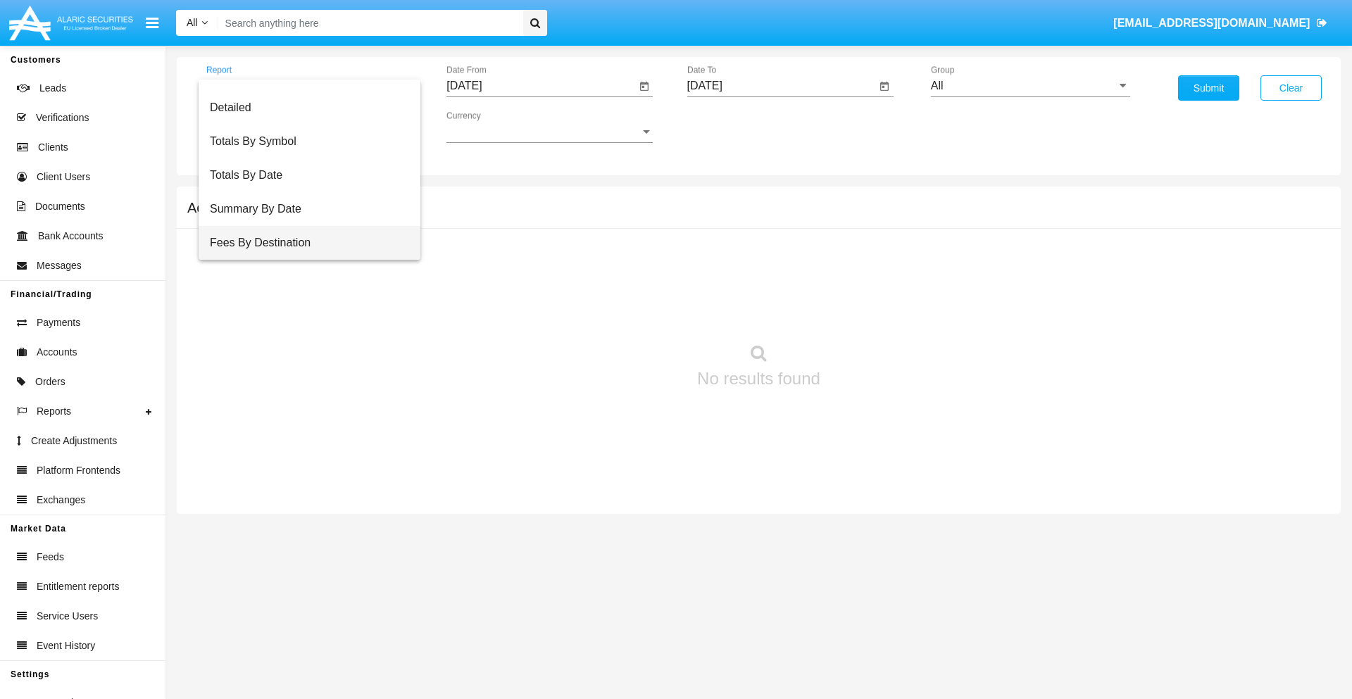
click at [304, 243] on span "Fees By Destination" at bounding box center [309, 243] width 199 height 34
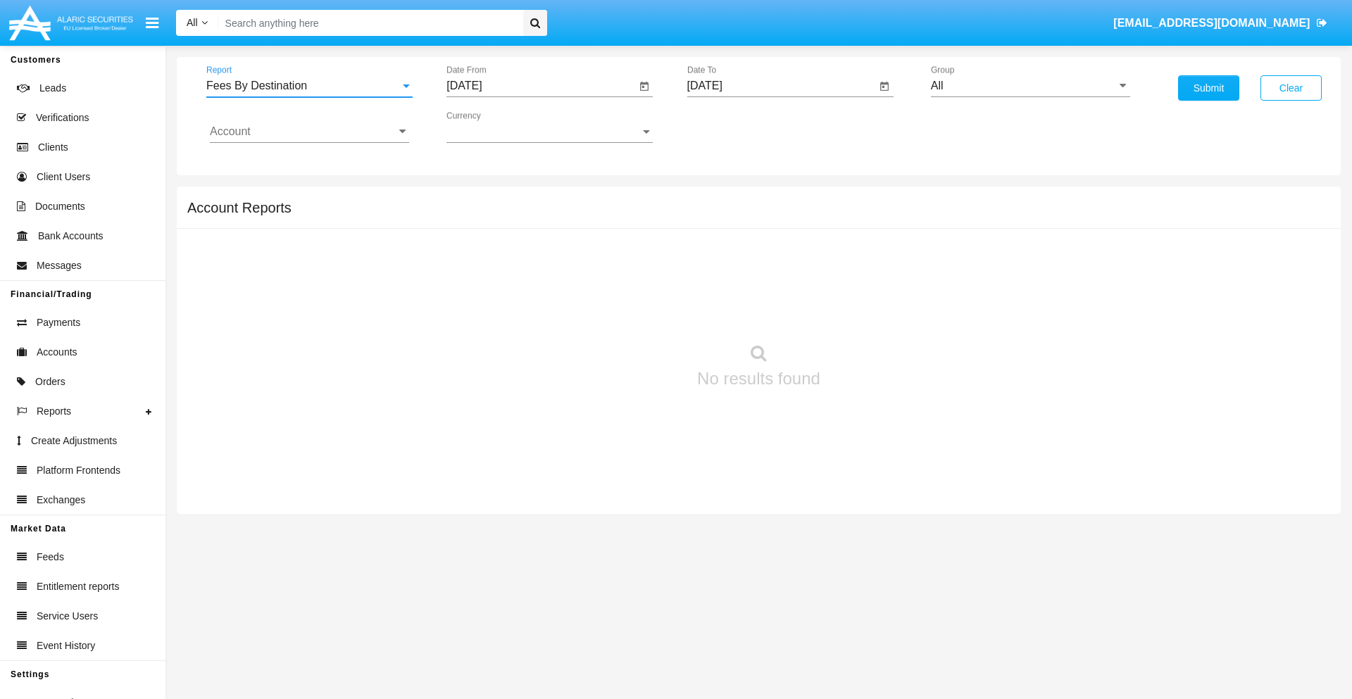
click at [541, 86] on input "[DATE]" at bounding box center [541, 86] width 189 height 13
click at [492, 127] on span "[DATE]" at bounding box center [480, 127] width 31 height 11
click at [628, 311] on div "2025" at bounding box center [629, 311] width 44 height 25
click at [530, 227] on div "JUN" at bounding box center [530, 226] width 44 height 25
click at [554, 300] on div "25" at bounding box center [554, 300] width 25 height 25
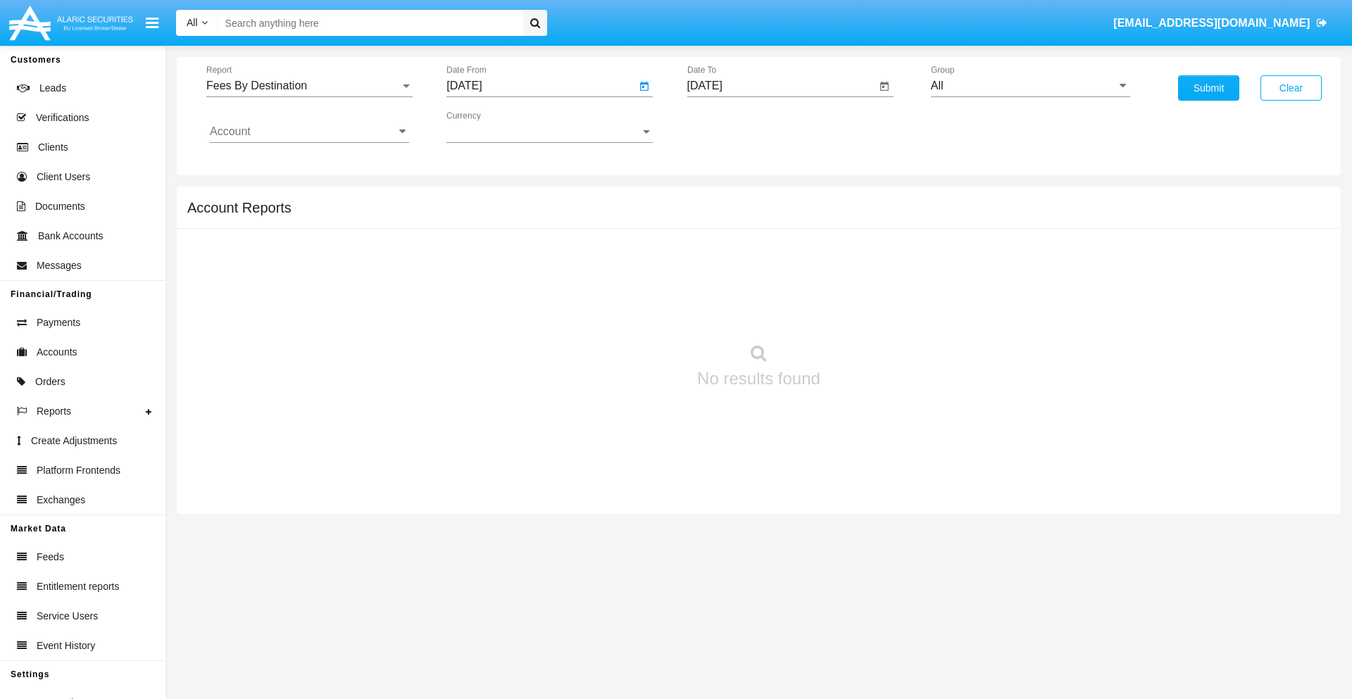
type input "[DATE]"
click at [781, 86] on input "[DATE]" at bounding box center [782, 86] width 189 height 13
click at [733, 127] on span "[DATE]" at bounding box center [721, 127] width 31 height 11
click at [869, 311] on div "2025" at bounding box center [869, 311] width 44 height 25
click at [721, 255] on div "SEP" at bounding box center [721, 254] width 44 height 25
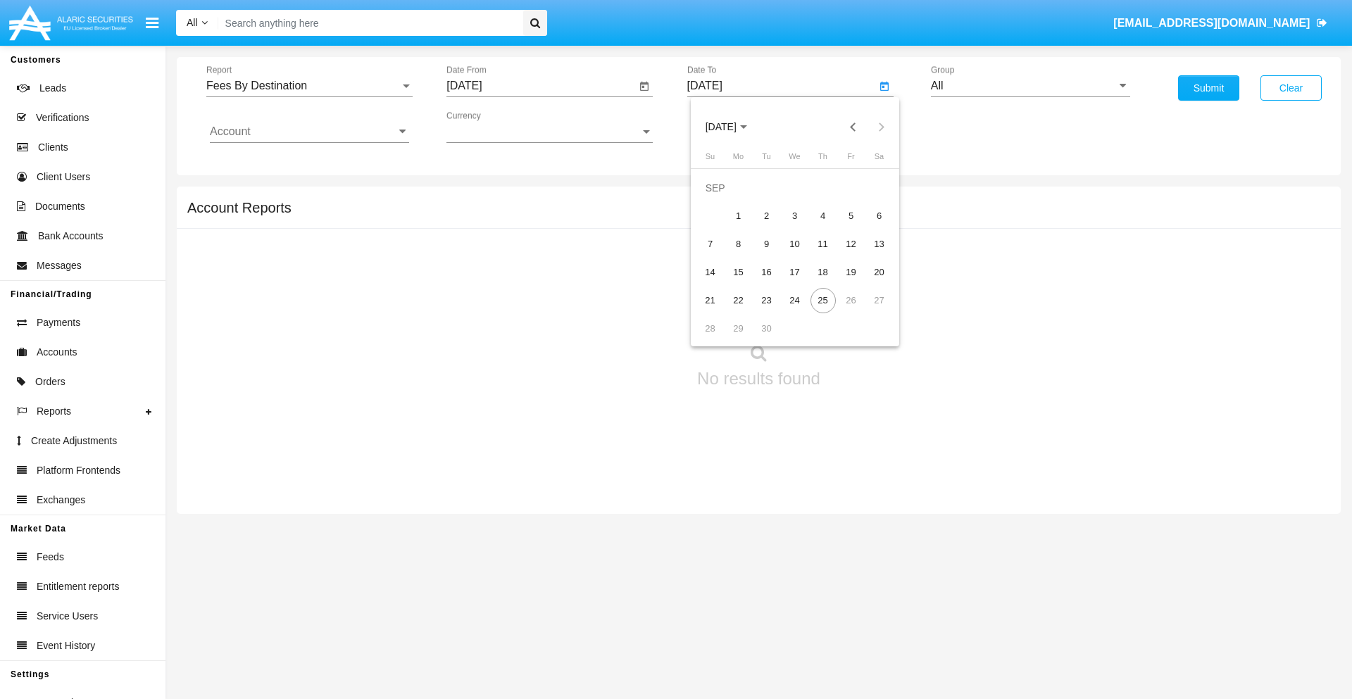
click at [823, 300] on div "25" at bounding box center [823, 300] width 25 height 25
type input "[DATE]"
click at [1031, 86] on input "All" at bounding box center [1030, 86] width 199 height 13
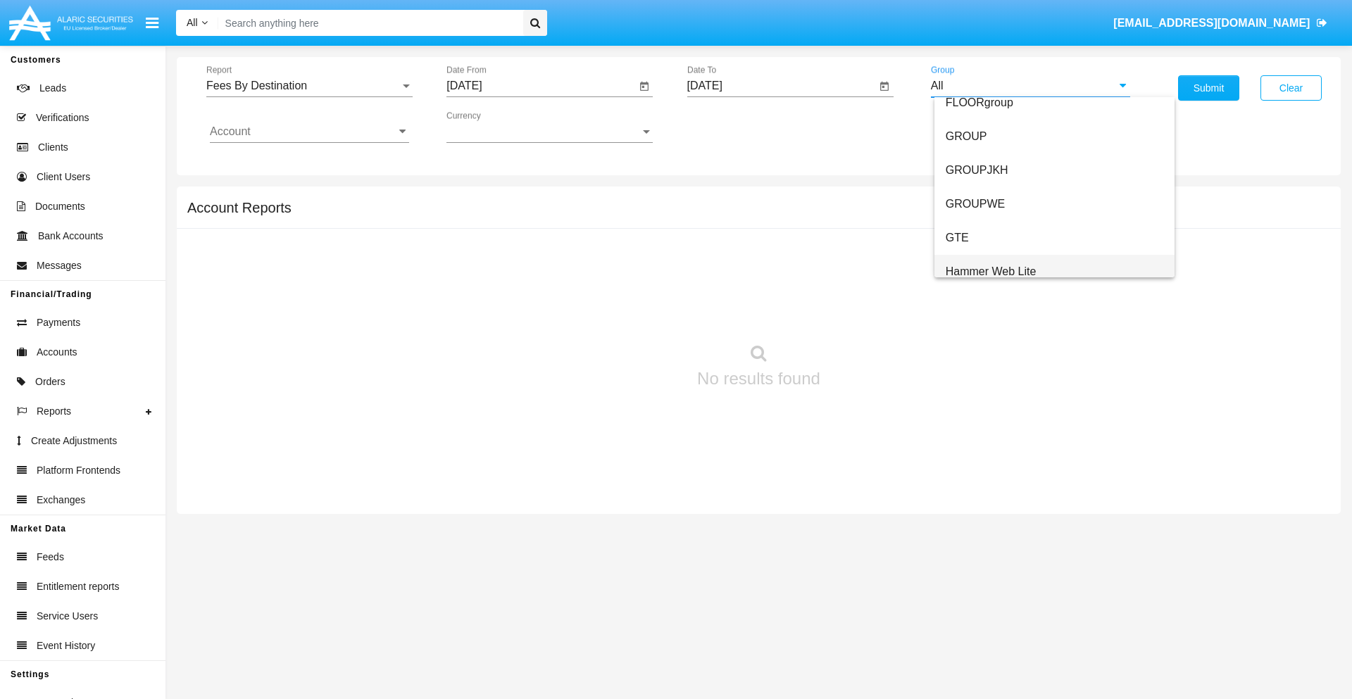
click at [991, 271] on span "Hammer Web Lite" at bounding box center [991, 272] width 91 height 12
type input "Hammer Web Lite"
click at [309, 132] on input "Account" at bounding box center [309, 131] width 199 height 13
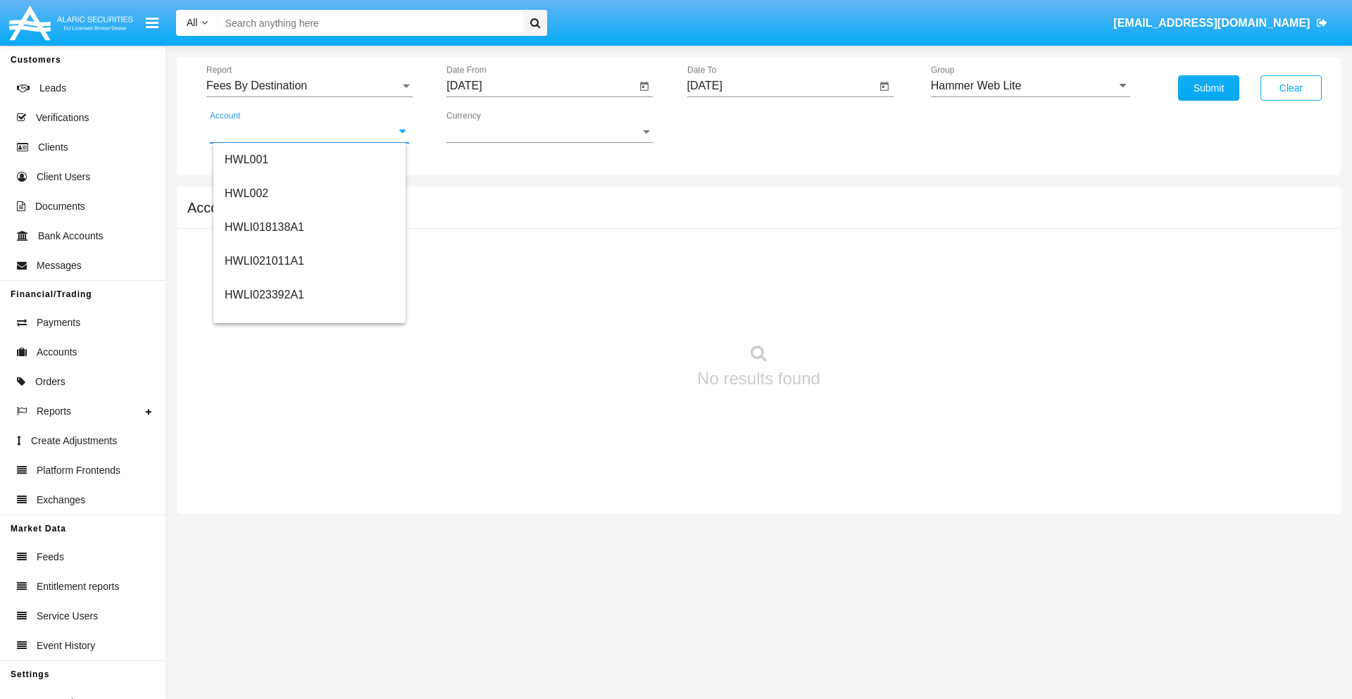
scroll to position [214, 0]
click at [263, 317] on span "HWLI025117A1" at bounding box center [265, 317] width 80 height 12
type input "HWLI025117A1"
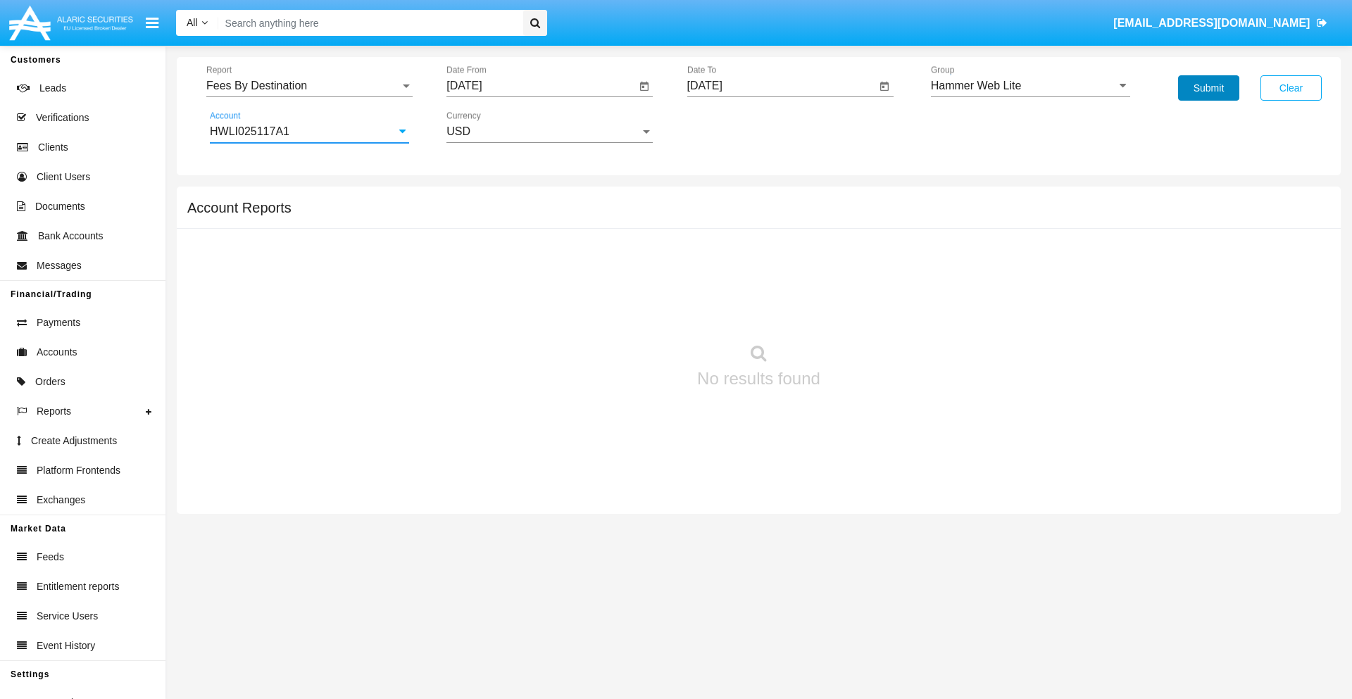
click at [1209, 88] on button "Submit" at bounding box center [1209, 87] width 61 height 25
click at [309, 86] on span "Report" at bounding box center [303, 86] width 194 height 13
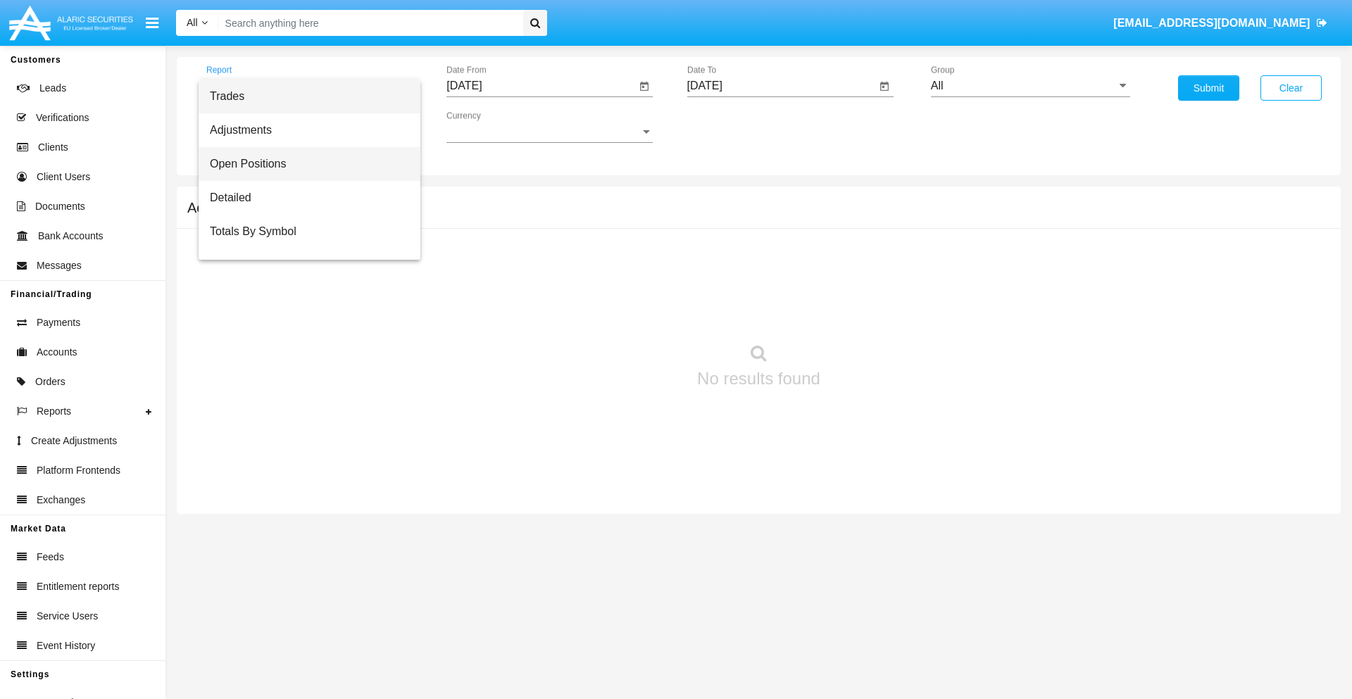
click at [304, 164] on span "Open Positions" at bounding box center [309, 164] width 199 height 34
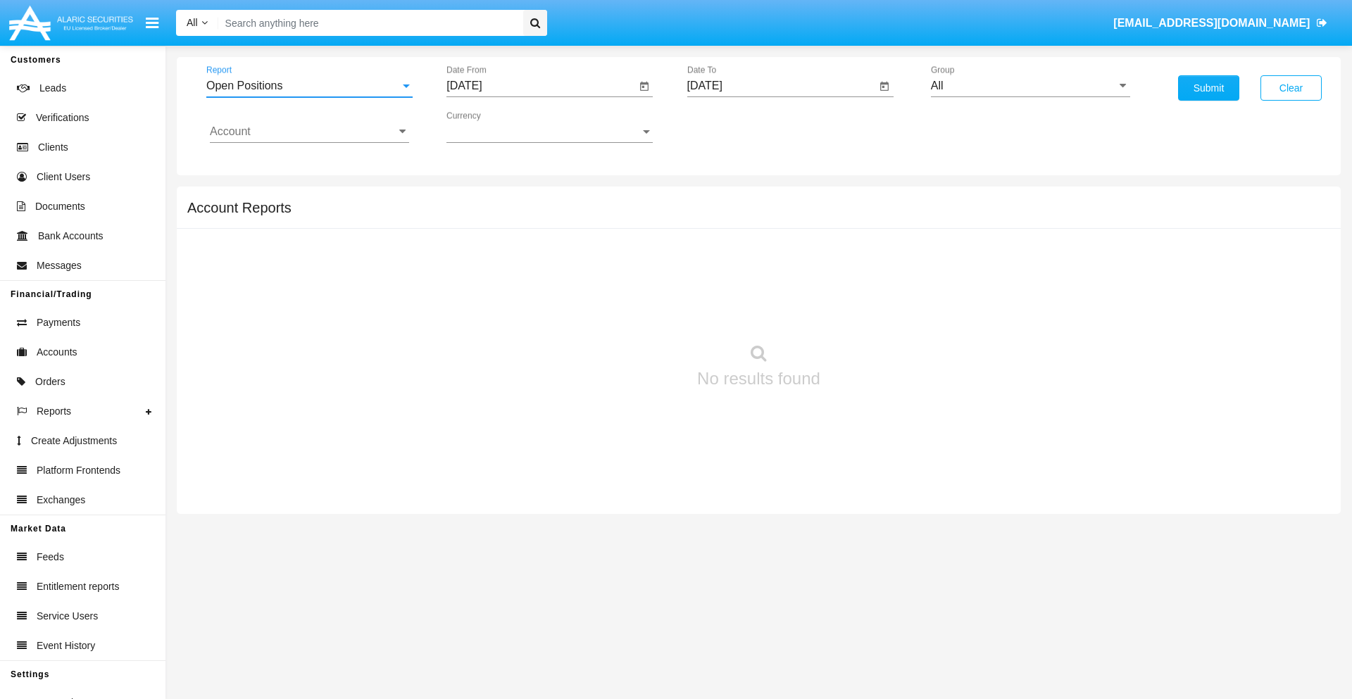
click at [541, 86] on input "[DATE]" at bounding box center [541, 86] width 189 height 13
click at [492, 127] on span "[DATE]" at bounding box center [480, 127] width 31 height 11
click at [628, 311] on div "2025" at bounding box center [629, 311] width 44 height 25
click at [628, 227] on div "AUG" at bounding box center [629, 226] width 44 height 25
click at [498, 300] on div "25" at bounding box center [497, 300] width 25 height 25
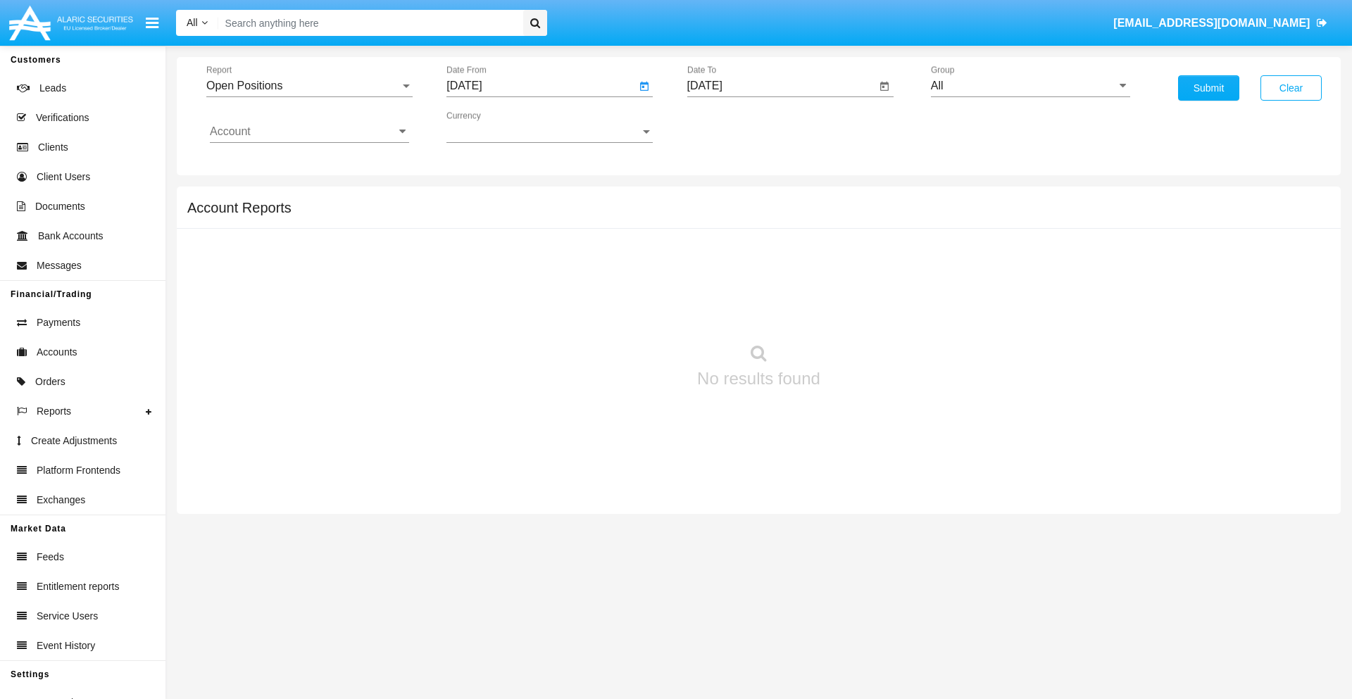
type input "[DATE]"
click at [781, 86] on input "[DATE]" at bounding box center [782, 86] width 189 height 13
click at [733, 127] on span "[DATE]" at bounding box center [721, 127] width 31 height 11
click at [869, 311] on div "2025" at bounding box center [869, 311] width 44 height 25
click at [721, 255] on div "SEP" at bounding box center [721, 254] width 44 height 25
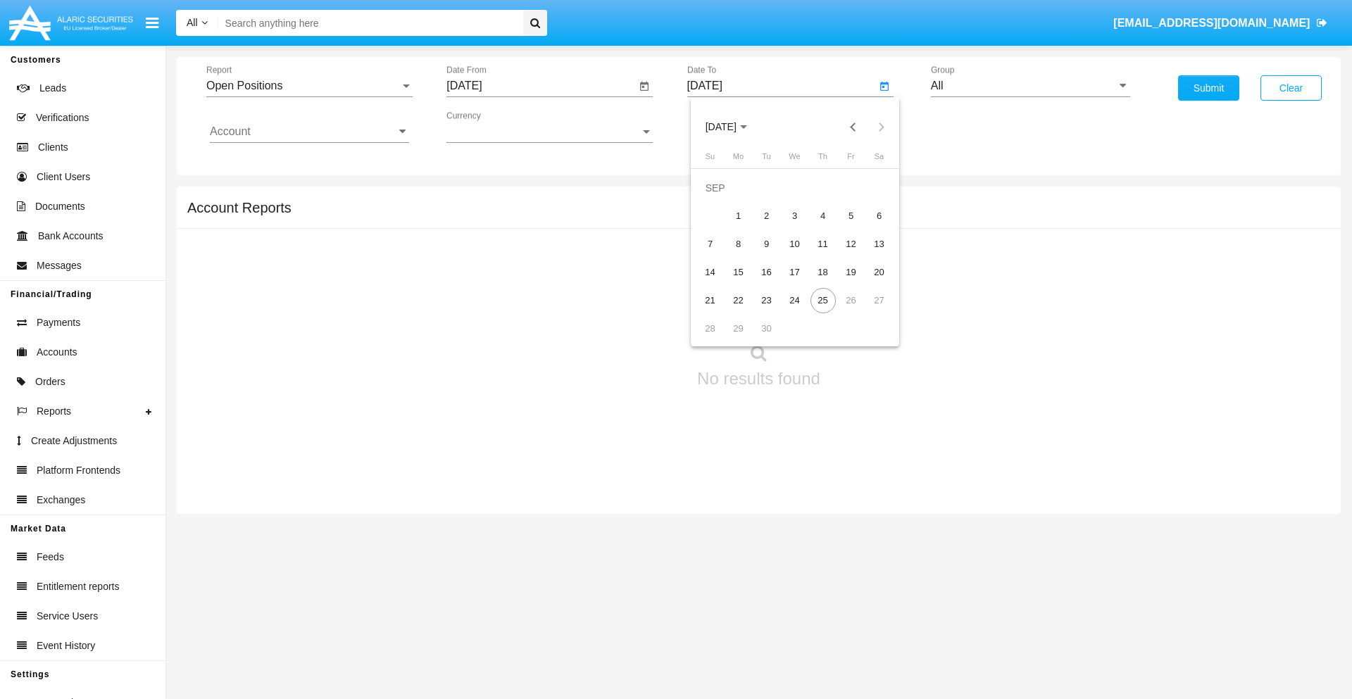
click at [823, 300] on div "25" at bounding box center [823, 300] width 25 height 25
type input "[DATE]"
click at [1031, 86] on input "All" at bounding box center [1030, 86] width 199 height 13
type input "Hammer Web Lite"
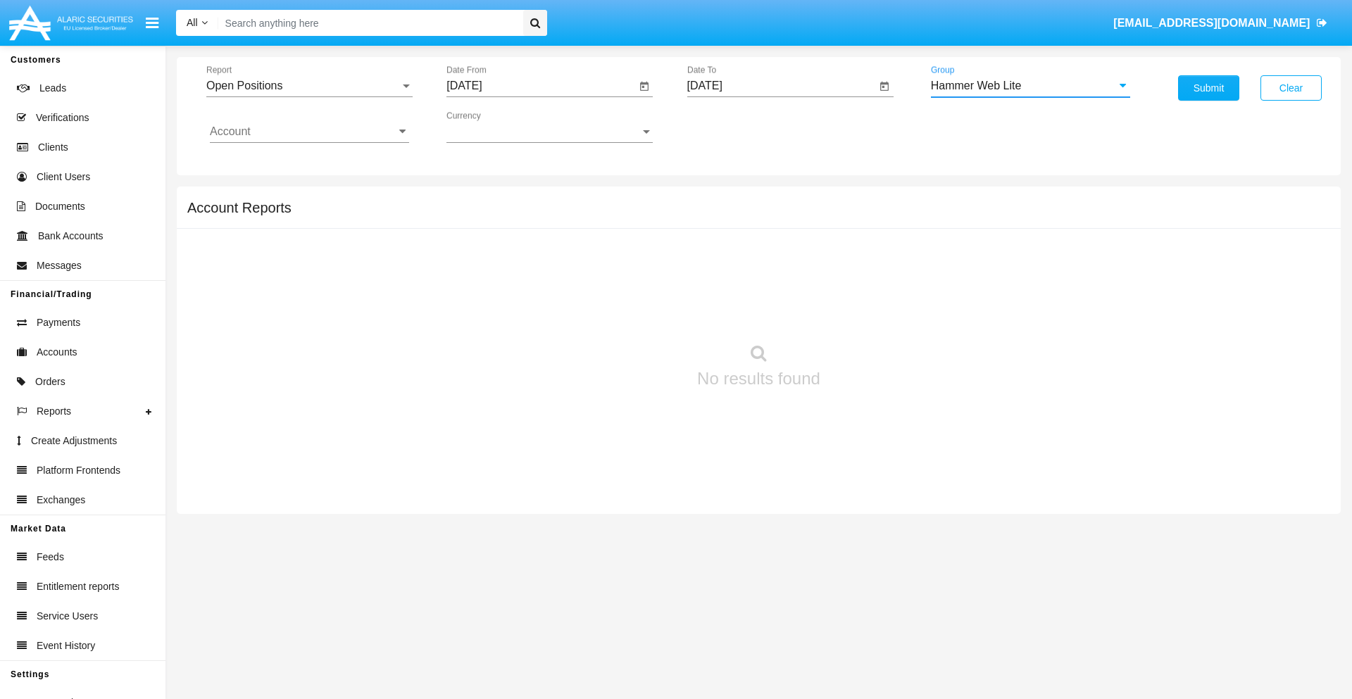
click at [309, 132] on input "Account" at bounding box center [309, 131] width 199 height 13
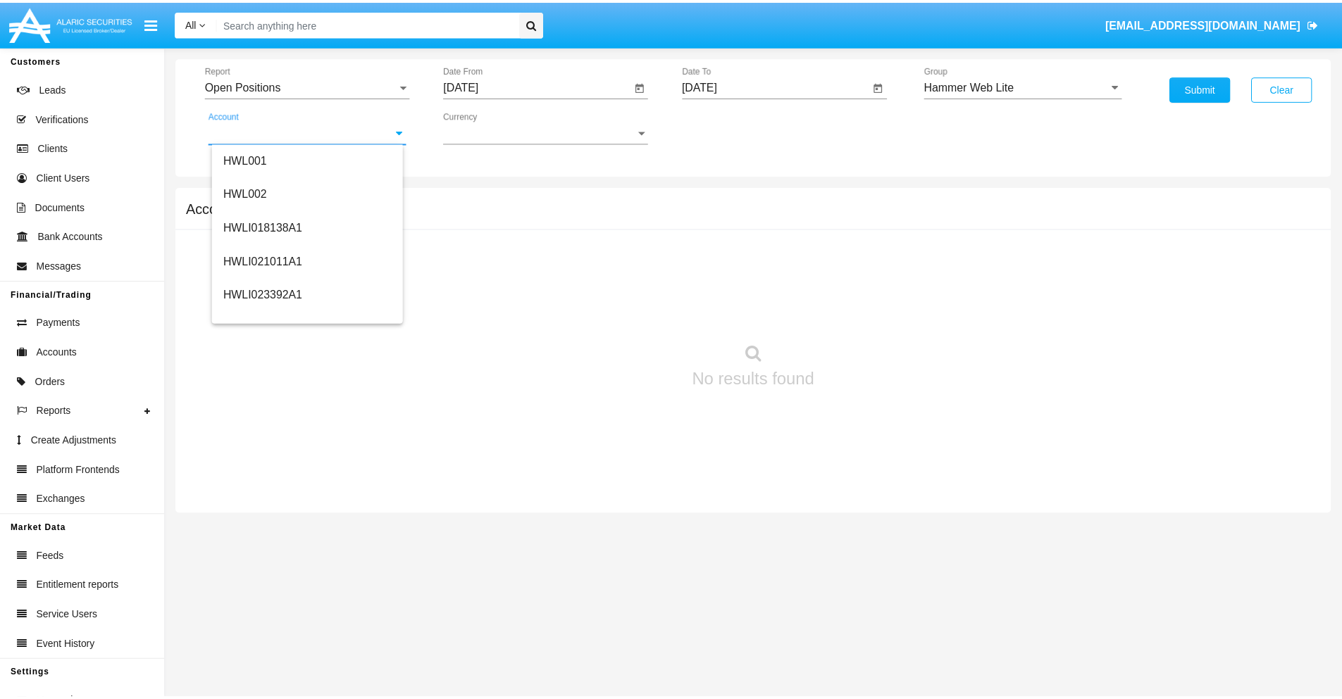
scroll to position [214, 0]
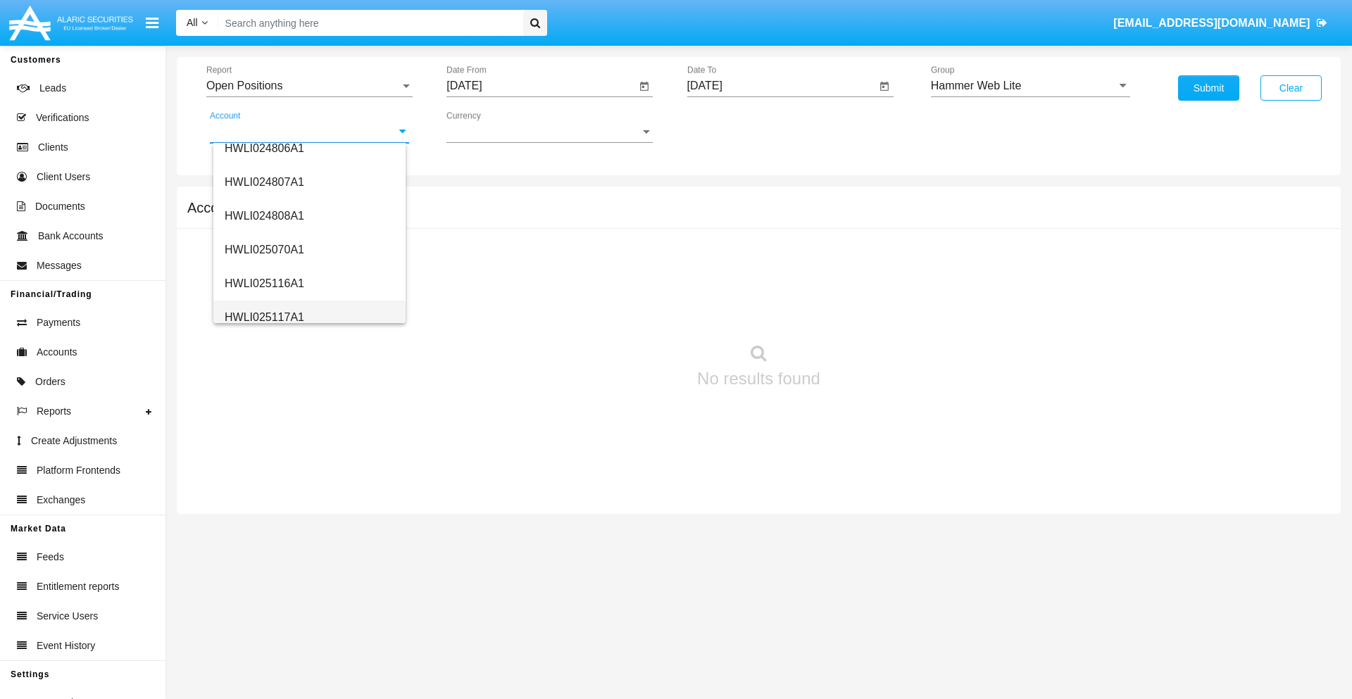
click at [263, 317] on span "HWLI025117A1" at bounding box center [265, 317] width 80 height 12
type input "HWLI025117A1"
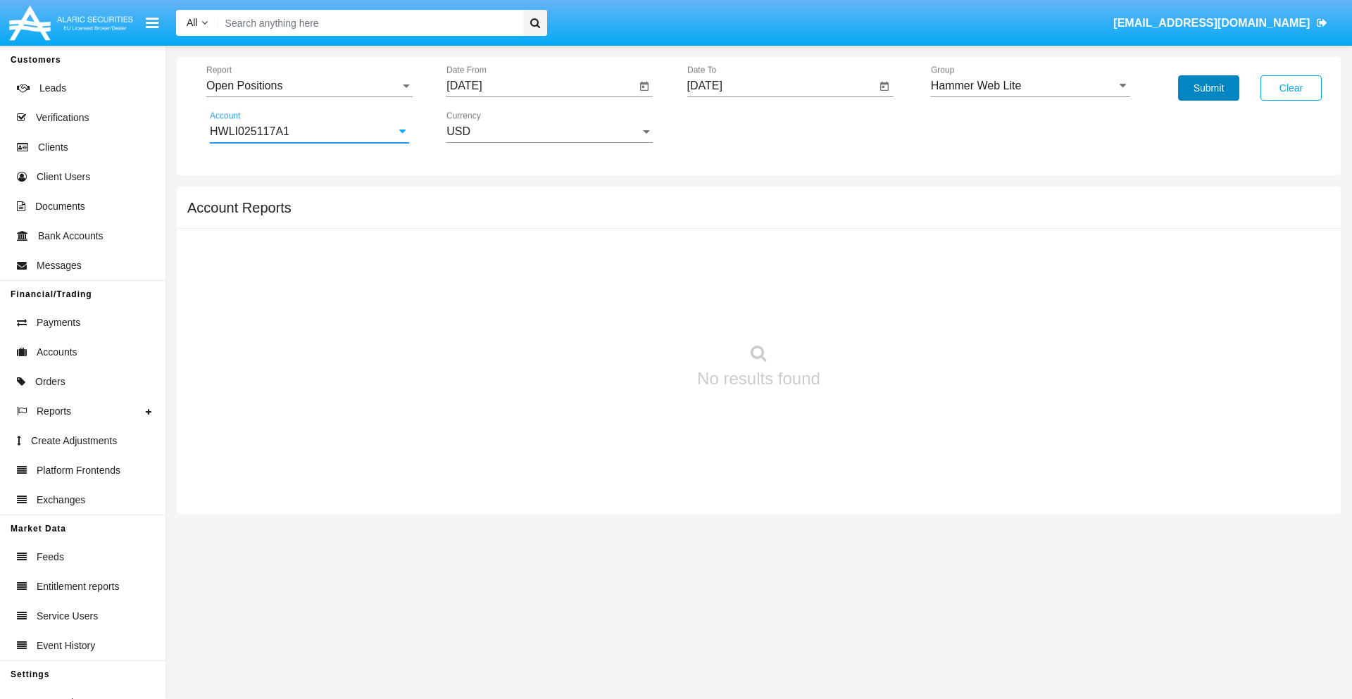
click at [1209, 88] on button "Submit" at bounding box center [1209, 87] width 61 height 25
click at [309, 86] on span "Report" at bounding box center [303, 86] width 194 height 13
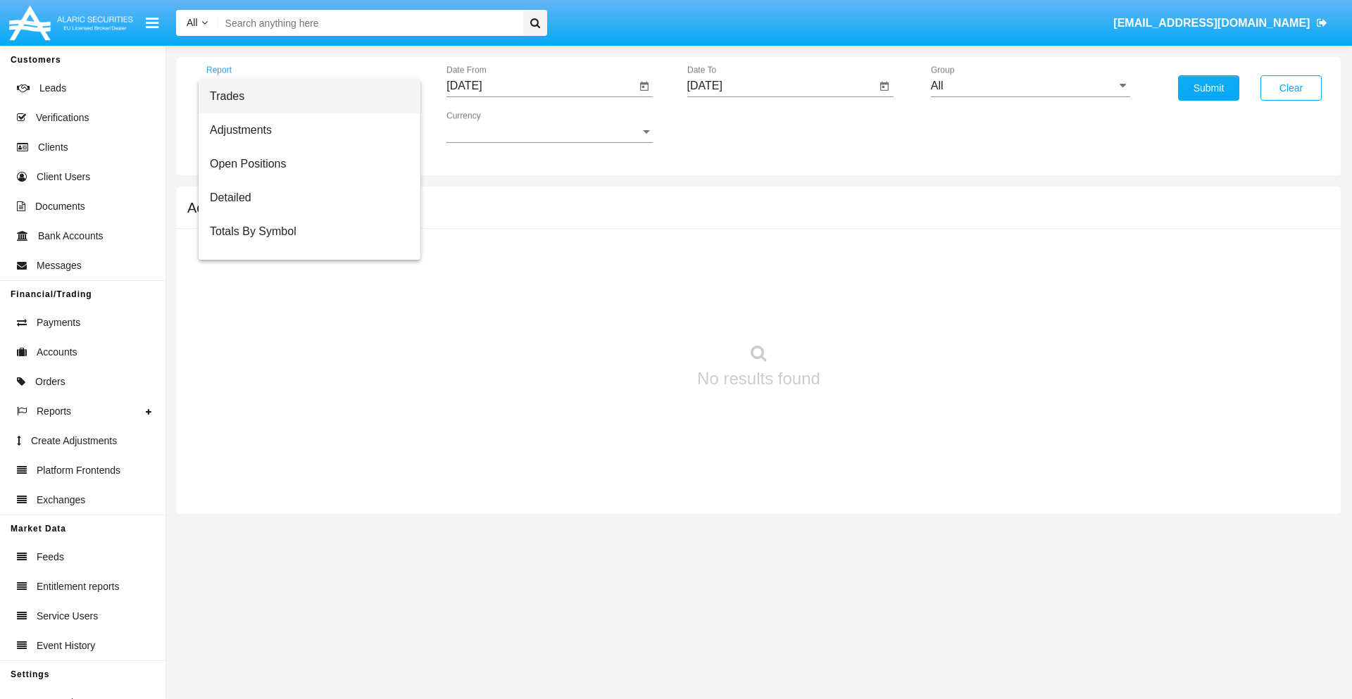
scroll to position [56, 0]
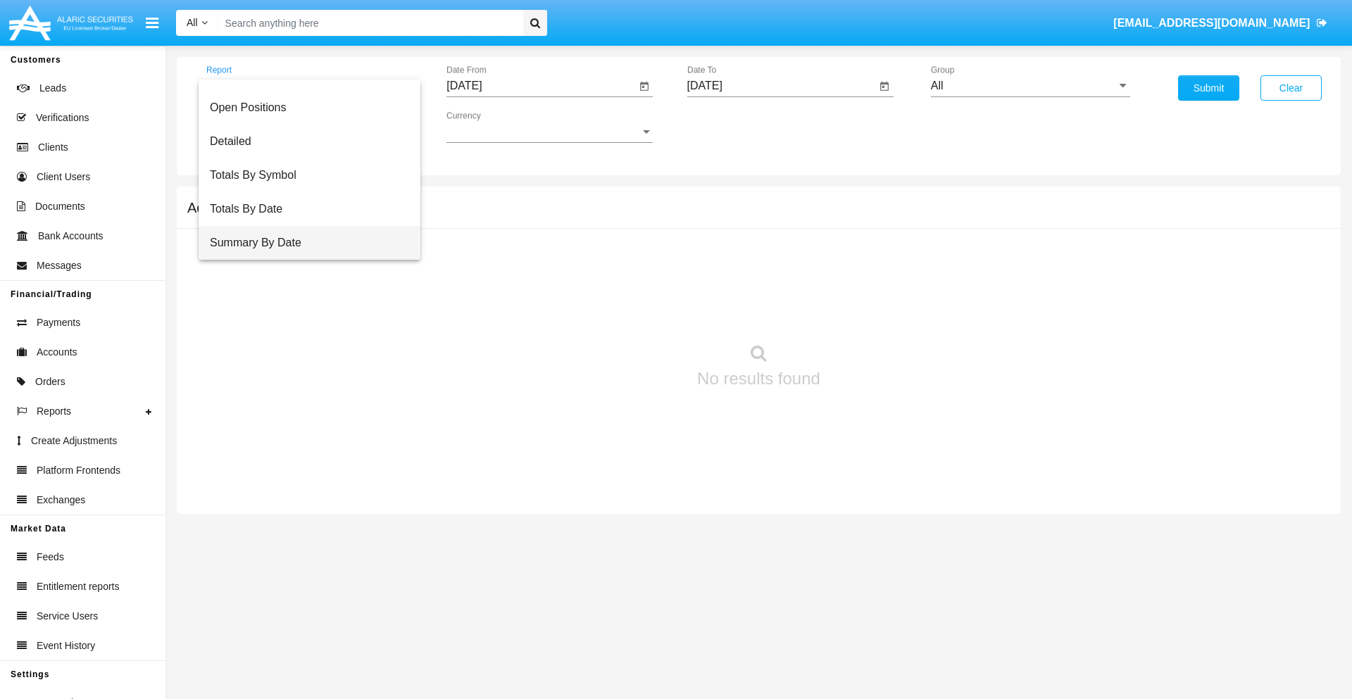
click at [304, 243] on span "Summary By Date" at bounding box center [309, 243] width 199 height 34
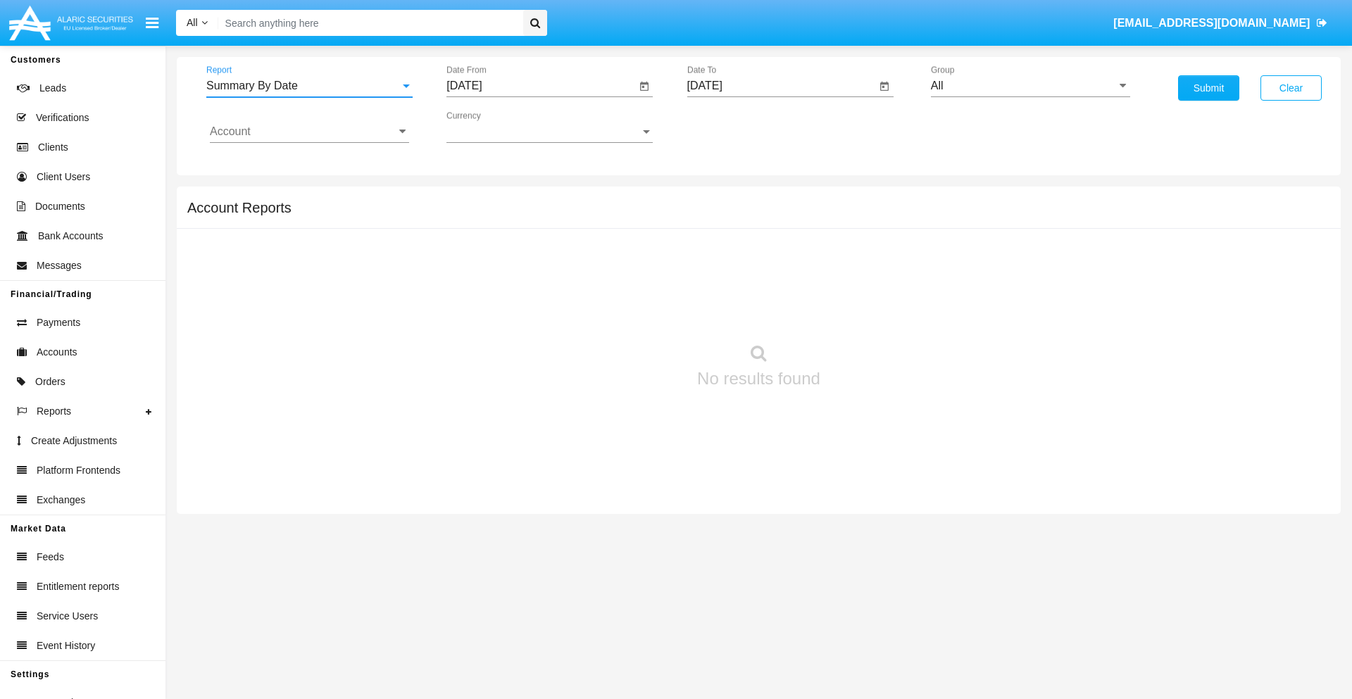
click at [541, 86] on input "[DATE]" at bounding box center [541, 86] width 189 height 13
click at [492, 127] on span "[DATE]" at bounding box center [480, 127] width 31 height 11
click at [628, 311] on div "2025" at bounding box center [629, 311] width 44 height 25
click at [480, 255] on div "SEP" at bounding box center [481, 254] width 44 height 25
click at [554, 244] on div "10" at bounding box center [554, 244] width 25 height 25
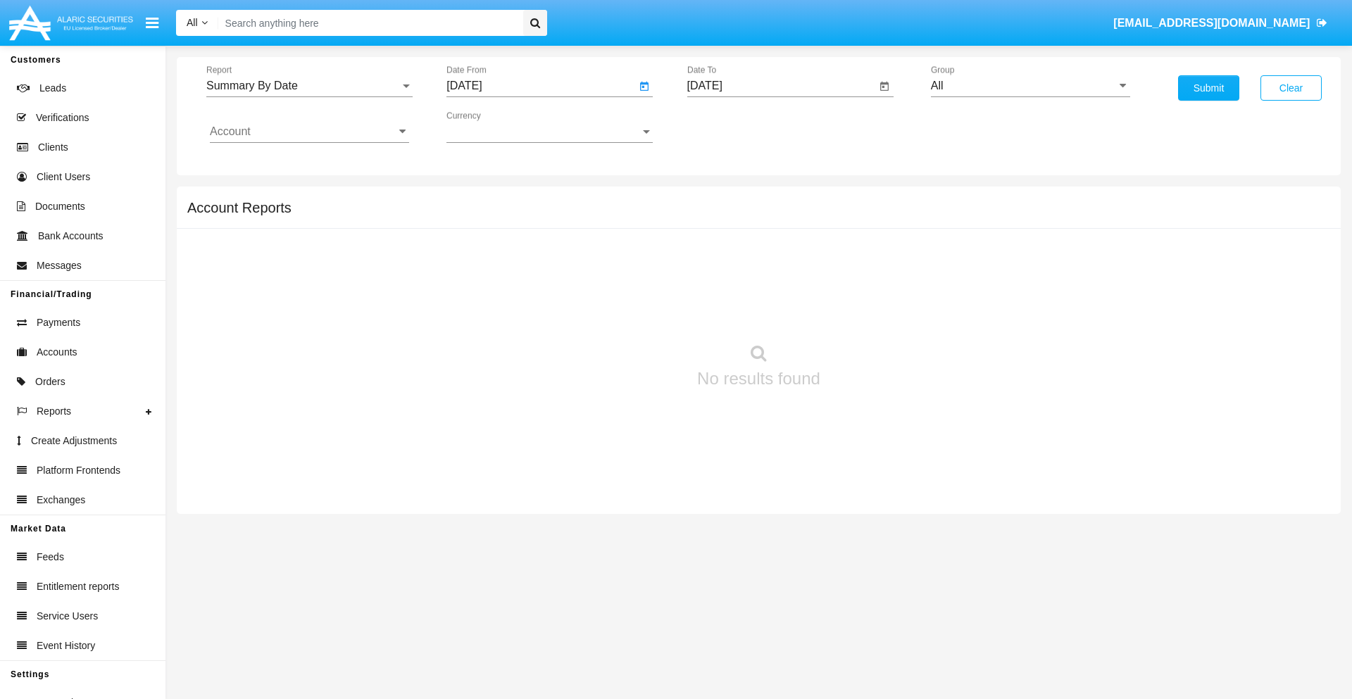
type input "[DATE]"
click at [781, 86] on input "[DATE]" at bounding box center [782, 86] width 189 height 13
click at [733, 127] on span "[DATE]" at bounding box center [721, 127] width 31 height 11
click at [869, 311] on div "2025" at bounding box center [869, 311] width 44 height 25
click at [721, 255] on div "SEP" at bounding box center [721, 254] width 44 height 25
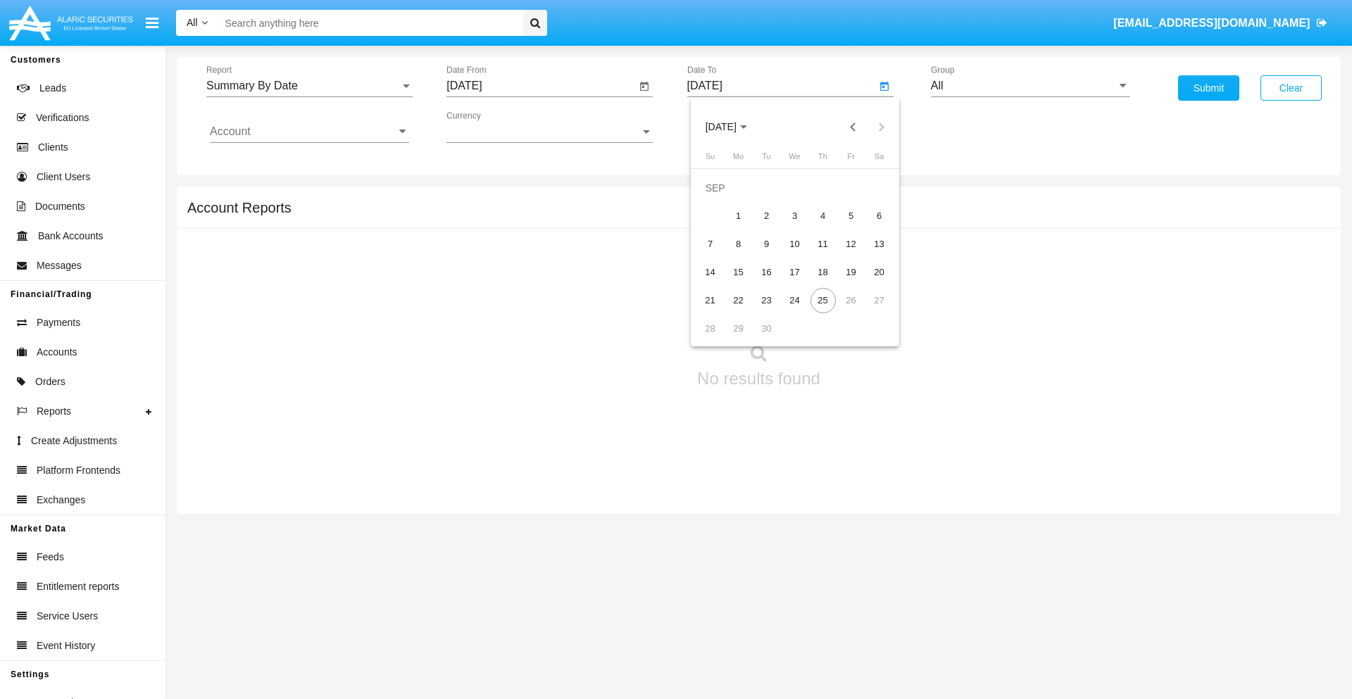
click at [823, 300] on div "25" at bounding box center [823, 300] width 25 height 25
type input "[DATE]"
click at [1031, 86] on input "All" at bounding box center [1030, 86] width 199 height 13
type input "Hammer Web Lite"
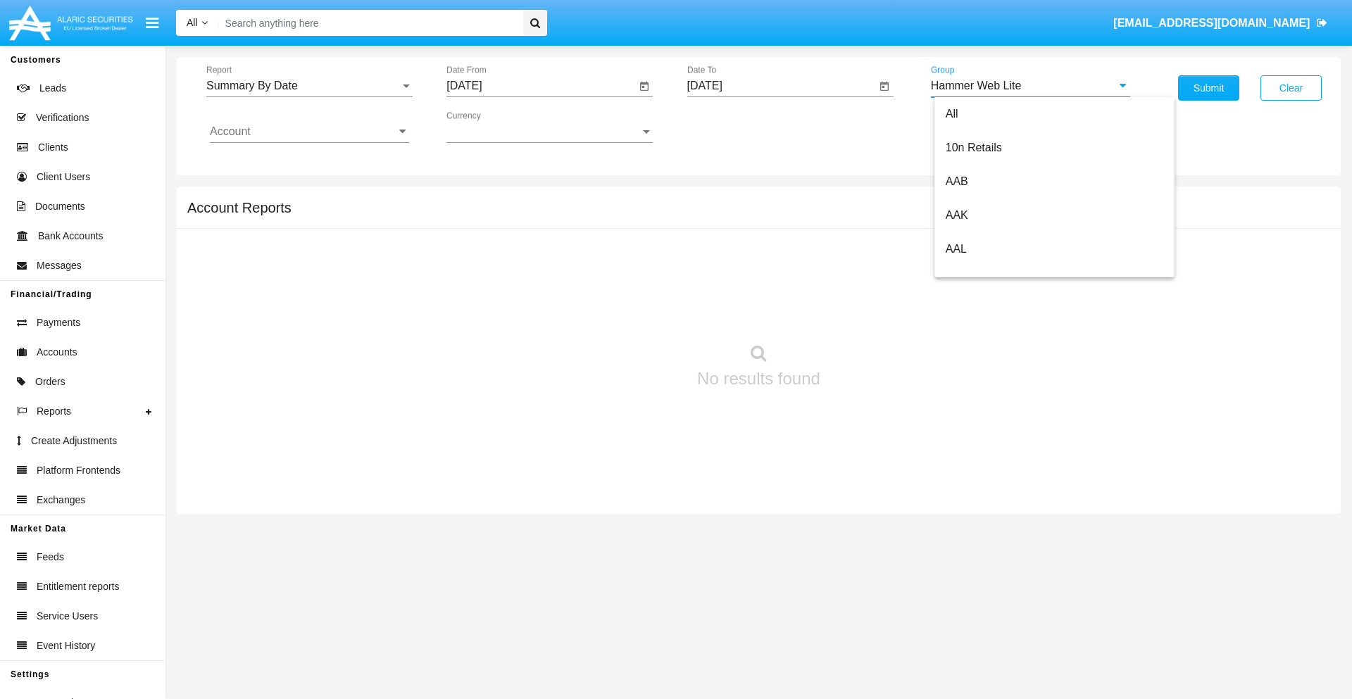
scroll to position [0, 0]
click at [309, 132] on input "Account" at bounding box center [309, 131] width 199 height 13
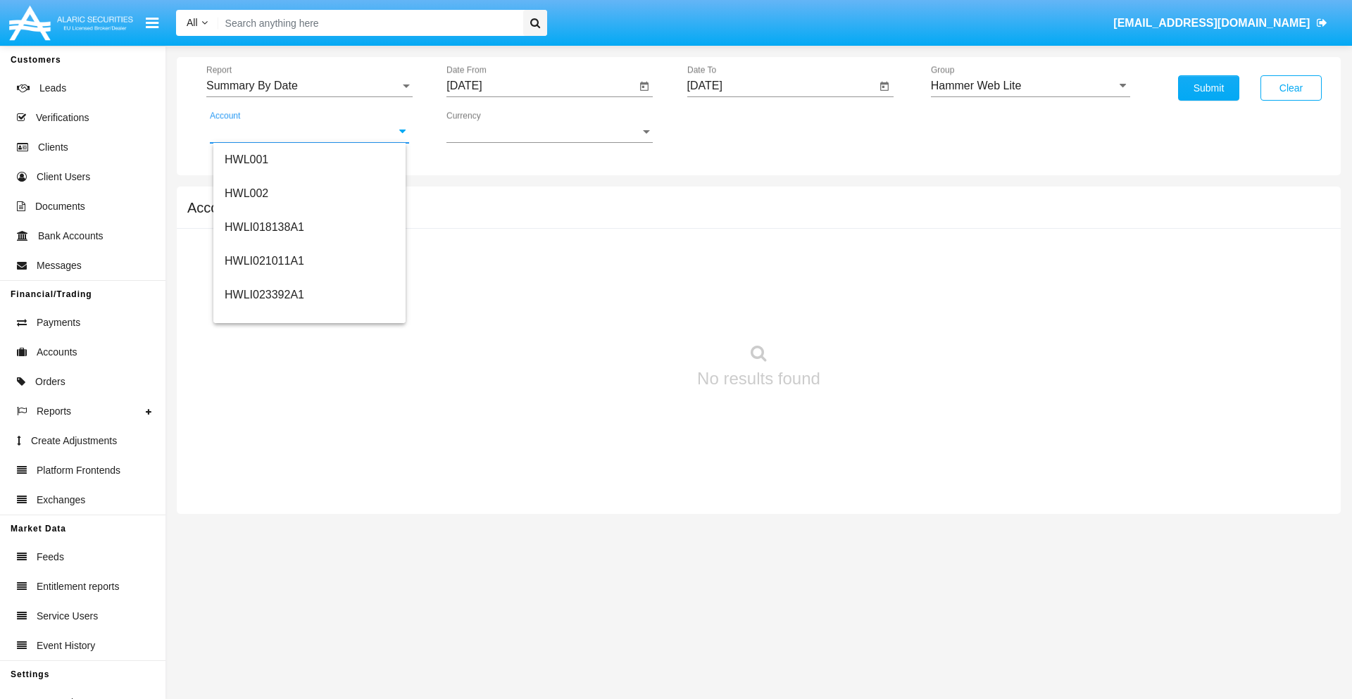
scroll to position [214, 0]
click at [263, 317] on span "HWLI025117A1" at bounding box center [265, 317] width 80 height 12
type input "HWLI025117A1"
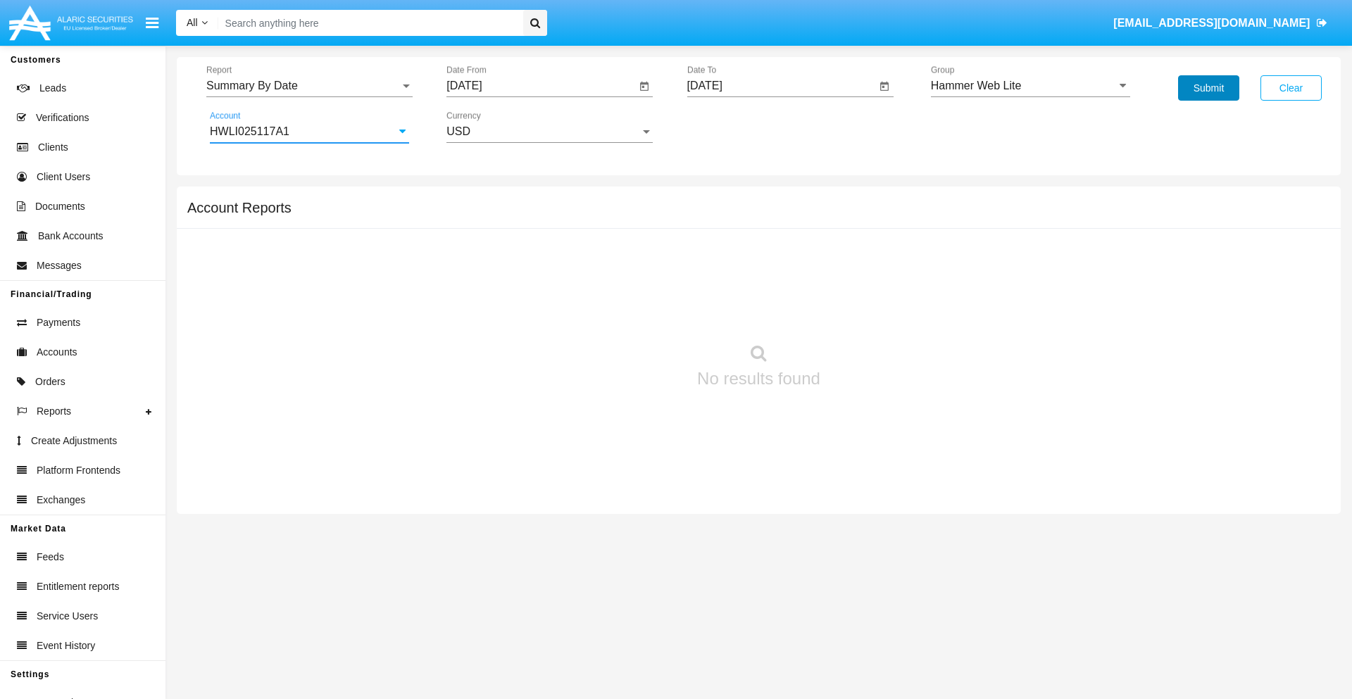
click at [1209, 88] on button "Submit" at bounding box center [1209, 87] width 61 height 25
click at [309, 86] on span "Report" at bounding box center [303, 86] width 194 height 13
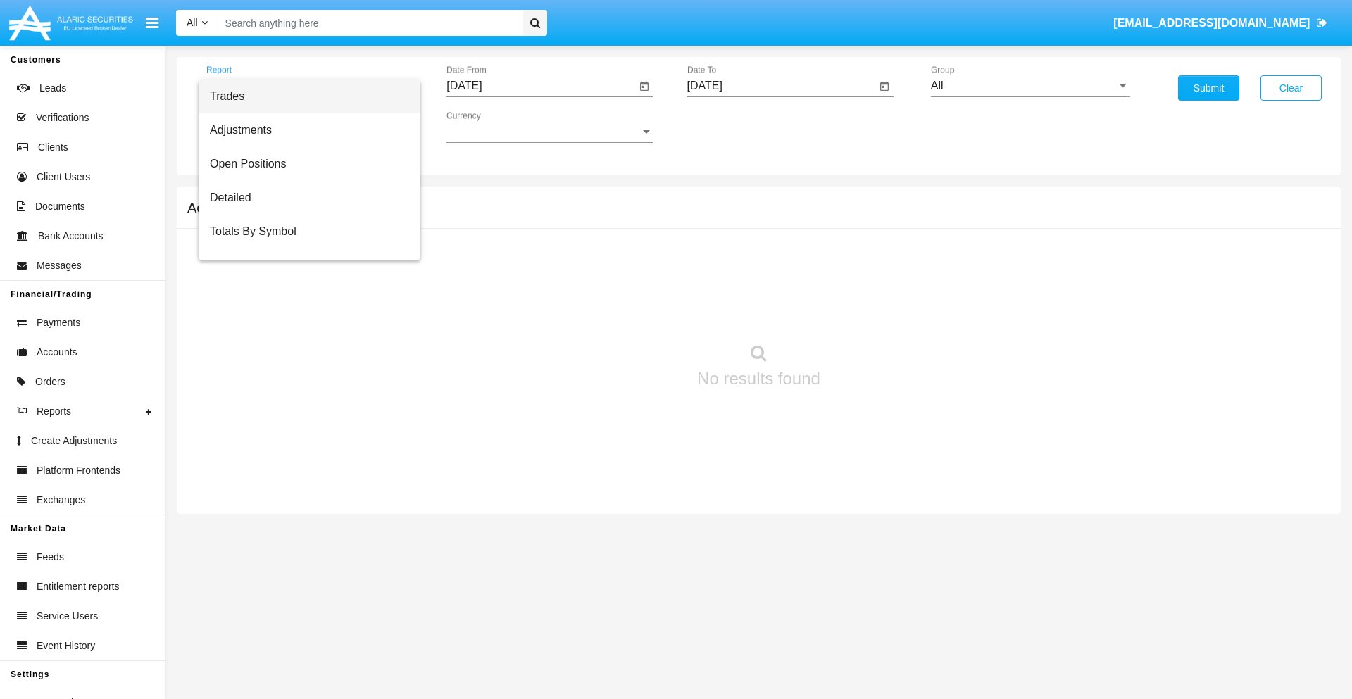
scroll to position [23, 0]
click at [304, 243] on span "Totals By Date" at bounding box center [309, 243] width 199 height 34
click at [541, 86] on input "[DATE]" at bounding box center [541, 86] width 189 height 13
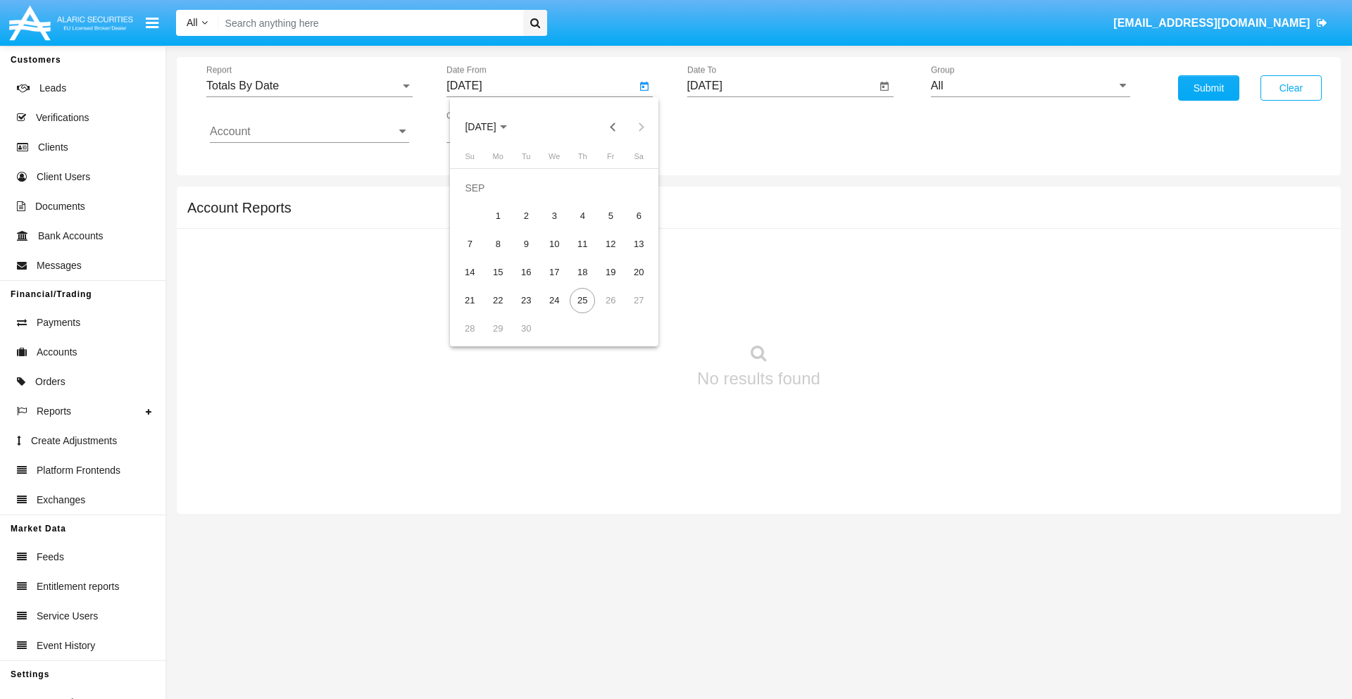
click at [492, 127] on span "[DATE]" at bounding box center [480, 127] width 31 height 11
click at [628, 311] on div "2025" at bounding box center [629, 311] width 44 height 25
click at [480, 255] on div "SEP" at bounding box center [481, 254] width 44 height 25
click at [554, 244] on div "10" at bounding box center [554, 244] width 25 height 25
type input "[DATE]"
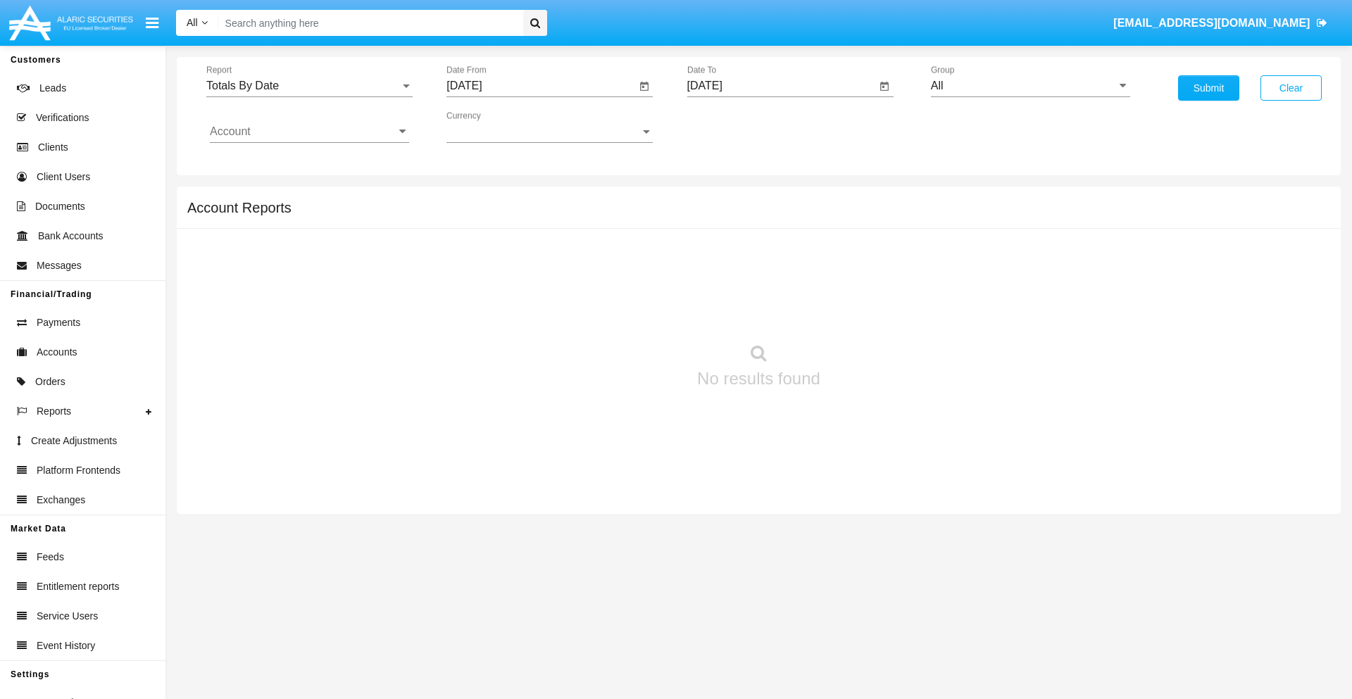
click at [781, 86] on input "[DATE]" at bounding box center [782, 86] width 189 height 13
click at [733, 127] on span "SEP 2025" at bounding box center [721, 127] width 31 height 11
click at [869, 311] on div "2025" at bounding box center [869, 311] width 44 height 25
click at [721, 255] on div "SEP" at bounding box center [721, 254] width 44 height 25
click at [823, 300] on div "25" at bounding box center [823, 300] width 25 height 25
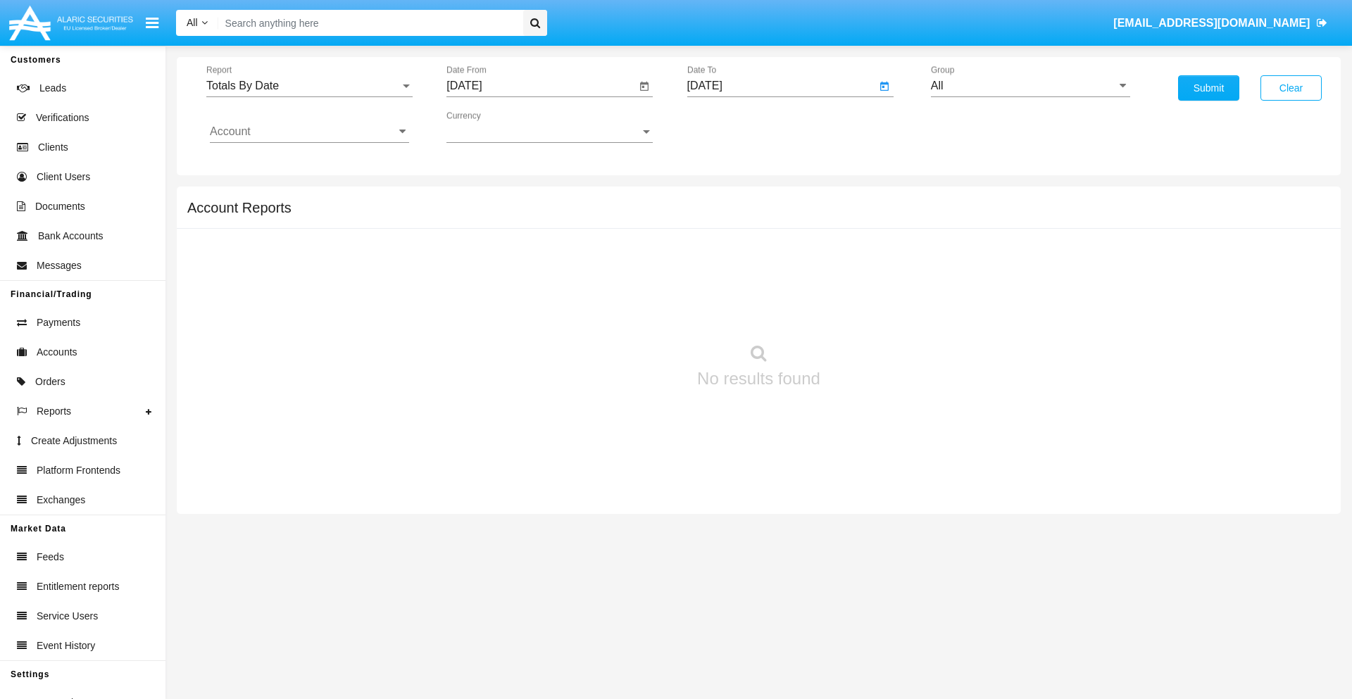
type input "09/25/25"
click at [1031, 86] on input "All" at bounding box center [1030, 86] width 199 height 13
type input "Hammer Web Lite"
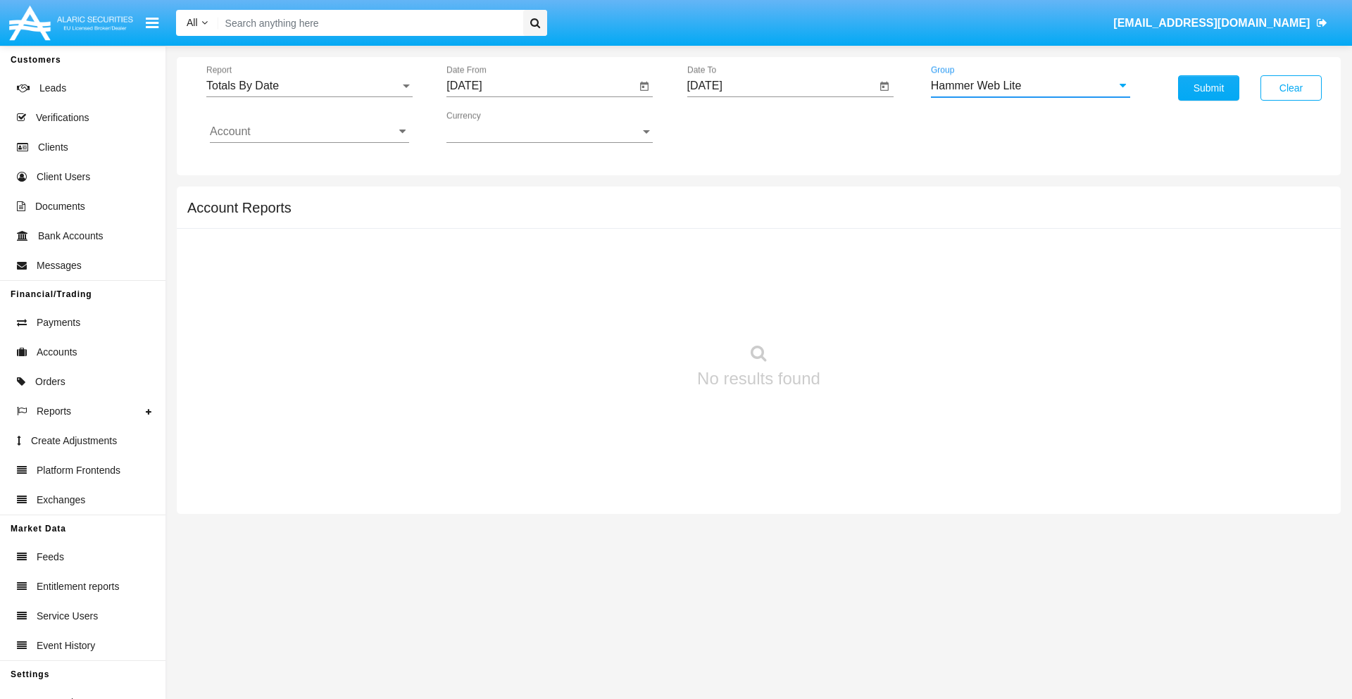
click at [309, 132] on input "Account" at bounding box center [309, 131] width 199 height 13
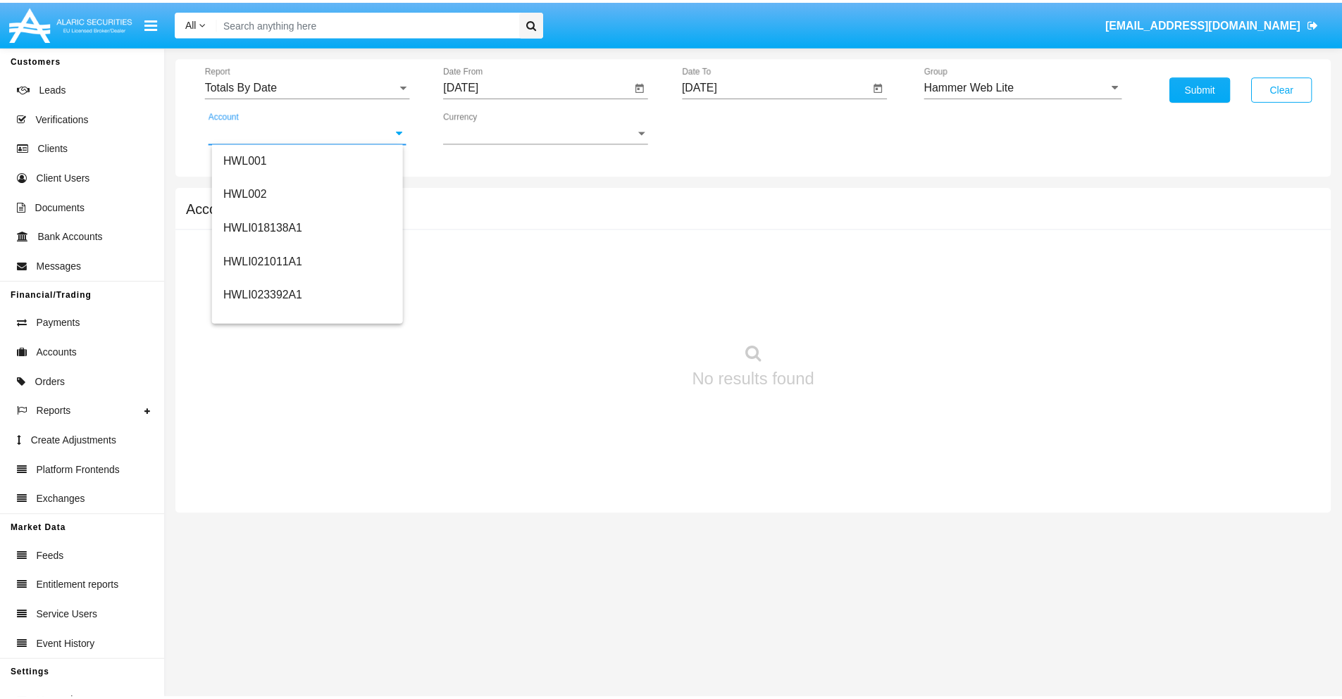
scroll to position [214, 0]
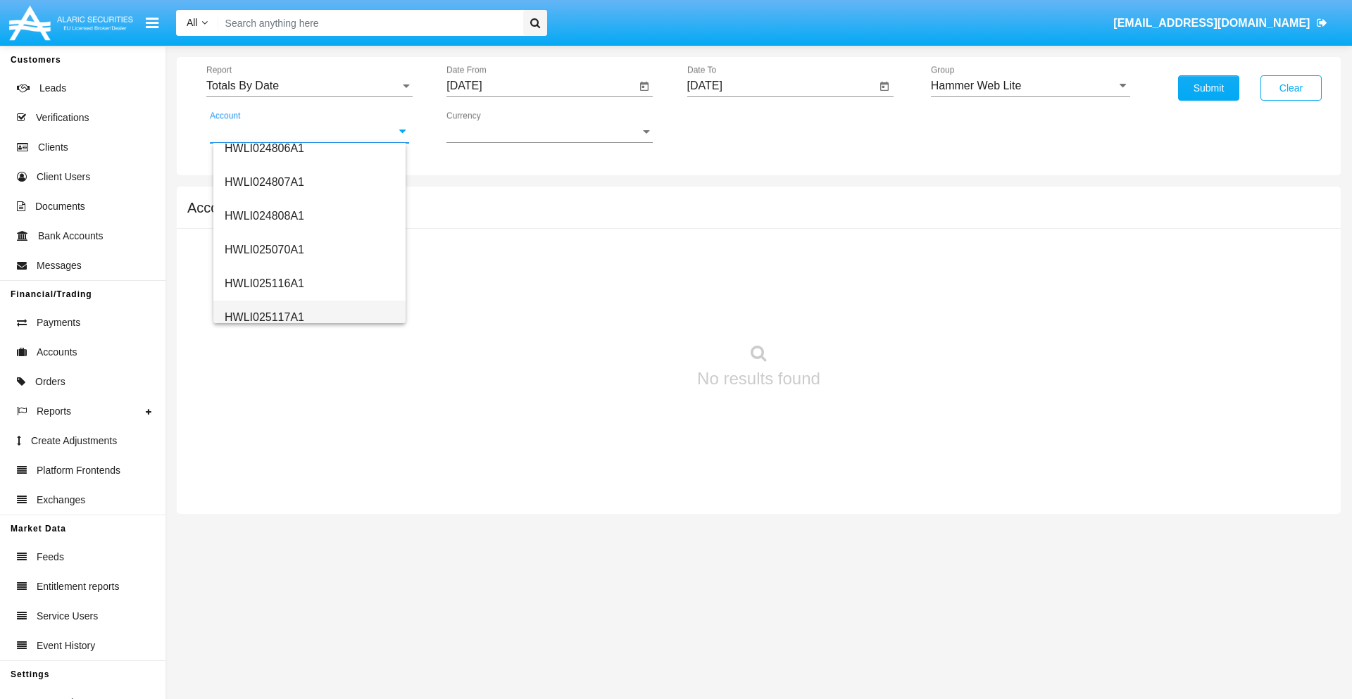
click at [263, 317] on span "HWLI025117A1" at bounding box center [265, 317] width 80 height 12
type input "HWLI025117A1"
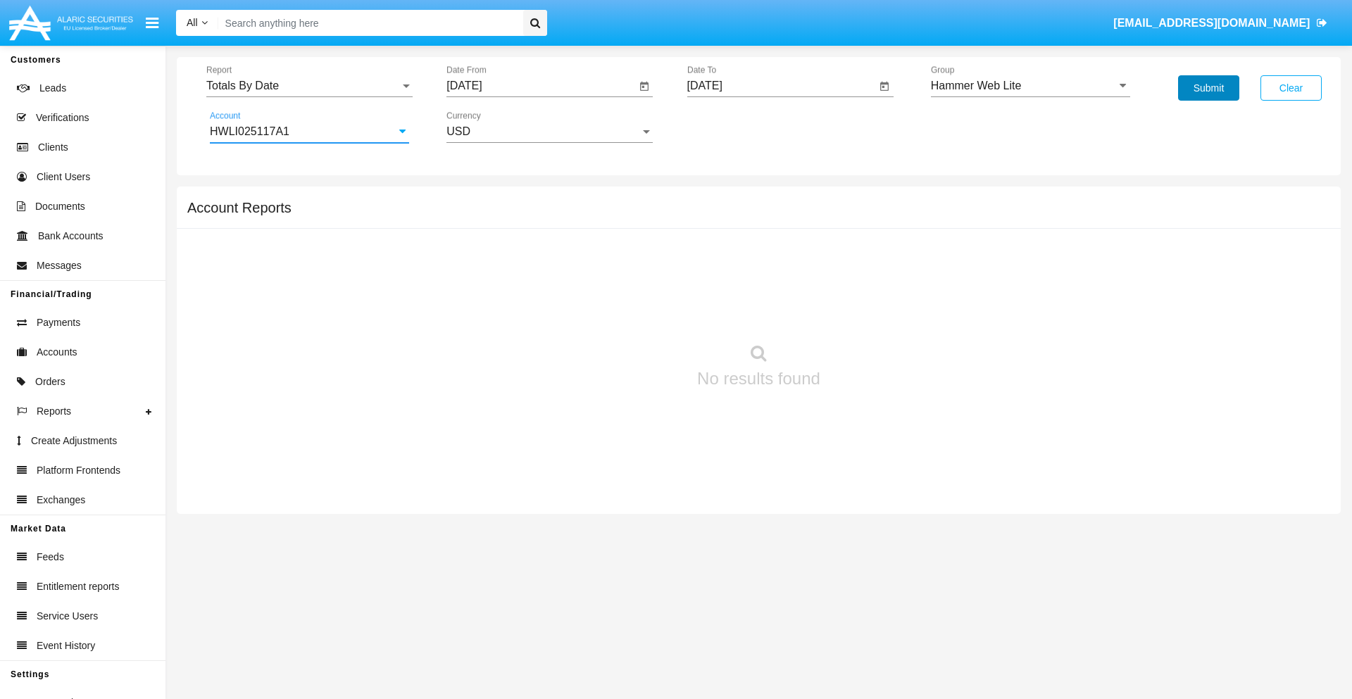
click at [1209, 88] on button "Submit" at bounding box center [1209, 87] width 61 height 25
click at [309, 86] on span "Report" at bounding box center [303, 86] width 194 height 13
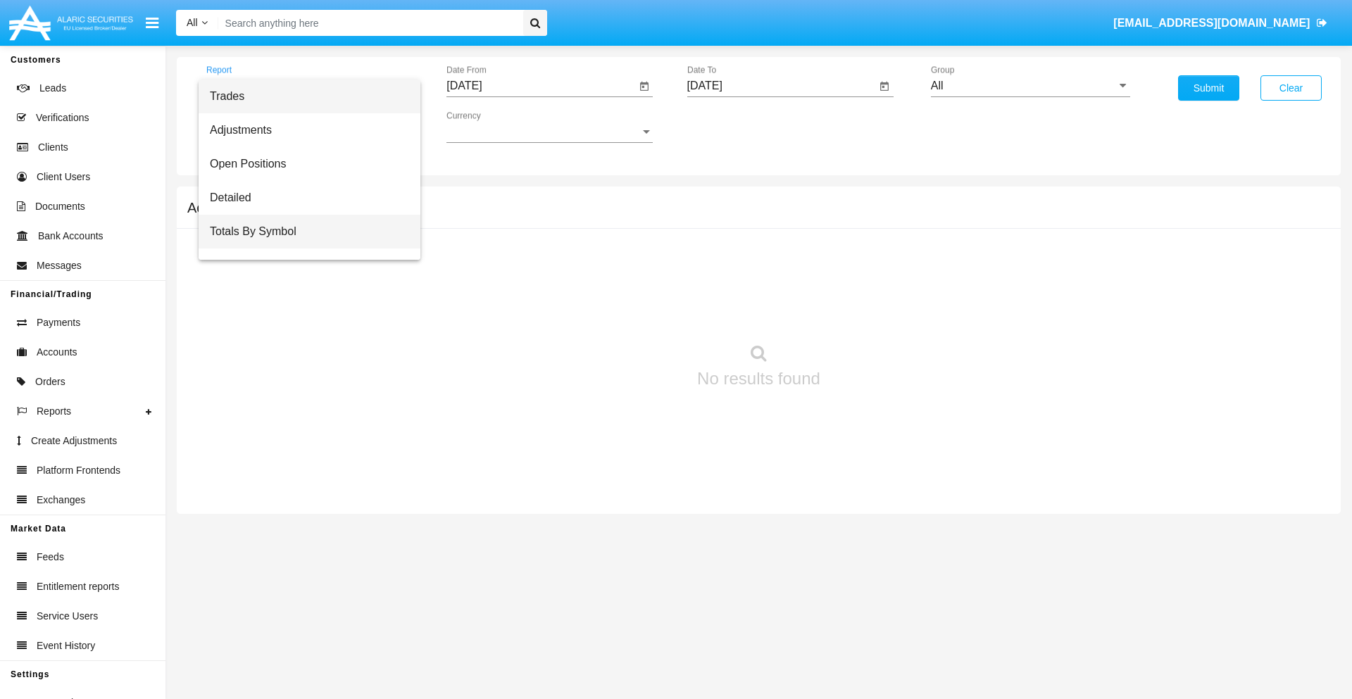
click at [304, 232] on span "Totals By Symbol" at bounding box center [309, 232] width 199 height 34
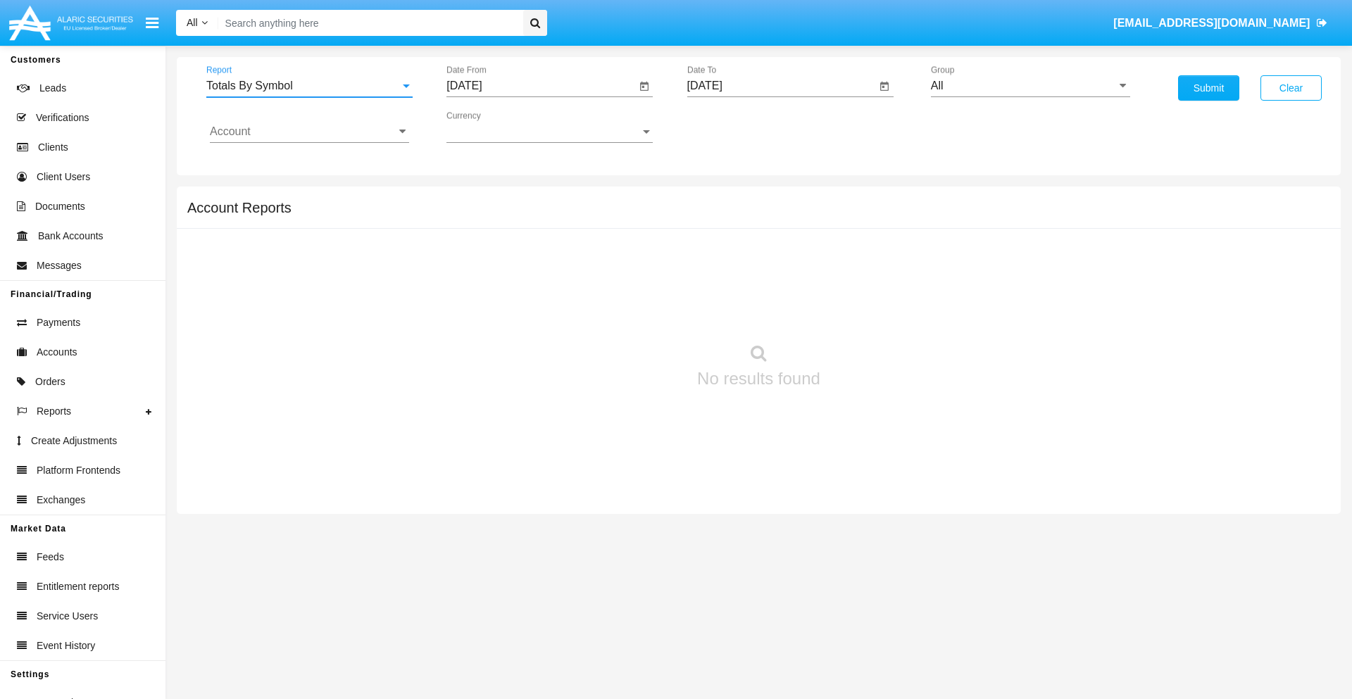
click at [541, 86] on input "[DATE]" at bounding box center [541, 86] width 189 height 13
click at [492, 127] on span "[DATE]" at bounding box center [480, 127] width 31 height 11
click at [628, 311] on div "2025" at bounding box center [629, 311] width 44 height 25
click at [628, 227] on div "AUG" at bounding box center [629, 226] width 44 height 25
click at [526, 300] on div "26" at bounding box center [526, 300] width 25 height 25
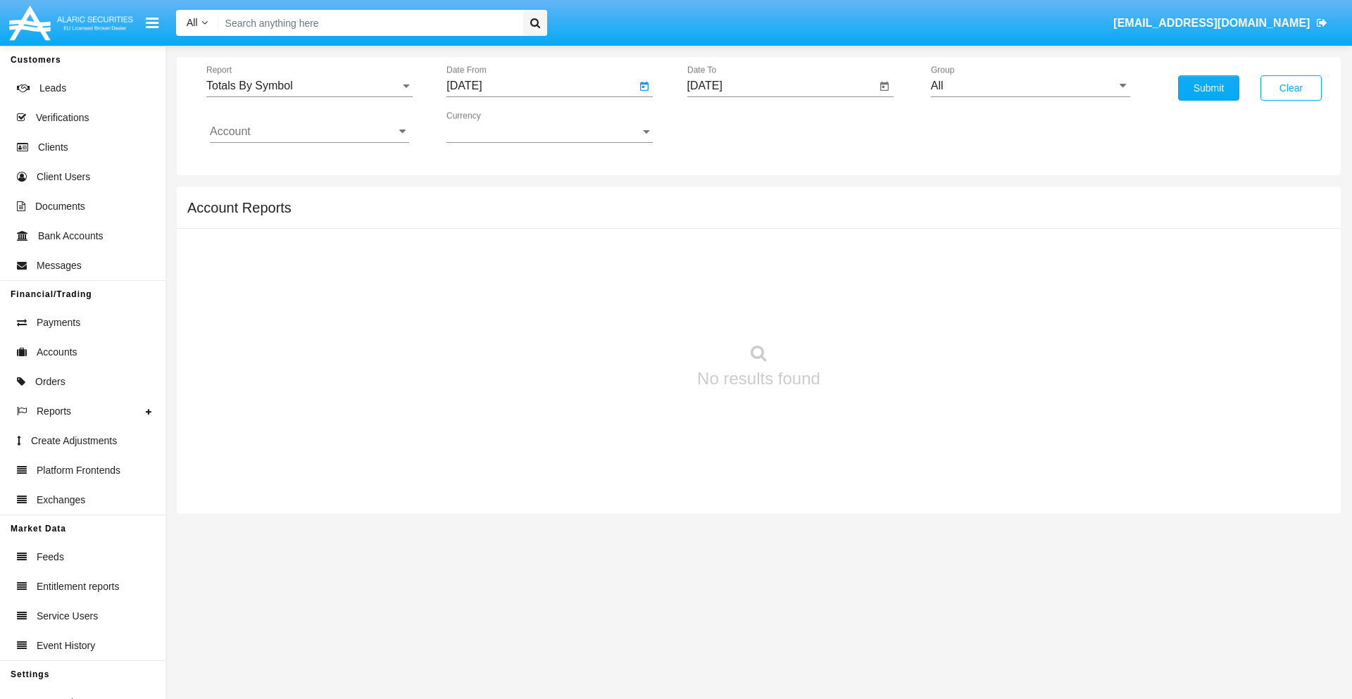
type input "[DATE]"
click at [781, 86] on input "[DATE]" at bounding box center [782, 86] width 189 height 13
click at [733, 127] on span "[DATE]" at bounding box center [721, 127] width 31 height 11
click at [869, 311] on div "2025" at bounding box center [869, 311] width 44 height 25
click at [721, 255] on div "SEP" at bounding box center [721, 254] width 44 height 25
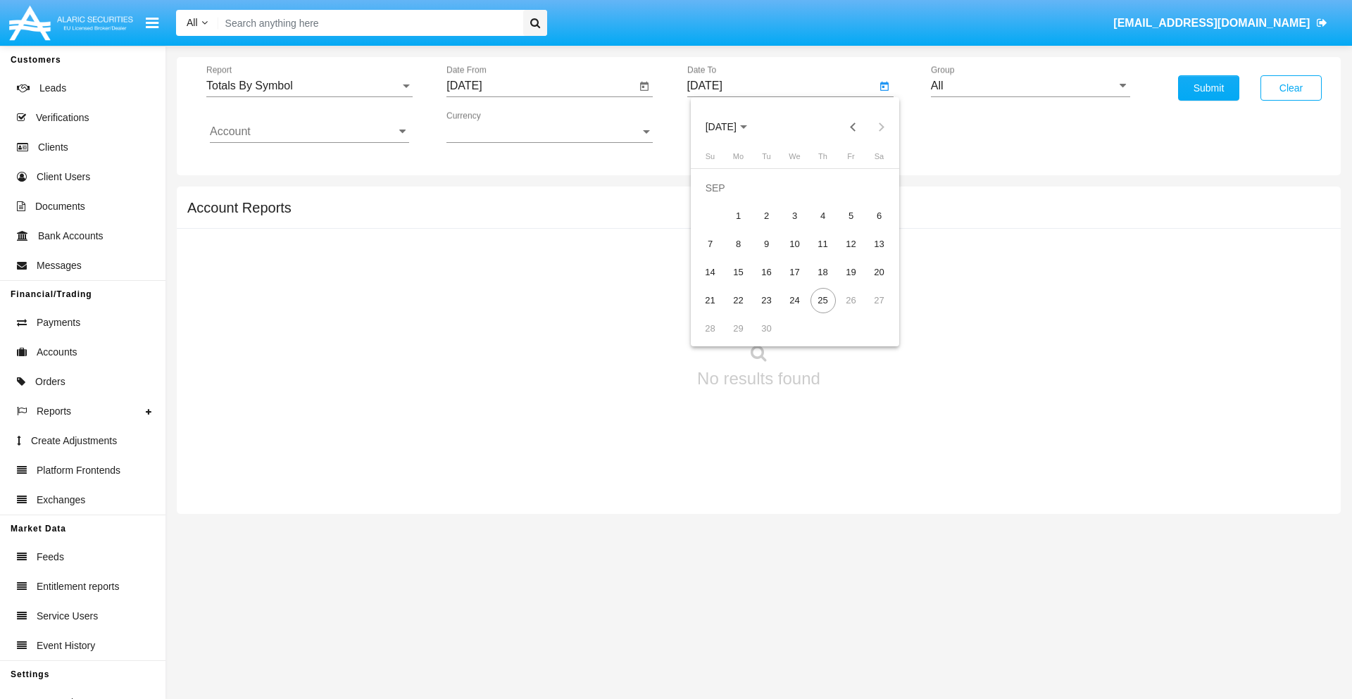
click at [823, 300] on div "25" at bounding box center [823, 300] width 25 height 25
type input "[DATE]"
click at [1031, 86] on input "All" at bounding box center [1030, 86] width 199 height 13
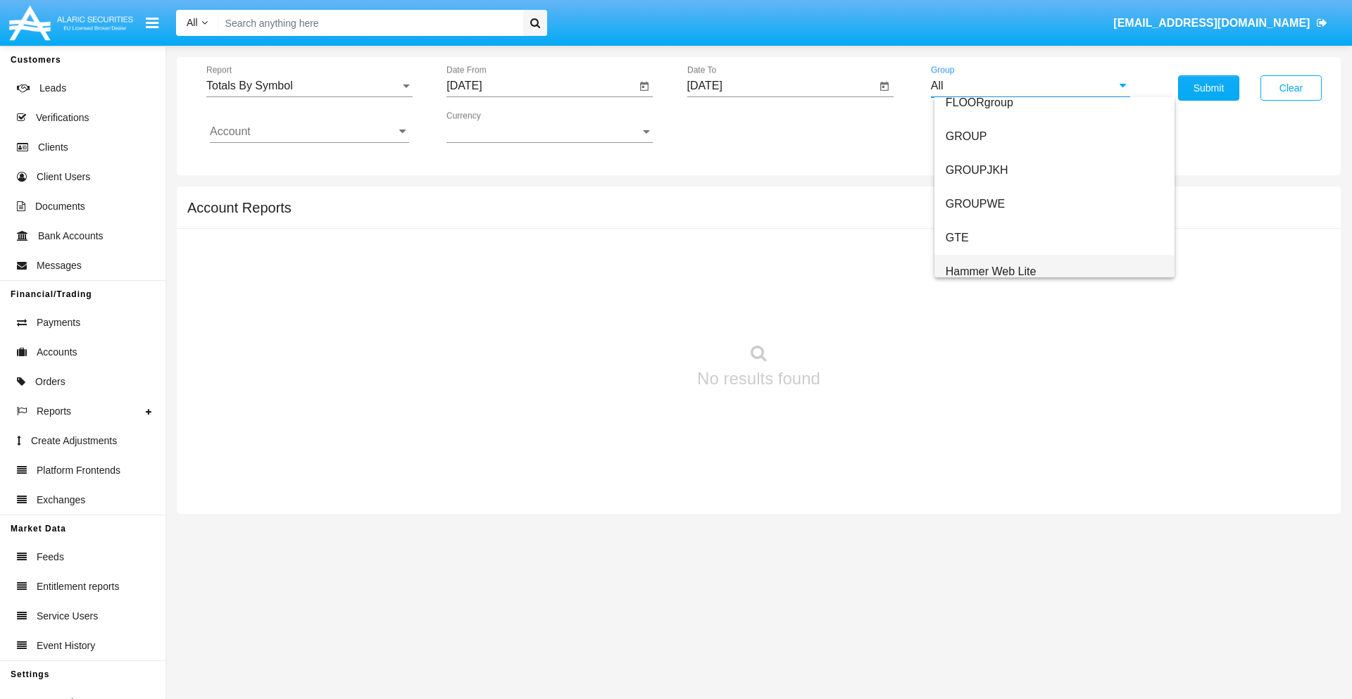
click at [991, 271] on span "Hammer Web Lite" at bounding box center [991, 272] width 91 height 12
type input "Hammer Web Lite"
click at [309, 132] on input "Account" at bounding box center [309, 131] width 199 height 13
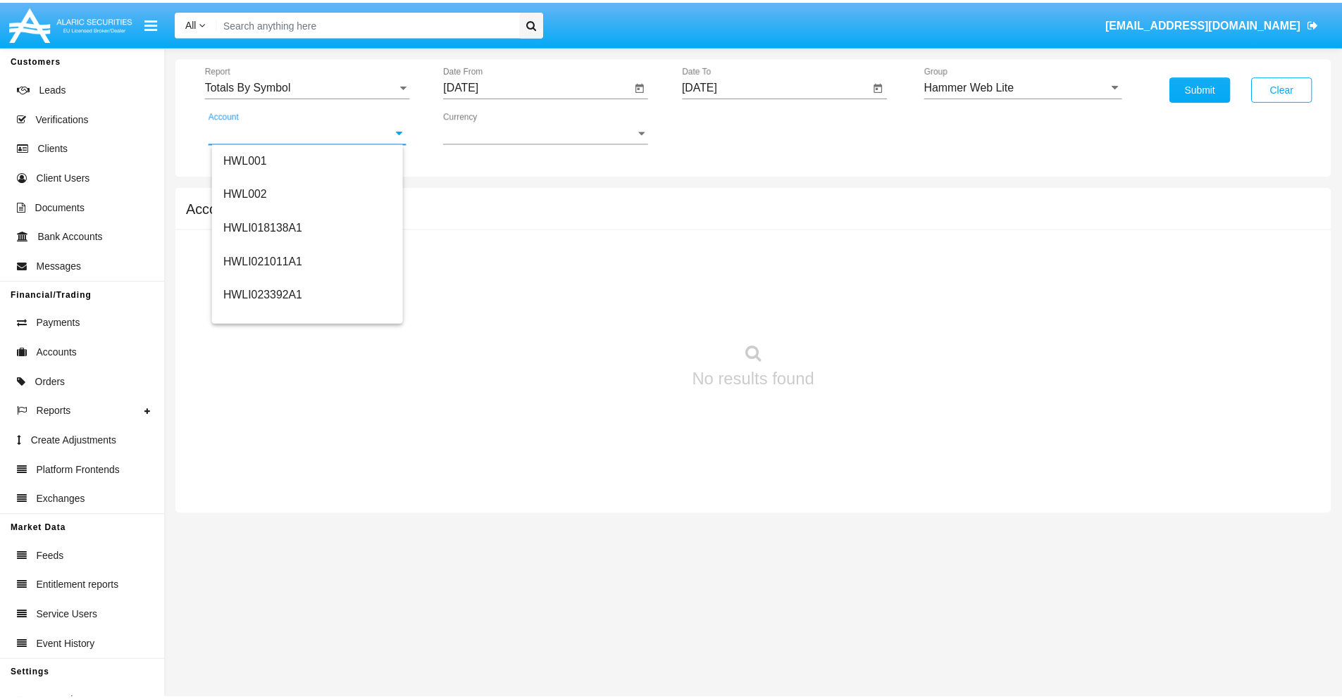
scroll to position [214, 0]
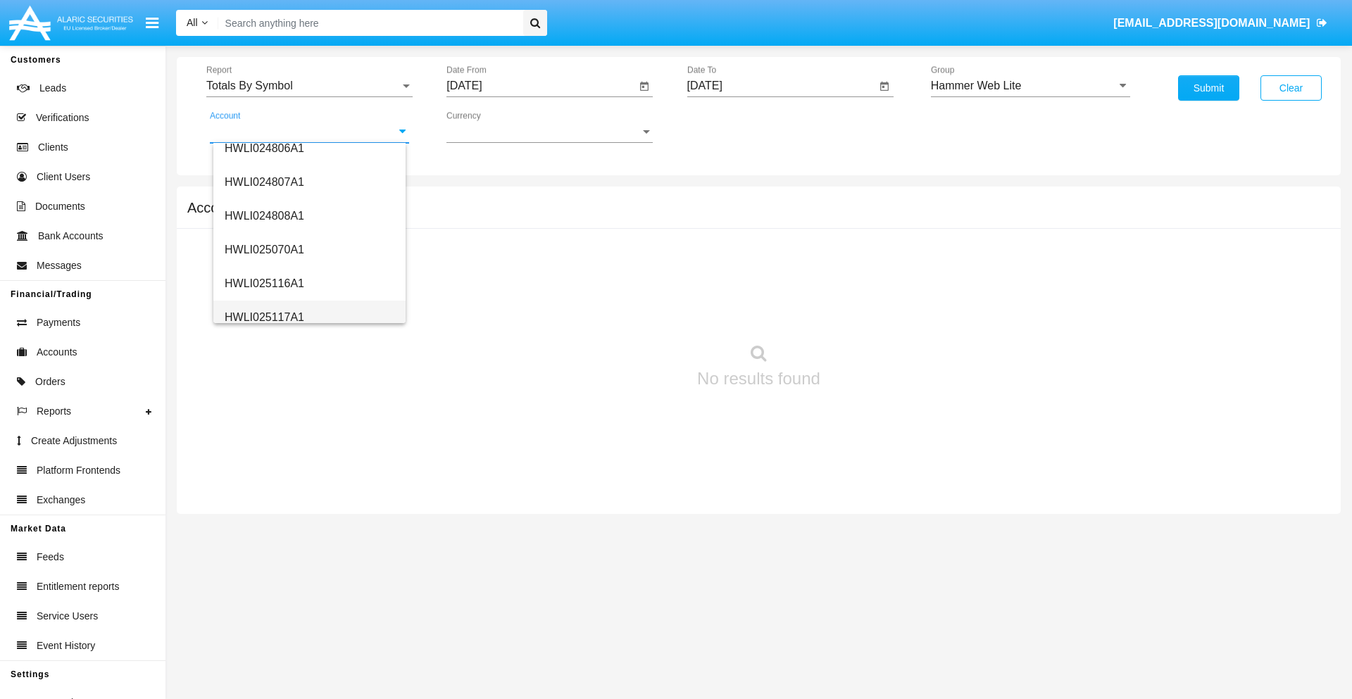
click at [263, 317] on span "HWLI025117A1" at bounding box center [265, 317] width 80 height 12
type input "HWLI025117A1"
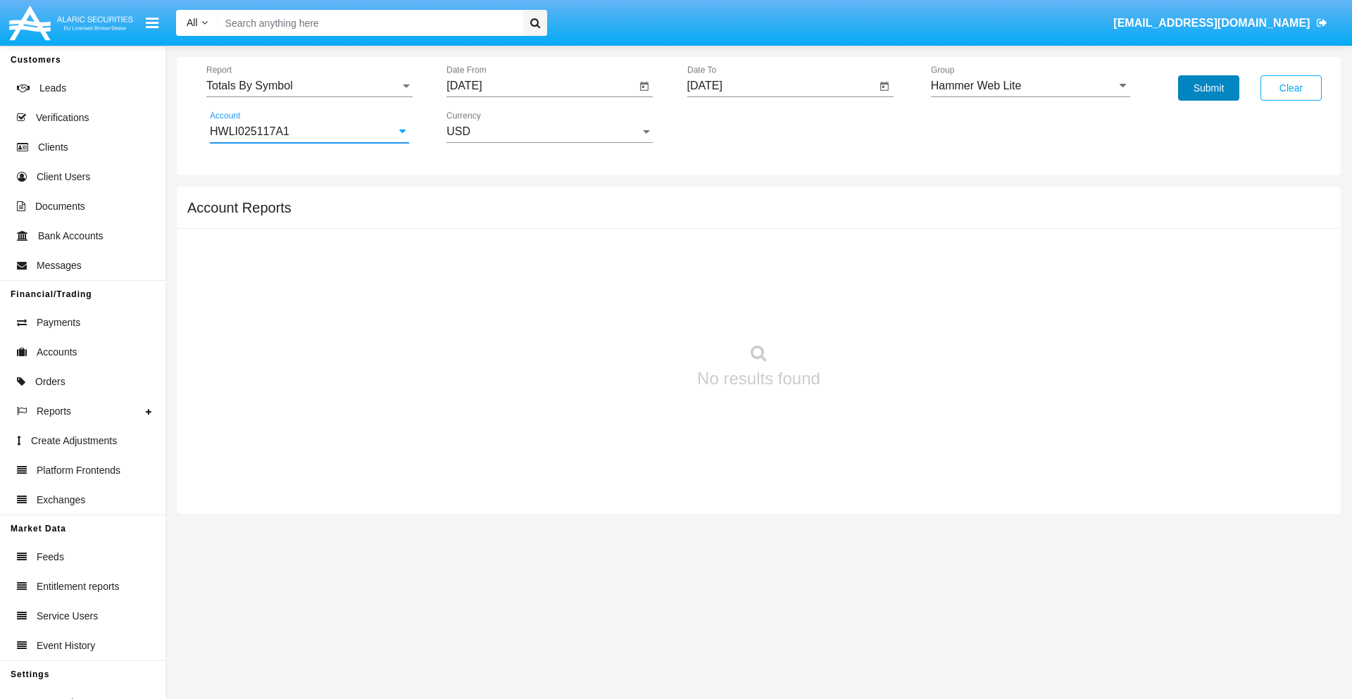
click at [1209, 88] on button "Submit" at bounding box center [1209, 87] width 61 height 25
click at [309, 86] on span "Report" at bounding box center [303, 86] width 194 height 13
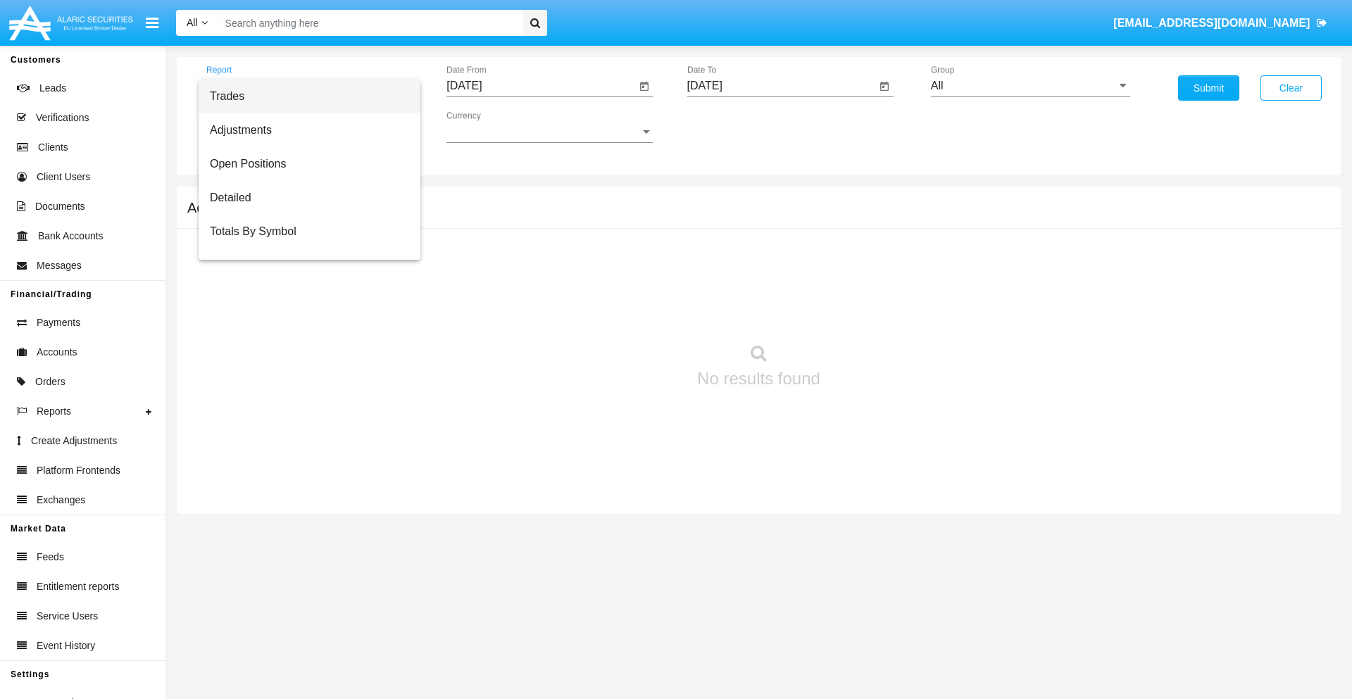
click at [304, 97] on span "Trades" at bounding box center [309, 97] width 199 height 34
click at [541, 86] on input "[DATE]" at bounding box center [541, 86] width 189 height 13
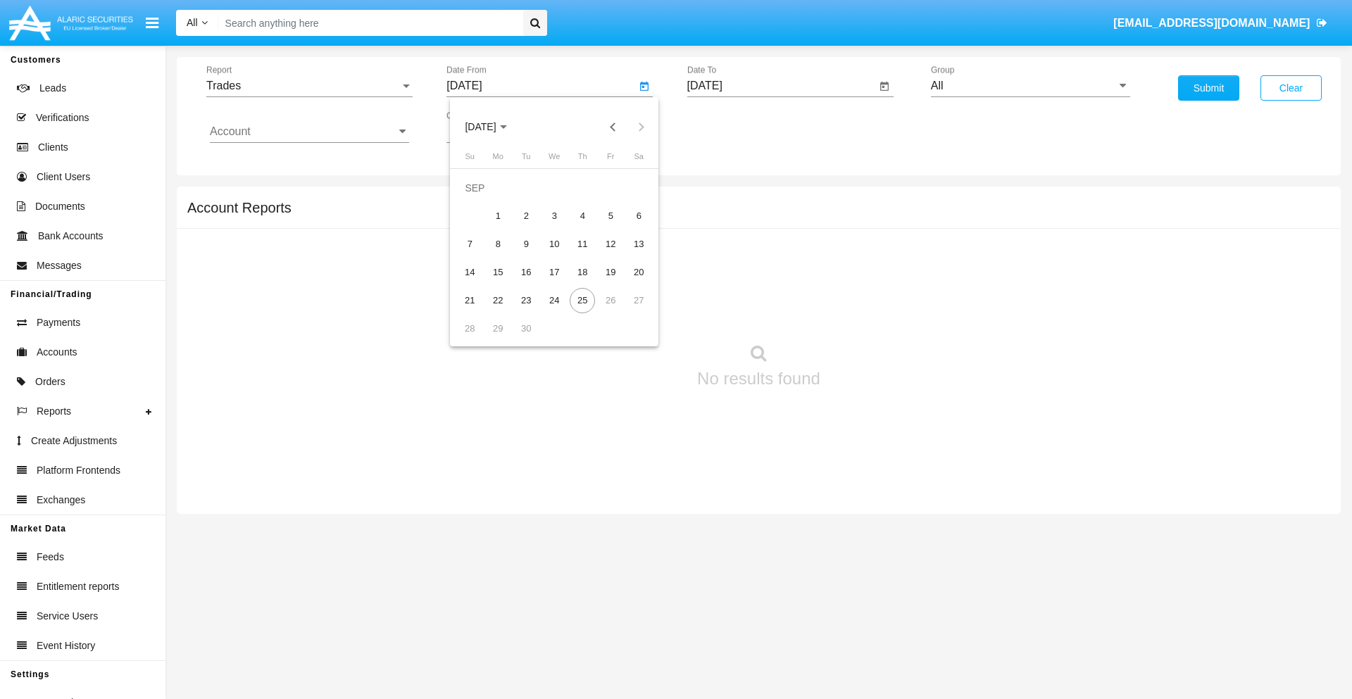
click at [492, 127] on span "[DATE]" at bounding box center [480, 127] width 31 height 11
click at [628, 311] on div "2025" at bounding box center [629, 311] width 44 height 25
click at [530, 227] on div "JUN" at bounding box center [530, 226] width 44 height 25
click at [554, 300] on div "25" at bounding box center [554, 300] width 25 height 25
type input "[DATE]"
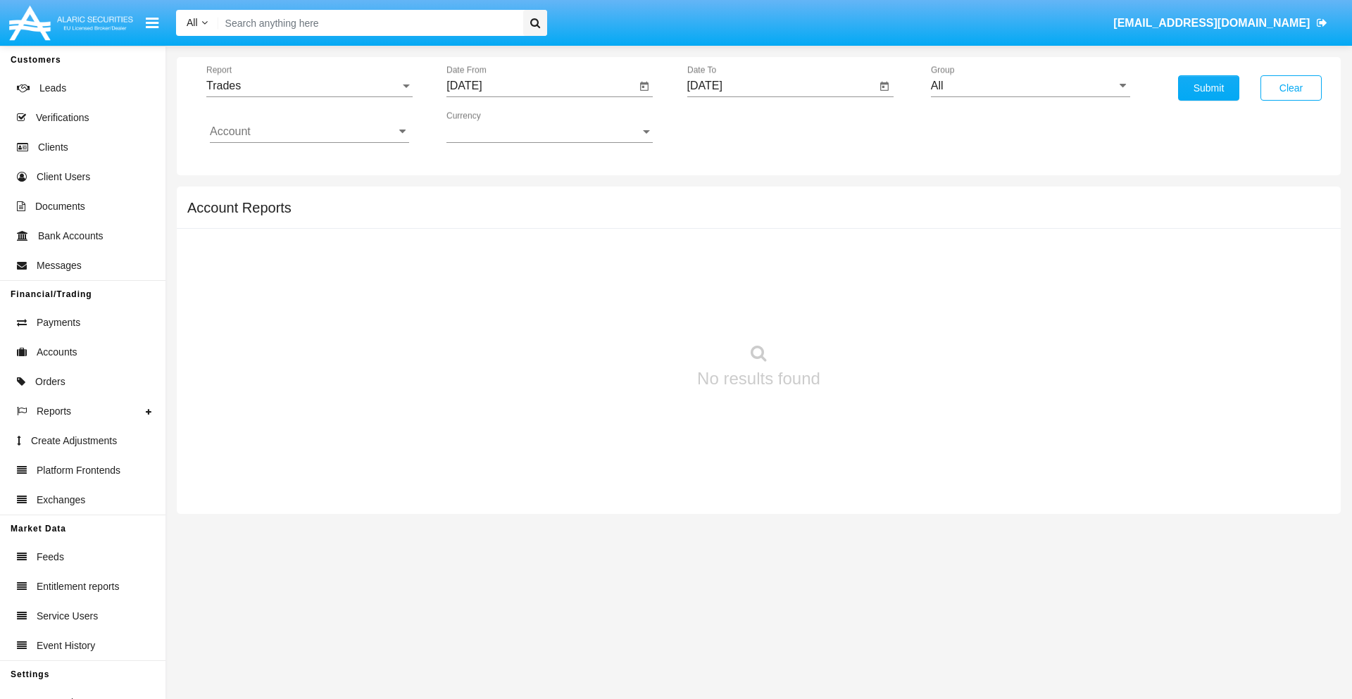
click at [781, 86] on input "[DATE]" at bounding box center [782, 86] width 189 height 13
click at [733, 127] on span "[DATE]" at bounding box center [721, 127] width 31 height 11
click at [869, 311] on div "2025" at bounding box center [869, 311] width 44 height 25
click at [721, 255] on div "SEP" at bounding box center [721, 254] width 44 height 25
click at [823, 300] on div "25" at bounding box center [823, 300] width 25 height 25
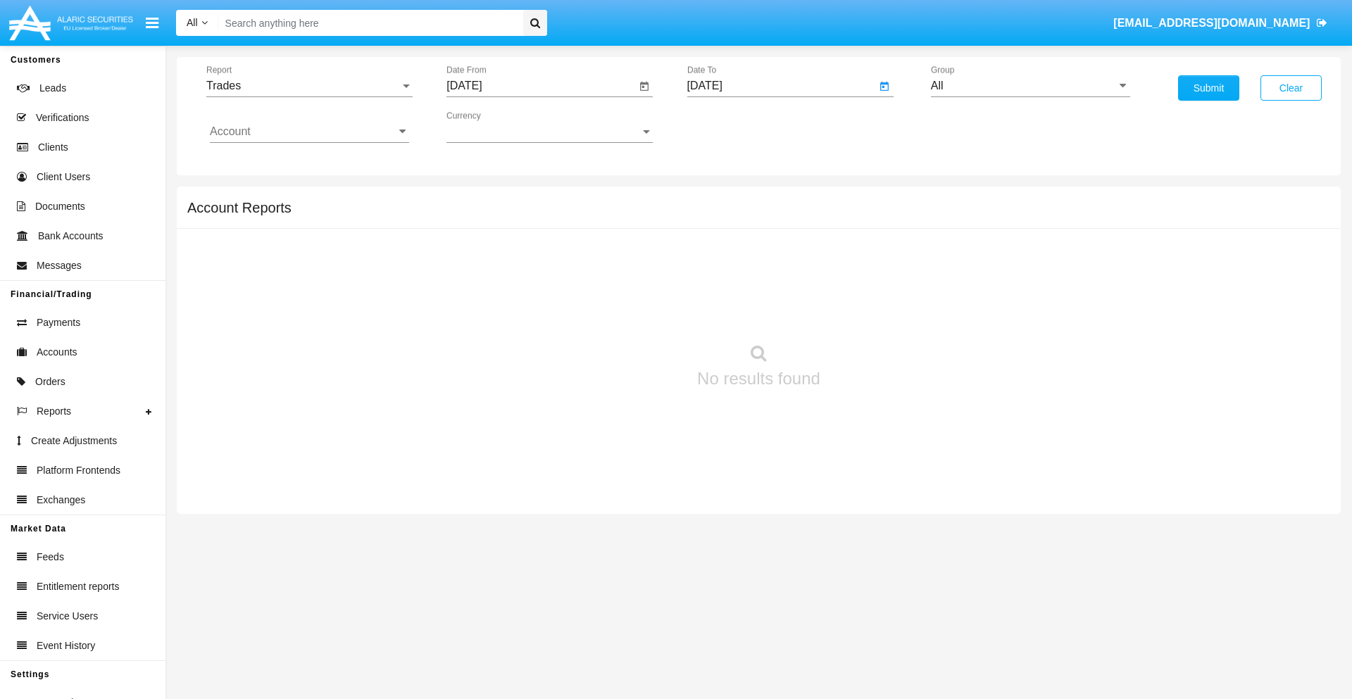
type input "[DATE]"
click at [1031, 86] on input "All" at bounding box center [1030, 86] width 199 height 13
type input "Hammer Web Lite"
click at [309, 132] on input "Account" at bounding box center [309, 131] width 199 height 13
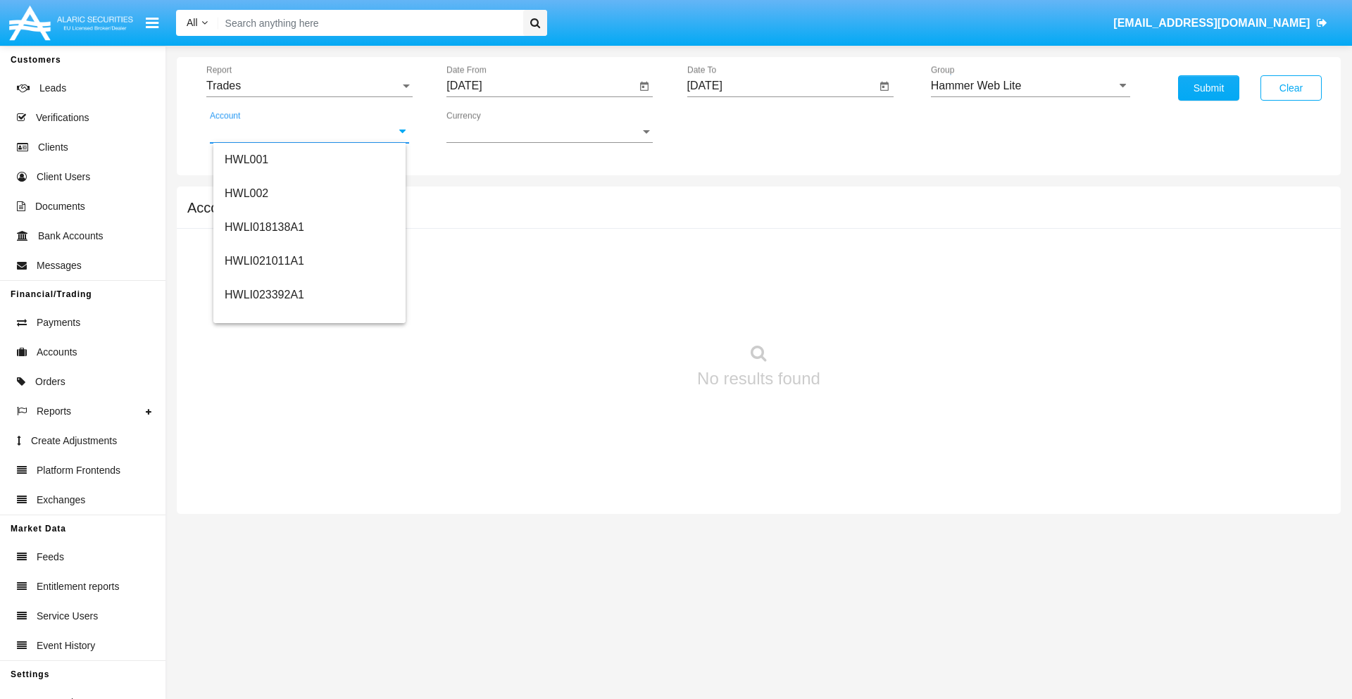
click at [263, 526] on span "HWLI025117A1" at bounding box center [265, 532] width 80 height 12
type input "HWLI025117A1"
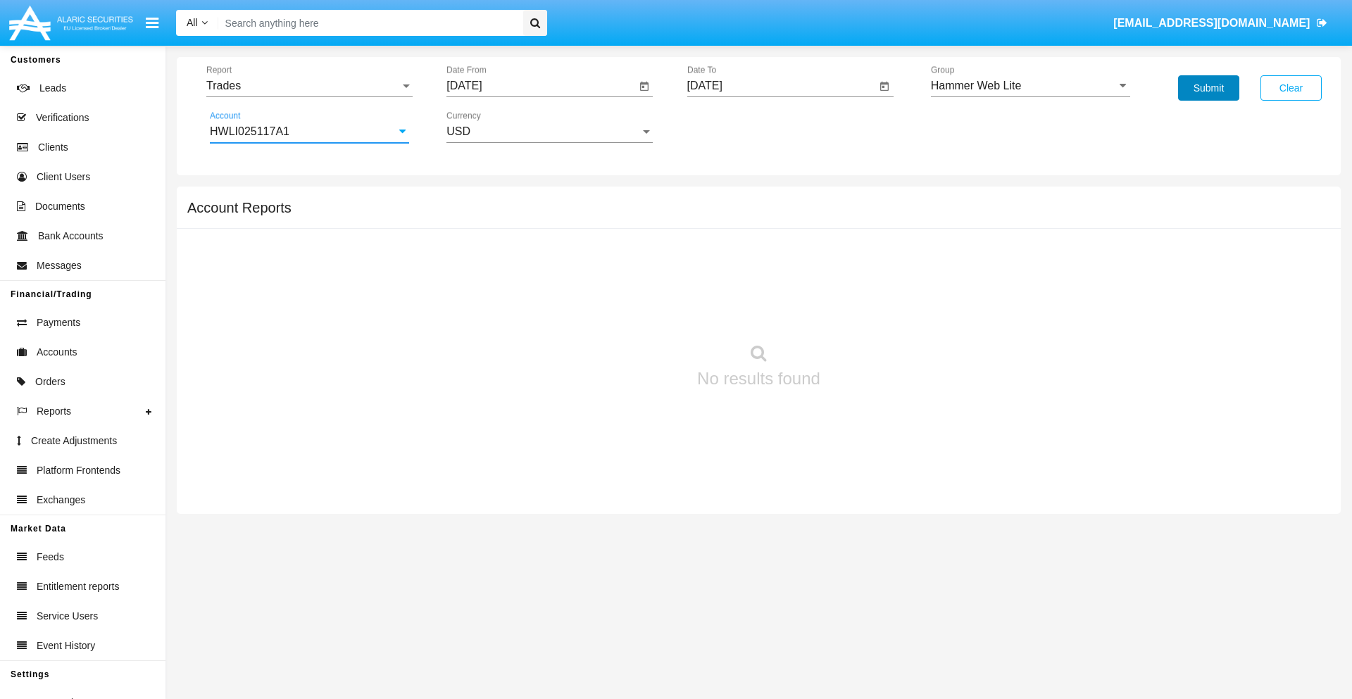
click at [1209, 88] on button "Submit" at bounding box center [1209, 87] width 61 height 25
click at [309, 86] on span "Report" at bounding box center [303, 86] width 194 height 13
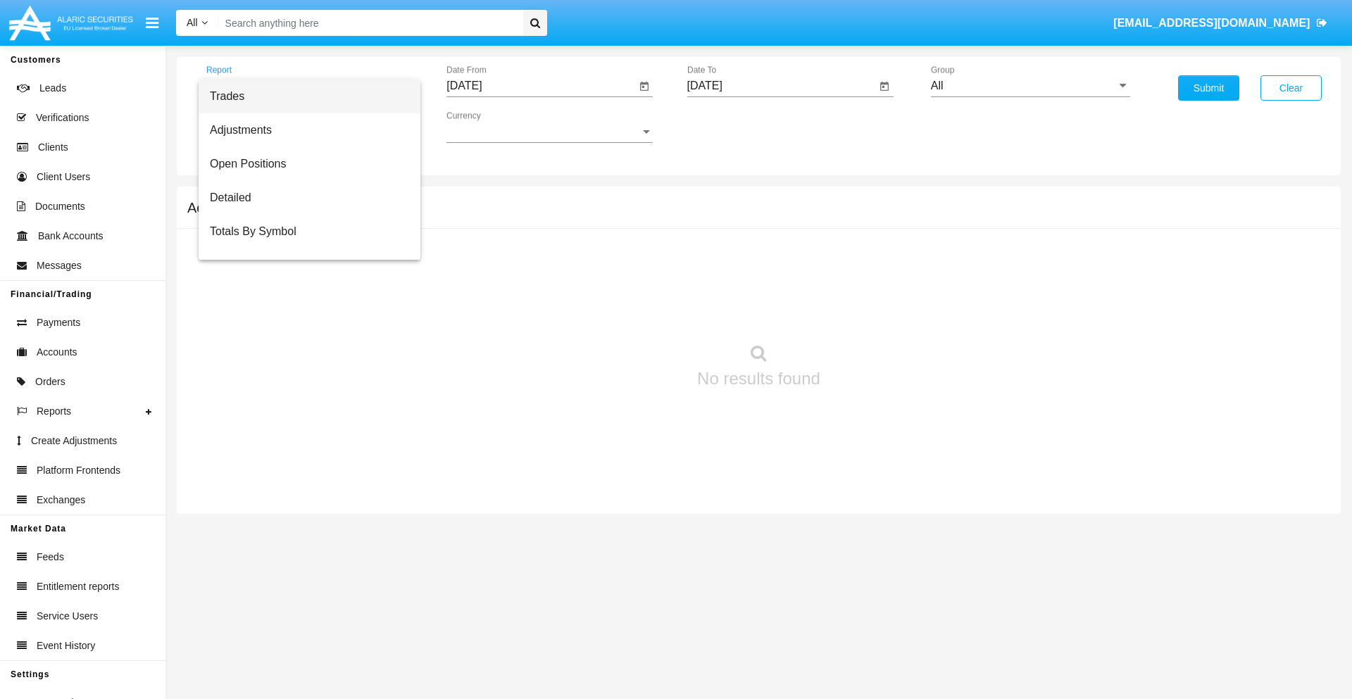
click at [304, 97] on span "Trades" at bounding box center [309, 97] width 199 height 34
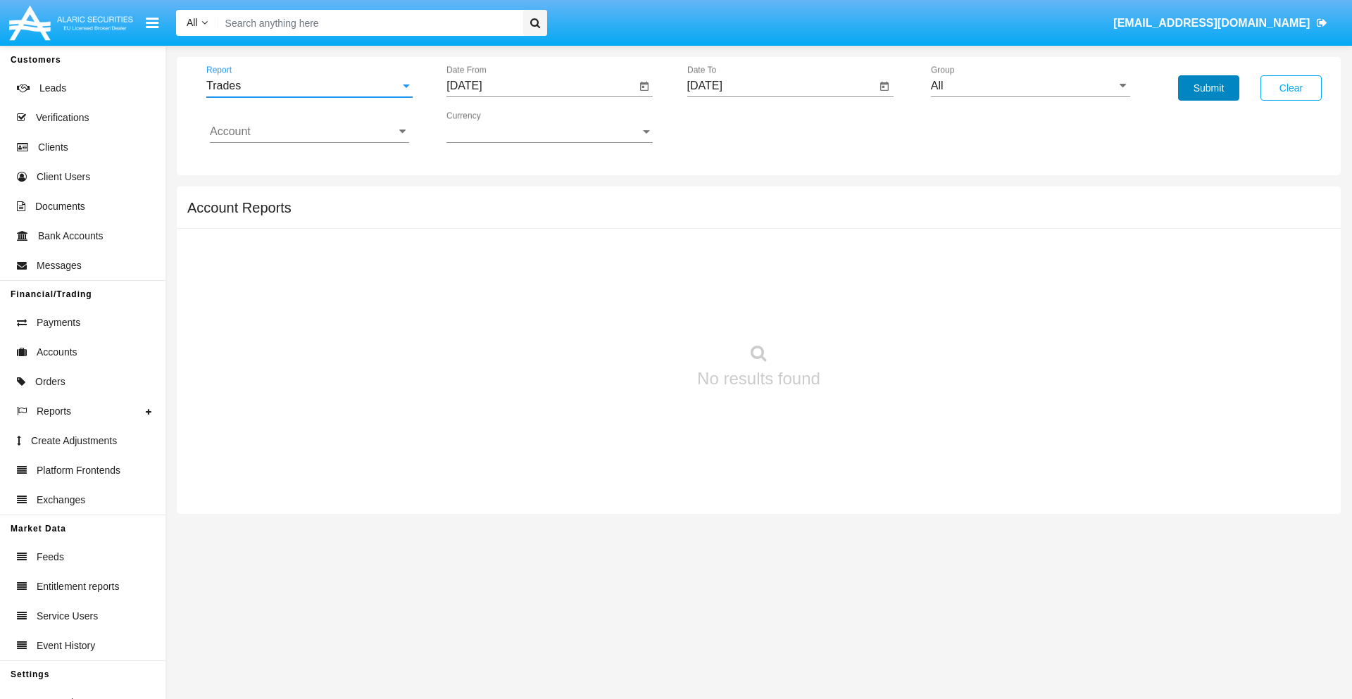
click at [1209, 88] on button "Submit" at bounding box center [1209, 87] width 61 height 25
click at [309, 86] on span "Report" at bounding box center [303, 86] width 194 height 13
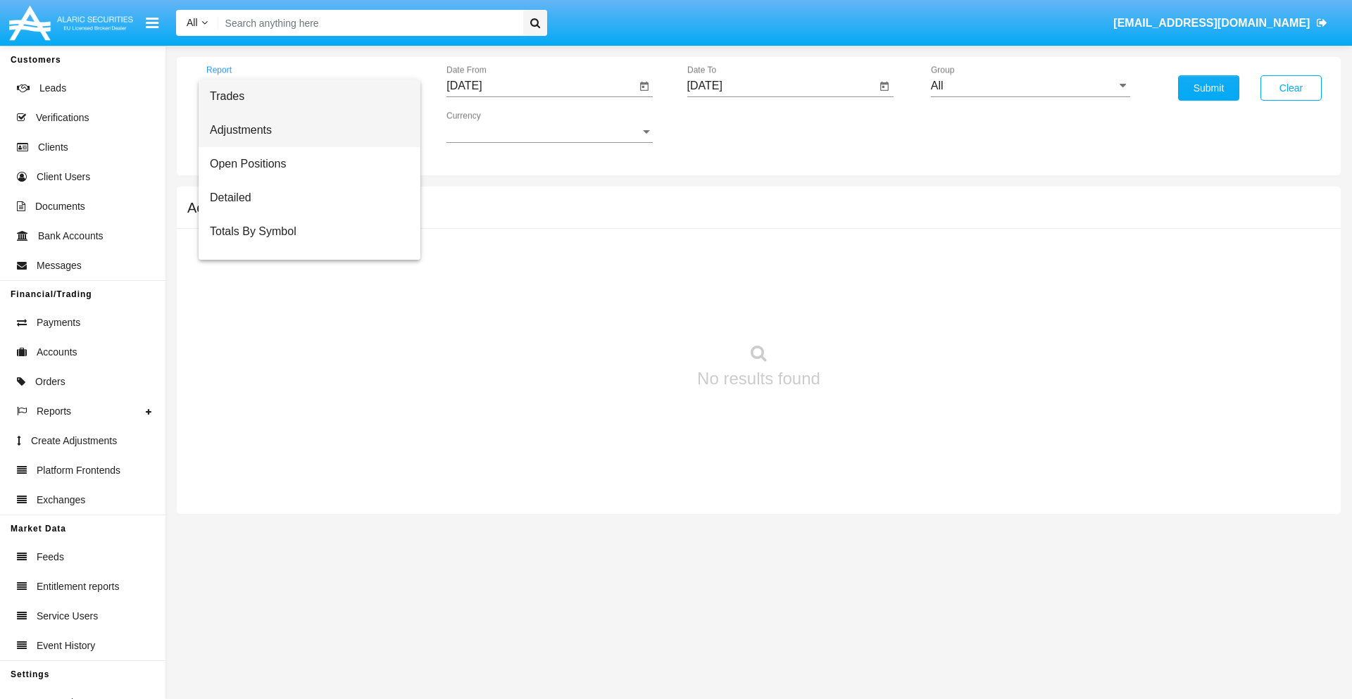
click at [304, 130] on span "Adjustments" at bounding box center [309, 130] width 199 height 34
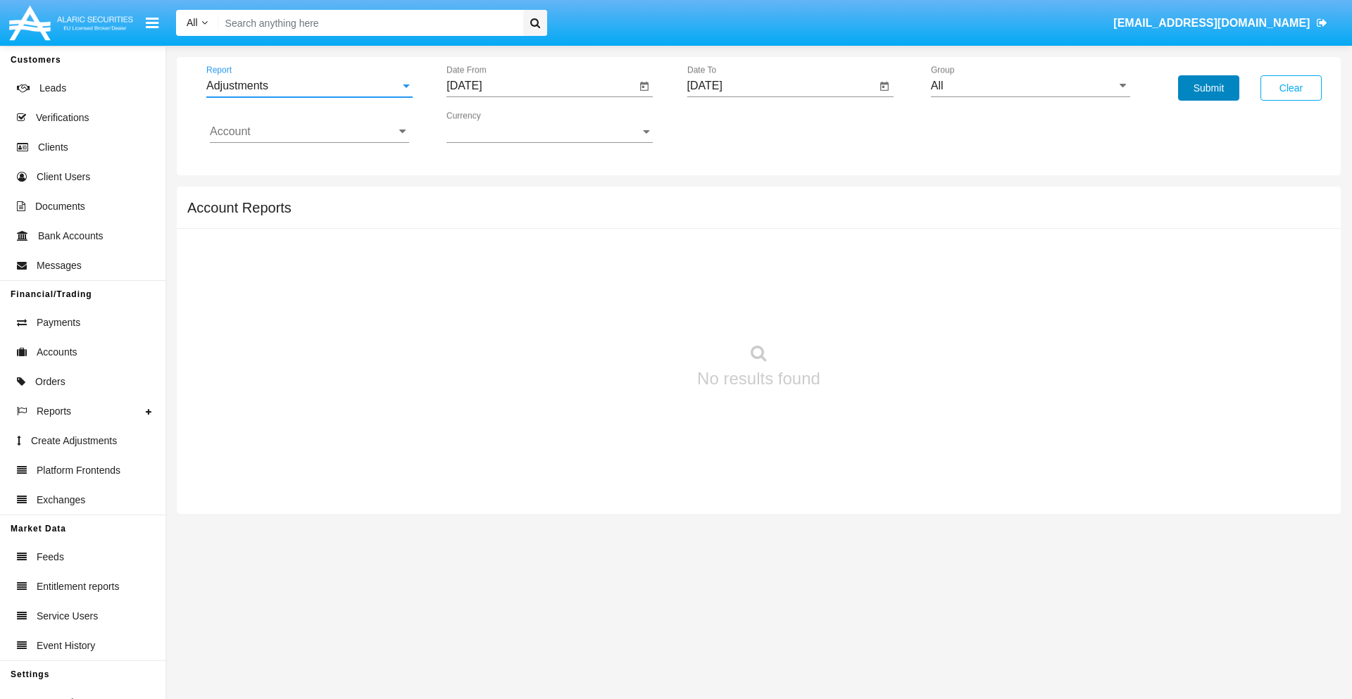
click at [1209, 88] on button "Submit" at bounding box center [1209, 87] width 61 height 25
click at [309, 86] on span "Report" at bounding box center [303, 86] width 194 height 13
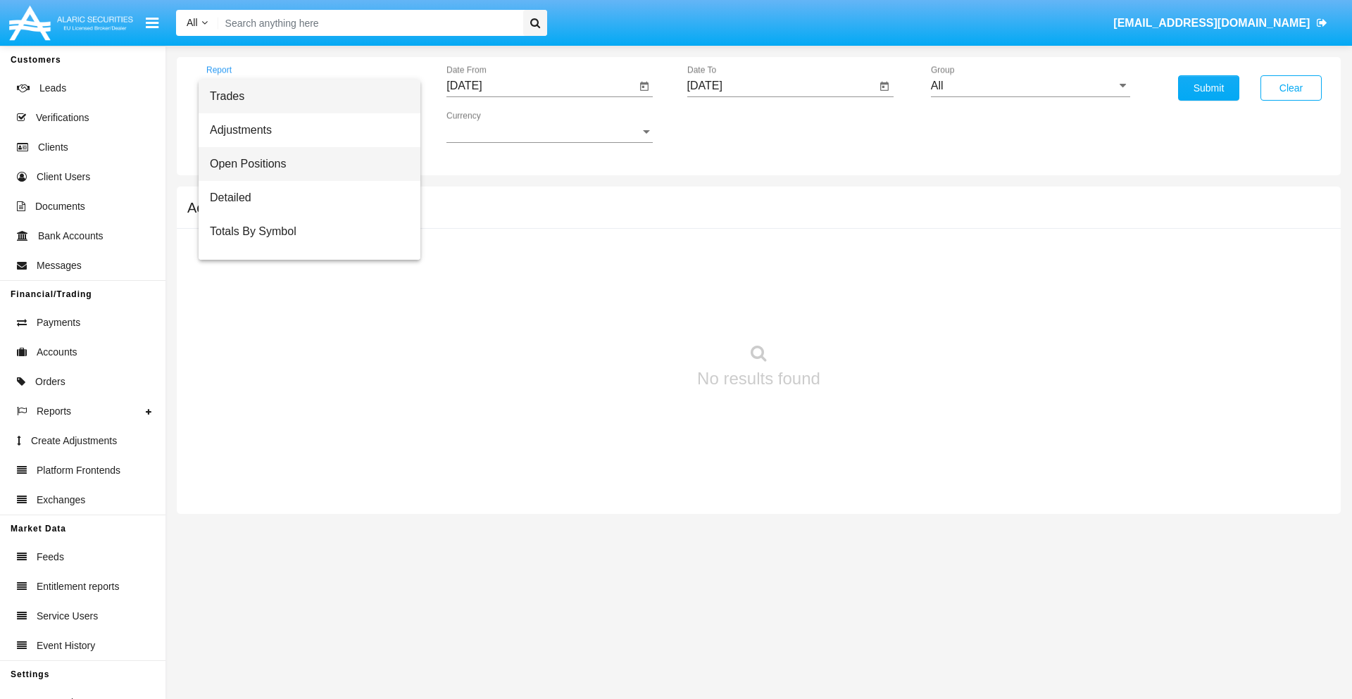
click at [304, 164] on span "Open Positions" at bounding box center [309, 164] width 199 height 34
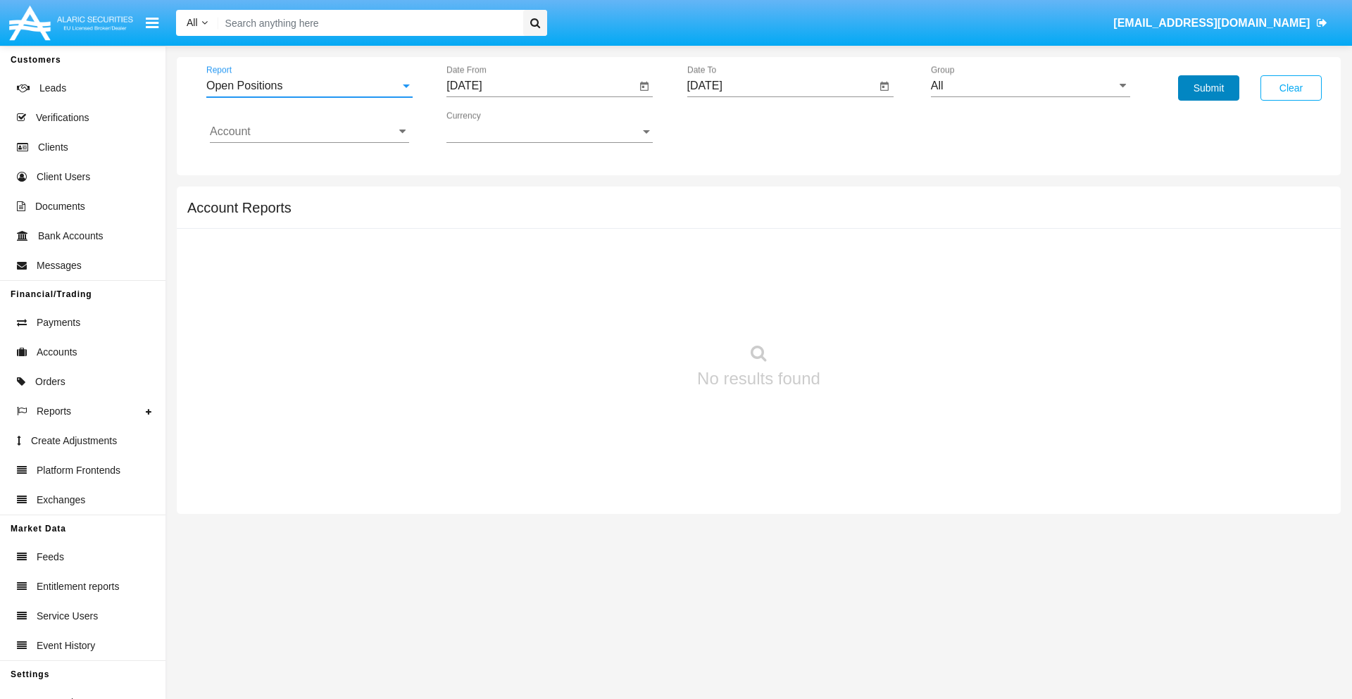
click at [1209, 88] on button "Submit" at bounding box center [1209, 87] width 61 height 25
click at [309, 86] on span "Report" at bounding box center [303, 86] width 194 height 13
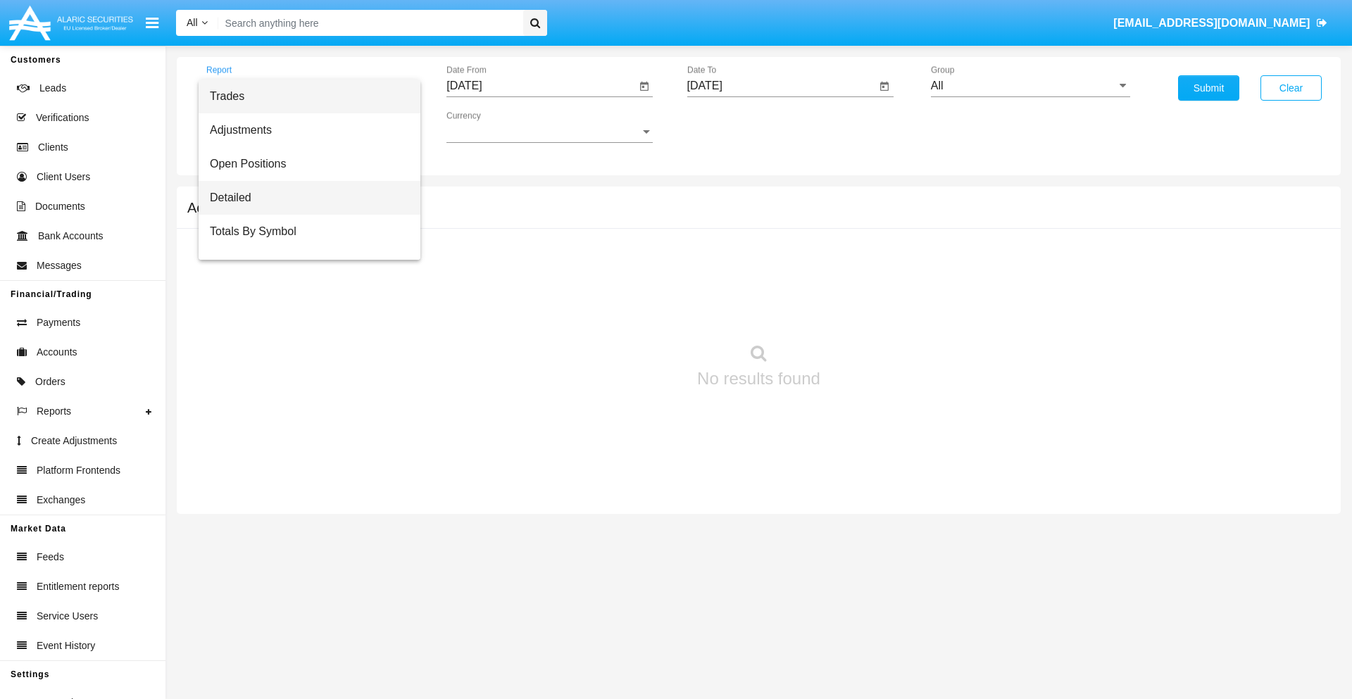
click at [304, 198] on span "Detailed" at bounding box center [309, 198] width 199 height 34
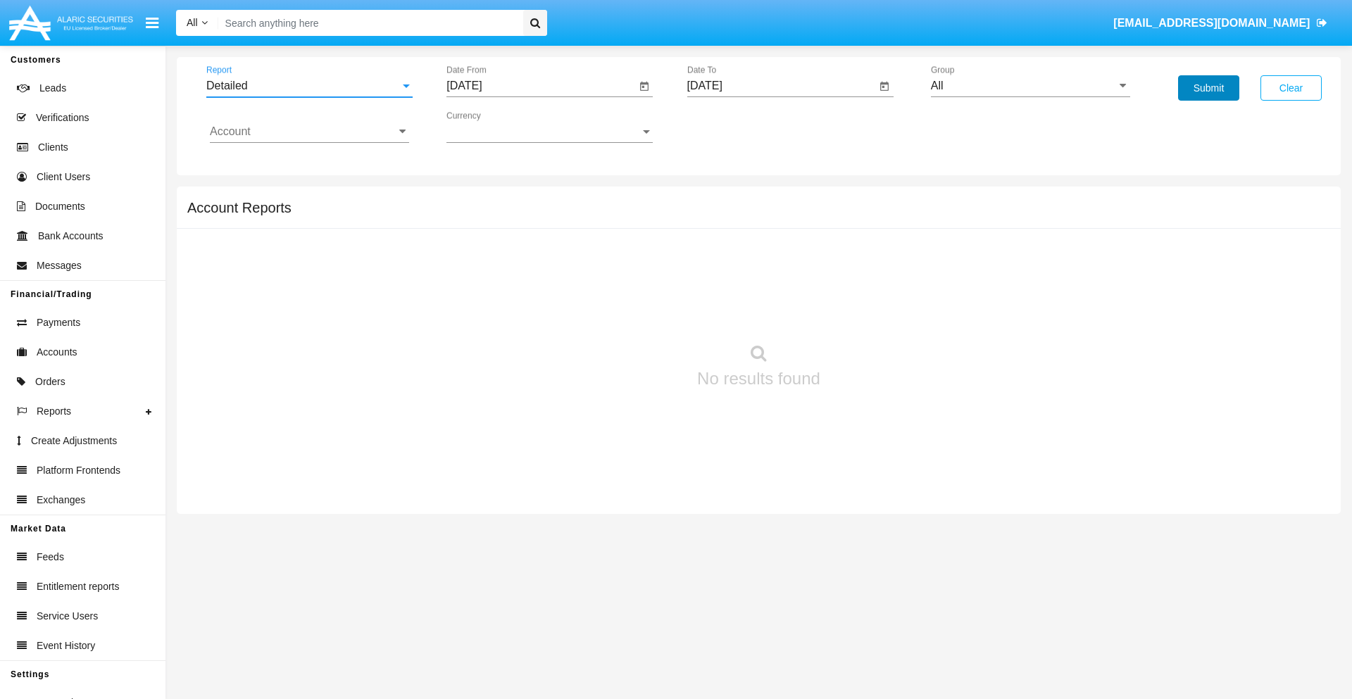
click at [1209, 88] on button "Submit" at bounding box center [1209, 87] width 61 height 25
click at [309, 86] on span "Report" at bounding box center [303, 86] width 194 height 13
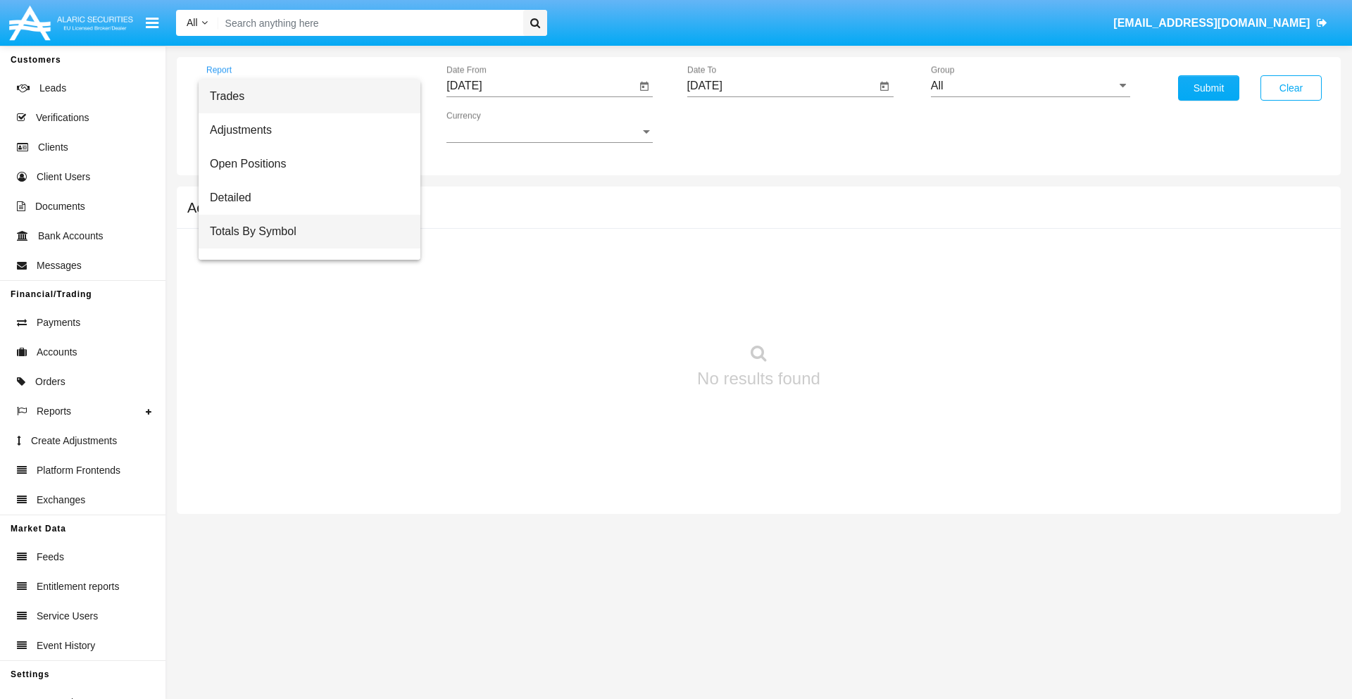
click at [304, 232] on span "Totals By Symbol" at bounding box center [309, 232] width 199 height 34
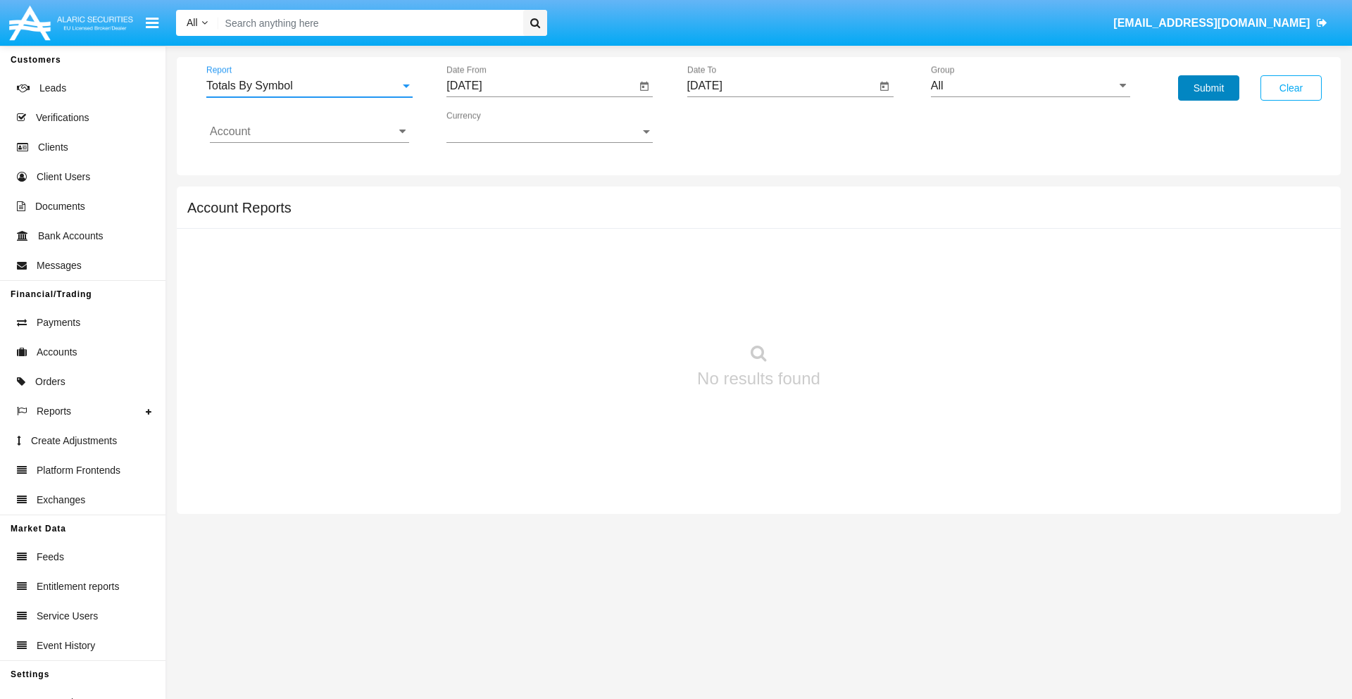
click at [1209, 88] on button "Submit" at bounding box center [1209, 87] width 61 height 25
click at [309, 86] on span "Report" at bounding box center [303, 86] width 194 height 13
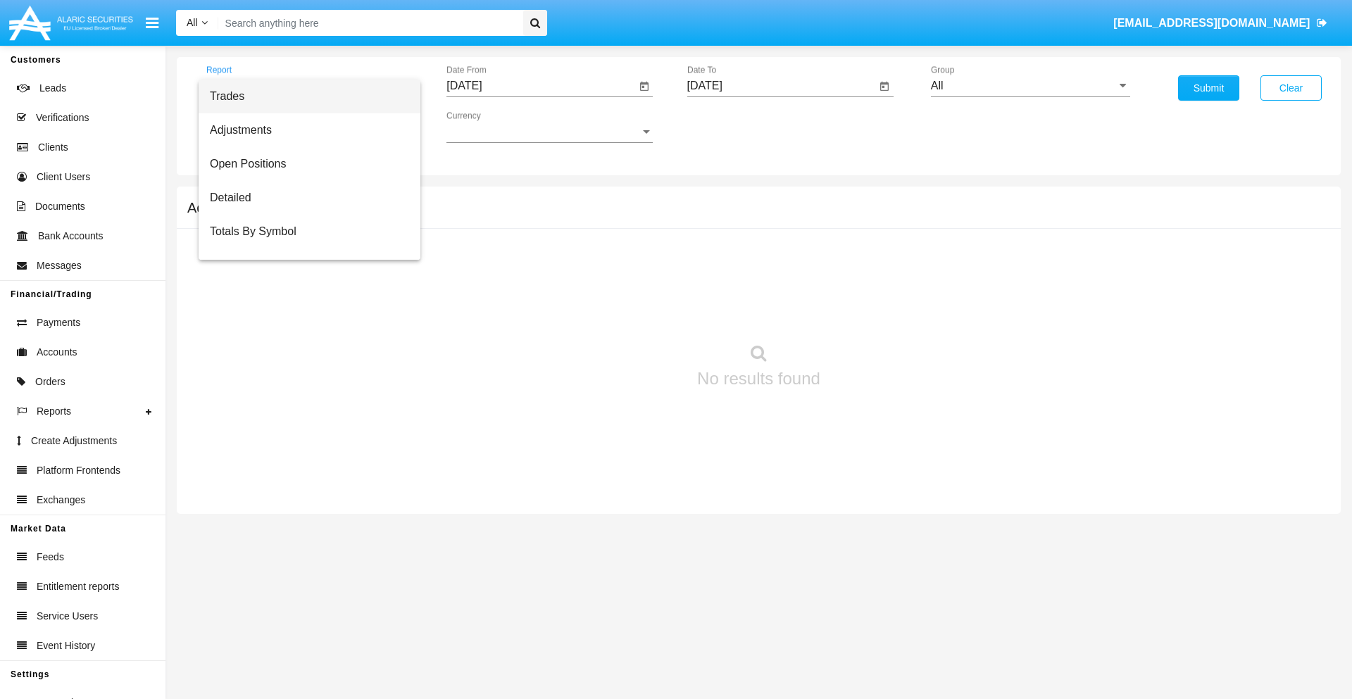
scroll to position [23, 0]
click at [304, 243] on span "Totals By Date" at bounding box center [309, 243] width 199 height 34
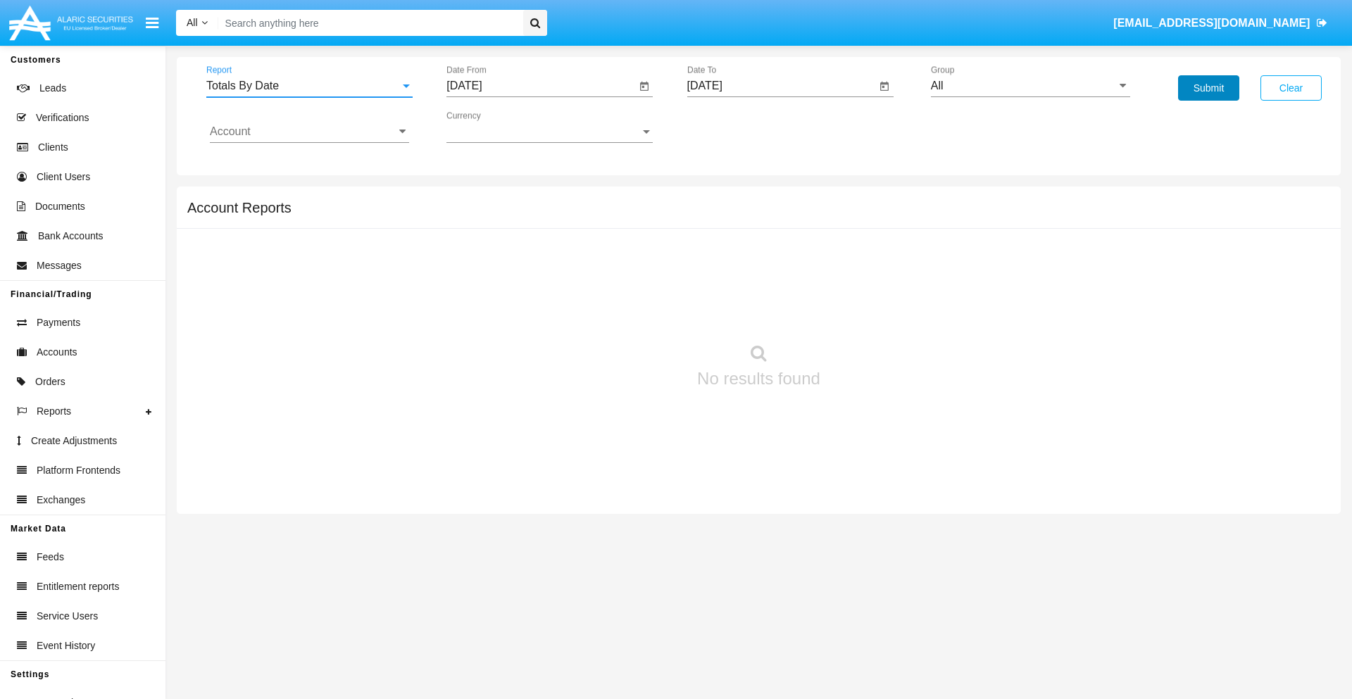
click at [1209, 88] on button "Submit" at bounding box center [1209, 87] width 61 height 25
click at [309, 86] on span "Report" at bounding box center [303, 86] width 194 height 13
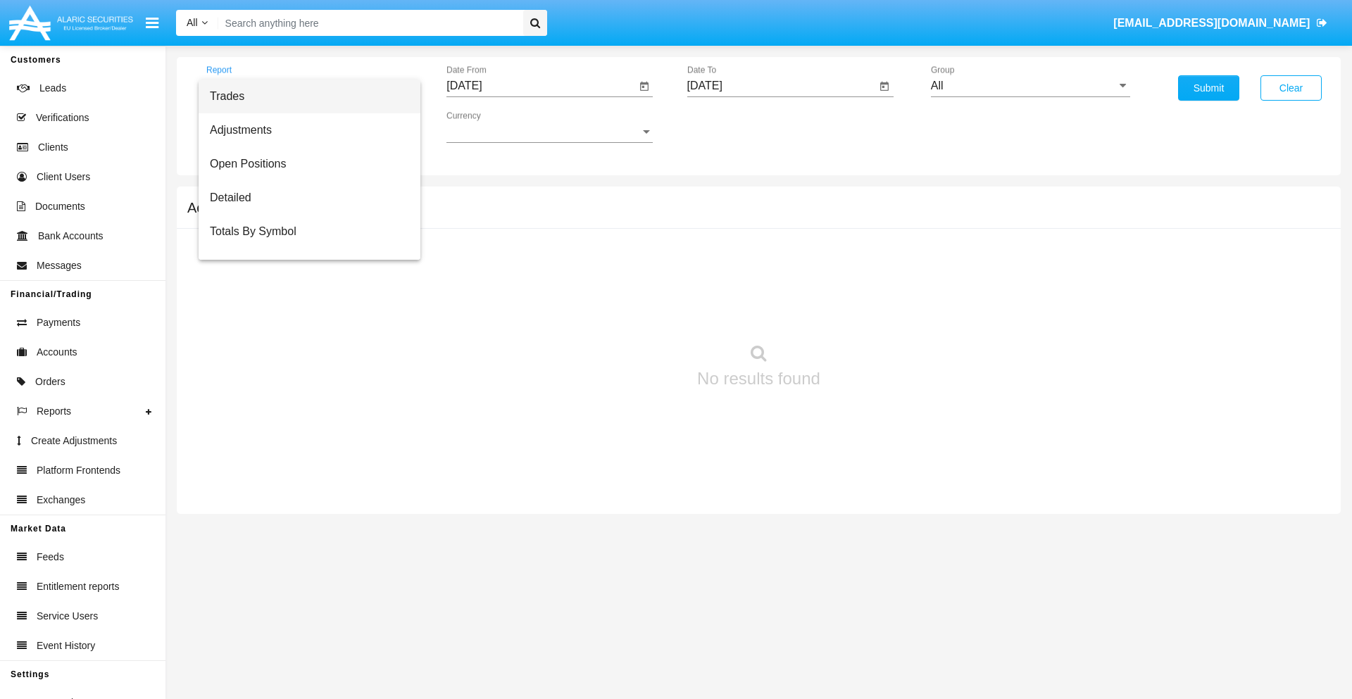
scroll to position [56, 0]
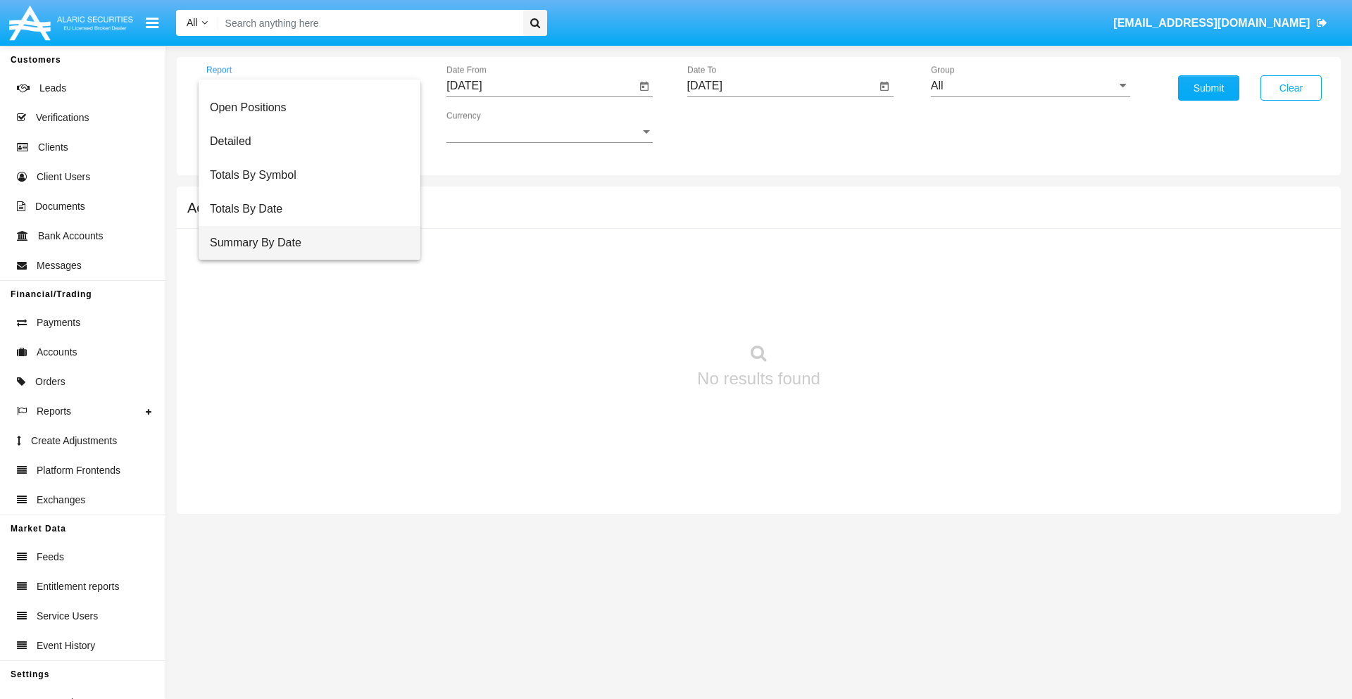
click at [304, 243] on span "Summary By Date" at bounding box center [309, 243] width 199 height 34
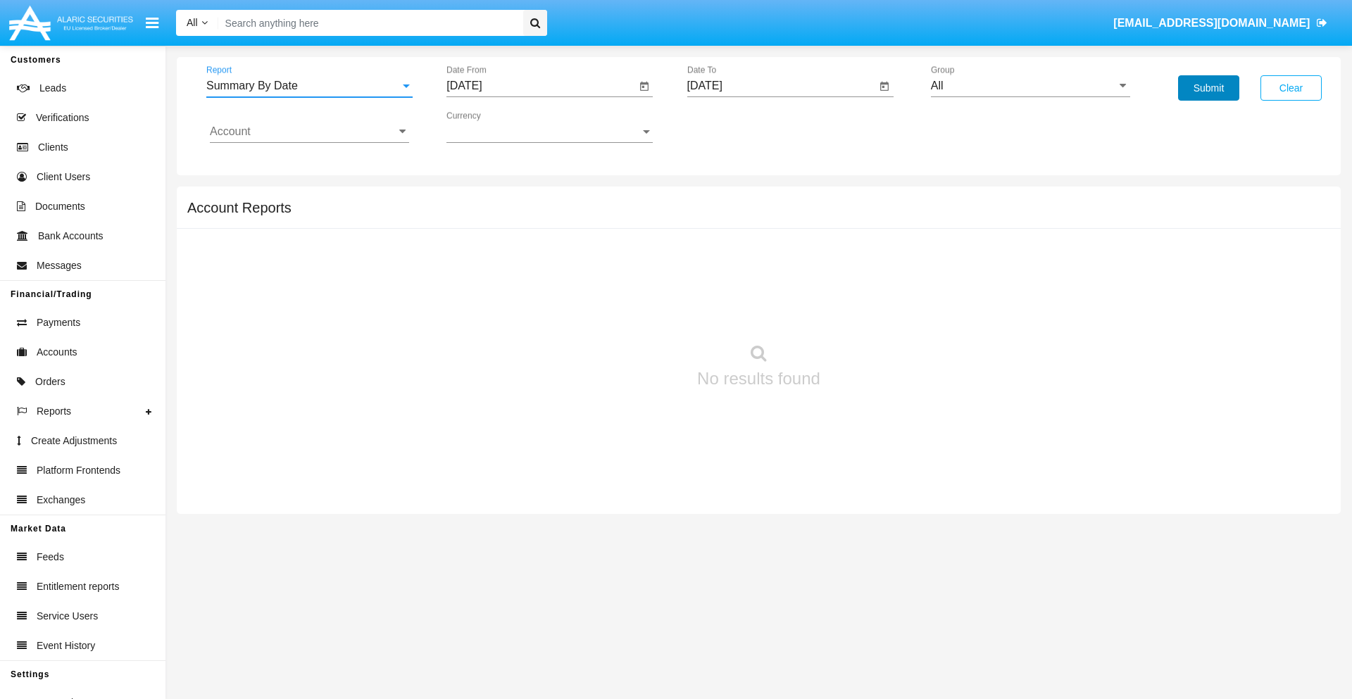
click at [1209, 88] on button "Submit" at bounding box center [1209, 87] width 61 height 25
